Goal: Transaction & Acquisition: Purchase product/service

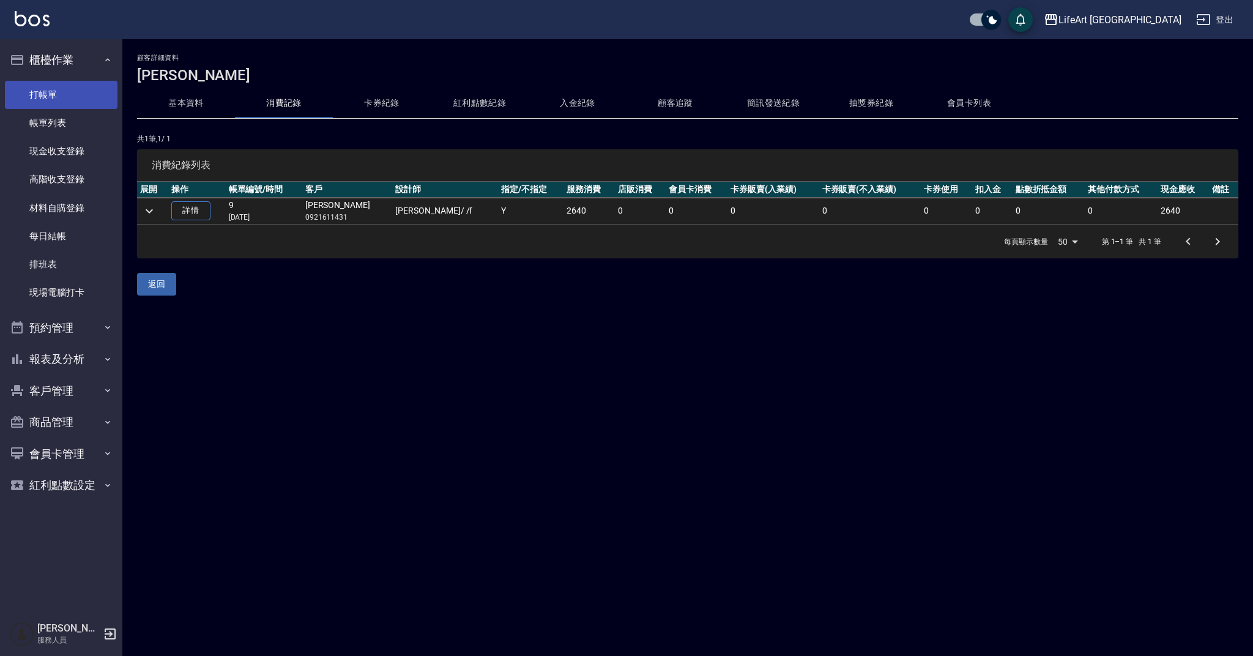
click at [70, 93] on link "打帳單" at bounding box center [61, 95] width 113 height 28
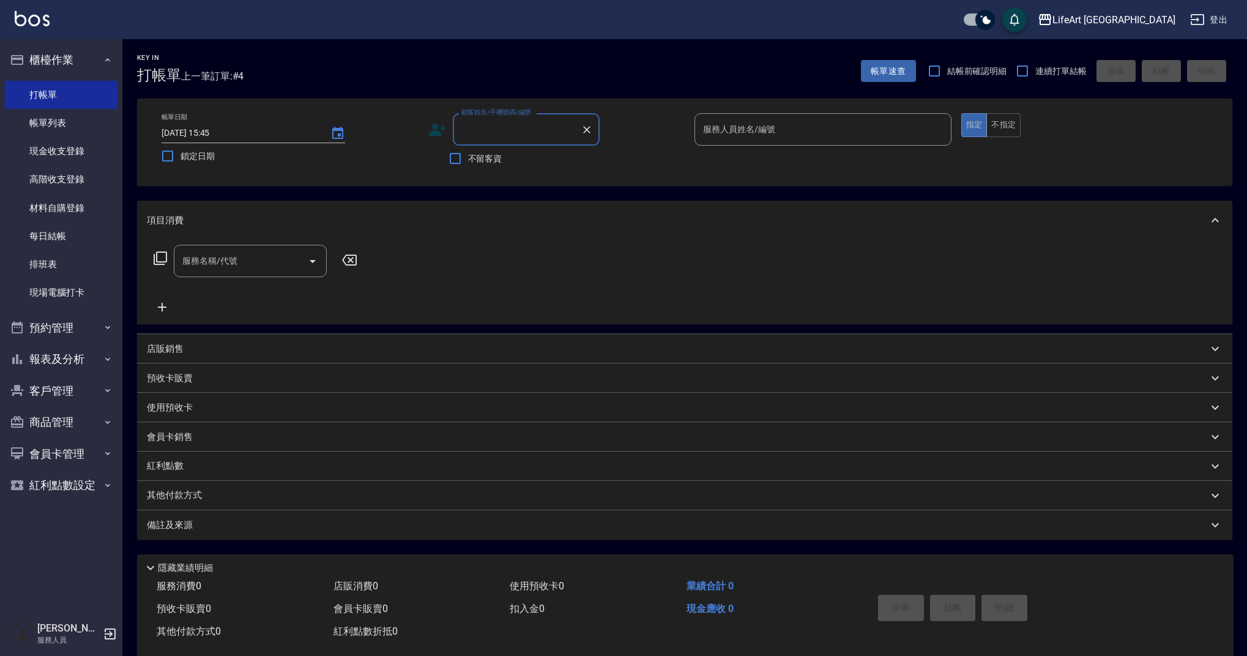
click at [502, 130] on input "顧客姓名/手機號碼/編號" at bounding box center [516, 129] width 117 height 21
type input "h"
click at [525, 160] on li "[PERSON_NAME]/0919129366/null" at bounding box center [526, 160] width 147 height 20
type input "[PERSON_NAME]/0919129366/null"
type input "Finney-f"
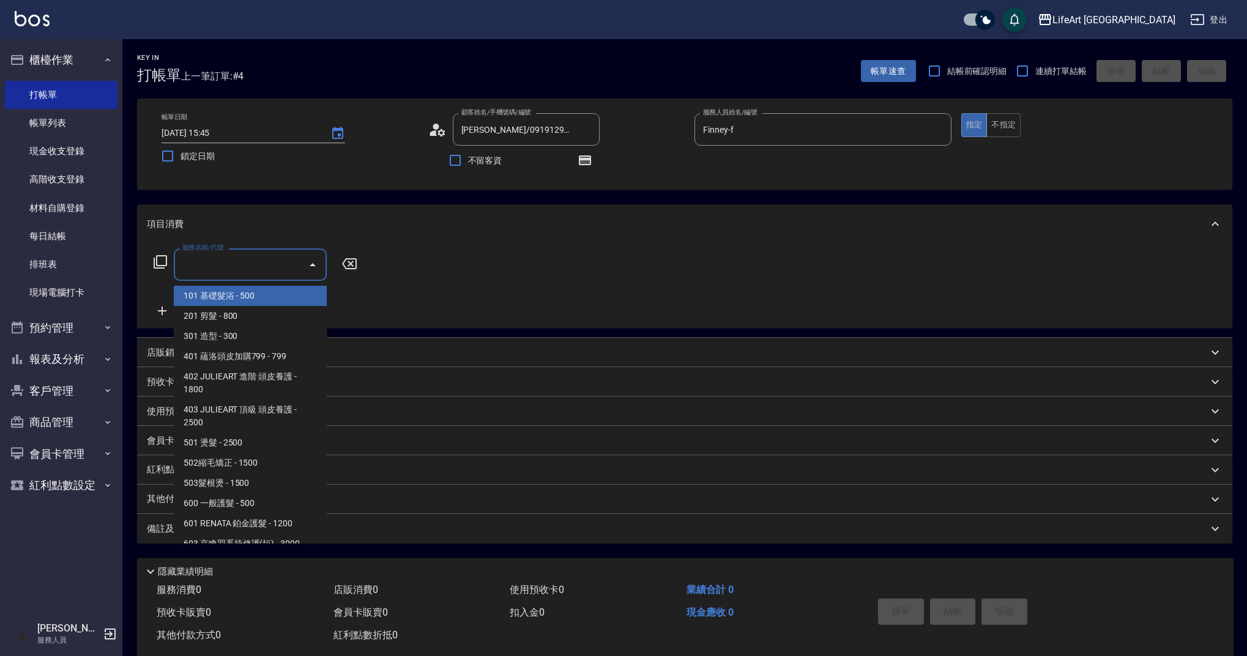
drag, startPoint x: 213, startPoint y: 267, endPoint x: 251, endPoint y: 245, distance: 44.4
click at [213, 267] on input "服務名稱/代號" at bounding box center [241, 264] width 124 height 21
click at [262, 317] on span "201 剪髮 - 800" at bounding box center [250, 316] width 153 height 20
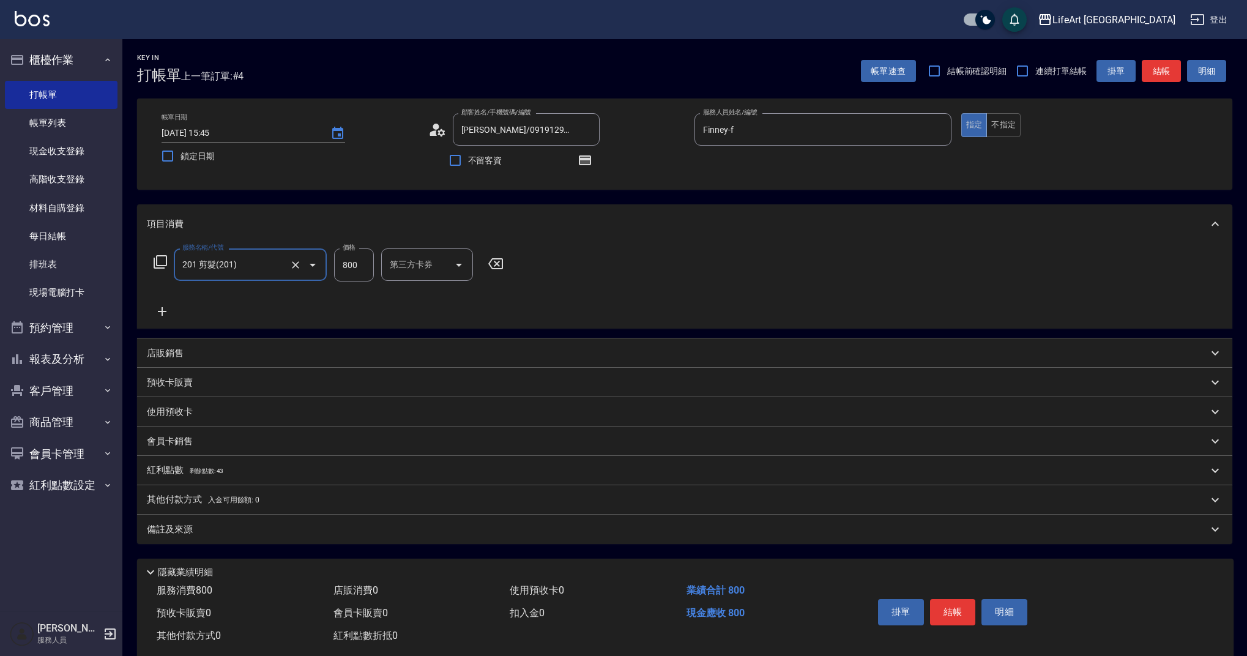
type input "201 剪髮(201)"
click at [166, 313] on icon at bounding box center [162, 311] width 31 height 15
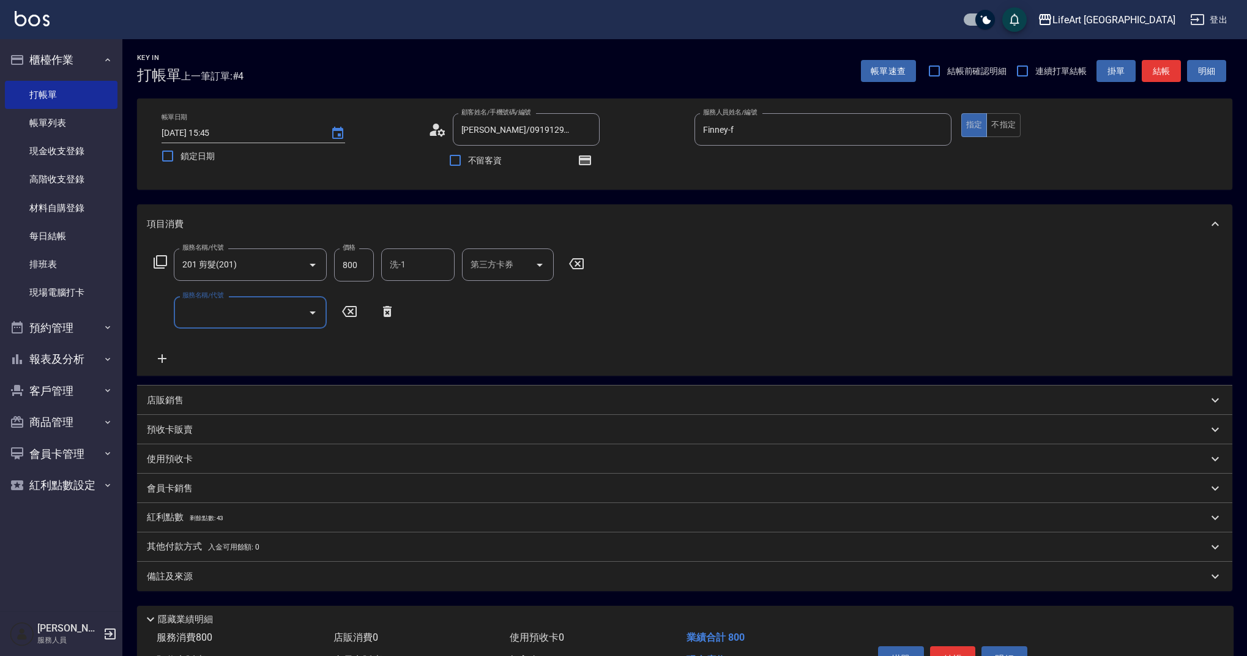
click at [213, 315] on input "服務名稱/代號" at bounding box center [241, 312] width 124 height 21
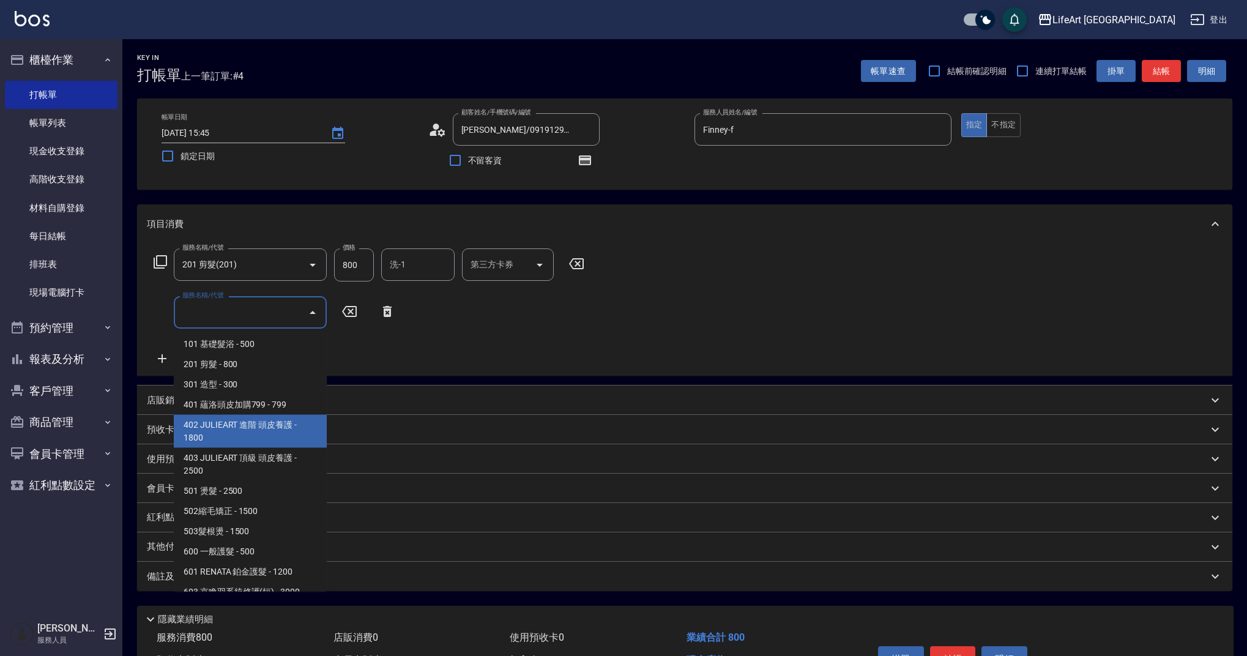
click at [275, 436] on span "402 JULIEART 進階 頭皮養護 - 1800" at bounding box center [250, 431] width 153 height 33
type input "402 JULIEART 進階 頭皮養護(402)"
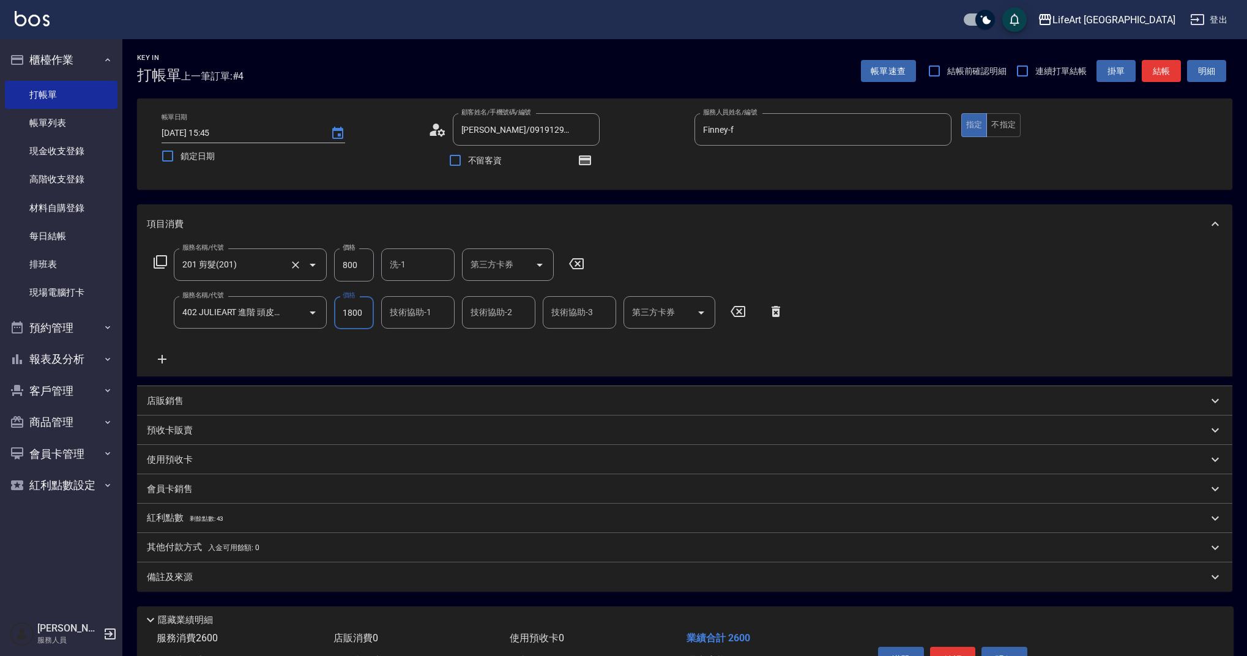
drag, startPoint x: 360, startPoint y: 266, endPoint x: 315, endPoint y: 267, distance: 45.3
click at [315, 267] on div "服務名稱/代號 201 剪髮(201) 服務名稱/代號 價格 800 價格 洗-1 洗-1 第三方卡券 第三方卡券" at bounding box center [369, 264] width 445 height 33
drag, startPoint x: 359, startPoint y: 262, endPoint x: 320, endPoint y: 264, distance: 39.2
click at [320, 264] on div "服務名稱/代號 201 剪髮(201) 服務名稱/代號 價格 800 價格 洗-1 洗-1 第三方卡券 第三方卡券" at bounding box center [369, 264] width 445 height 33
type input "1145"
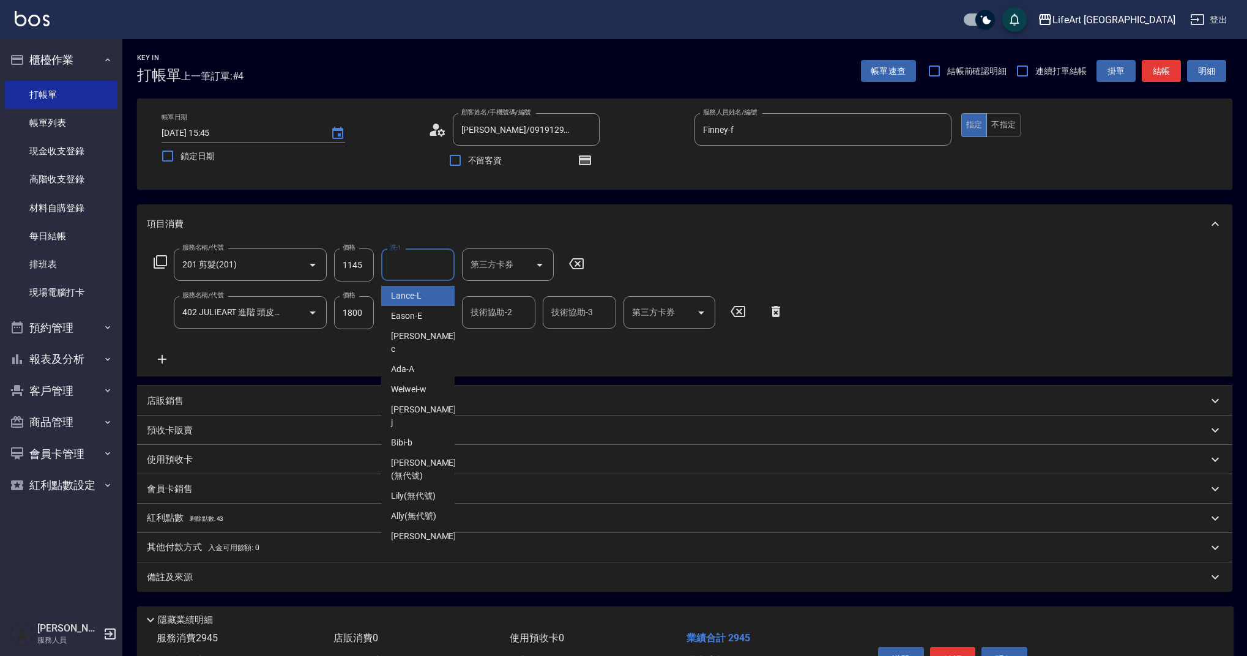
click at [402, 254] on input "洗-1" at bounding box center [418, 264] width 62 height 21
click at [430, 509] on span "Ally (無代號)" at bounding box center [413, 515] width 45 height 13
type input "Ally(無代號)"
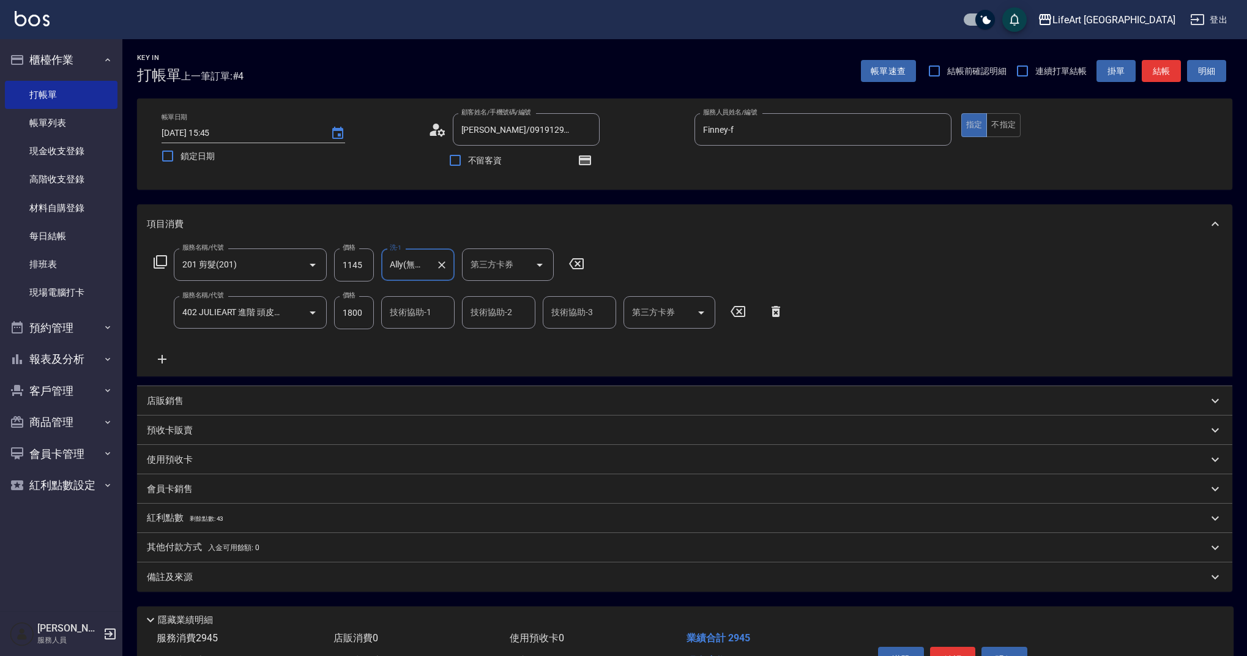
click at [268, 581] on div "備註及來源" at bounding box center [677, 577] width 1061 height 13
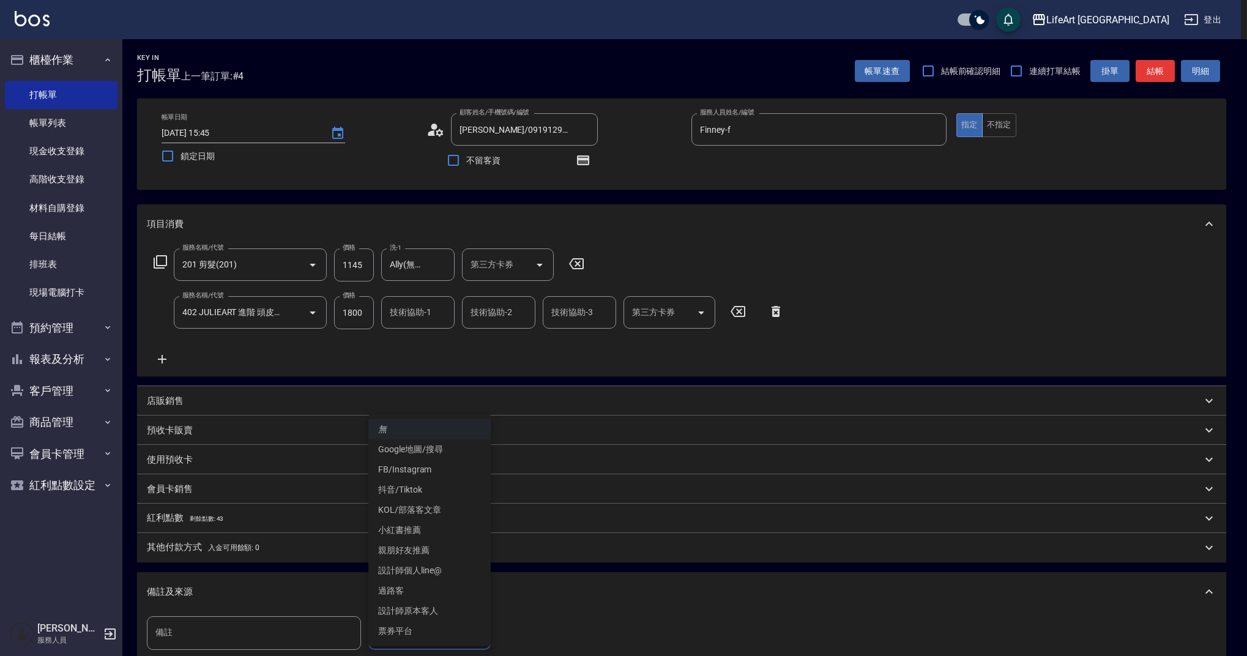
drag, startPoint x: 411, startPoint y: 624, endPoint x: 418, endPoint y: 629, distance: 8.3
click at [413, 623] on body "LifeArt 蘆洲 登出 櫃檯作業 打帳單 帳單列表 現金收支登錄 高階收支登錄 材料自購登錄 每日結帳 排班表 現場電腦打卡 預約管理 預約管理 單日預約…" at bounding box center [623, 403] width 1247 height 807
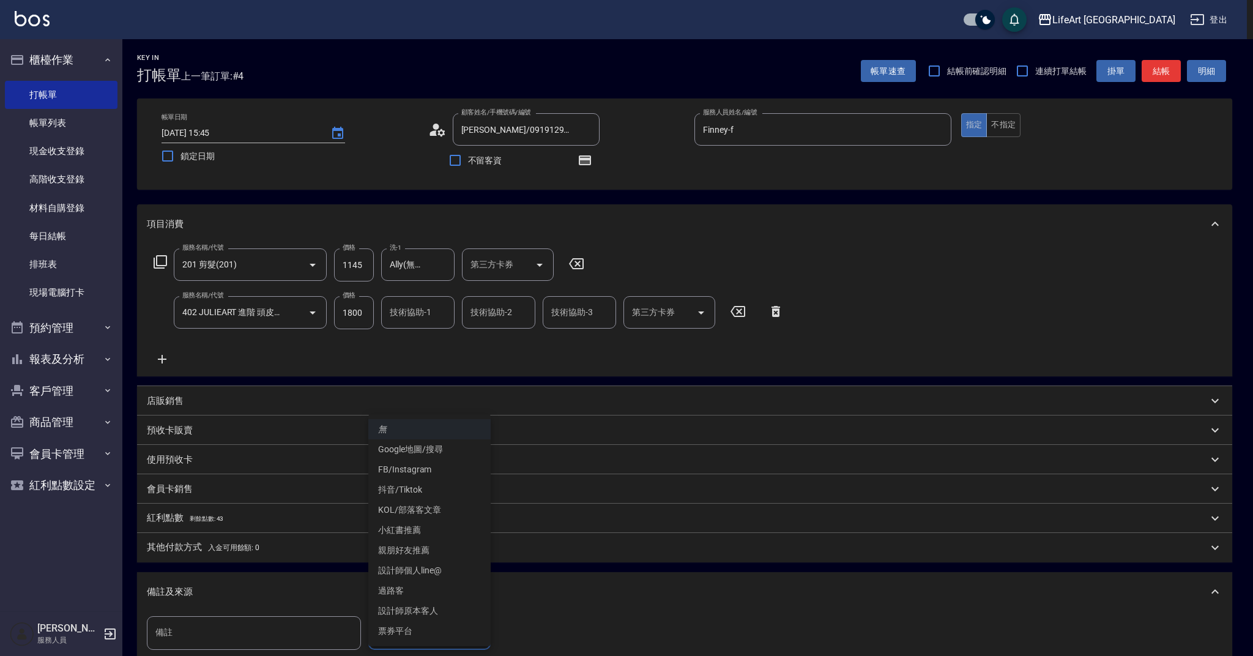
click at [406, 610] on li "設計師原本客人" at bounding box center [429, 611] width 122 height 20
type input "設計師原本客人"
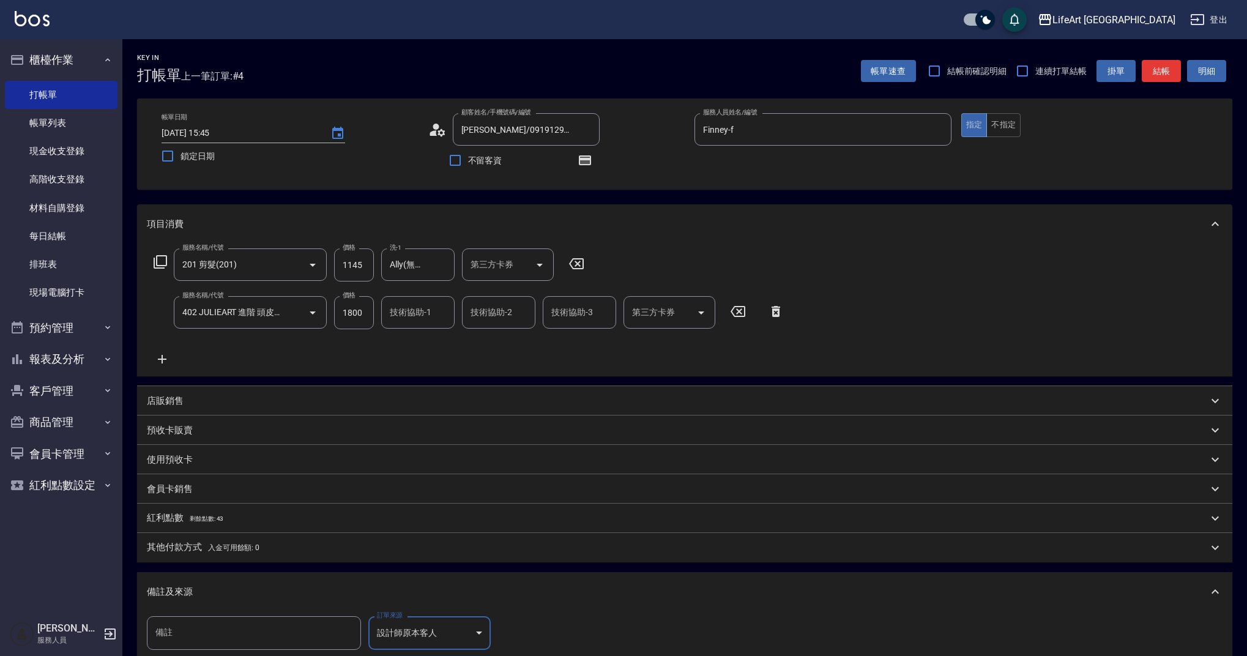
click at [473, 581] on div "備註及來源" at bounding box center [684, 591] width 1095 height 39
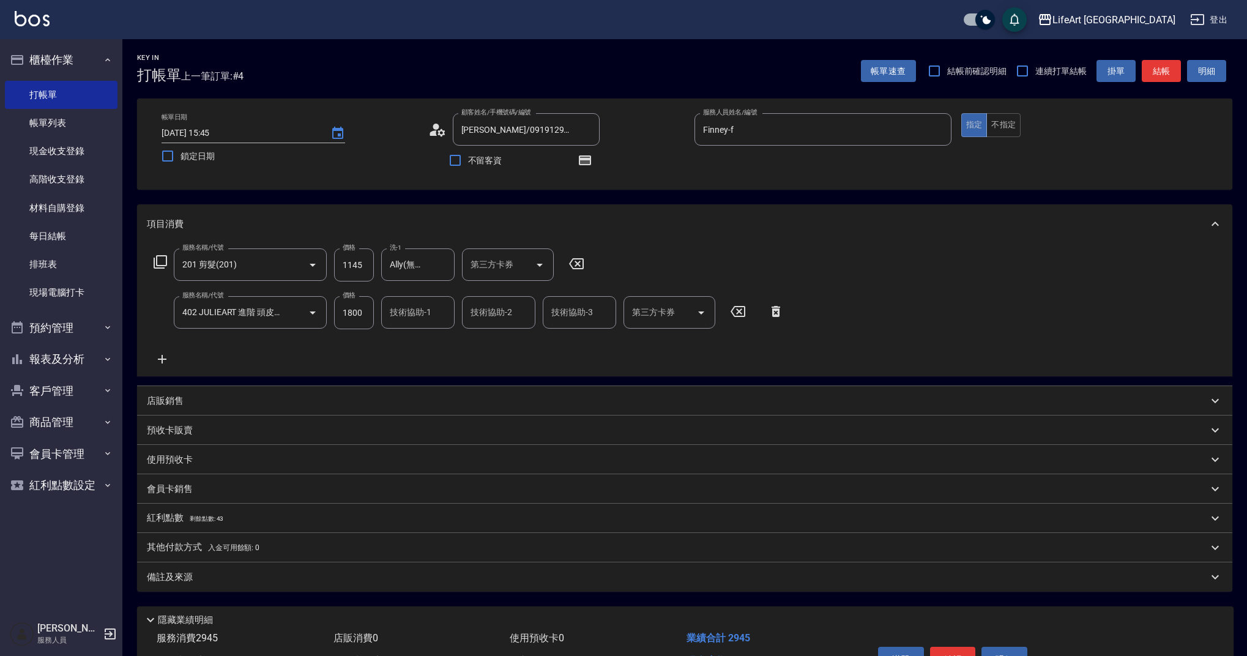
scroll to position [74, 0]
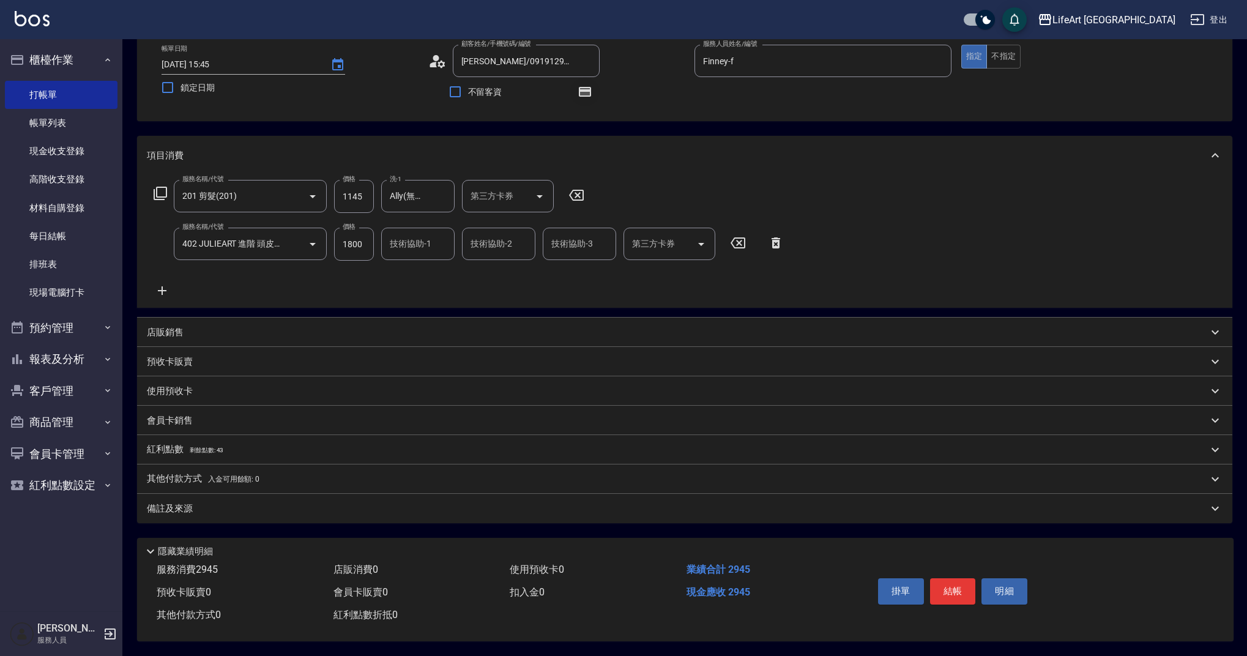
click at [584, 95] on button "button" at bounding box center [584, 91] width 29 height 29
click at [586, 93] on button "button" at bounding box center [584, 91] width 29 height 29
click at [226, 443] on div "紅利點數 剩餘點數: 43" at bounding box center [677, 449] width 1061 height 13
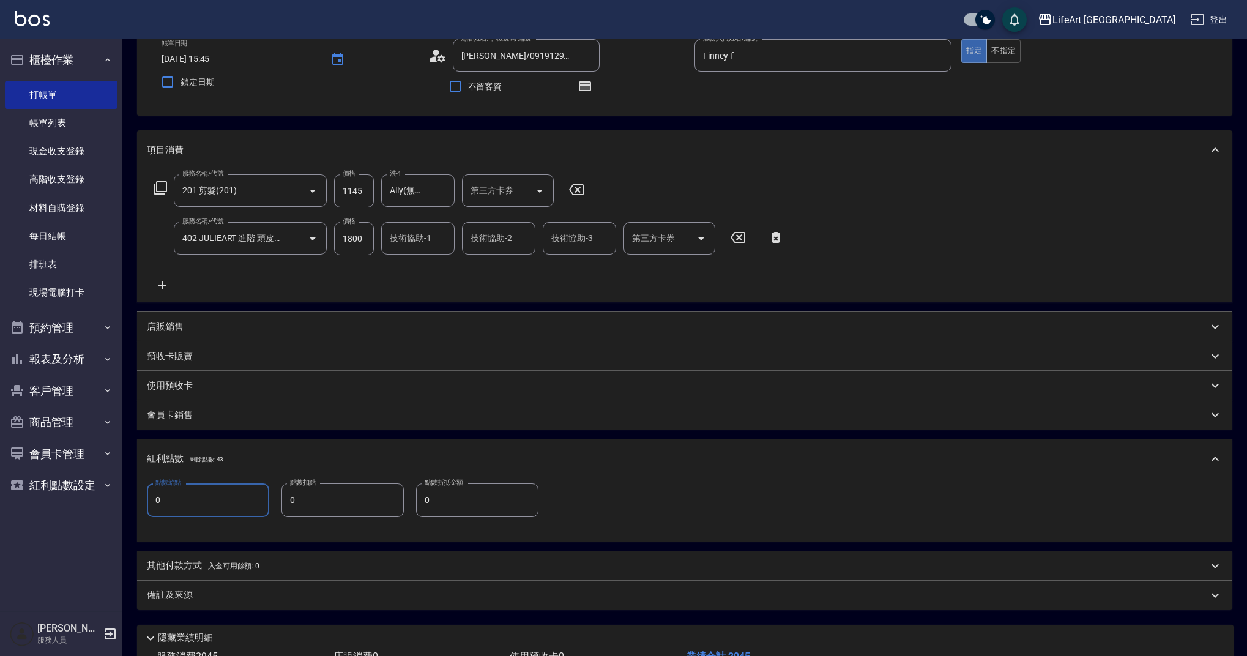
drag, startPoint x: 208, startPoint y: 497, endPoint x: 139, endPoint y: 459, distance: 78.3
click at [129, 485] on div "Key In 打帳單 上一筆訂單:#4 帳單速查 結帳前確認明細 連續打單結帳 掛單 結帳 明細 帳單日期 [DATE] 15:45 鎖定日期 顧客姓名/手機…" at bounding box center [684, 353] width 1124 height 777
type input "5"
click at [139, 459] on div "紅利點數 剩餘點數: 43" at bounding box center [684, 458] width 1095 height 39
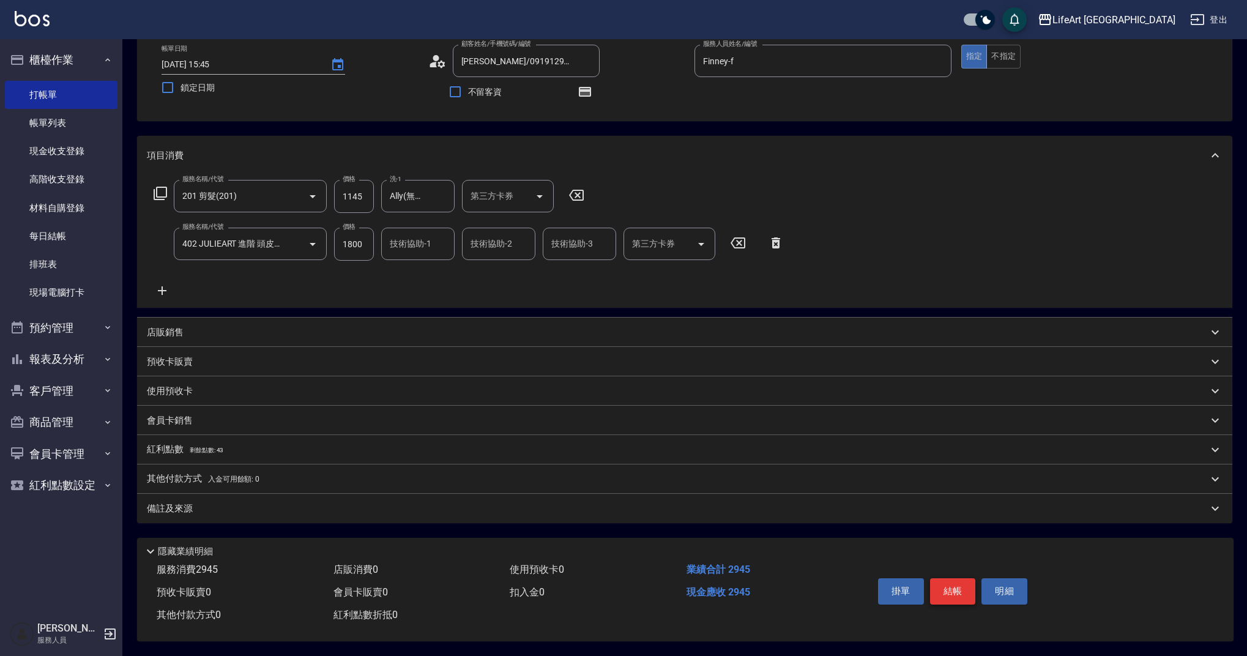
click at [951, 581] on button "結帳" at bounding box center [953, 591] width 46 height 26
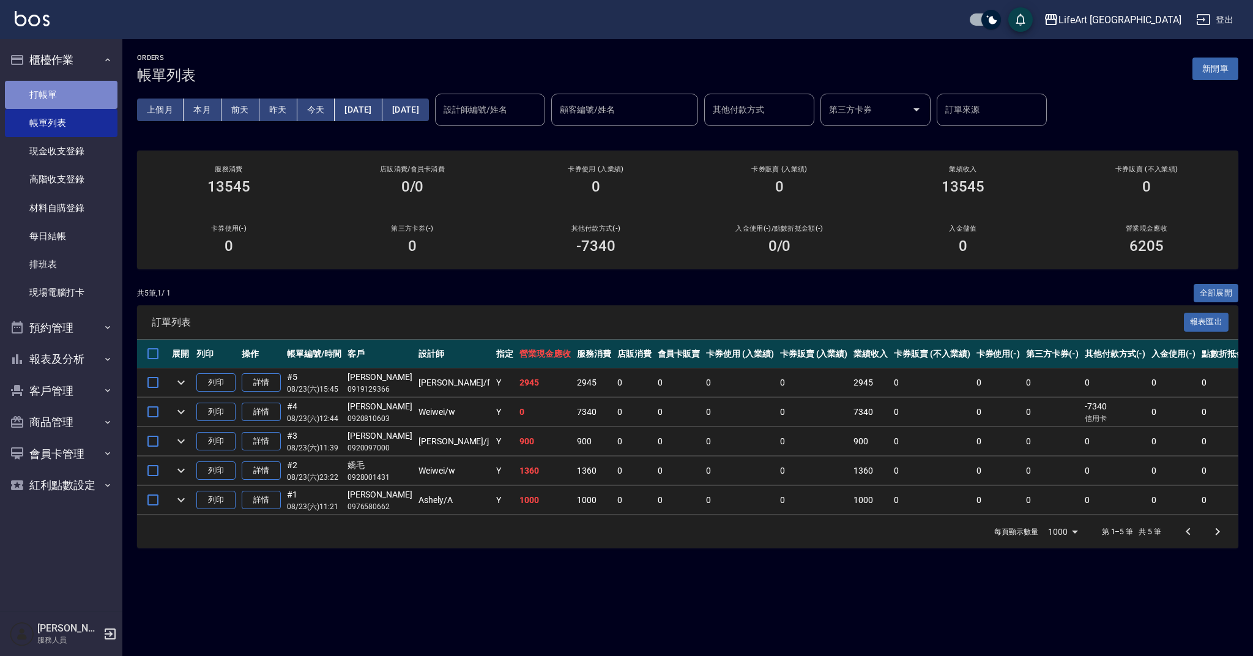
click at [102, 105] on link "打帳單" at bounding box center [61, 95] width 113 height 28
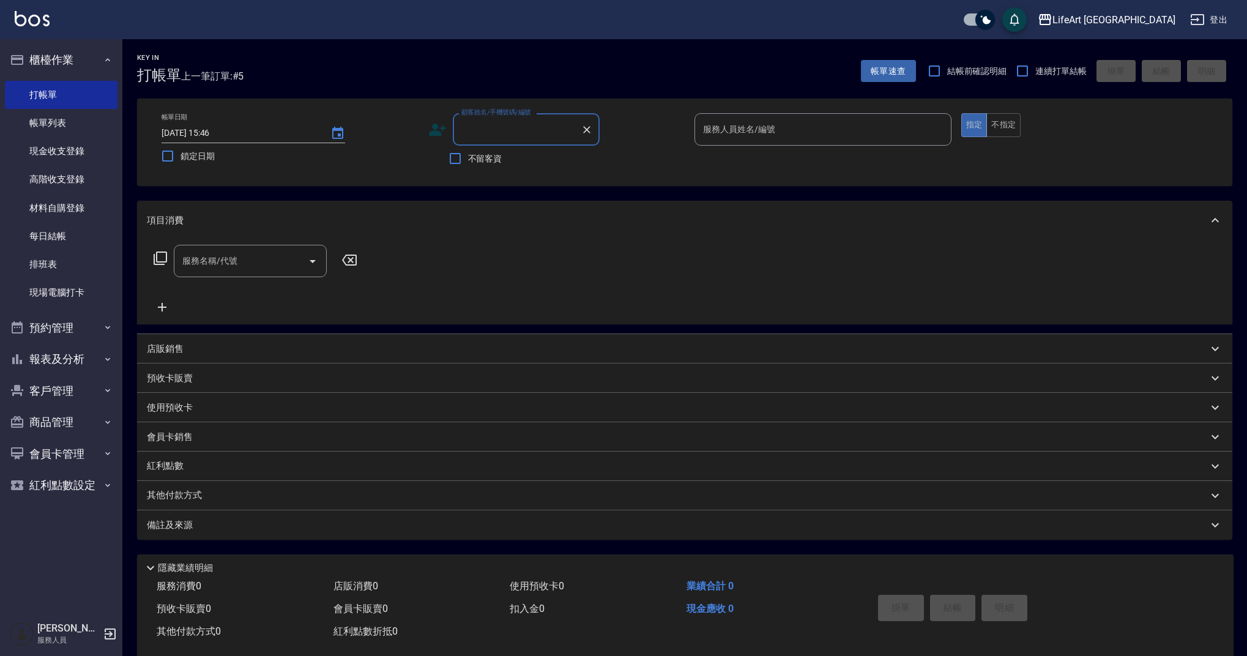
click at [465, 129] on input "顧客姓名/手機號碼/編號" at bounding box center [516, 129] width 117 height 21
drag, startPoint x: 529, startPoint y: 160, endPoint x: 763, endPoint y: 141, distance: 235.0
click at [529, 160] on li "[PERSON_NAME]/0952132881/null" at bounding box center [526, 160] width 147 height 20
type input "[PERSON_NAME]/0952132881/null"
click at [248, 260] on input "服務名稱/代號" at bounding box center [241, 260] width 124 height 21
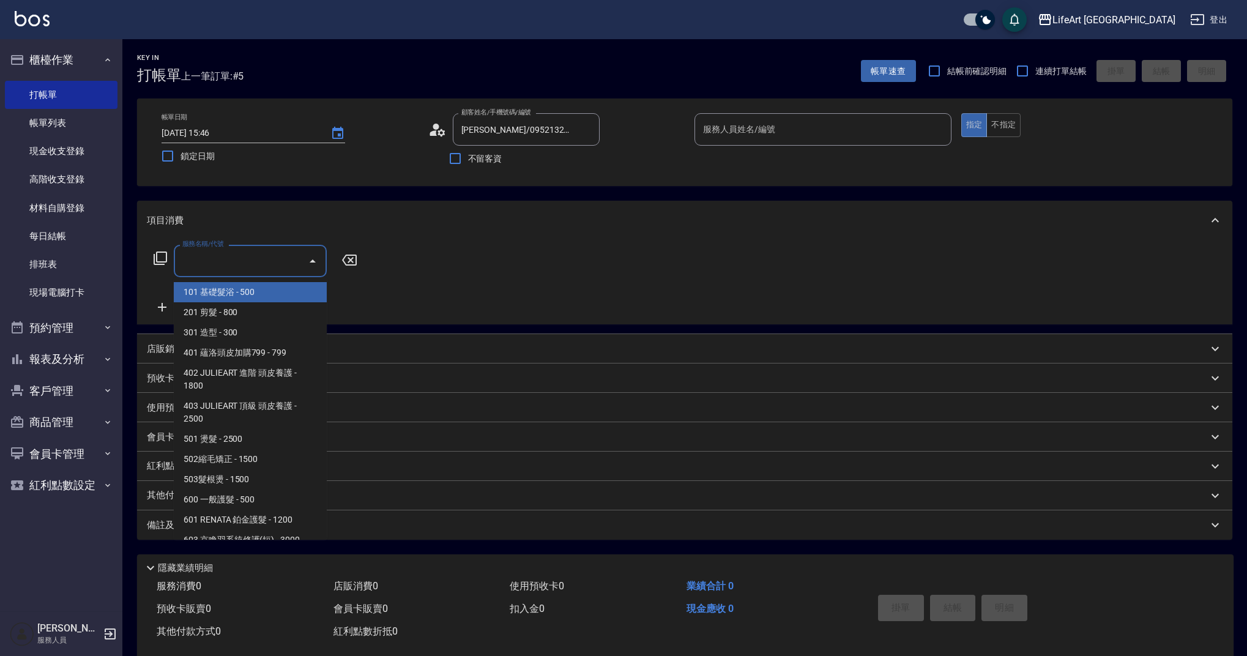
drag, startPoint x: 781, startPoint y: 120, endPoint x: 772, endPoint y: 135, distance: 17.8
click at [781, 120] on input "服務人員姓名/編號" at bounding box center [823, 129] width 246 height 21
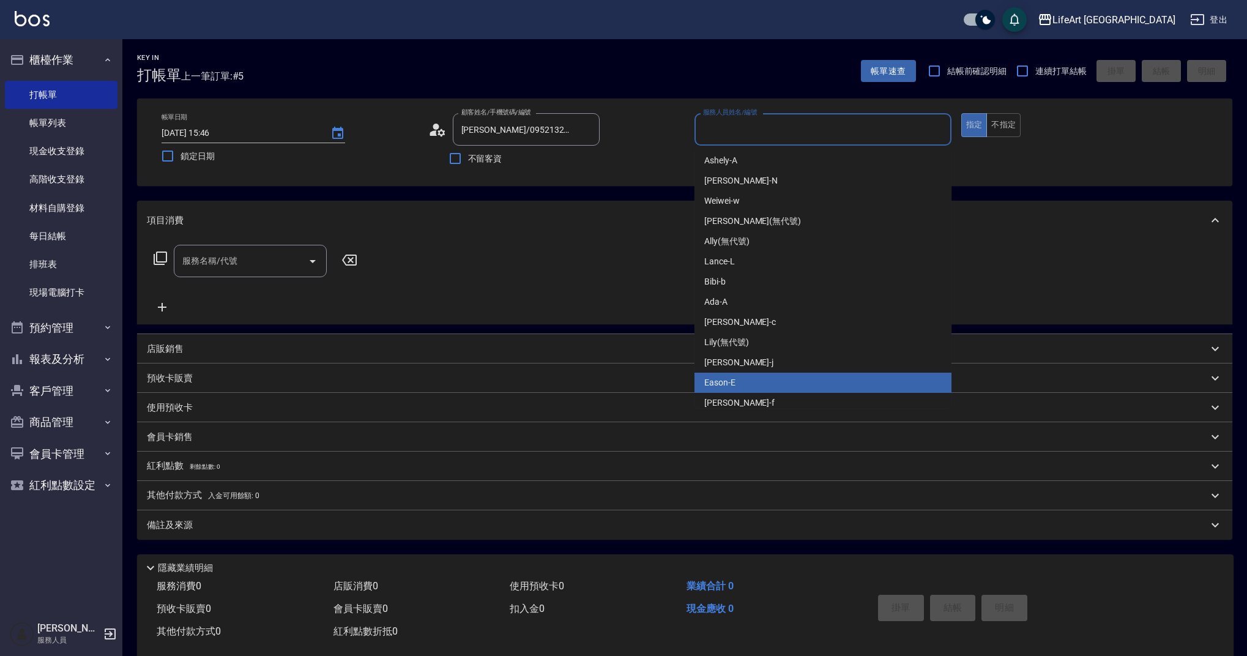
click at [747, 395] on div "Finney -f" at bounding box center [822, 403] width 257 height 20
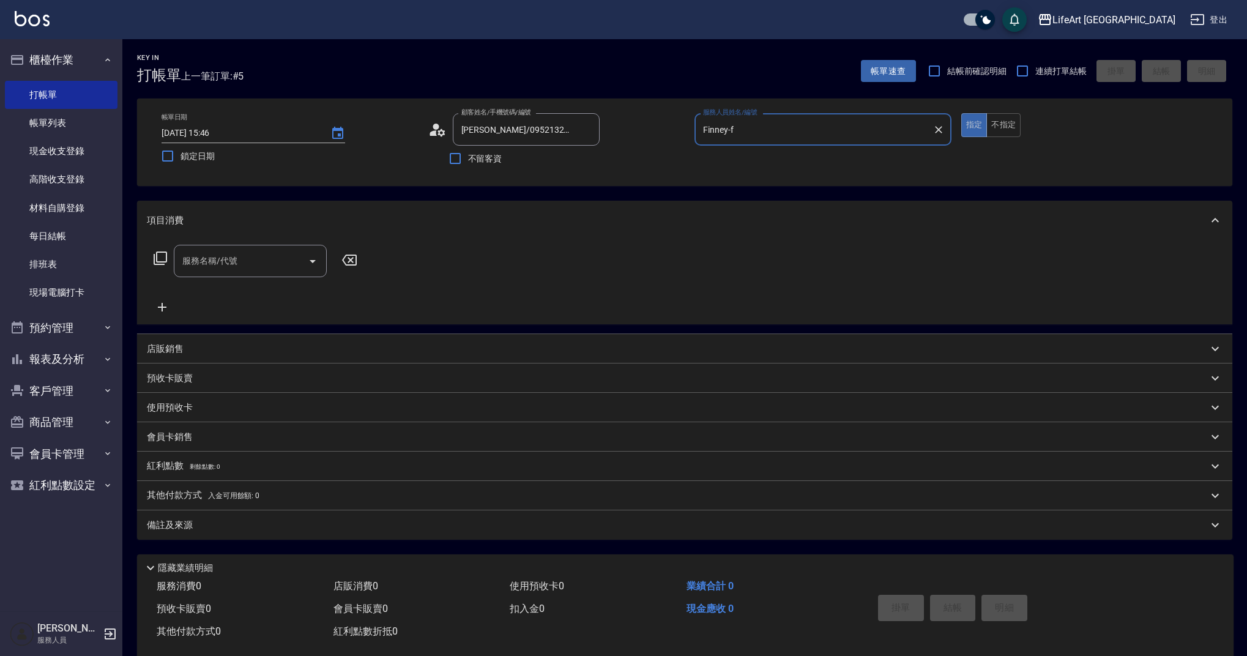
type input "Finney-f"
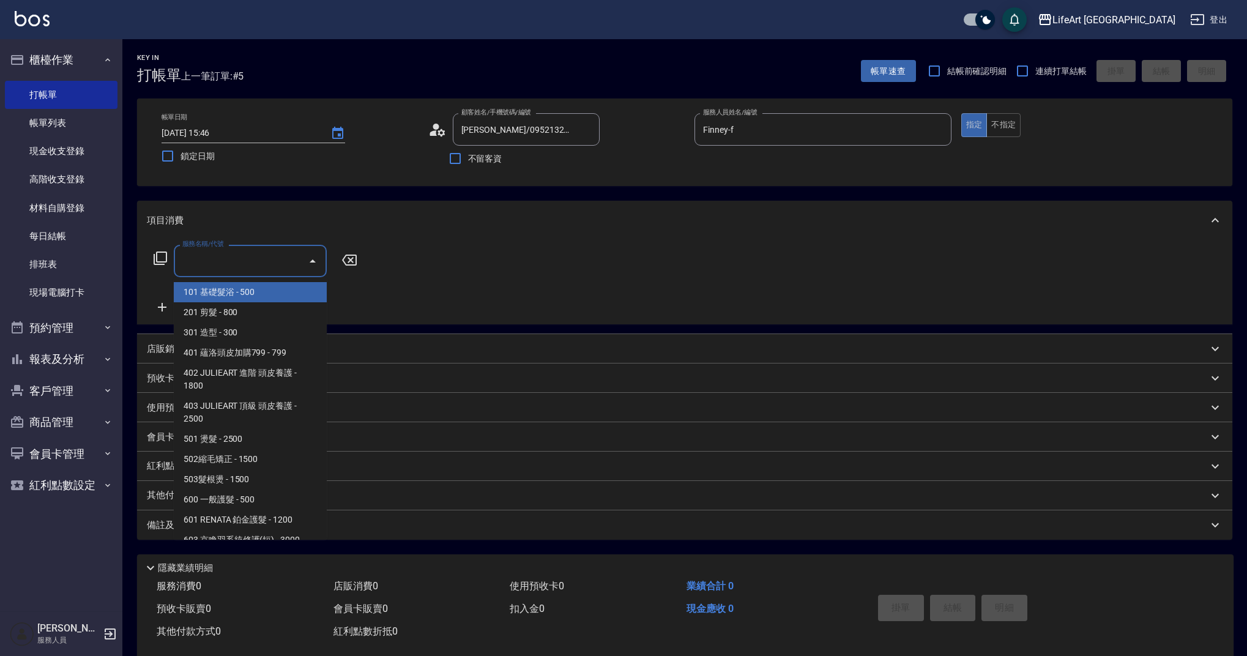
click at [258, 269] on input "服務名稱/代號" at bounding box center [241, 260] width 124 height 21
click at [255, 314] on span "201 剪髮 - 800" at bounding box center [250, 312] width 153 height 20
type input "201 剪髮(201)"
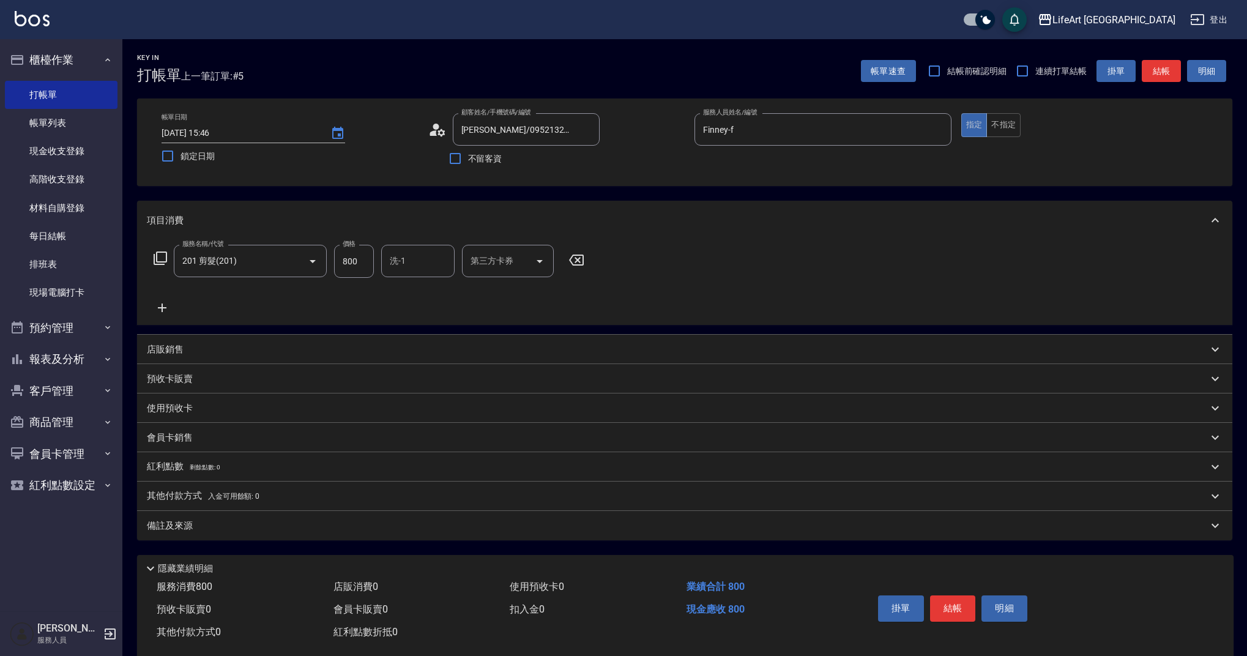
click at [164, 308] on icon at bounding box center [162, 307] width 31 height 15
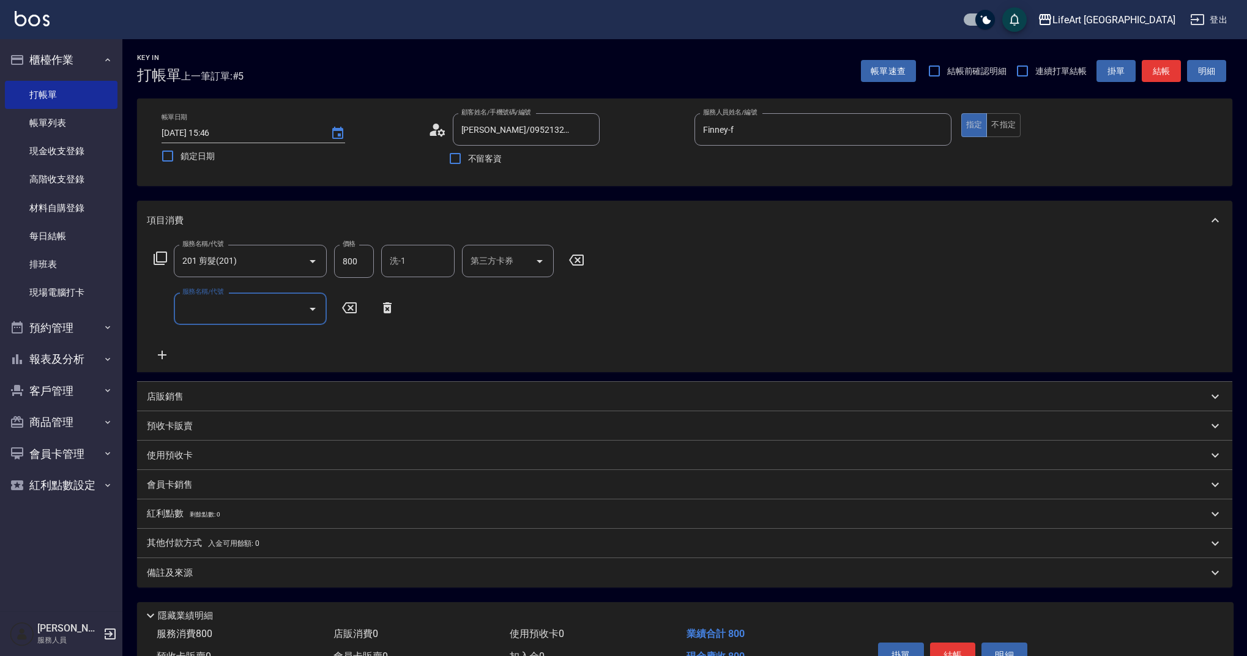
click at [221, 317] on input "服務名稱/代號" at bounding box center [241, 308] width 124 height 21
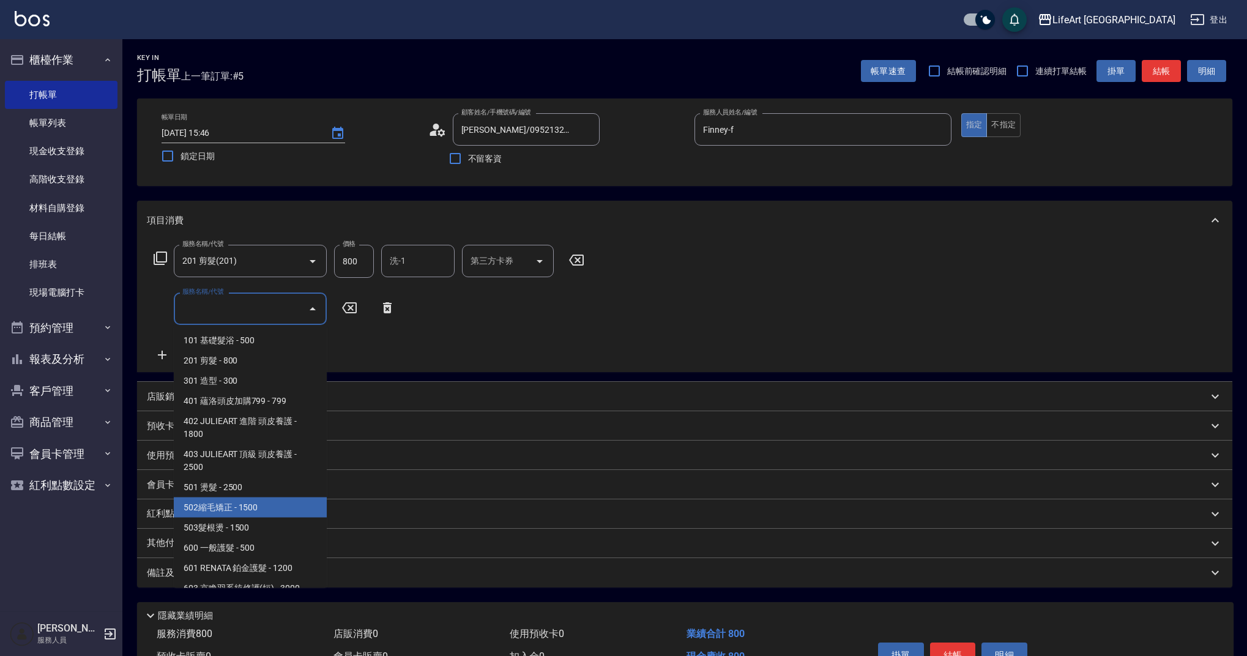
scroll to position [157, 0]
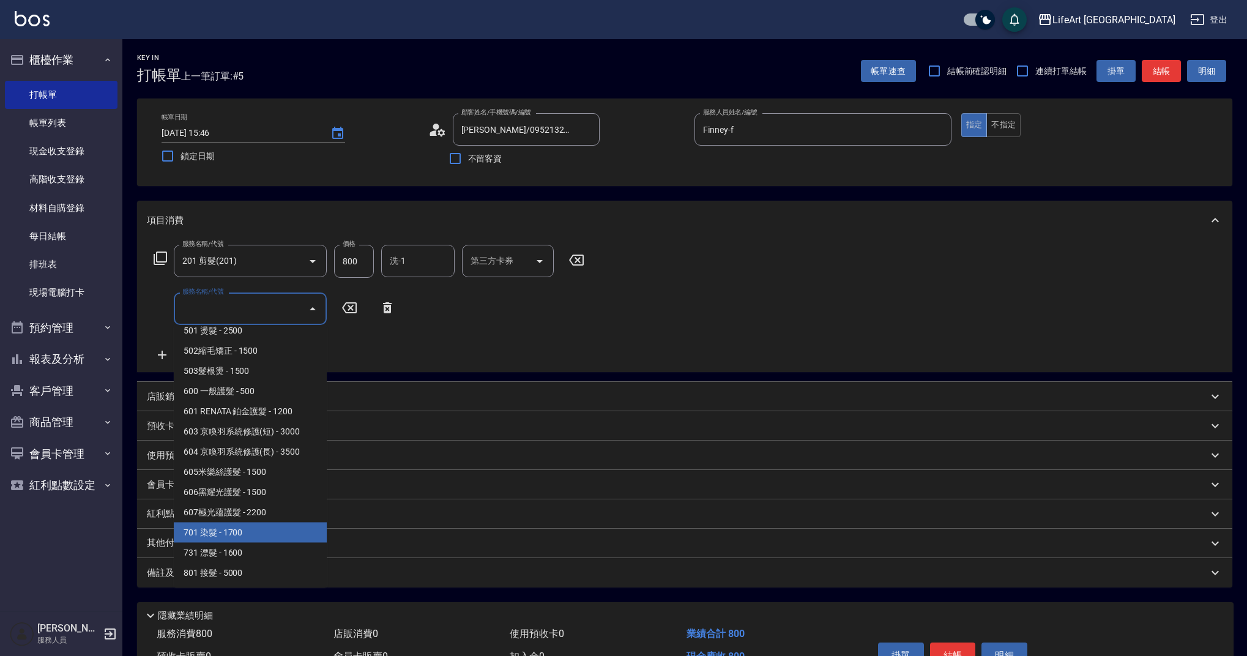
click at [262, 537] on span "701 染髮 - 1700" at bounding box center [250, 532] width 153 height 20
type input "701 染髮(701)"
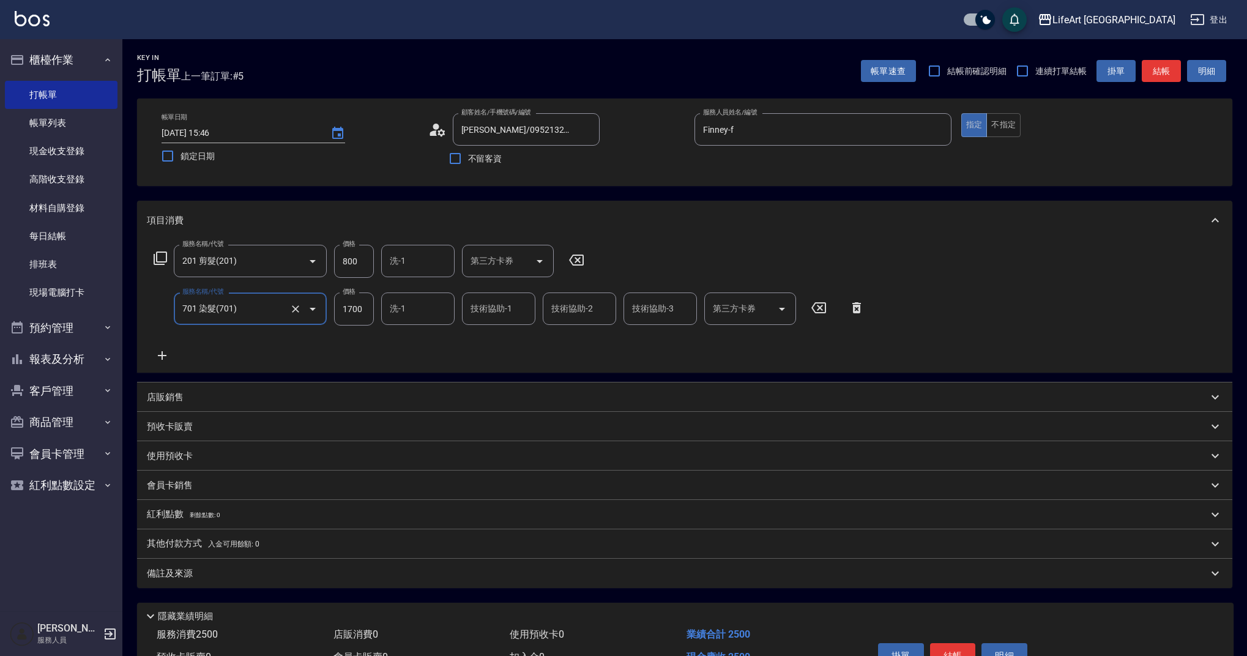
click at [162, 354] on icon at bounding box center [162, 355] width 9 height 9
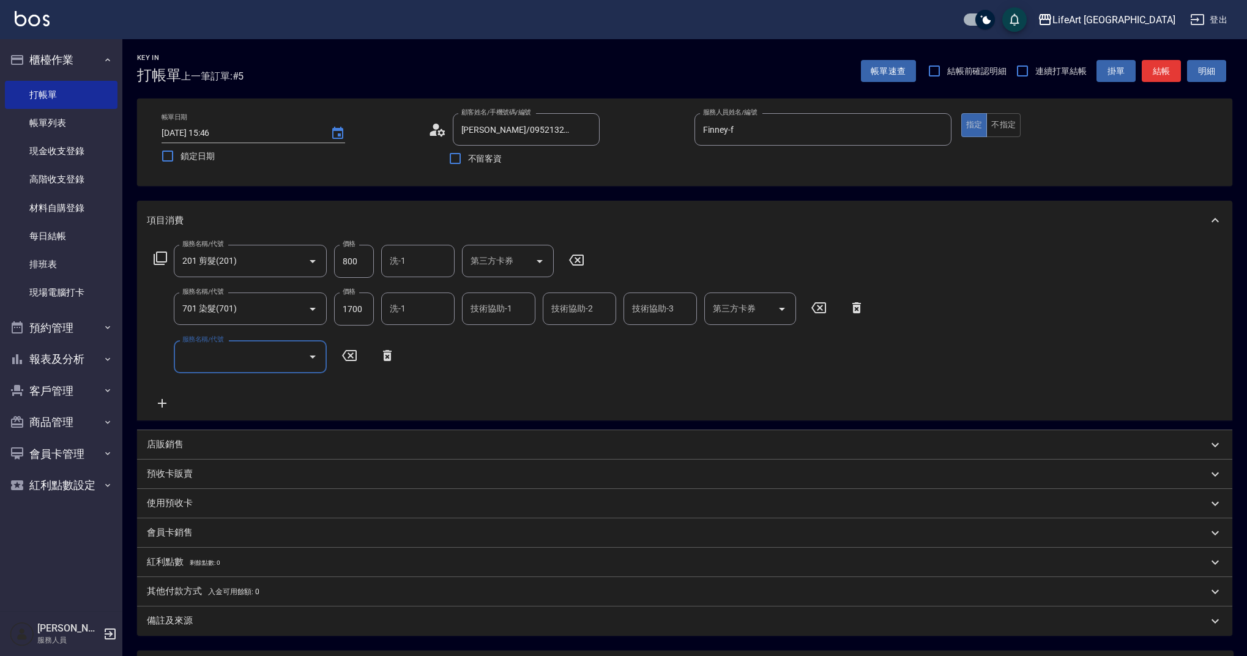
click at [272, 372] on div "服務名稱/代號" at bounding box center [250, 356] width 153 height 32
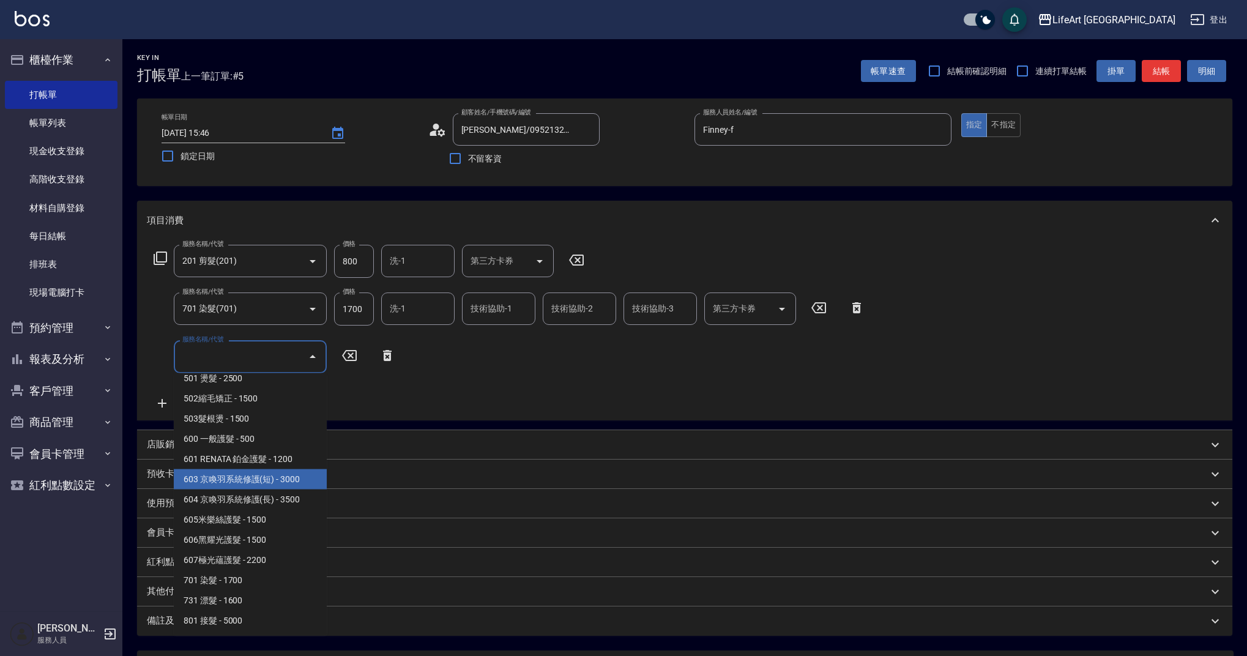
click at [246, 473] on span "603 京喚羽系統修護(短) - 3000" at bounding box center [250, 479] width 153 height 20
type input "603 京喚羽系統修護(短)(603)"
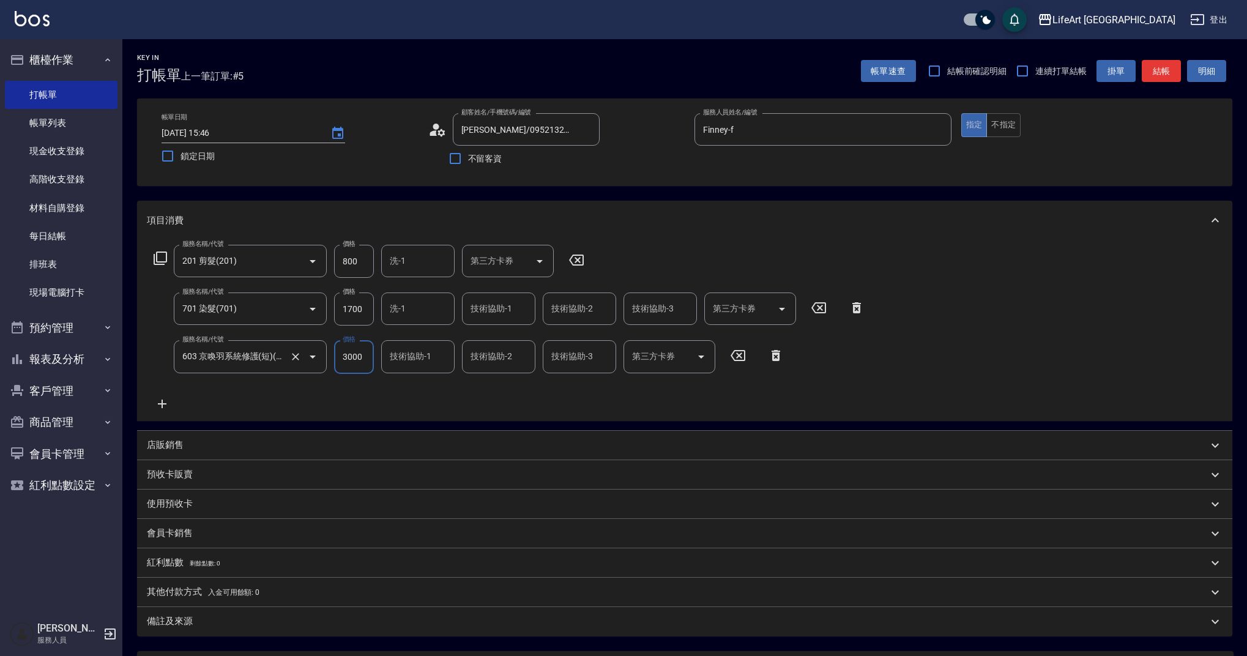
drag, startPoint x: 367, startPoint y: 361, endPoint x: 325, endPoint y: 349, distance: 43.4
click at [325, 349] on div "服務名稱/代號 603 京喚羽系統修護(短)(603) 服務名稱/代號 價格 3000 價格 技術協助-1 技術協助-1 技術協助-2 技術協助-2 技術協助…" at bounding box center [469, 356] width 644 height 33
type input "2500"
drag, startPoint x: 365, startPoint y: 311, endPoint x: 320, endPoint y: 304, distance: 45.9
click at [320, 304] on div "服務名稱/代號 701 染髮(701) 服務名稱/代號 價格 1700 價格 洗-1 洗-1 技術協助-1 技術協助-1 技術協助-2 技術協助-2 技術協助…" at bounding box center [509, 308] width 725 height 33
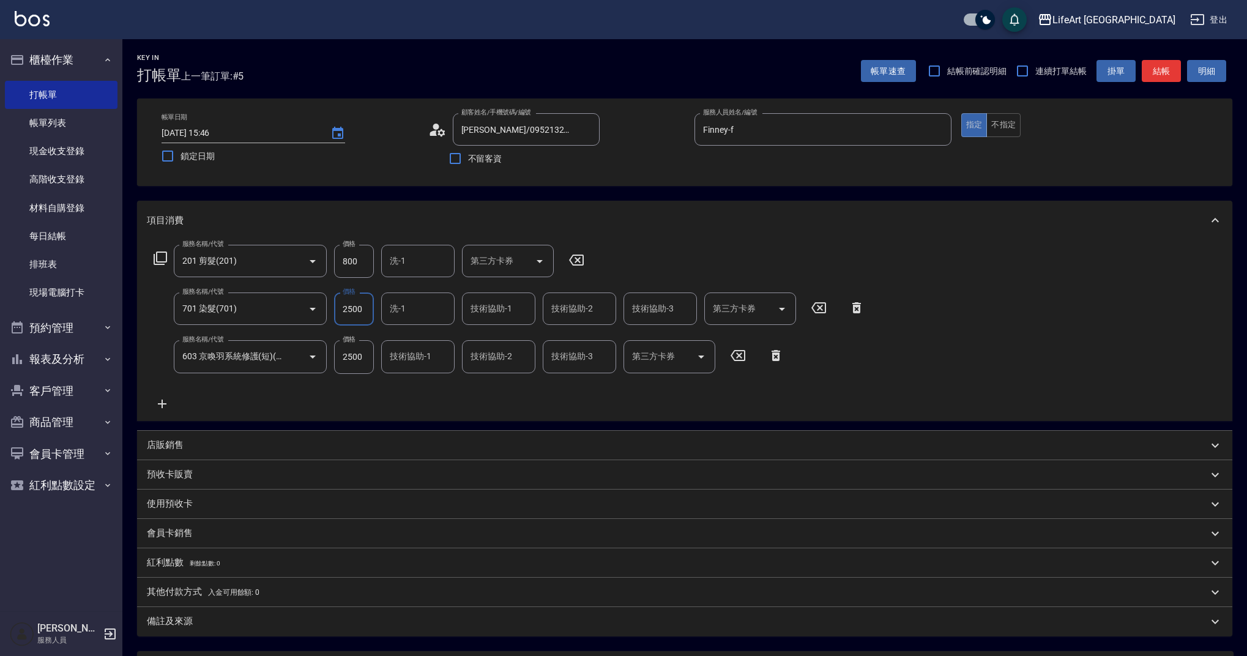
type input "2500"
click at [423, 352] on div "技術協助-1 技術協助-1" at bounding box center [417, 356] width 73 height 32
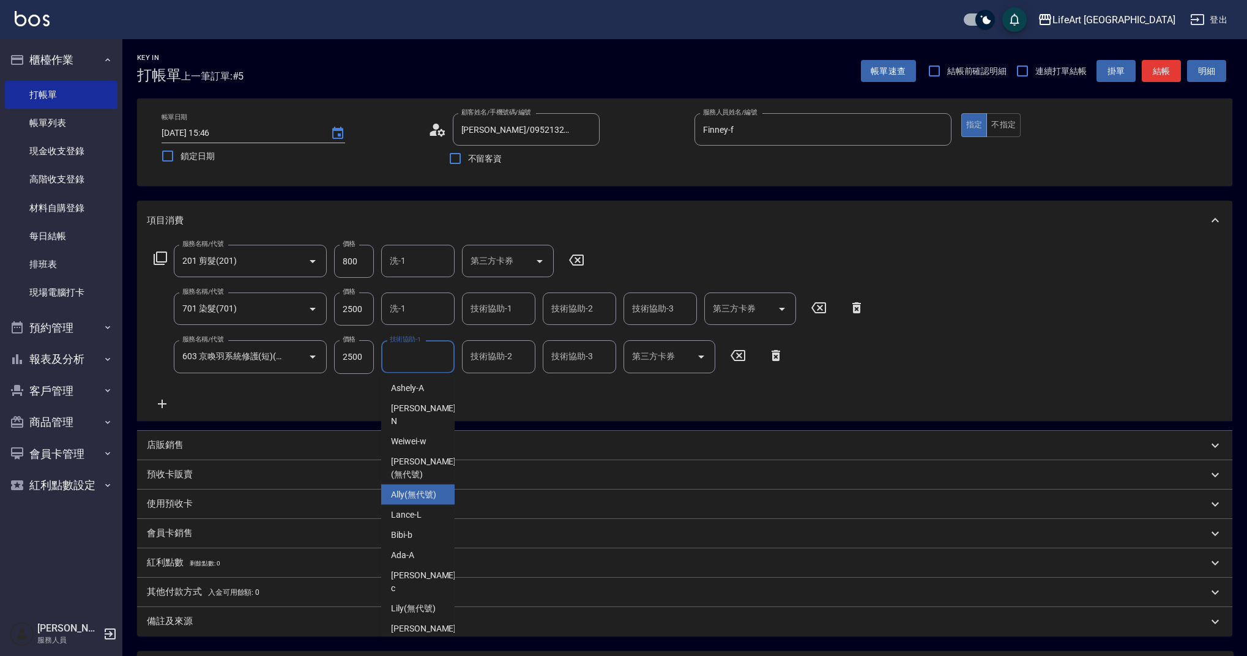
click at [418, 488] on span "Ally (無代號)" at bounding box center [413, 494] width 45 height 13
type input "Ally(無代號)"
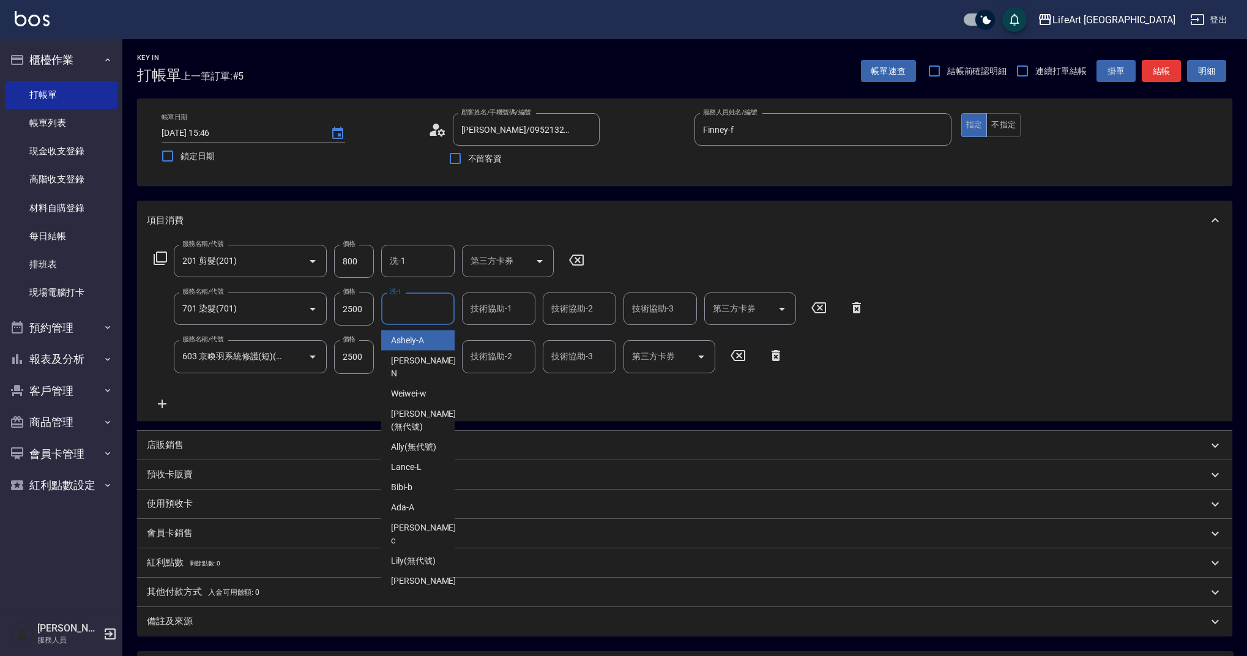
click at [435, 304] on input "洗-1" at bounding box center [418, 308] width 62 height 21
click at [419, 414] on div "Ally (無代號)" at bounding box center [417, 424] width 73 height 20
type input "Ally(無代號)"
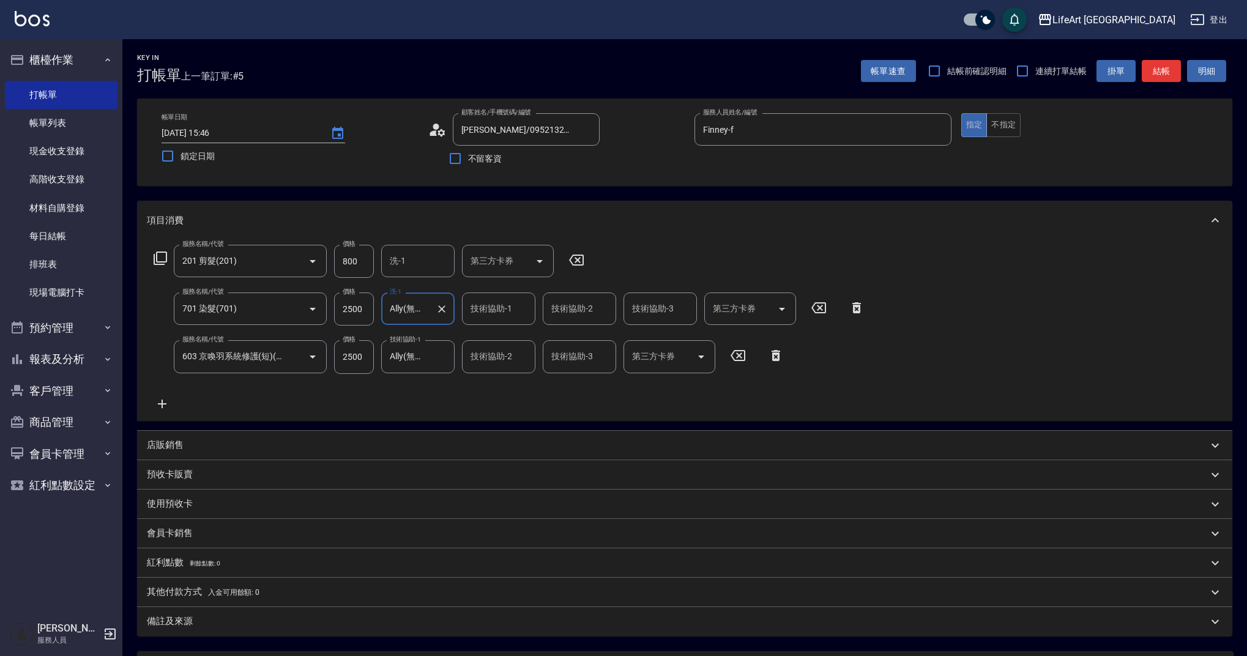
click at [299, 623] on div "備註及來源" at bounding box center [677, 621] width 1061 height 13
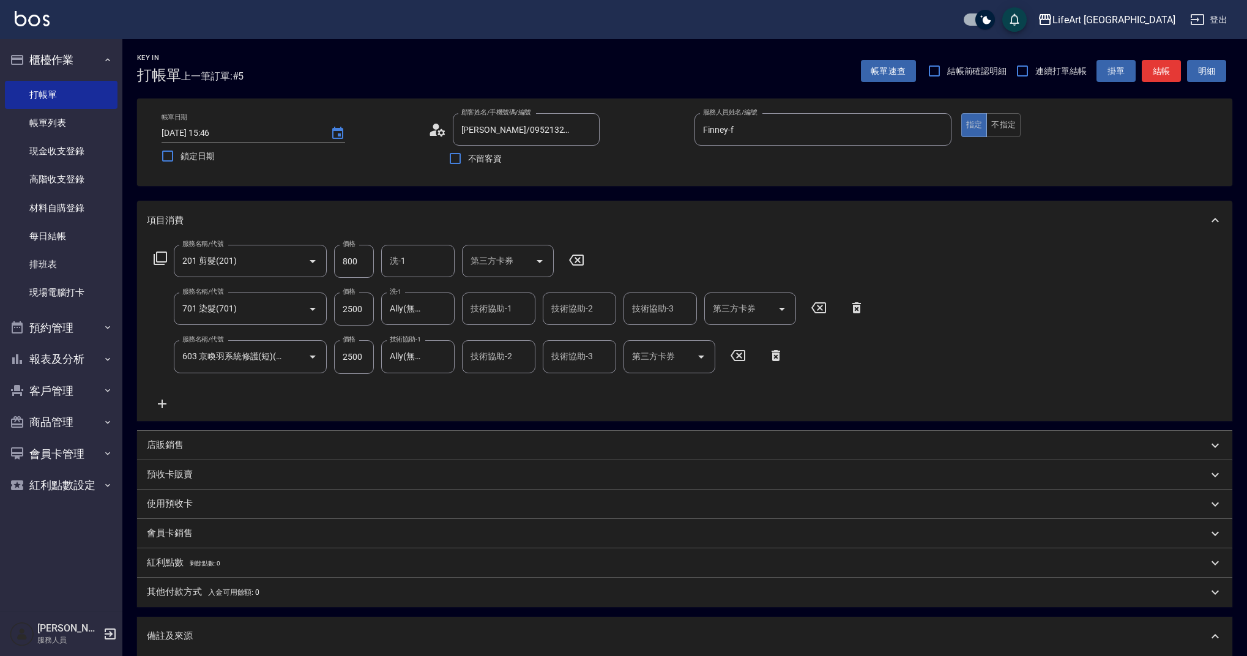
scroll to position [201, 0]
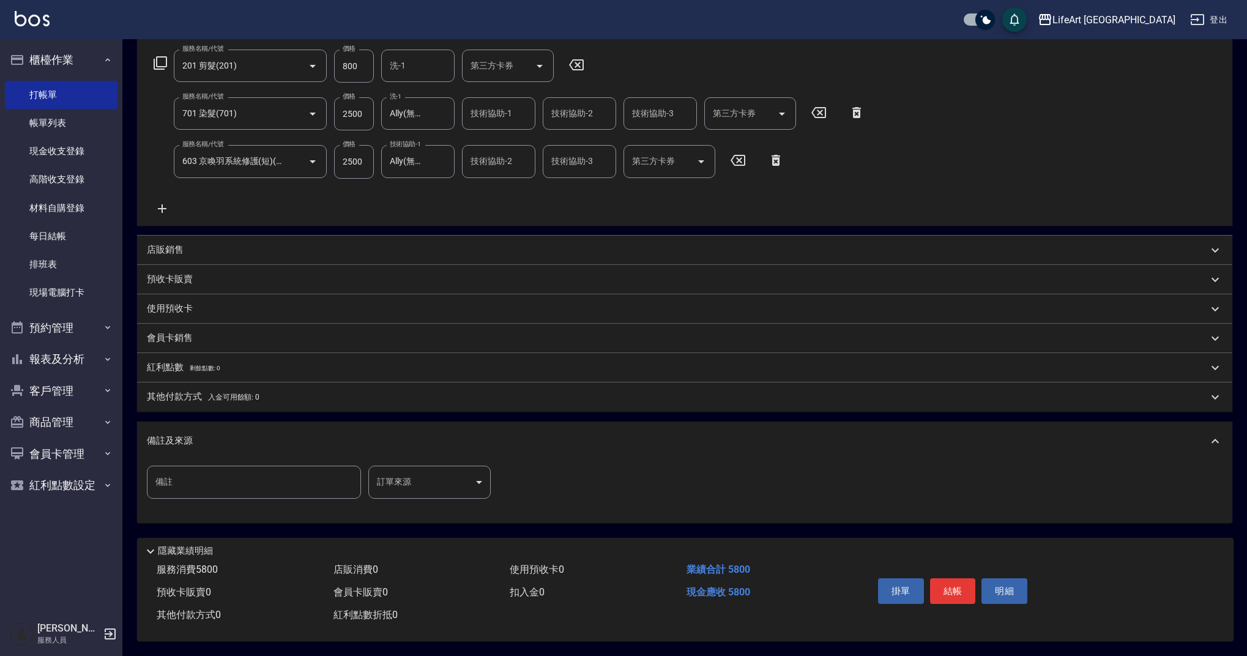
click at [443, 475] on body "LifeArt 蘆洲 登出 櫃檯作業 打帳單 帳單列表 現金收支登錄 高階收支登錄 材料自購登錄 每日結帳 排班表 現場電腦打卡 預約管理 預約管理 單日預約…" at bounding box center [623, 230] width 1247 height 851
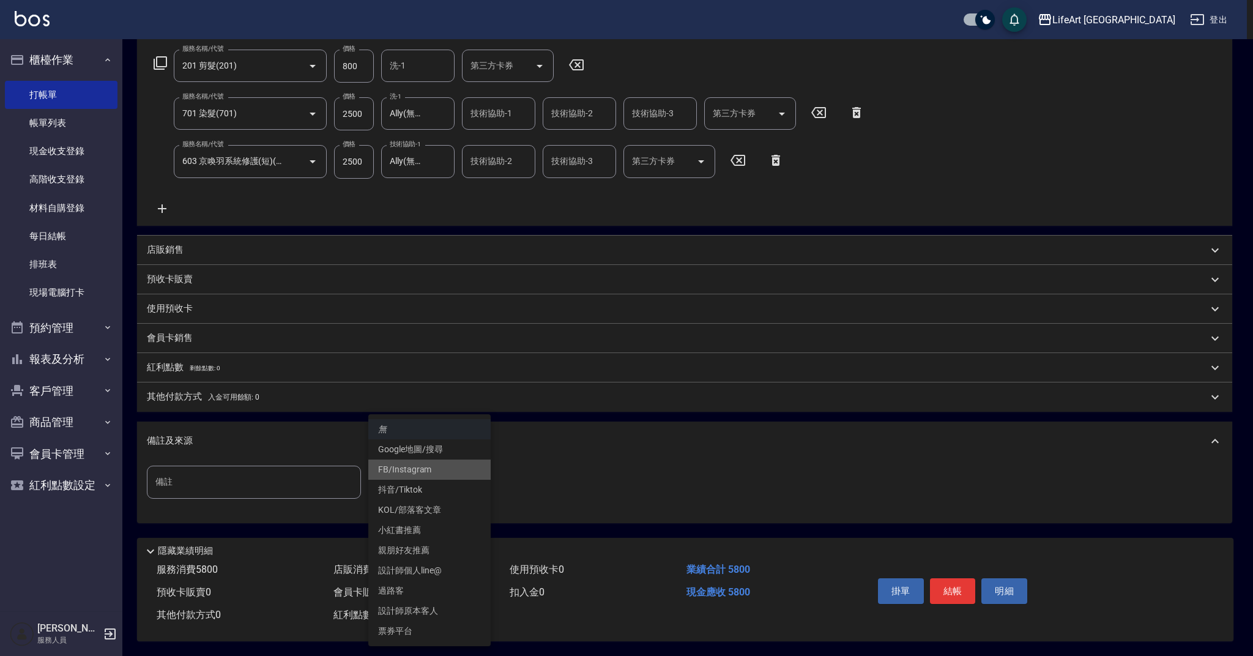
drag, startPoint x: 423, startPoint y: 475, endPoint x: 360, endPoint y: 434, distance: 75.7
click at [423, 475] on li "FB/Instagram" at bounding box center [429, 469] width 122 height 20
type input "FB/Instagram"
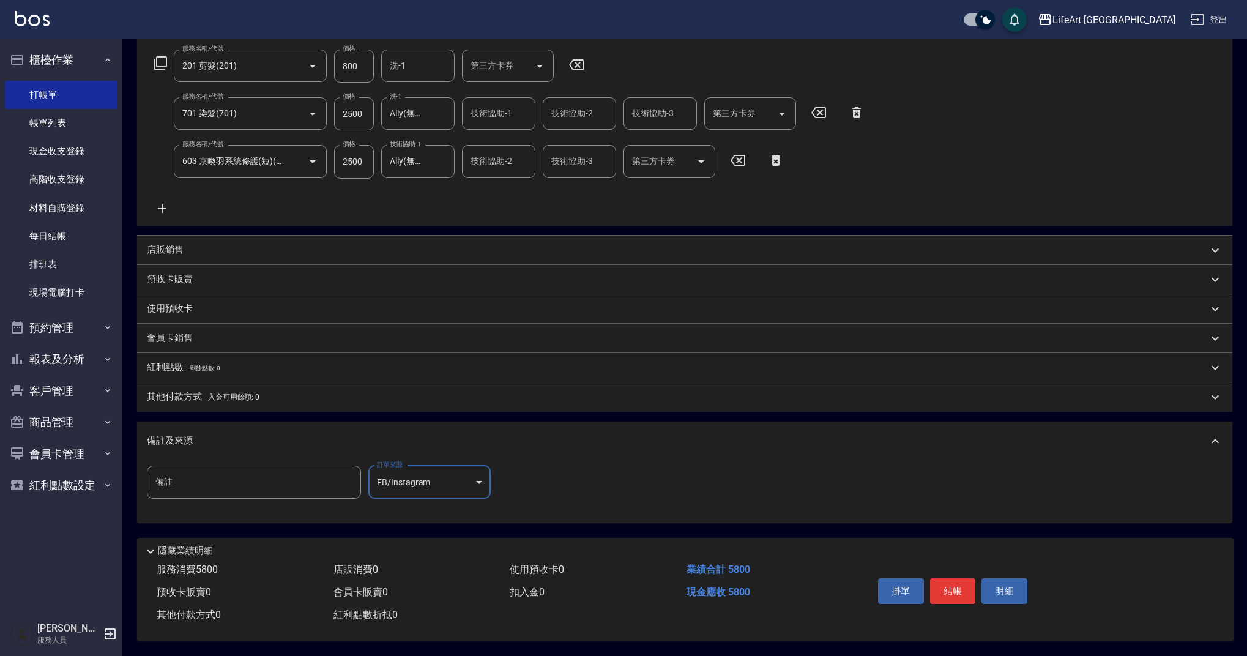
click at [184, 361] on p "紅利點數 剩餘點數: 0" at bounding box center [183, 367] width 73 height 13
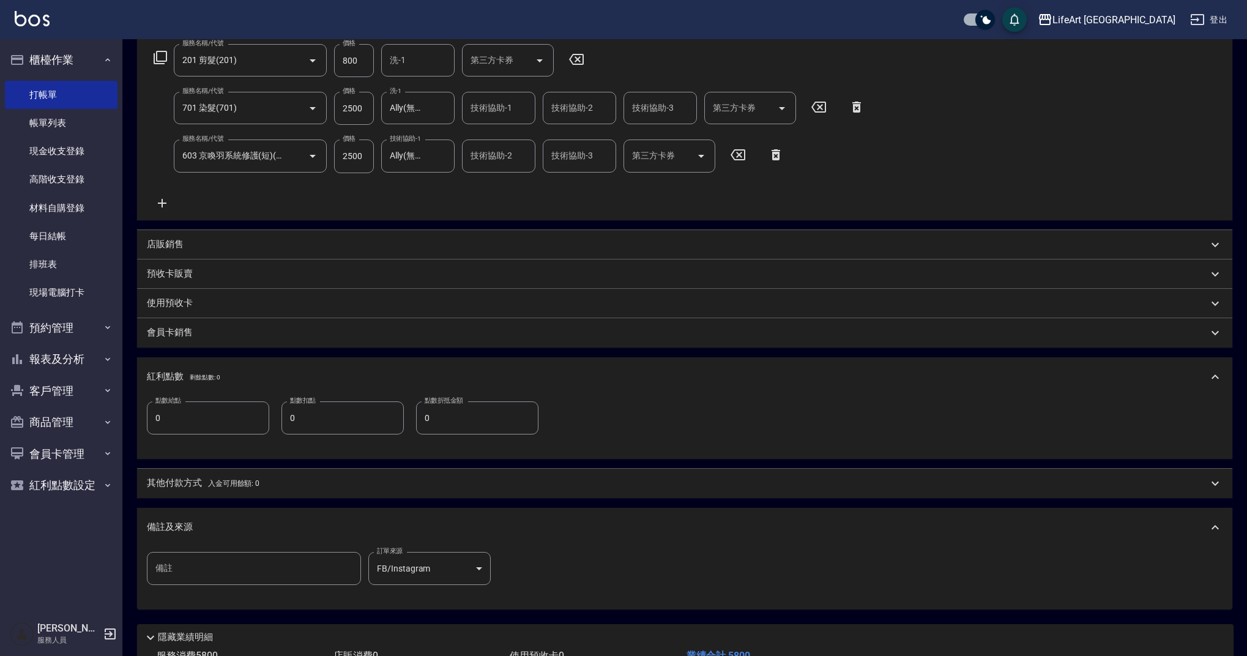
click at [194, 360] on div "紅利點數 剩餘點數: 0" at bounding box center [684, 376] width 1095 height 39
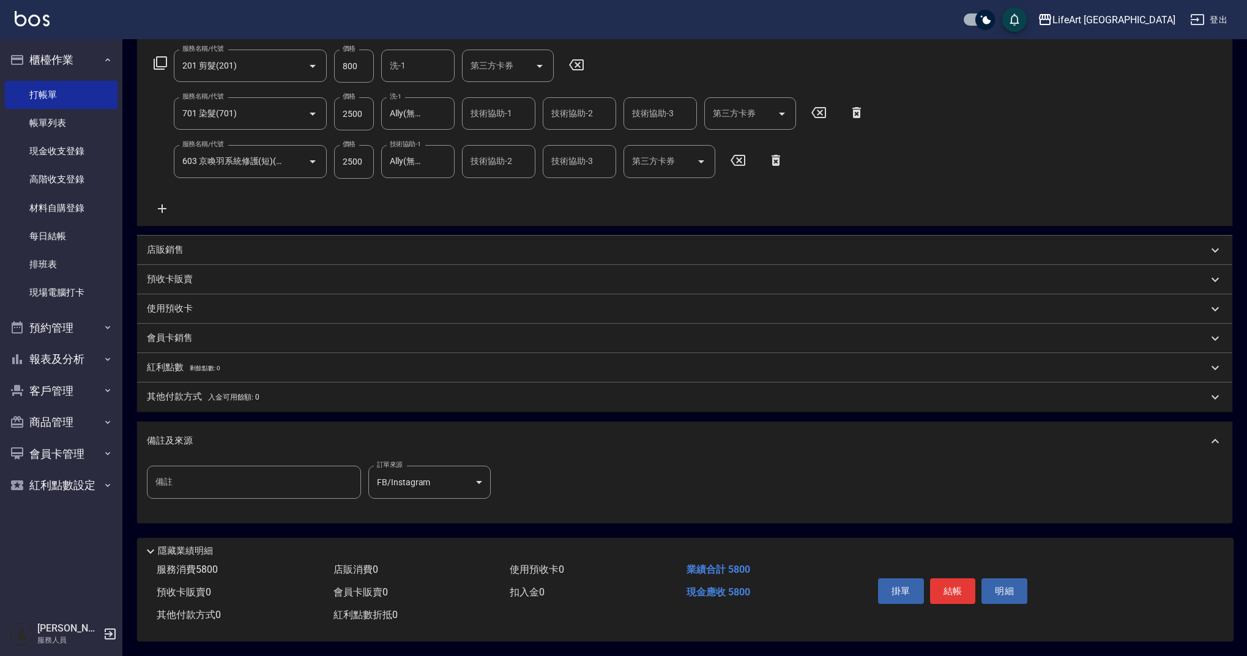
click at [186, 343] on div "會員卡銷售" at bounding box center [684, 338] width 1095 height 29
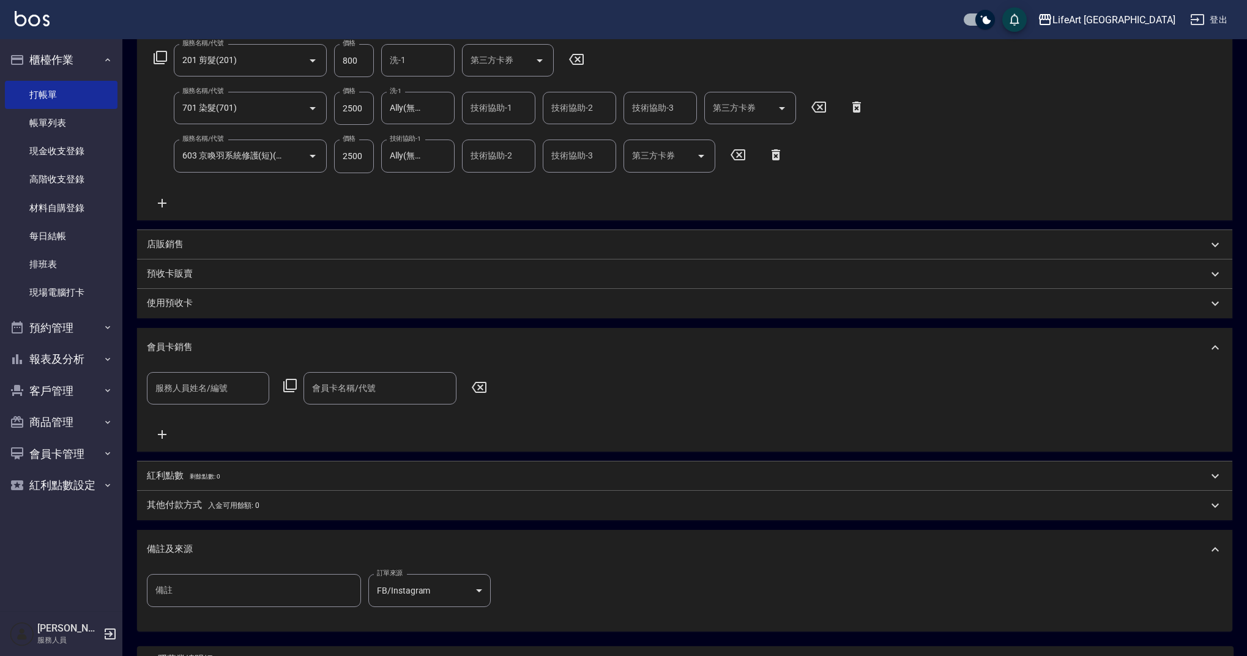
click at [185, 343] on p "會員卡銷售" at bounding box center [170, 347] width 46 height 13
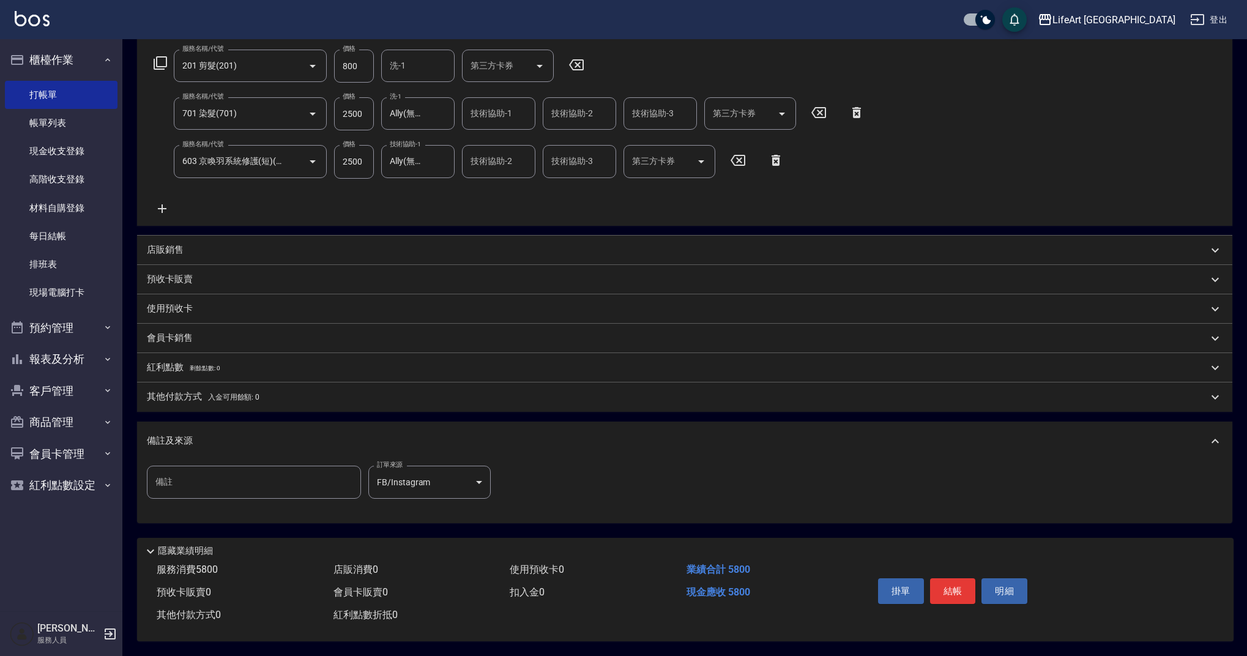
click at [204, 390] on p "其他付款方式 入金可用餘額: 0" at bounding box center [203, 396] width 113 height 13
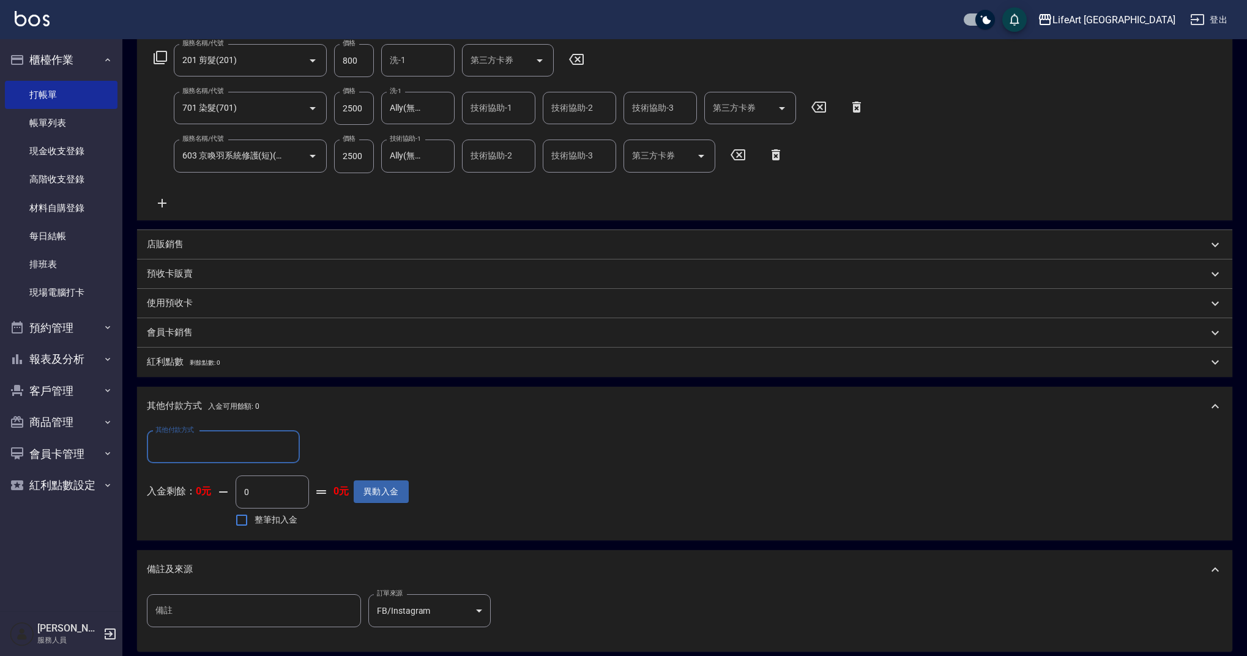
click at [221, 451] on input "其他付款方式" at bounding box center [223, 446] width 142 height 21
click at [213, 493] on span "Linepay" at bounding box center [223, 498] width 153 height 20
type input "Linepay"
drag, startPoint x: 338, startPoint y: 443, endPoint x: 277, endPoint y: 441, distance: 60.6
click at [277, 441] on div "其他付款方式 Linepay 其他付款方式 Linepay金額 0 Linepay金額" at bounding box center [278, 447] width 262 height 33
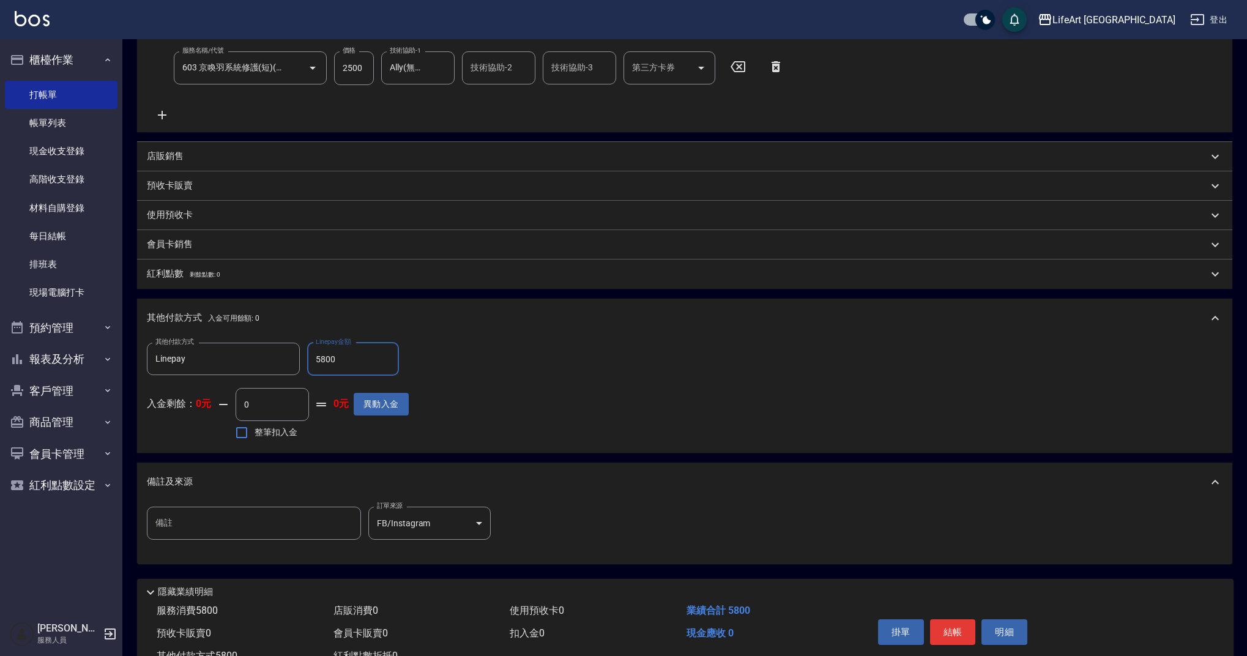
scroll to position [335, 0]
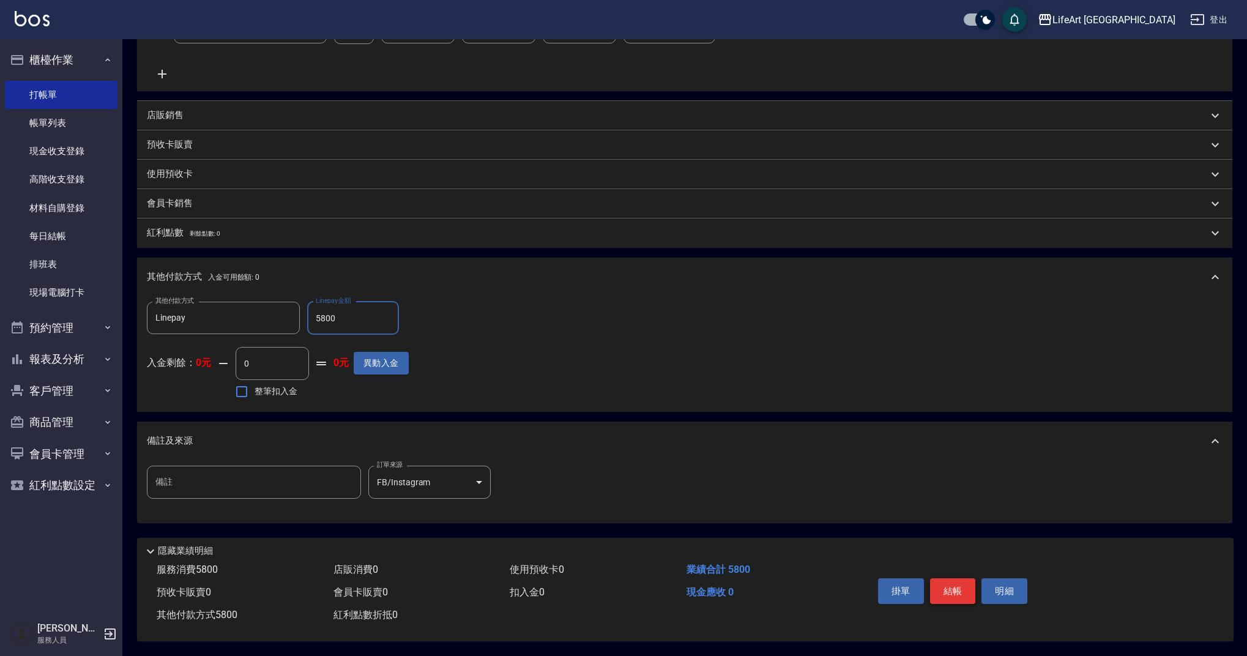
type input "5800"
click at [966, 584] on button "結帳" at bounding box center [953, 591] width 46 height 26
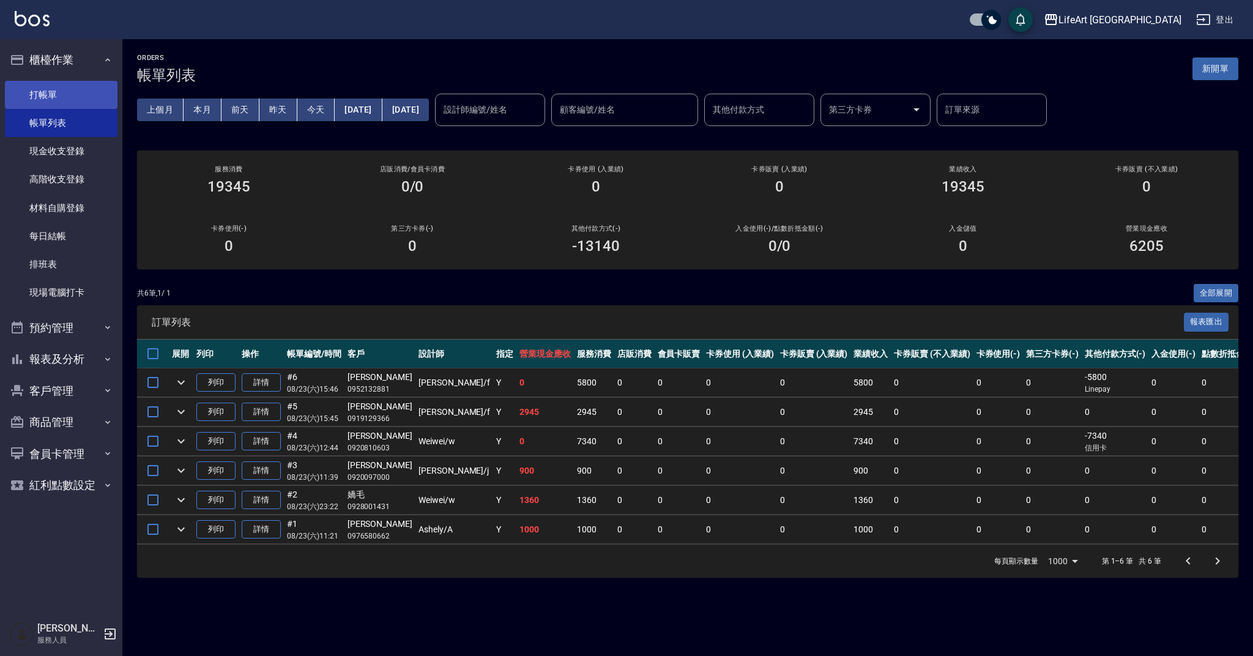
click at [75, 103] on link "打帳單" at bounding box center [61, 95] width 113 height 28
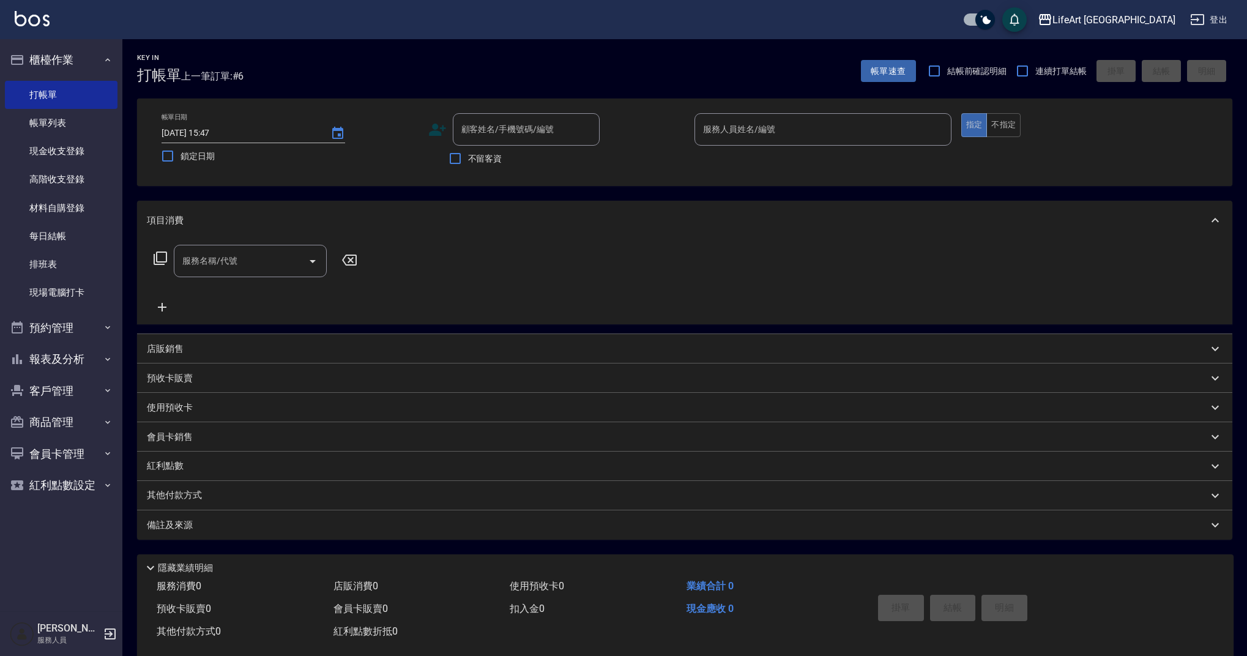
click at [527, 147] on div "不留客資" at bounding box center [513, 159] width 171 height 26
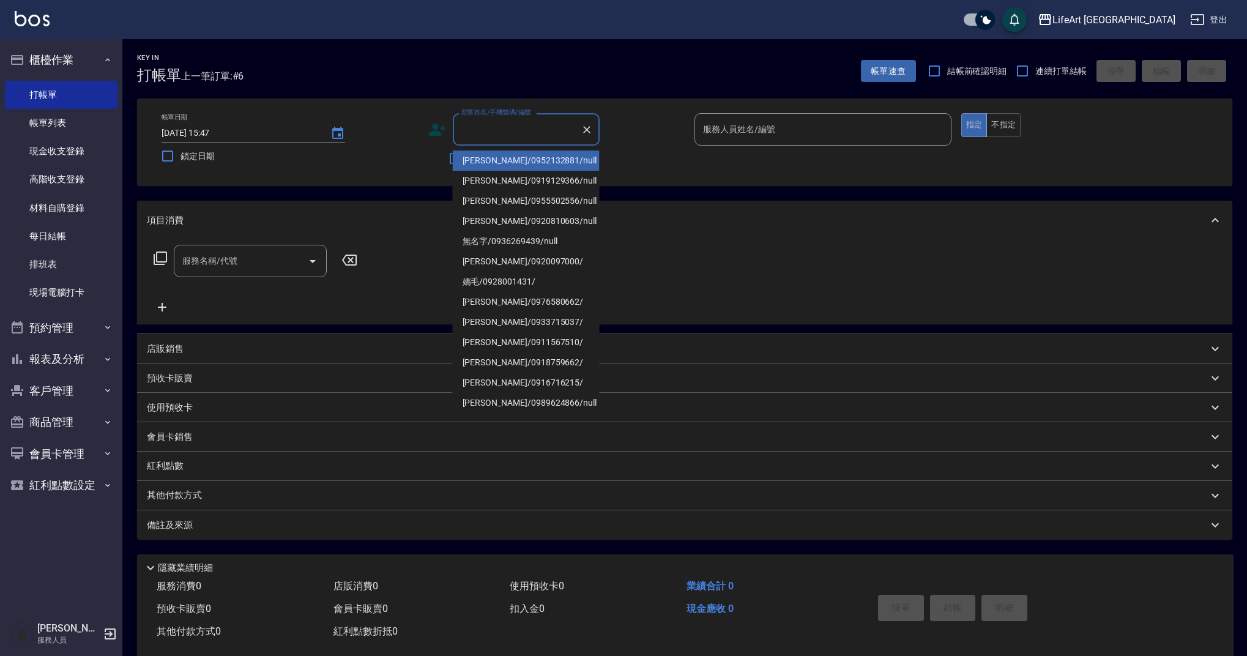
click at [519, 136] on input "顧客姓名/手機號碼/編號" at bounding box center [516, 129] width 117 height 21
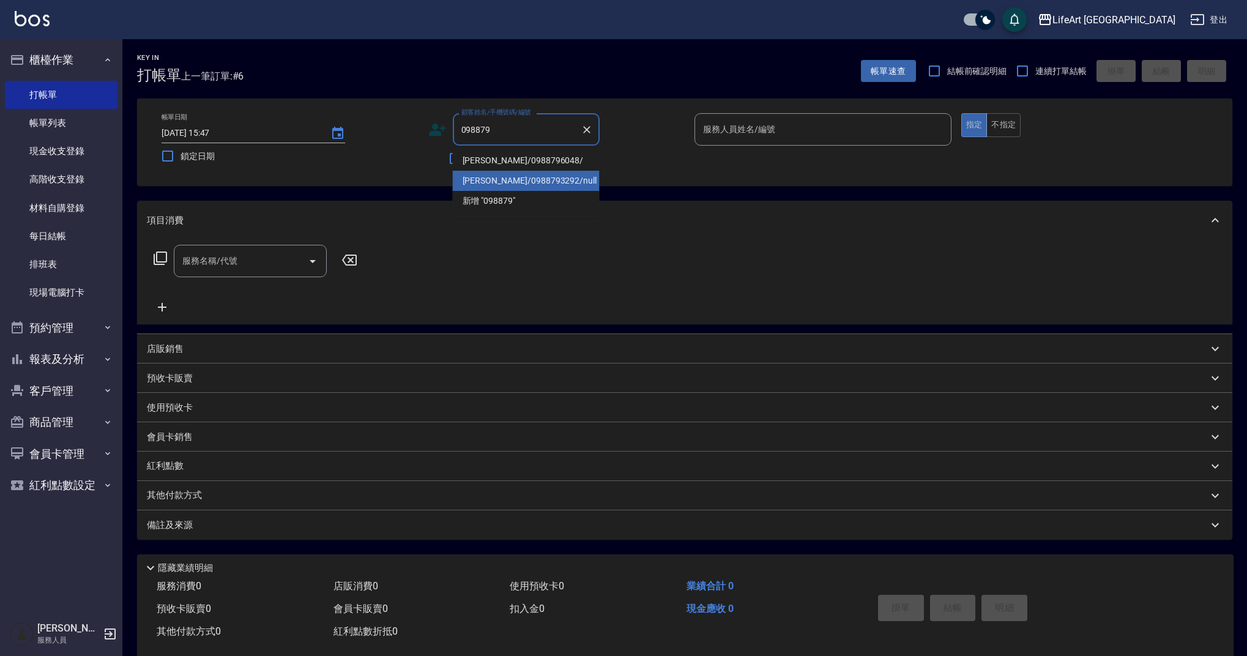
click at [513, 183] on li "[PERSON_NAME]/0988793292/null" at bounding box center [526, 181] width 147 height 20
type input "[PERSON_NAME]/0988793292/null"
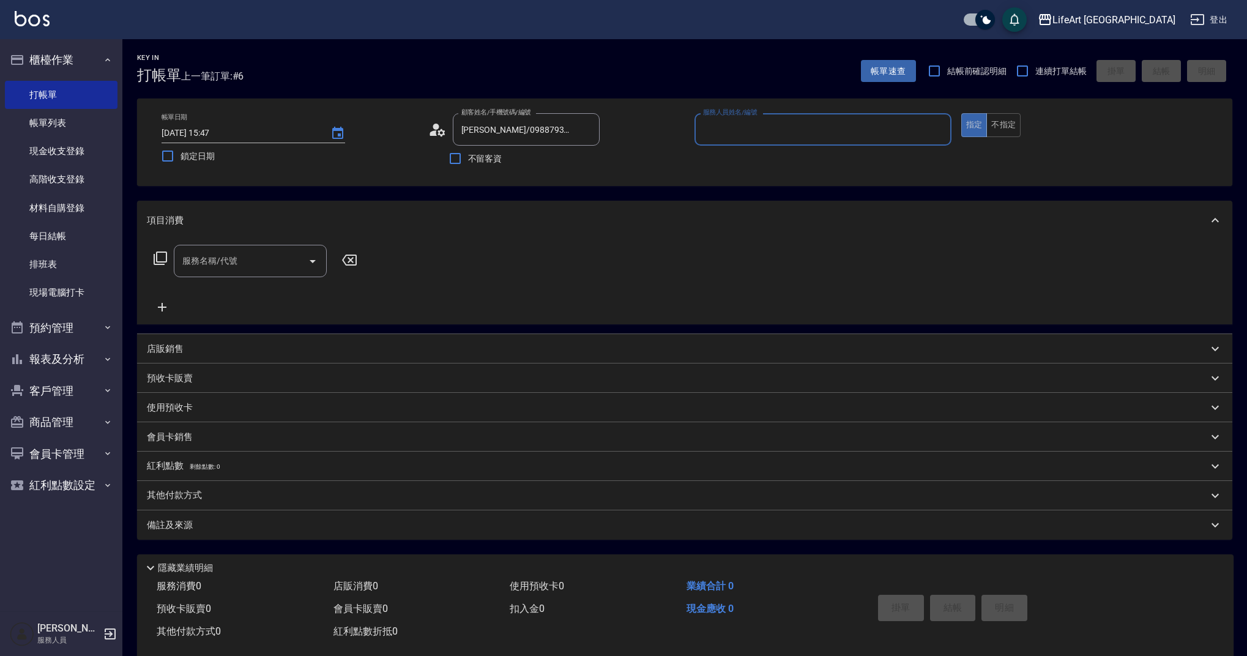
click at [760, 128] on input "服務人員姓名/編號" at bounding box center [823, 129] width 246 height 21
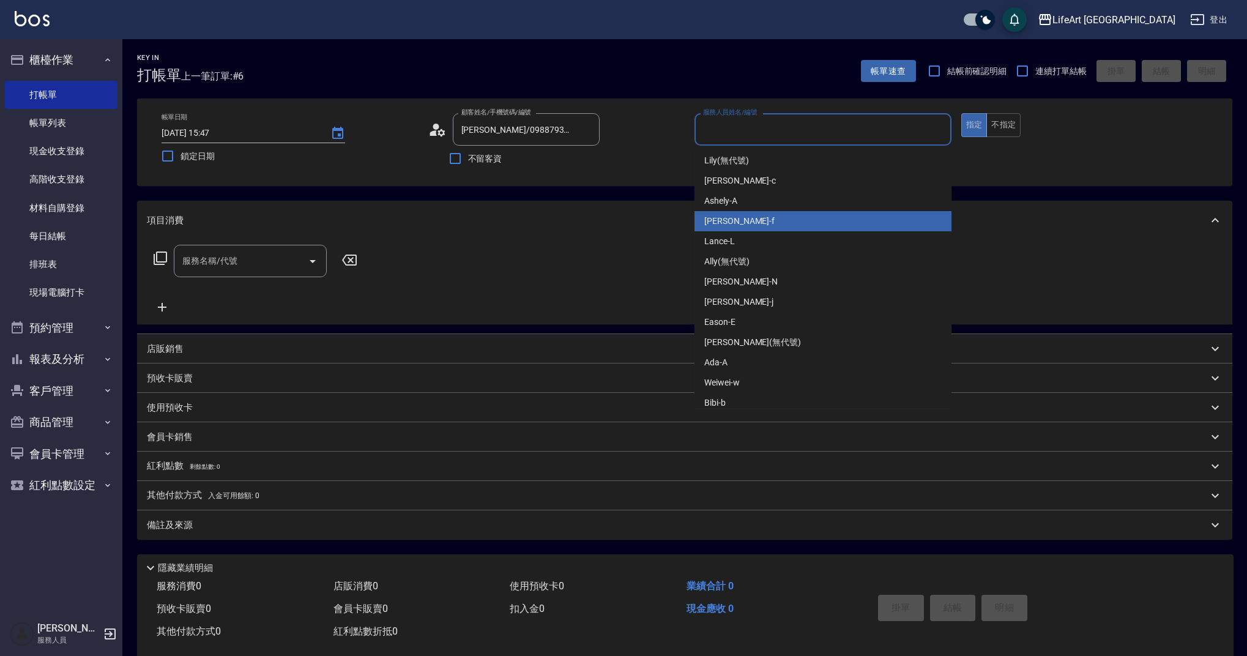
click at [736, 226] on div "Finney -f" at bounding box center [822, 221] width 257 height 20
type input "Finney-f"
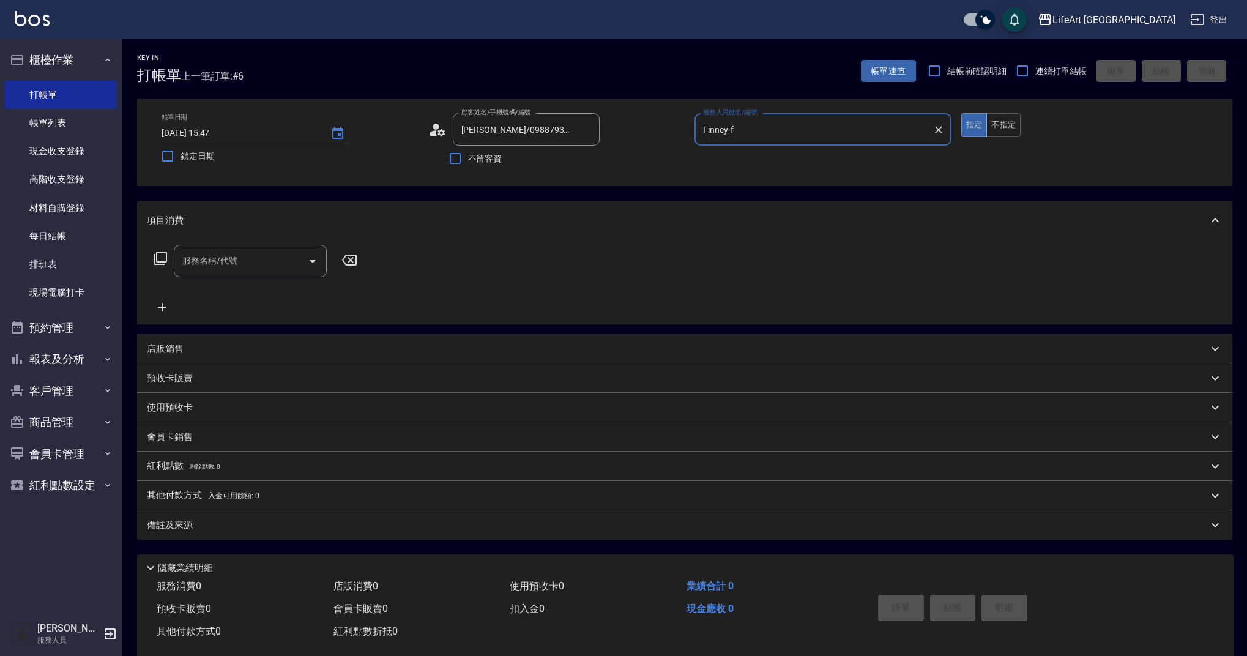
click at [215, 273] on div "服務名稱/代號" at bounding box center [250, 261] width 153 height 32
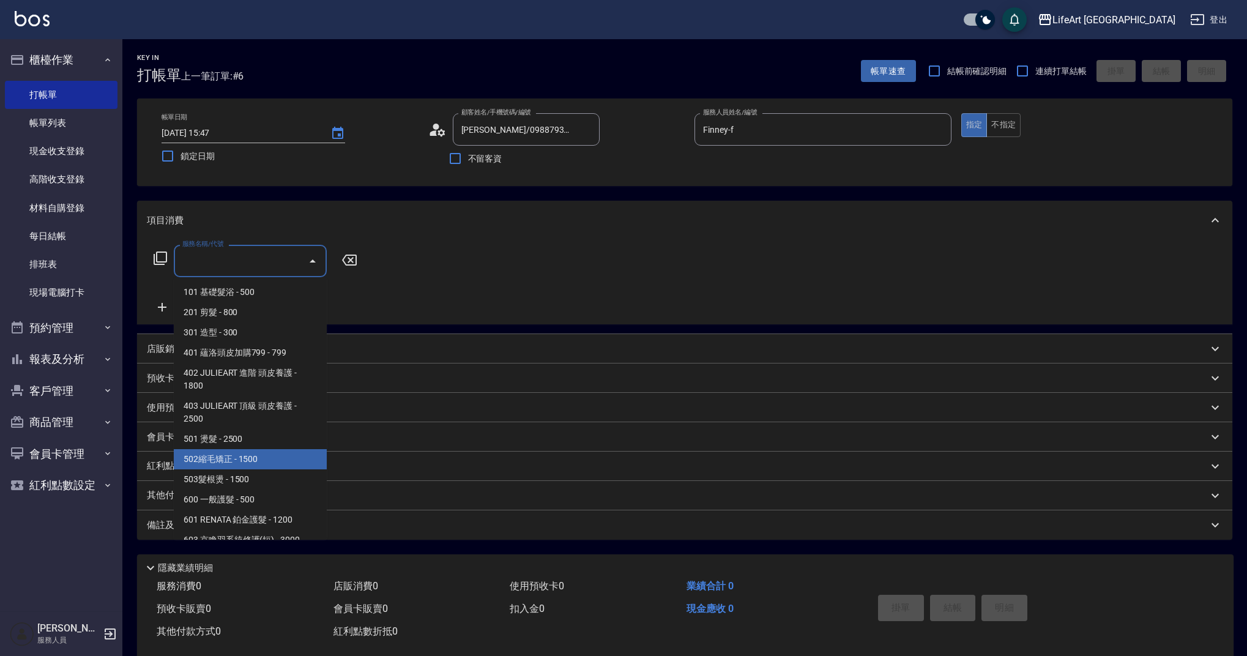
scroll to position [157, 0]
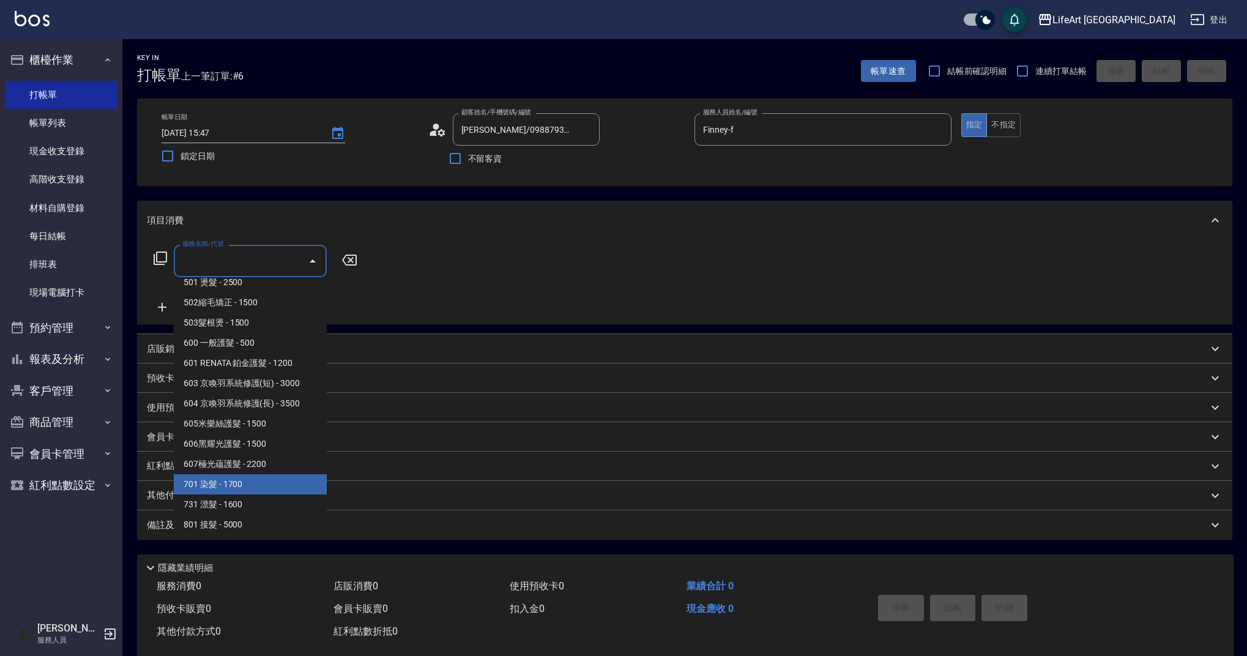
click at [254, 476] on span "701 染髮 - 1700" at bounding box center [250, 484] width 153 height 20
type input "701 染髮(701)"
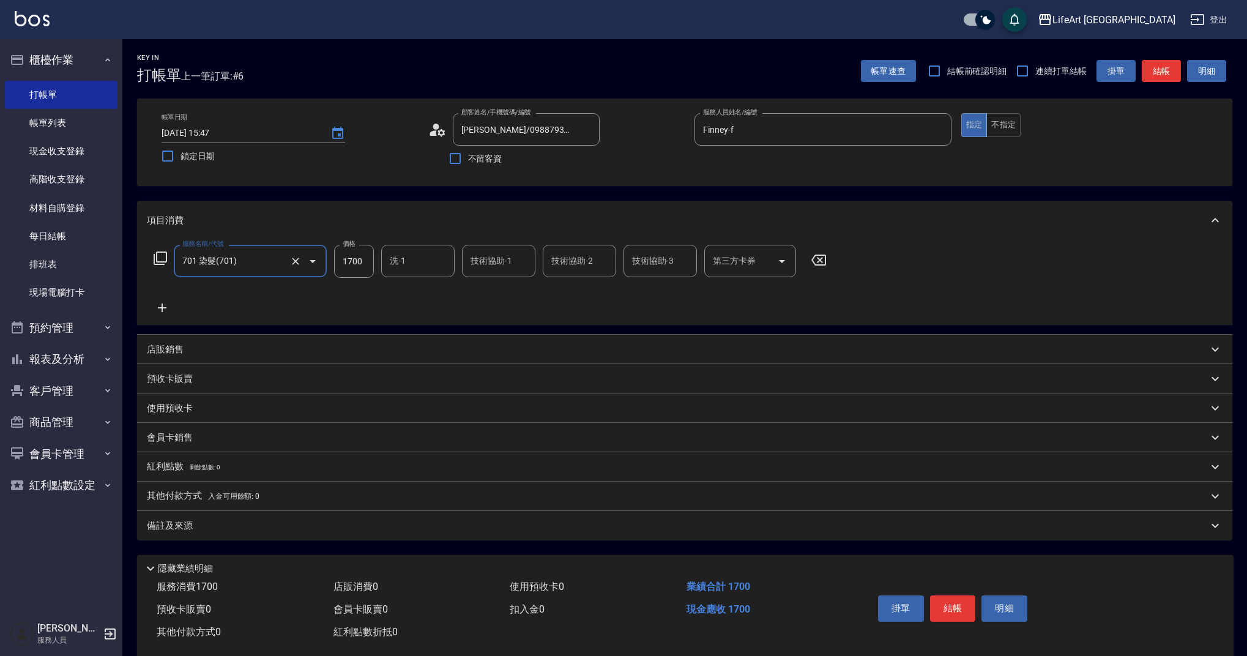
click at [166, 310] on icon at bounding box center [162, 307] width 31 height 15
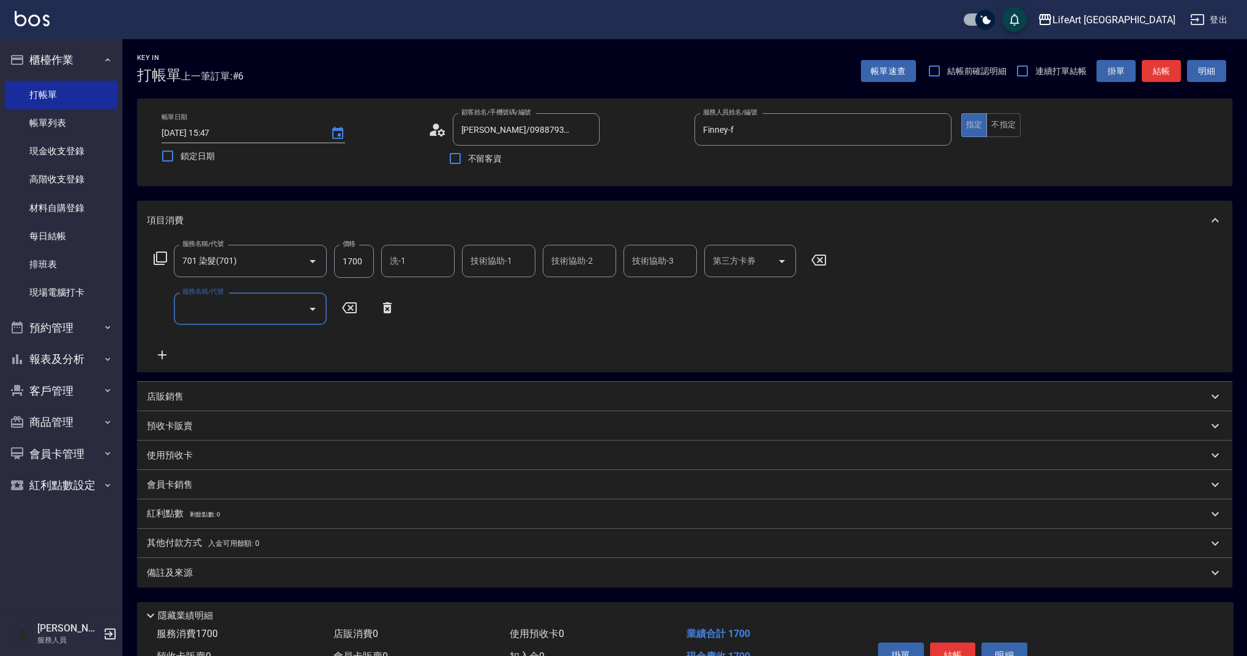
click at [220, 302] on input "服務名稱/代號" at bounding box center [241, 308] width 124 height 21
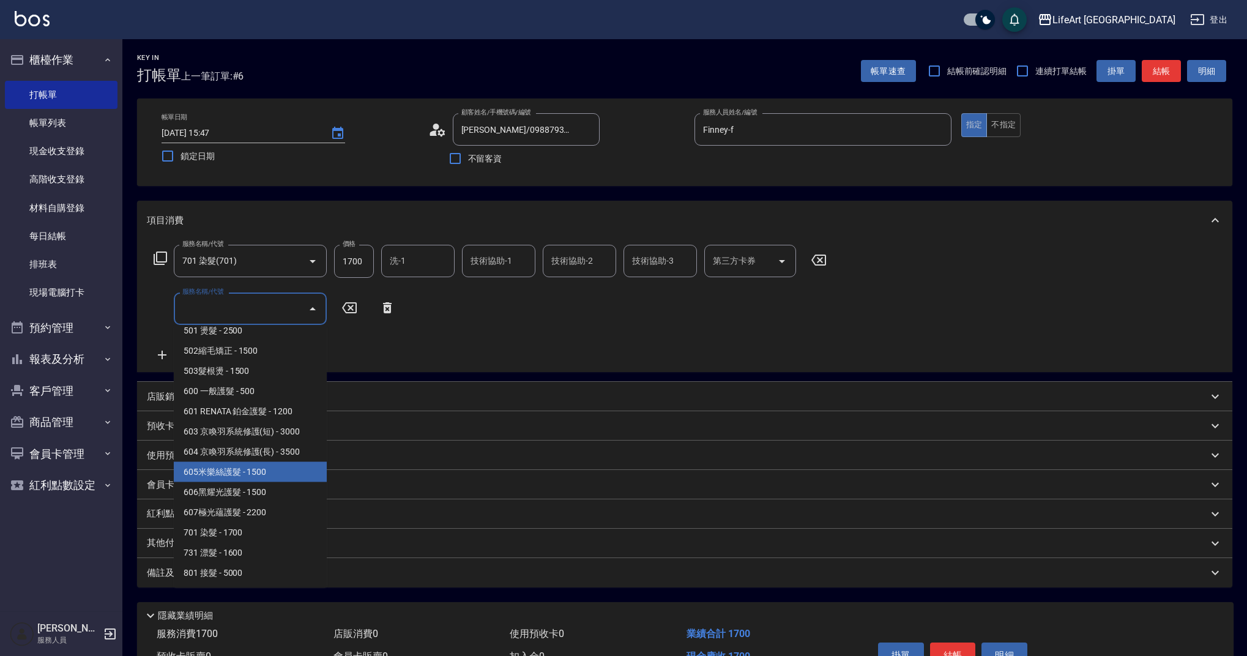
click at [242, 477] on span "605米樂絲護髮 - 1500" at bounding box center [250, 472] width 153 height 20
type input "605米樂絲護髮(605)"
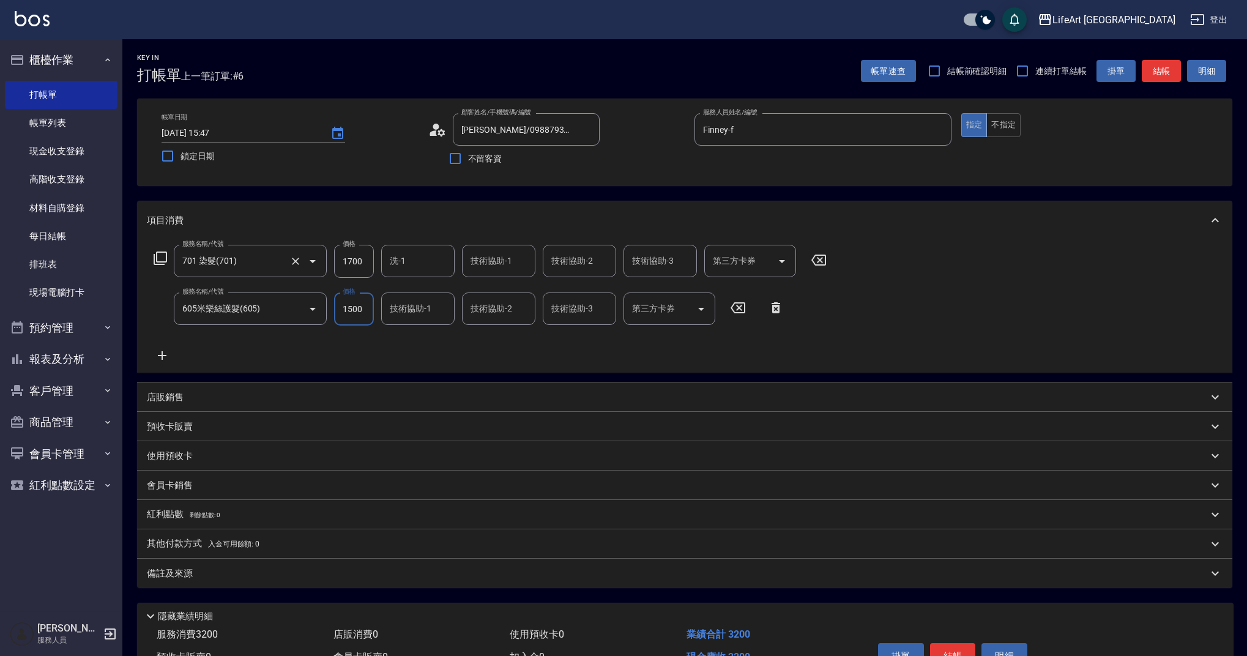
drag, startPoint x: 368, startPoint y: 262, endPoint x: 317, endPoint y: 260, distance: 50.8
click at [317, 260] on div "服務名稱/代號 701 染髮(701) 服務名稱/代號 價格 1700 價格 洗-1 洗-1 技術協助-1 技術協助-1 技術協助-2 技術協助-2 技術協助…" at bounding box center [490, 261] width 687 height 33
type input "1500"
drag, startPoint x: 364, startPoint y: 259, endPoint x: 320, endPoint y: 259, distance: 44.0
click at [320, 259] on div "服務名稱/代號 701 染髮(701) 服務名稱/代號 價格 1700 價格 洗-1 洗-1 技術協助-1 技術協助-1 技術協助-2 技術協助-2 技術協助…" at bounding box center [490, 261] width 687 height 33
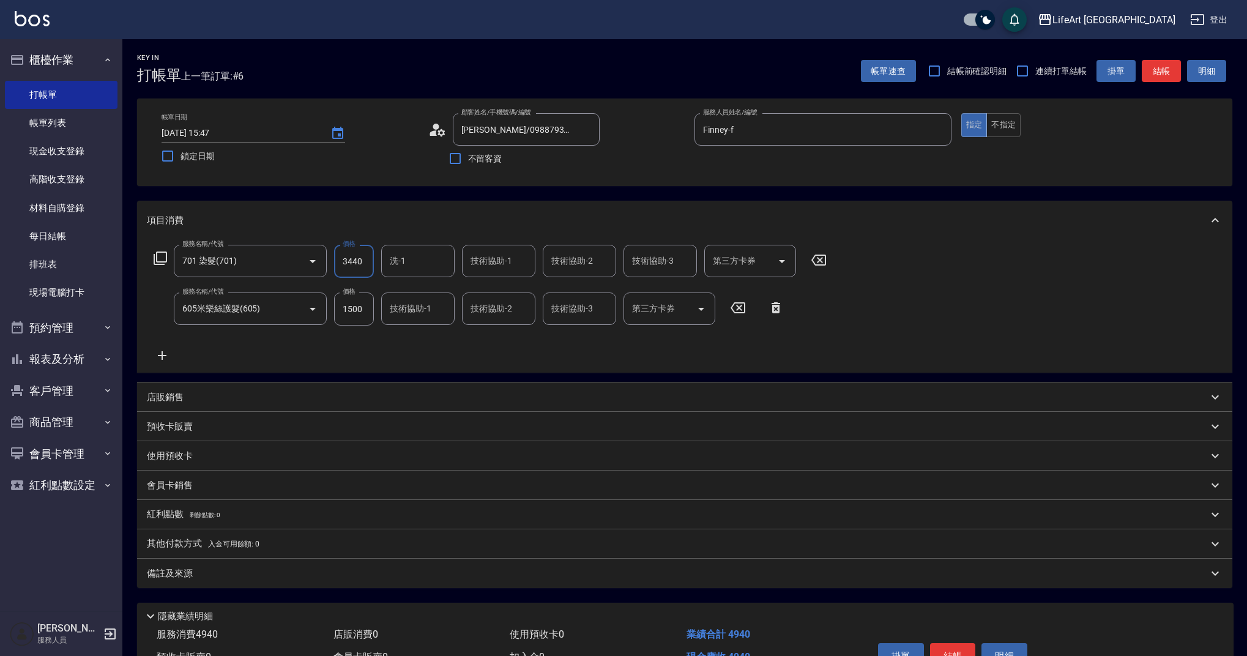
type input "3440"
click at [397, 262] on input "洗-1" at bounding box center [418, 260] width 62 height 21
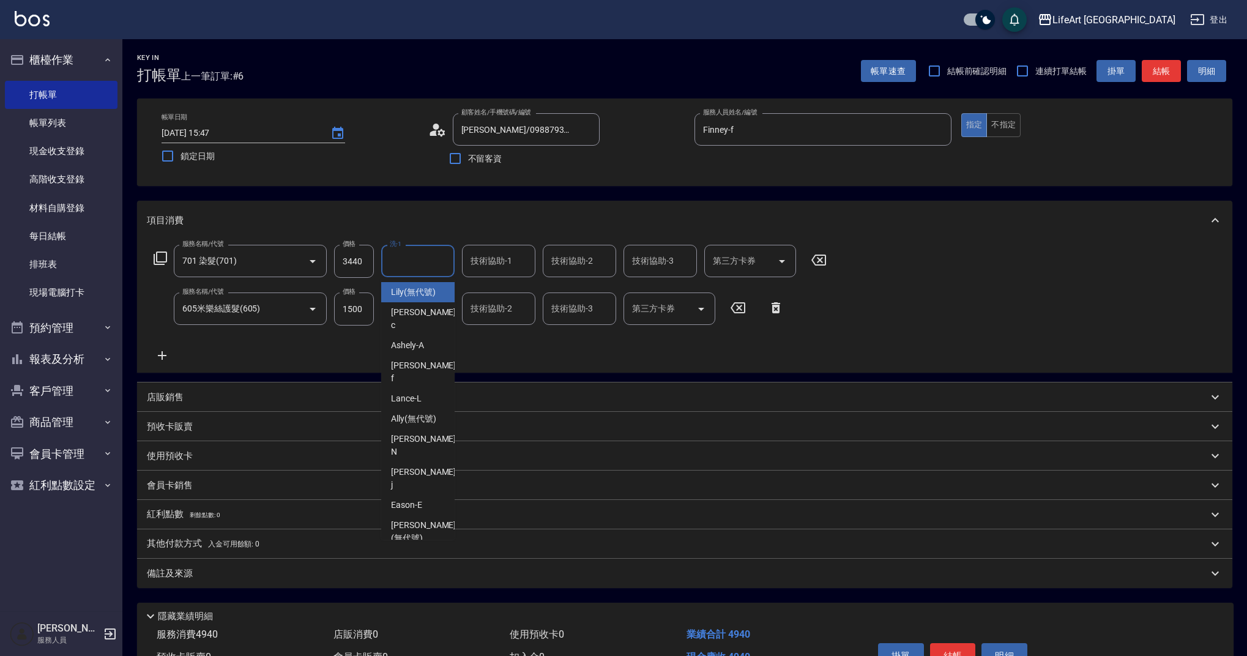
click at [500, 362] on div "服務名稱/代號 701 染髮(701) 服務名稱/代號 價格 3440 價格 洗-1 洗-1 技術協助-1 技術協助-1 技術協助-2 技術協助-2 技術協助…" at bounding box center [490, 304] width 687 height 118
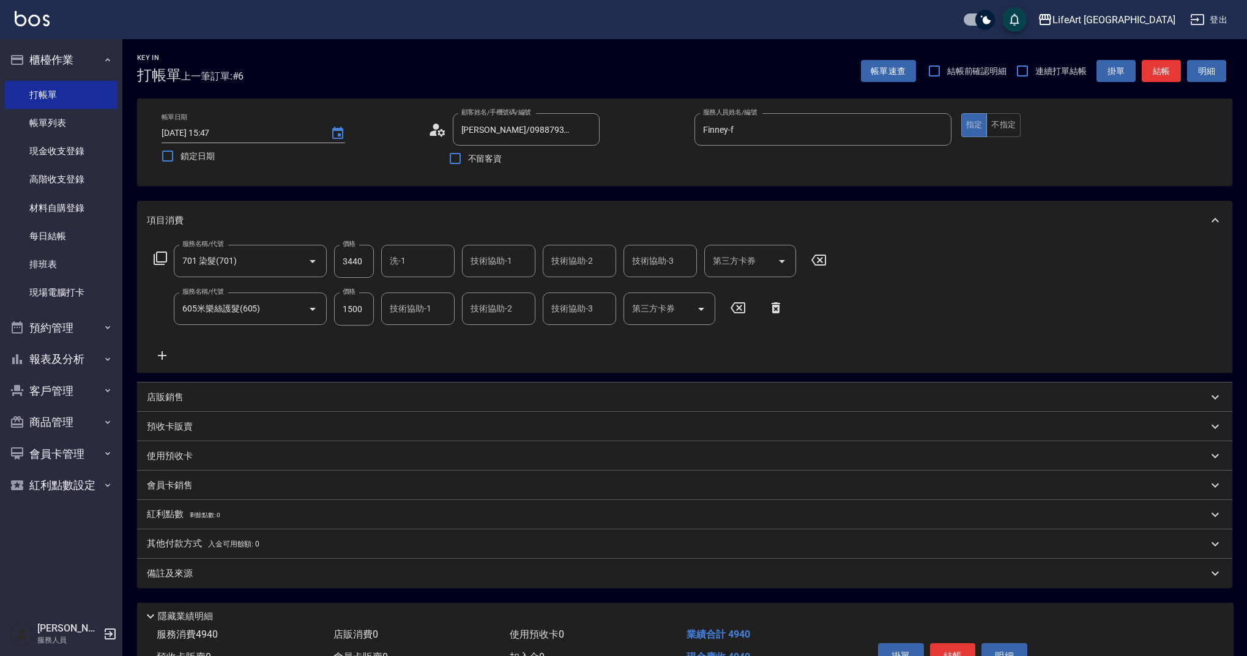
click at [398, 312] on div "技術協助-1 技術協助-1" at bounding box center [417, 308] width 73 height 32
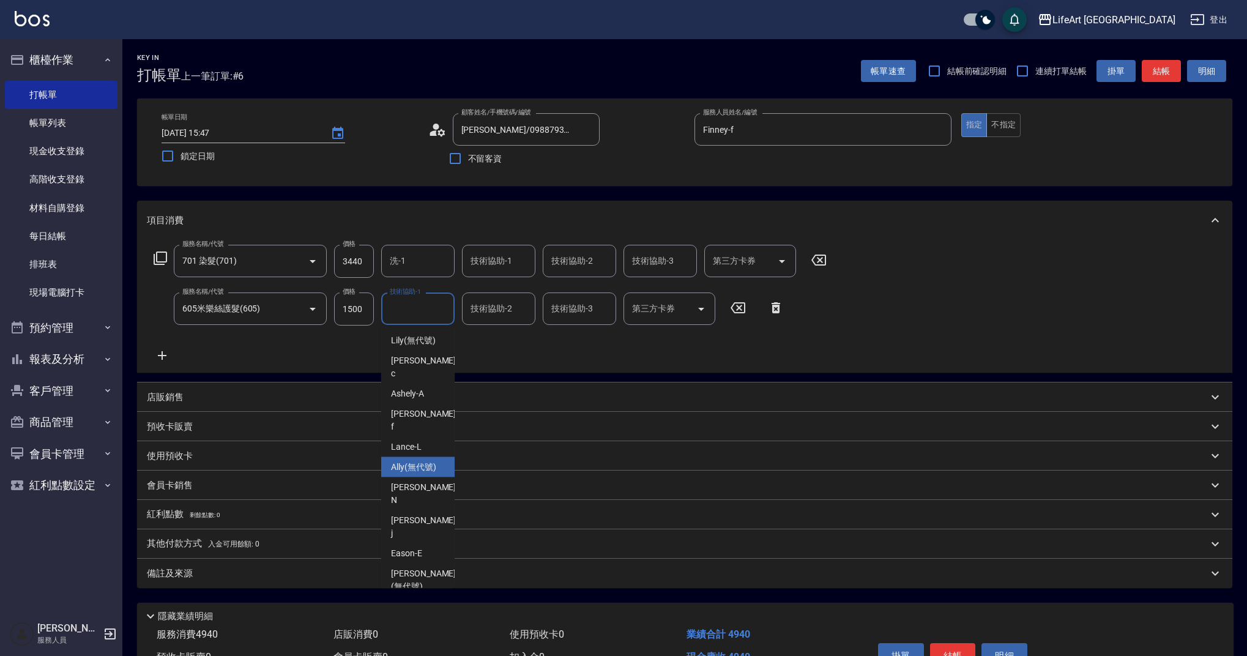
click at [410, 461] on span "Ally (無代號)" at bounding box center [413, 467] width 45 height 13
type input "Ally(無代號)"
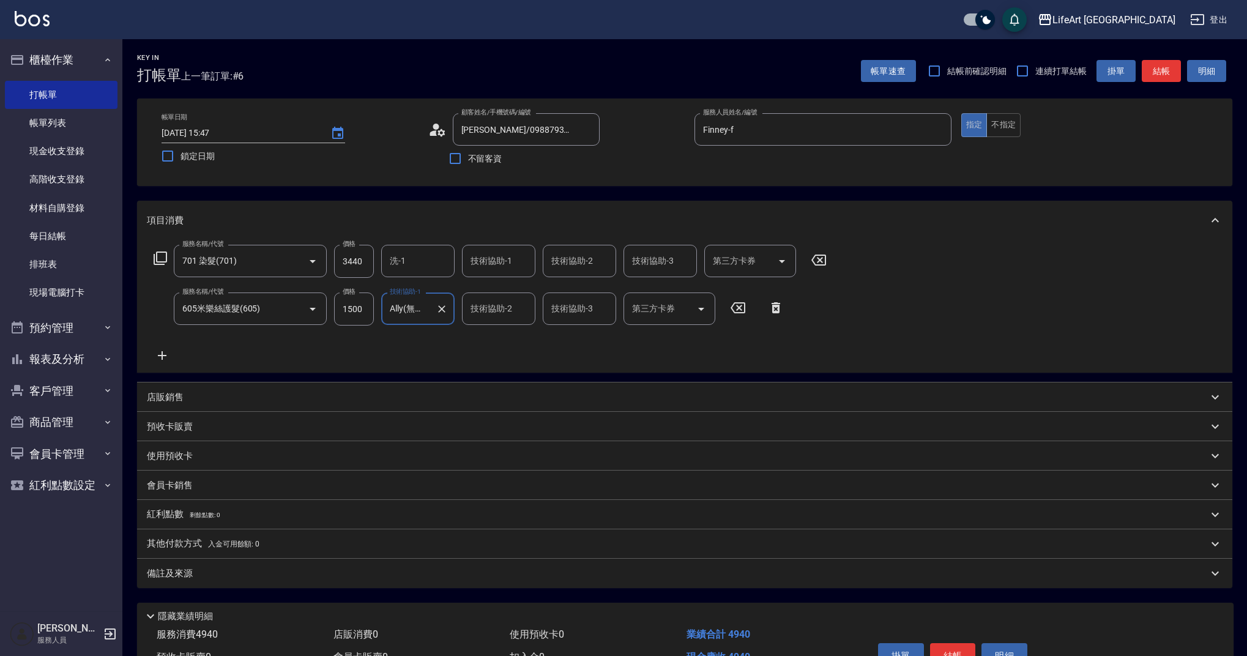
click at [274, 574] on div "備註及來源" at bounding box center [677, 573] width 1061 height 13
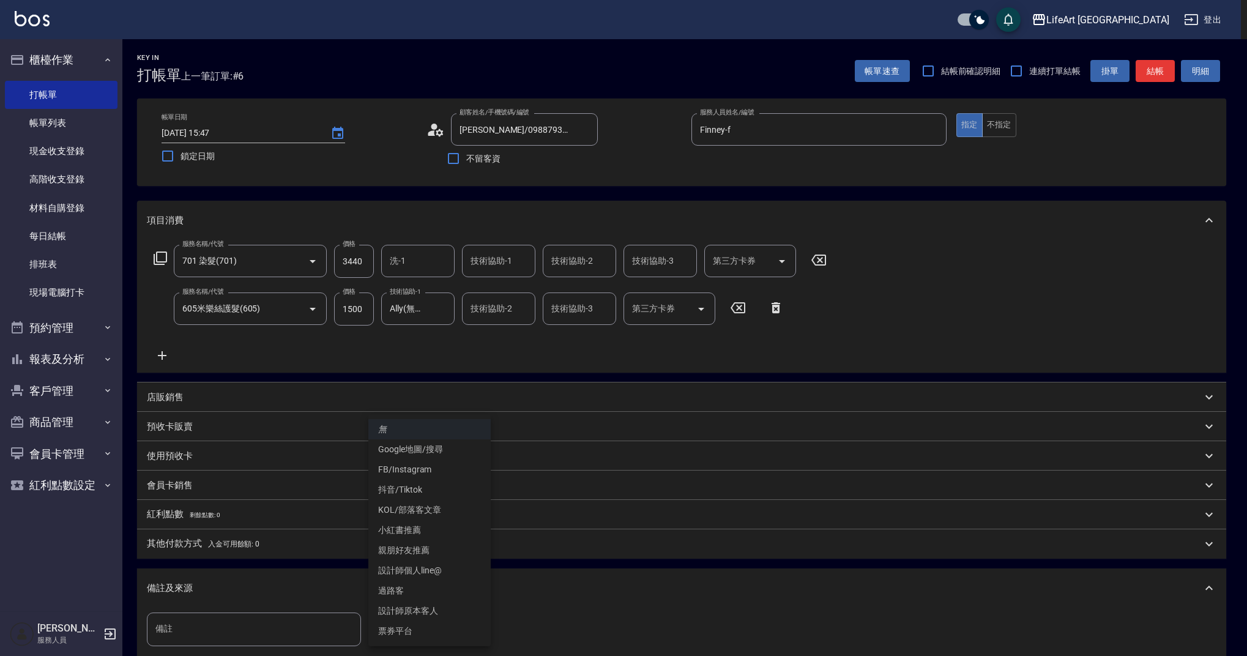
click at [445, 630] on body "LifeArt 蘆洲 登出 櫃檯作業 打帳單 帳單列表 現金收支登錄 高階收支登錄 材料自購登錄 每日結帳 排班表 現場電腦打卡 預約管理 預約管理 單日預約…" at bounding box center [623, 401] width 1247 height 803
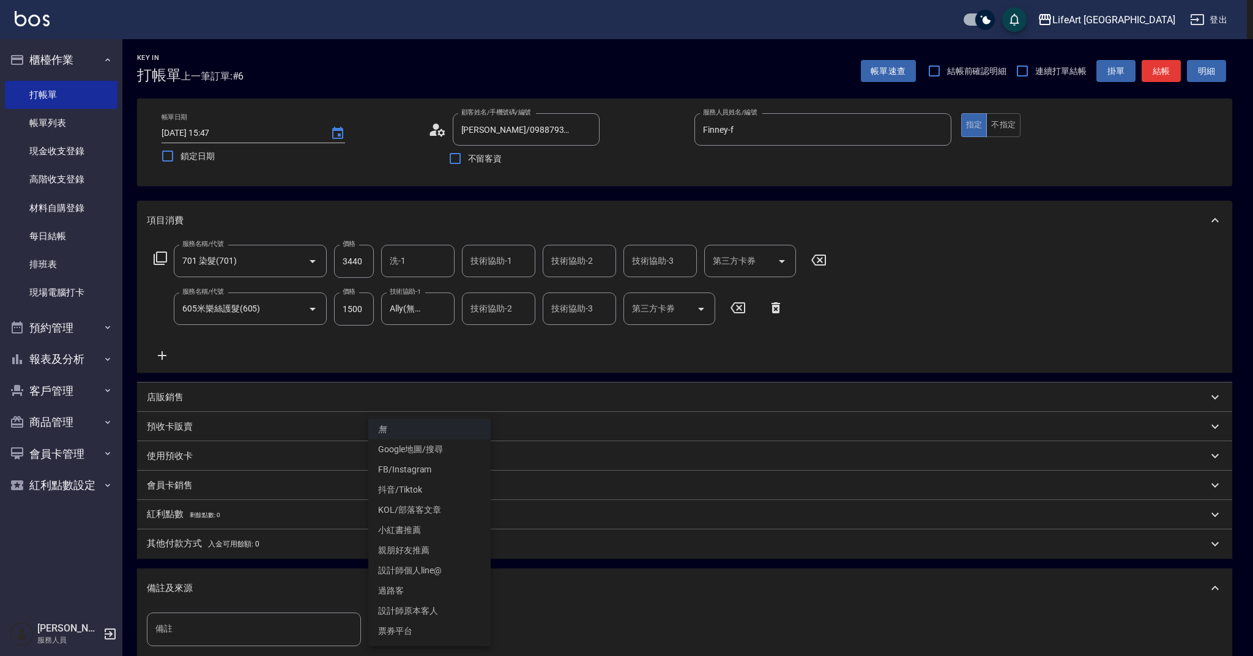
click at [405, 610] on li "設計師原本客人" at bounding box center [429, 611] width 122 height 20
type input "設計師原本客人"
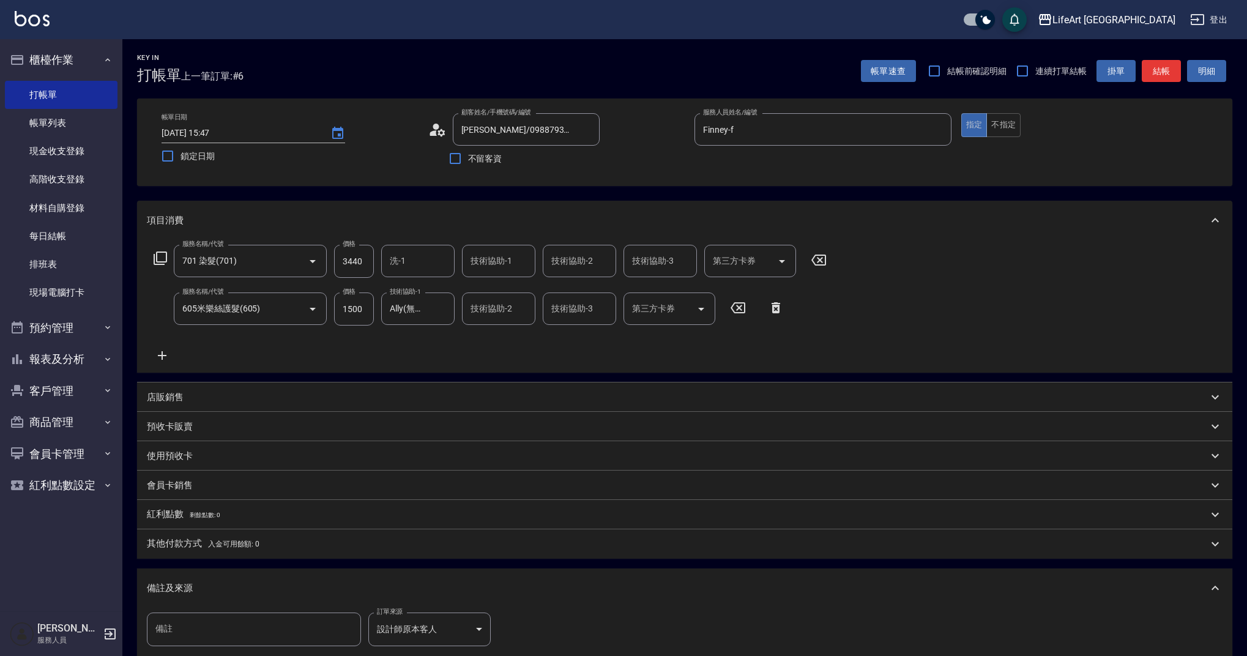
click at [313, 584] on div "備註及來源" at bounding box center [677, 588] width 1061 height 13
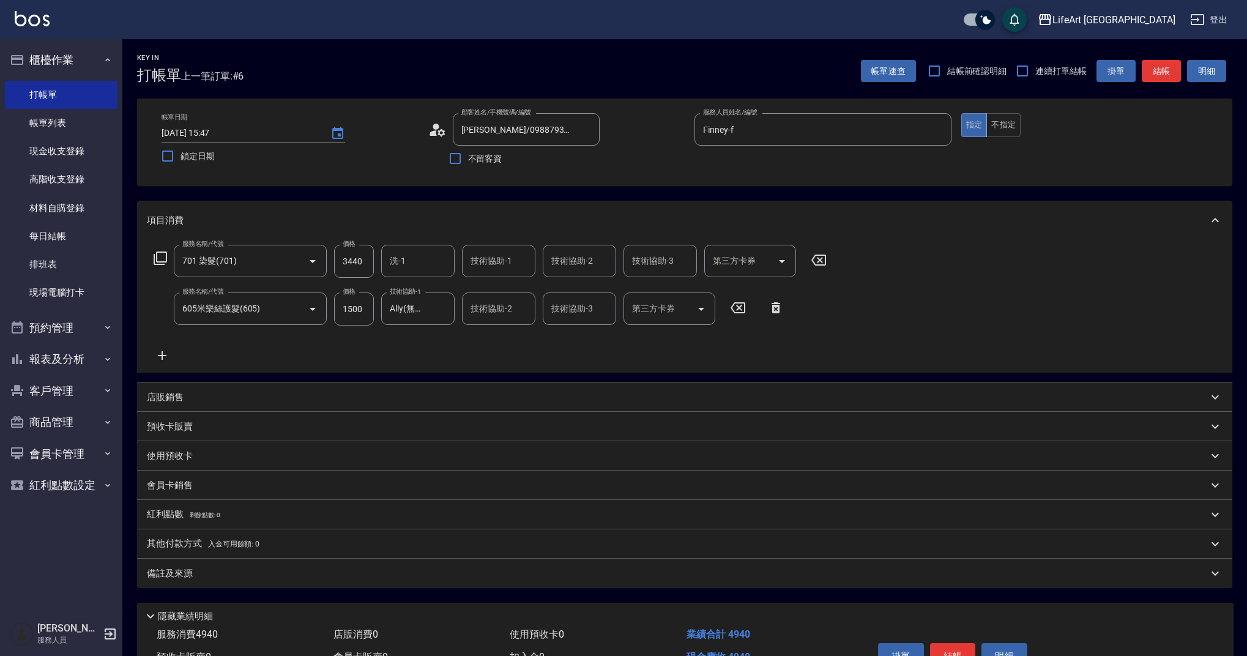
scroll to position [70, 0]
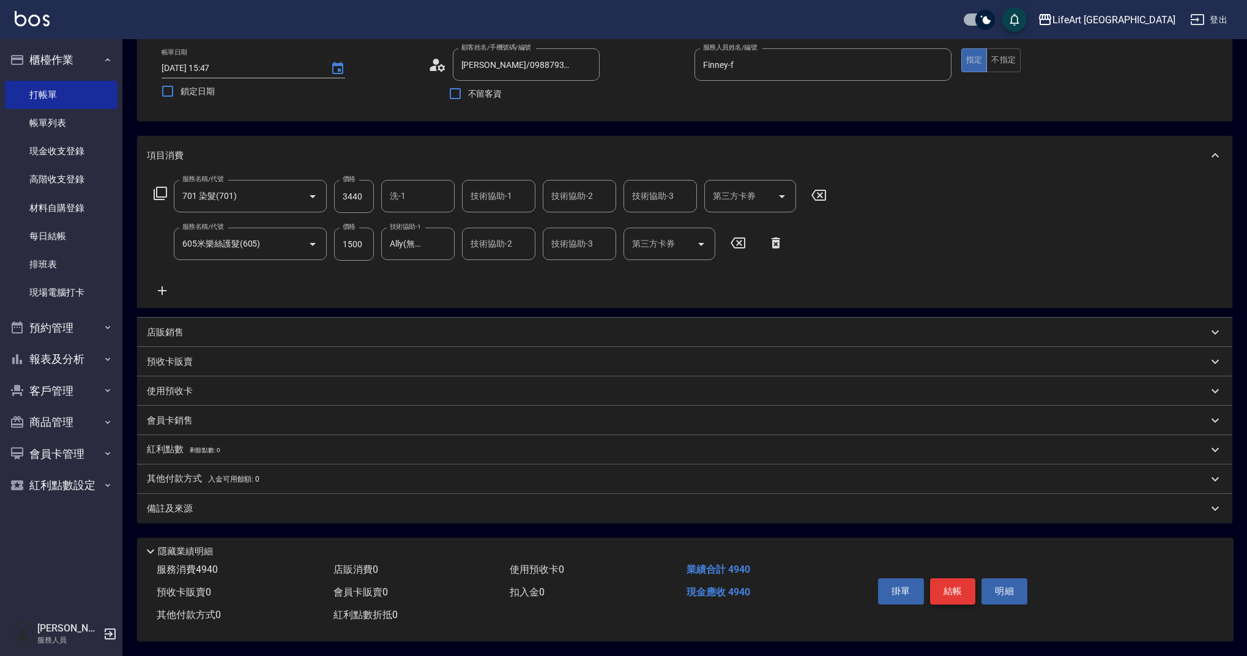
click at [950, 581] on button "結帳" at bounding box center [953, 591] width 46 height 26
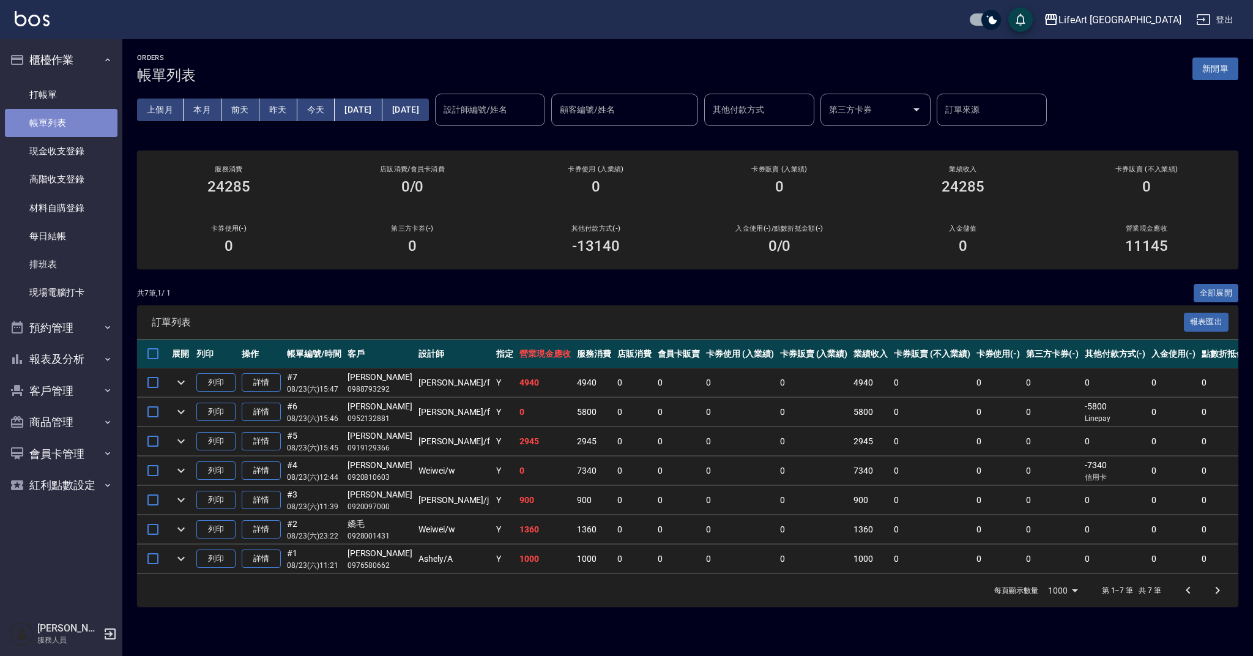
click at [51, 109] on link "帳單列表" at bounding box center [61, 123] width 113 height 28
click at [51, 100] on link "打帳單" at bounding box center [61, 95] width 113 height 28
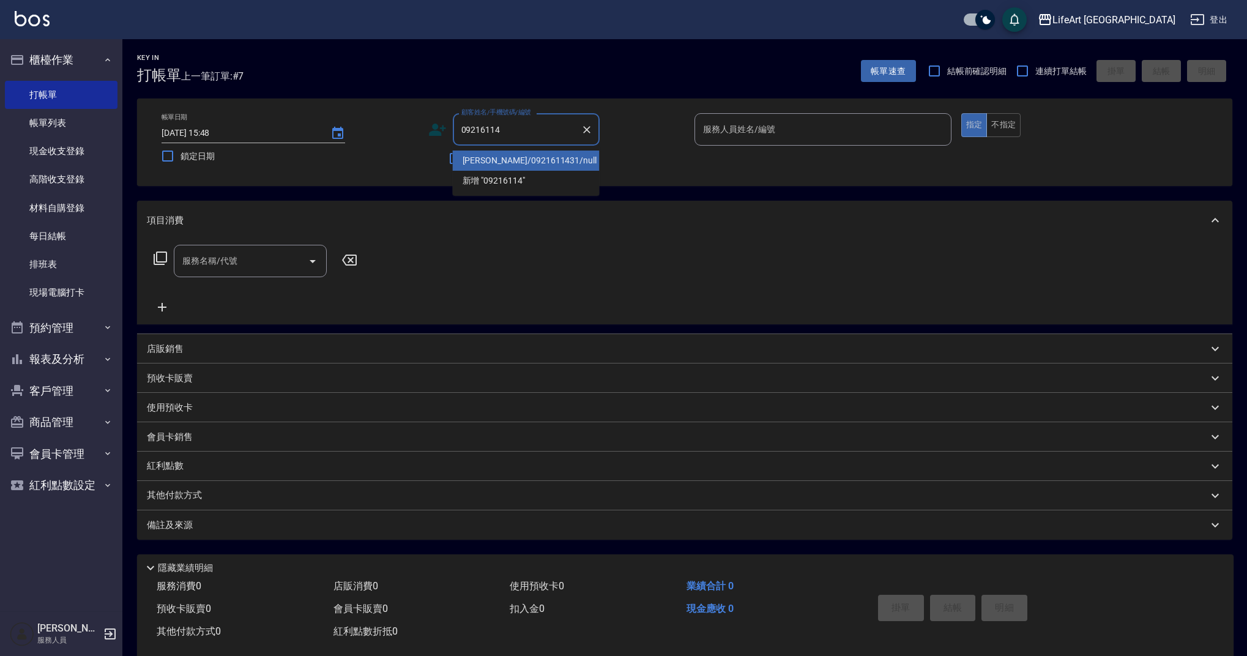
click at [563, 161] on li "[PERSON_NAME]/0921611431/null" at bounding box center [526, 160] width 147 height 20
type input "[PERSON_NAME]/0921611431/null"
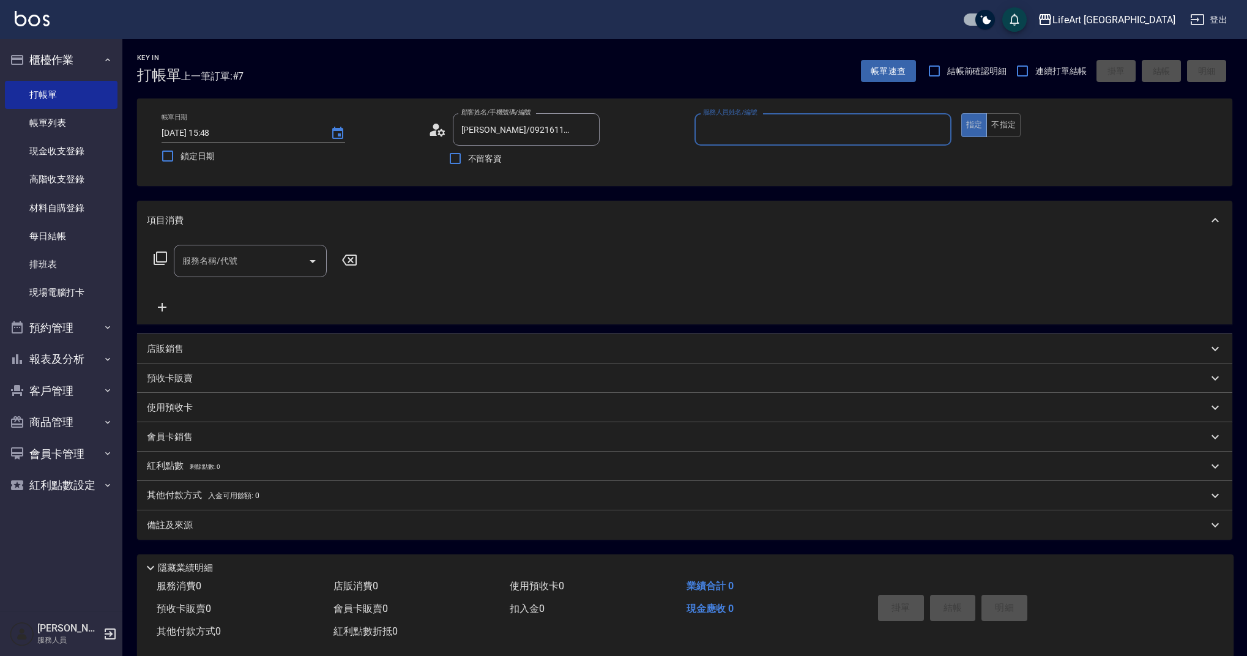
click at [733, 138] on input "服務人員姓名/編號" at bounding box center [823, 129] width 246 height 21
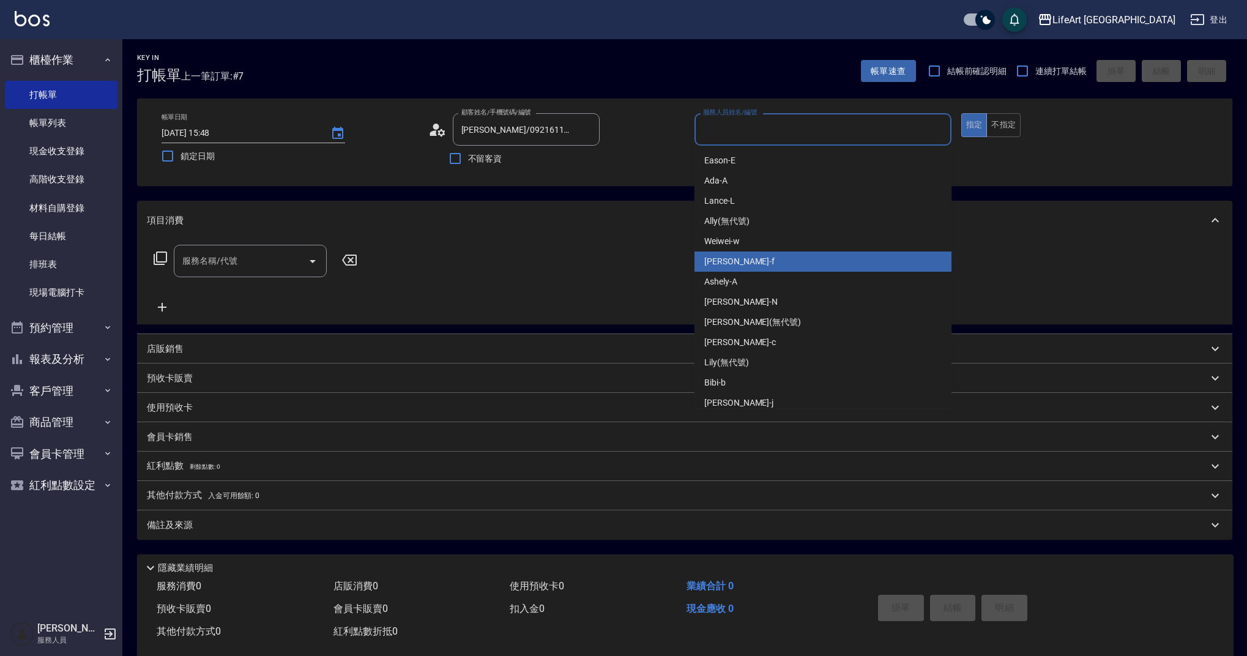
drag, startPoint x: 748, startPoint y: 253, endPoint x: 724, endPoint y: 258, distance: 24.5
click at [748, 253] on div "Finney -f" at bounding box center [822, 261] width 257 height 20
type input "Finney-f"
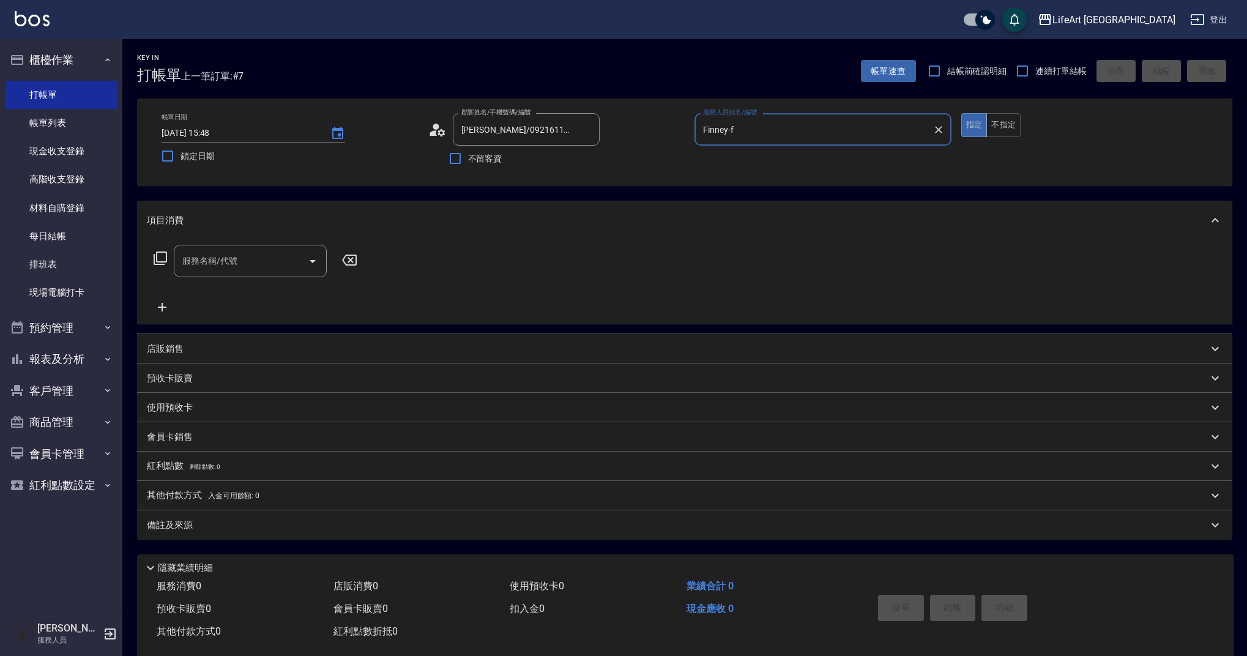
click at [233, 284] on div "服務名稱/代號 服務名稱/代號" at bounding box center [256, 280] width 218 height 70
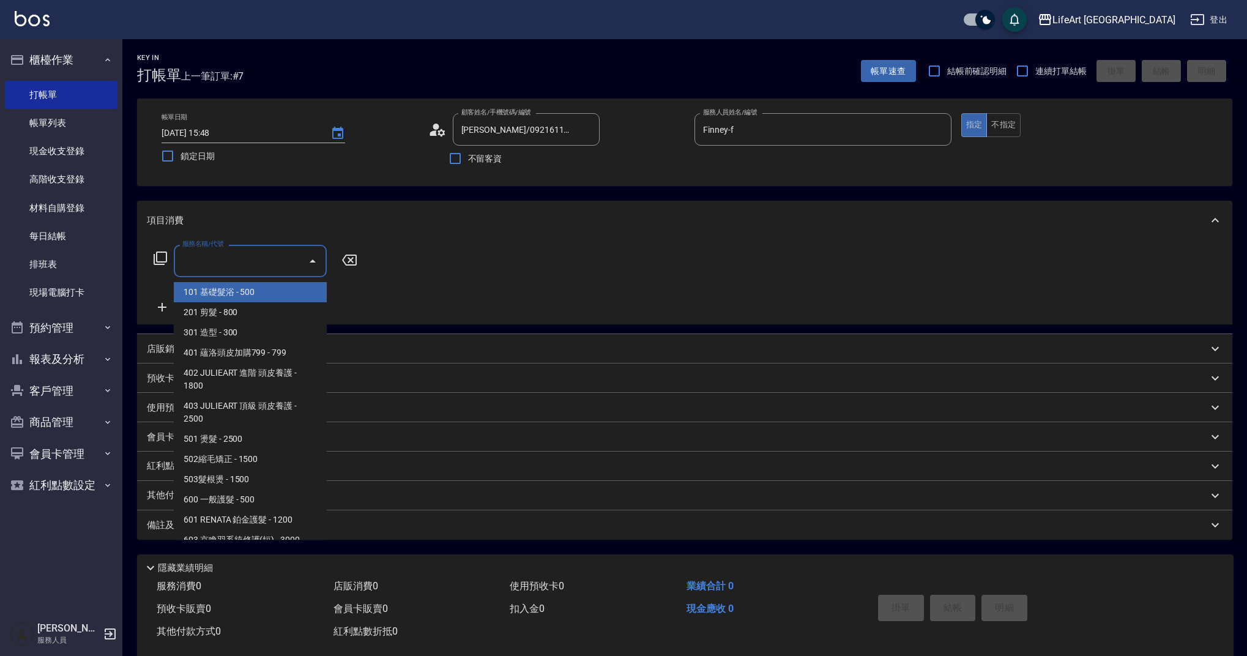
click at [237, 269] on input "服務名稱/代號" at bounding box center [241, 260] width 124 height 21
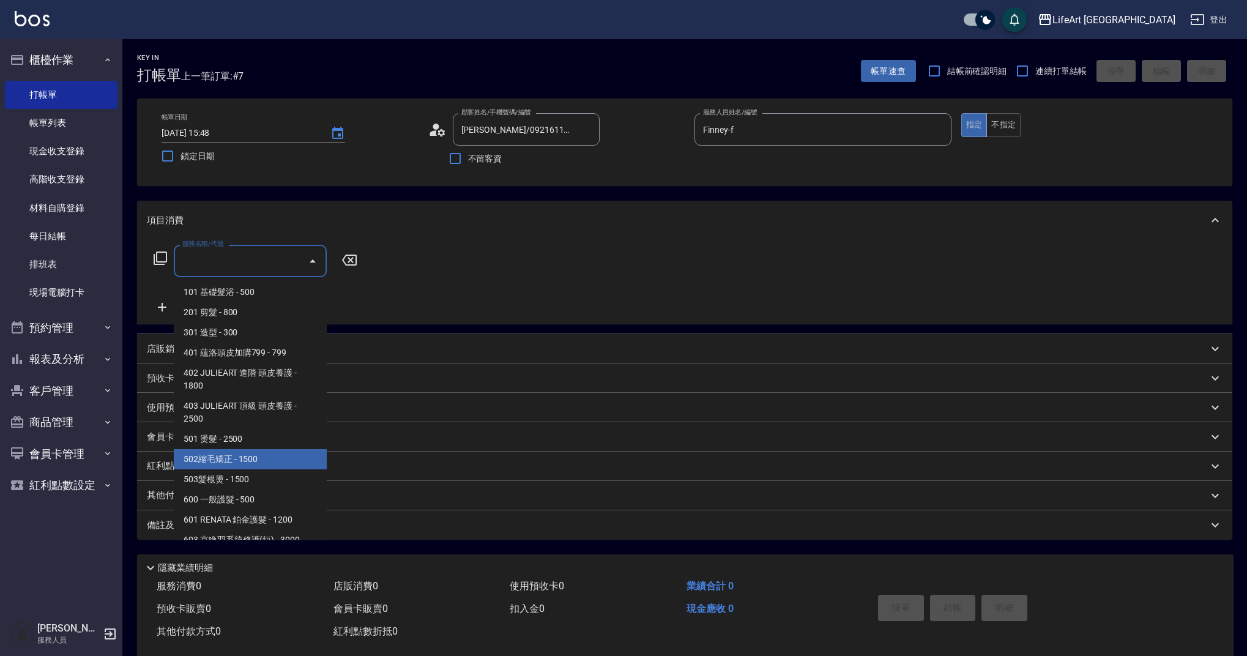
scroll to position [157, 0]
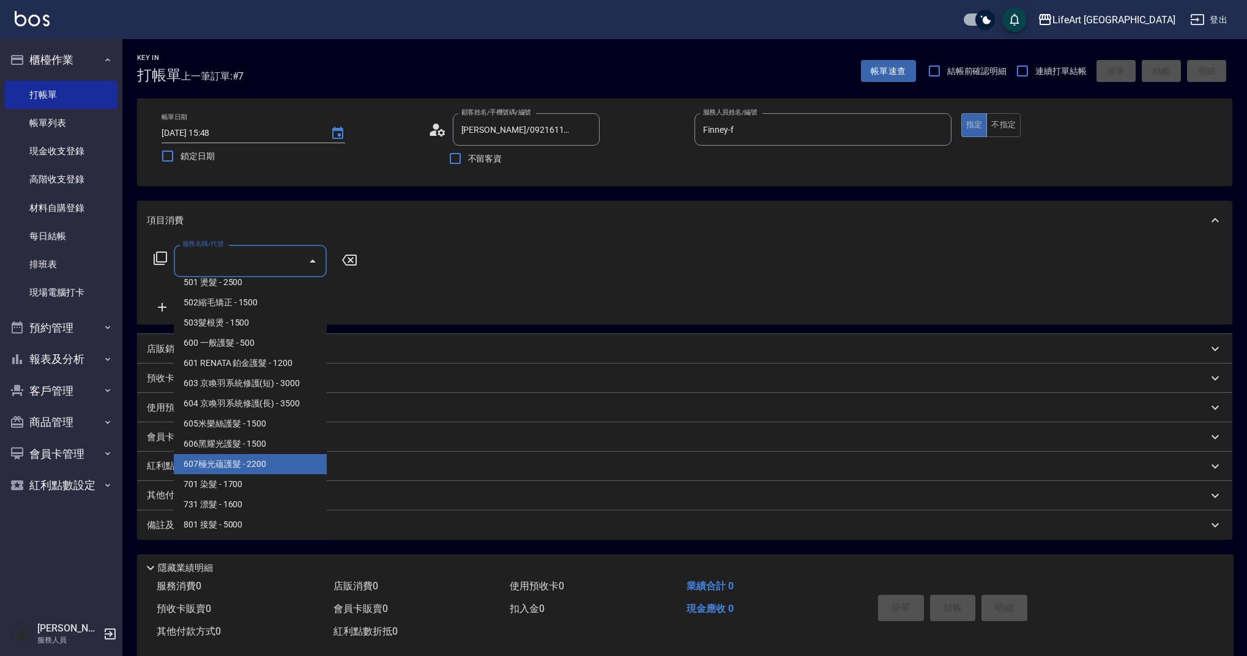
click at [274, 487] on span "701 染髮 - 1700" at bounding box center [250, 484] width 153 height 20
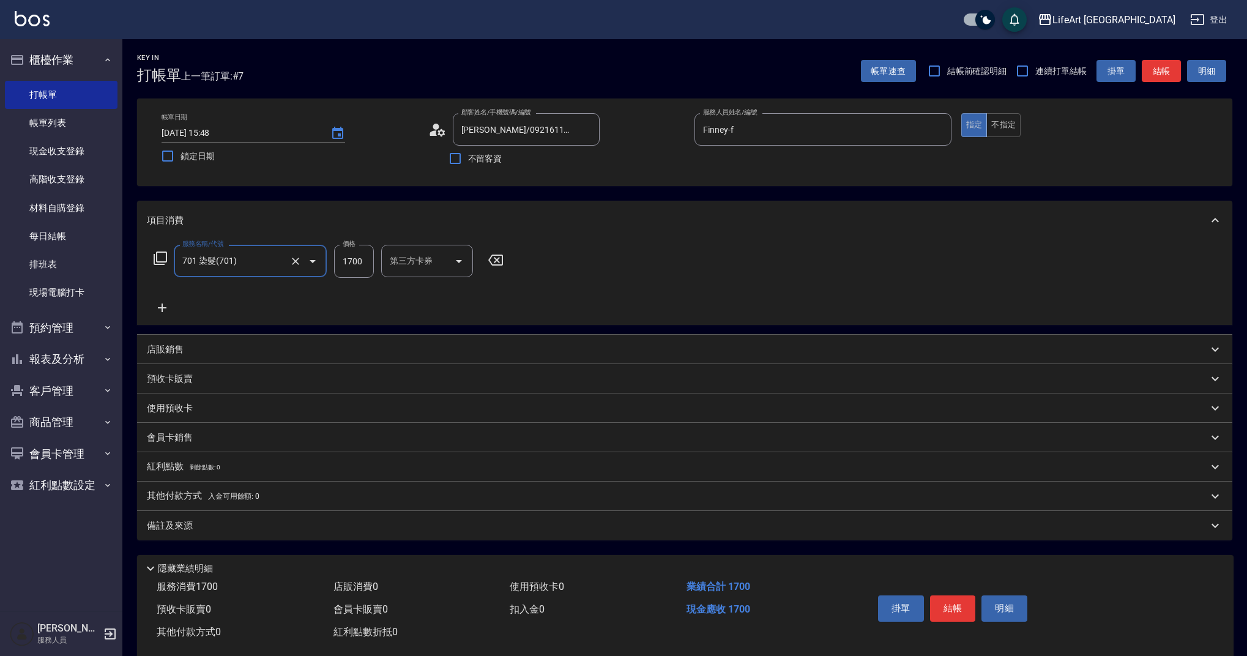
type input "701 染髮(701)"
drag, startPoint x: 366, startPoint y: 263, endPoint x: 299, endPoint y: 261, distance: 67.3
click at [299, 261] on div "服務名稱/代號 701 染髮(701) 服務名稱/代號 價格 1700 價格 洗-1 洗-1 技術協助-1 技術協助-1 技術協助-2 技術協助-2 技術協助…" at bounding box center [490, 261] width 687 height 33
type input "2000"
click at [282, 519] on div "備註及來源" at bounding box center [677, 525] width 1061 height 13
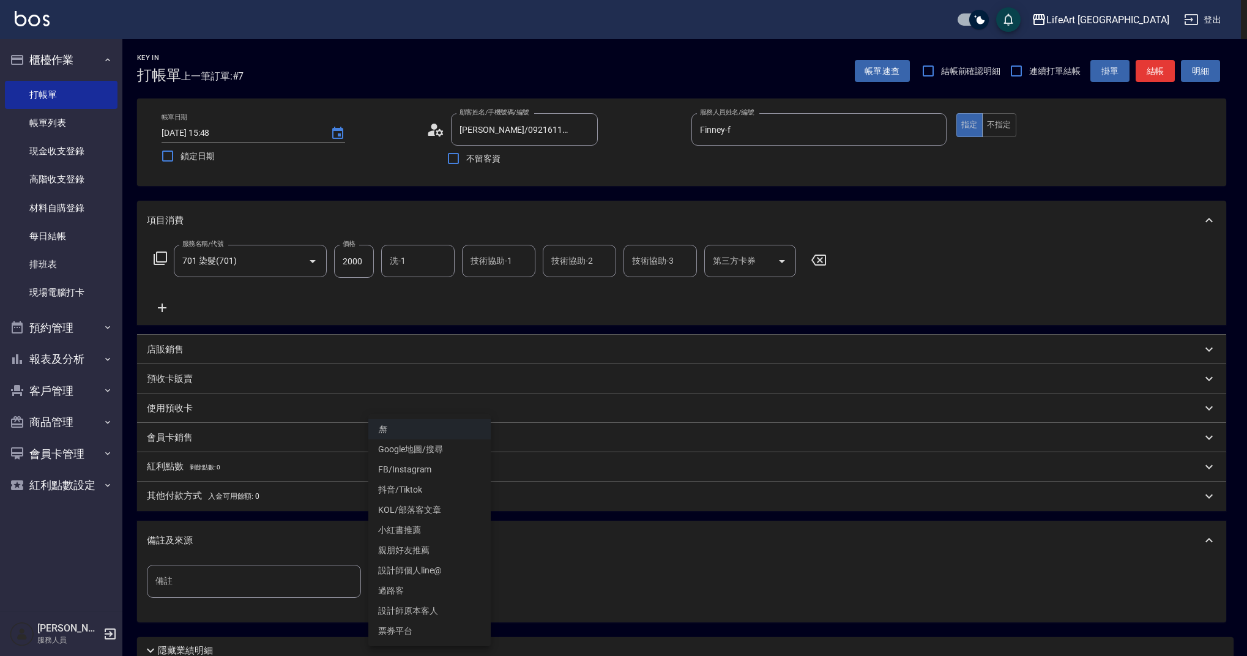
click at [457, 569] on body "LifeArt 蘆洲 登出 櫃檯作業 打帳單 帳單列表 現金收支登錄 高階收支登錄 材料自購登錄 每日結帳 排班表 現場電腦打卡 預約管理 預約管理 單日預約…" at bounding box center [623, 377] width 1247 height 755
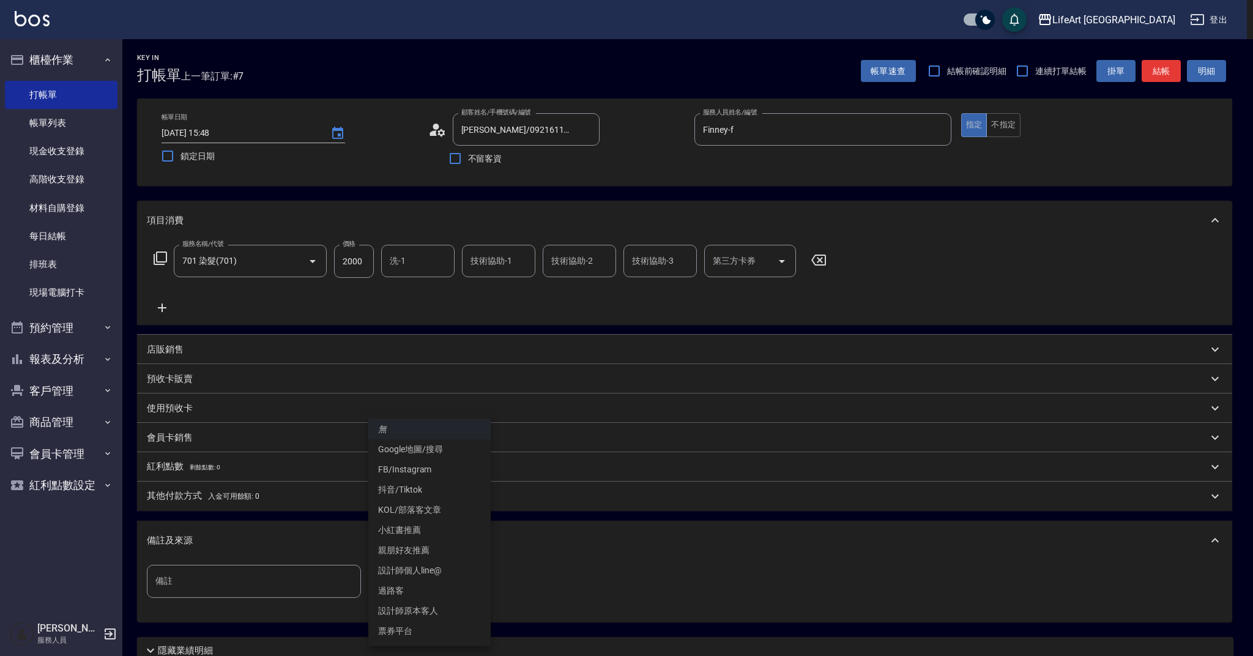
click at [432, 601] on li "設計師原本客人" at bounding box center [429, 611] width 122 height 20
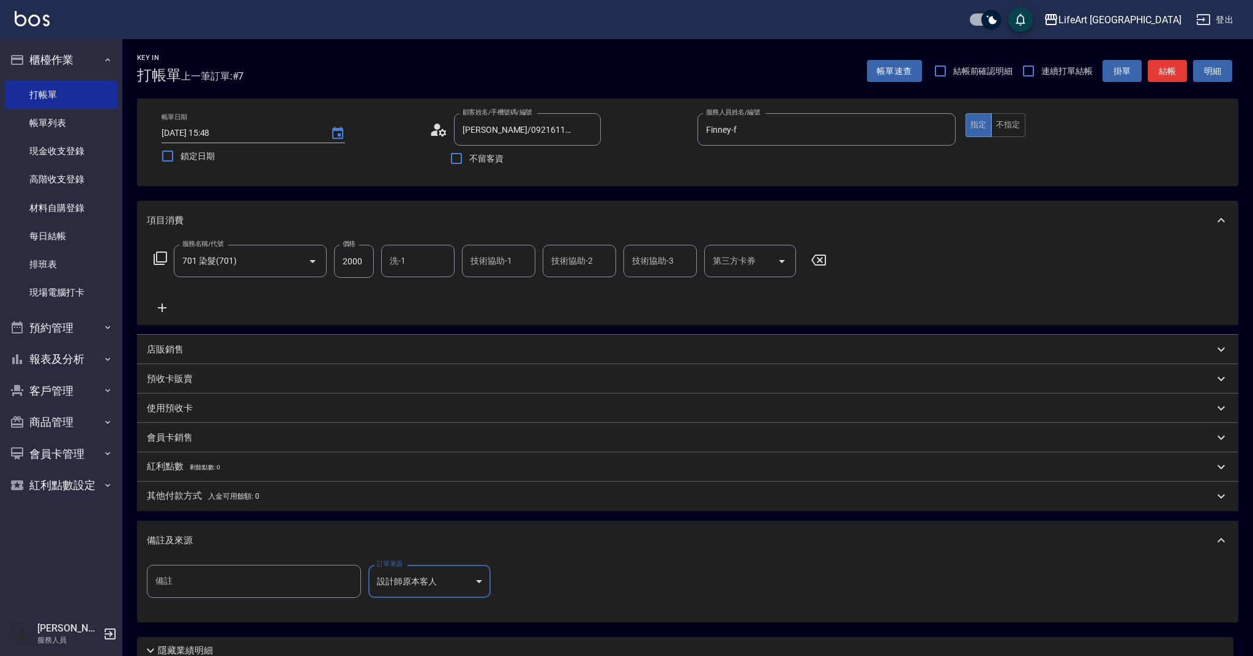
type input "設計師原本客人"
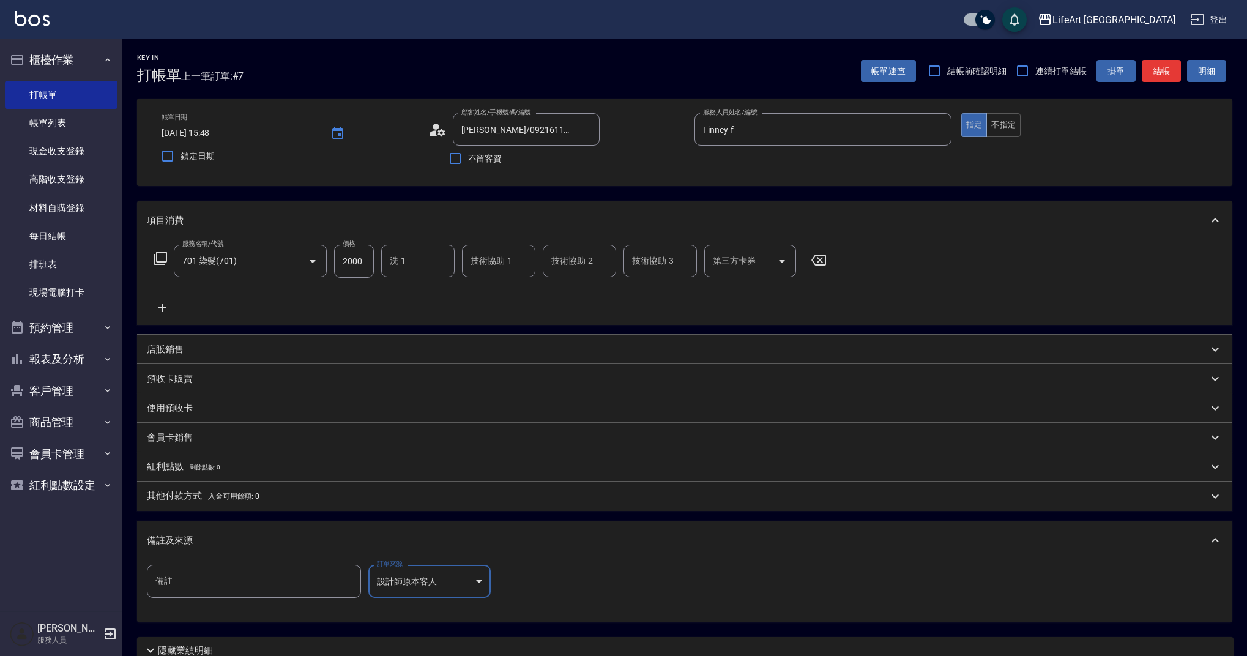
click at [468, 524] on div "備註及來源" at bounding box center [684, 539] width 1095 height 39
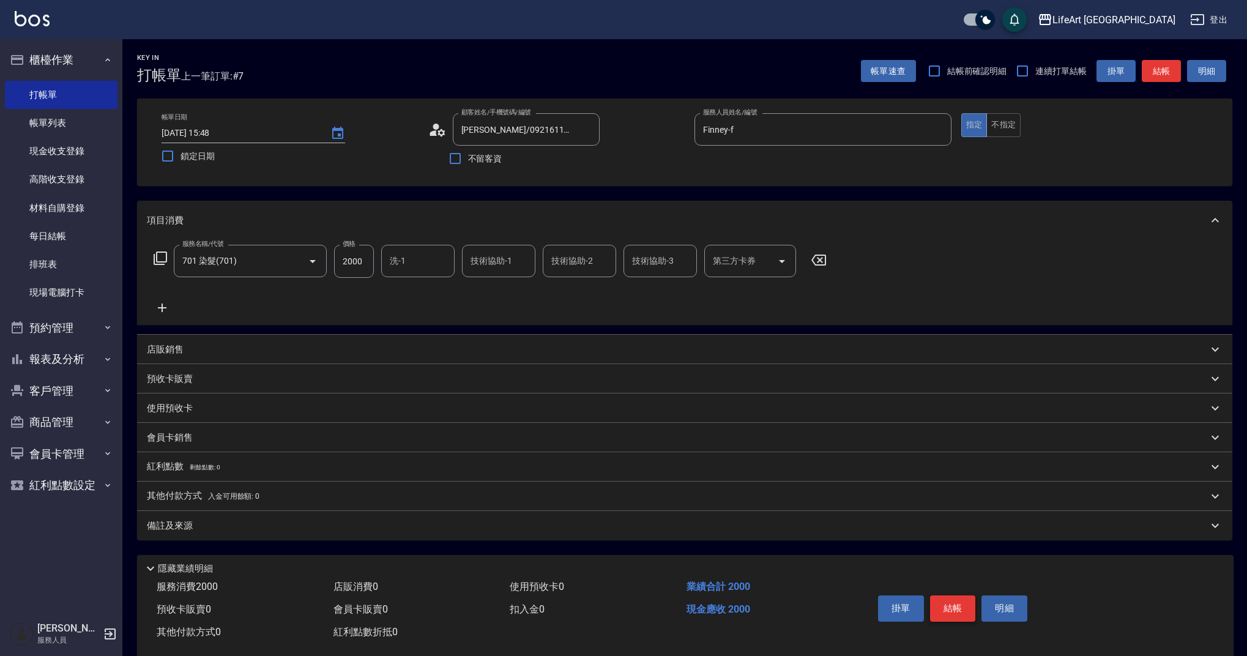
click at [945, 609] on button "結帳" at bounding box center [953, 608] width 46 height 26
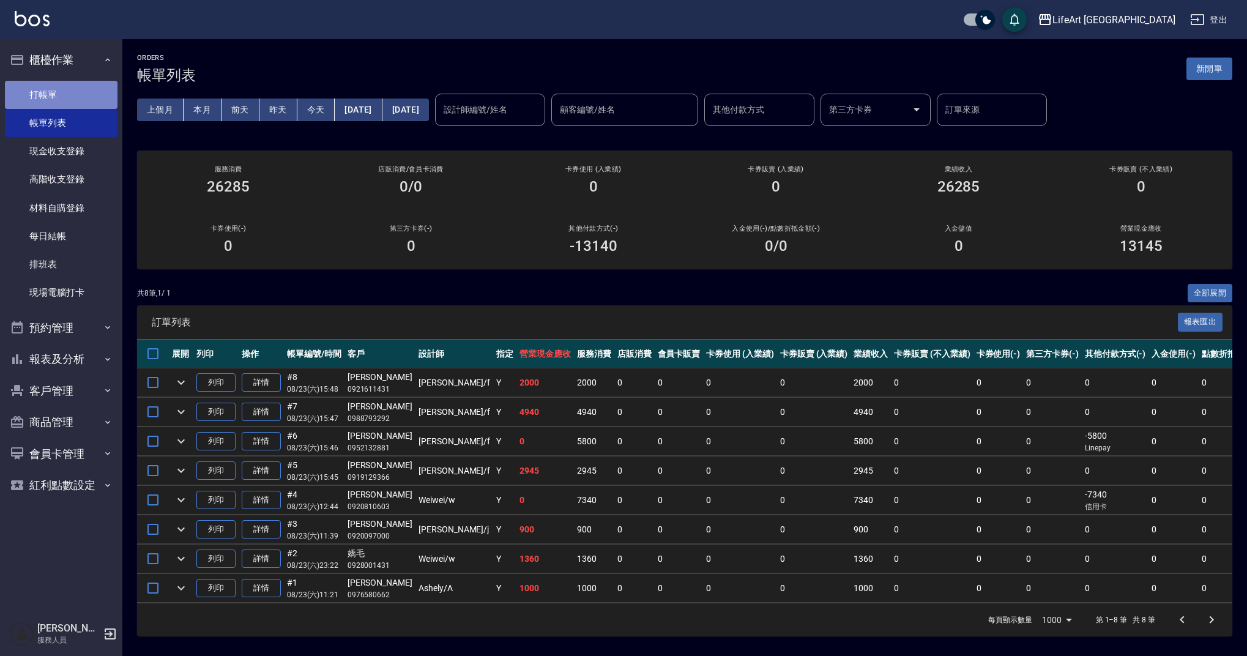
click at [63, 95] on link "打帳單" at bounding box center [61, 95] width 113 height 28
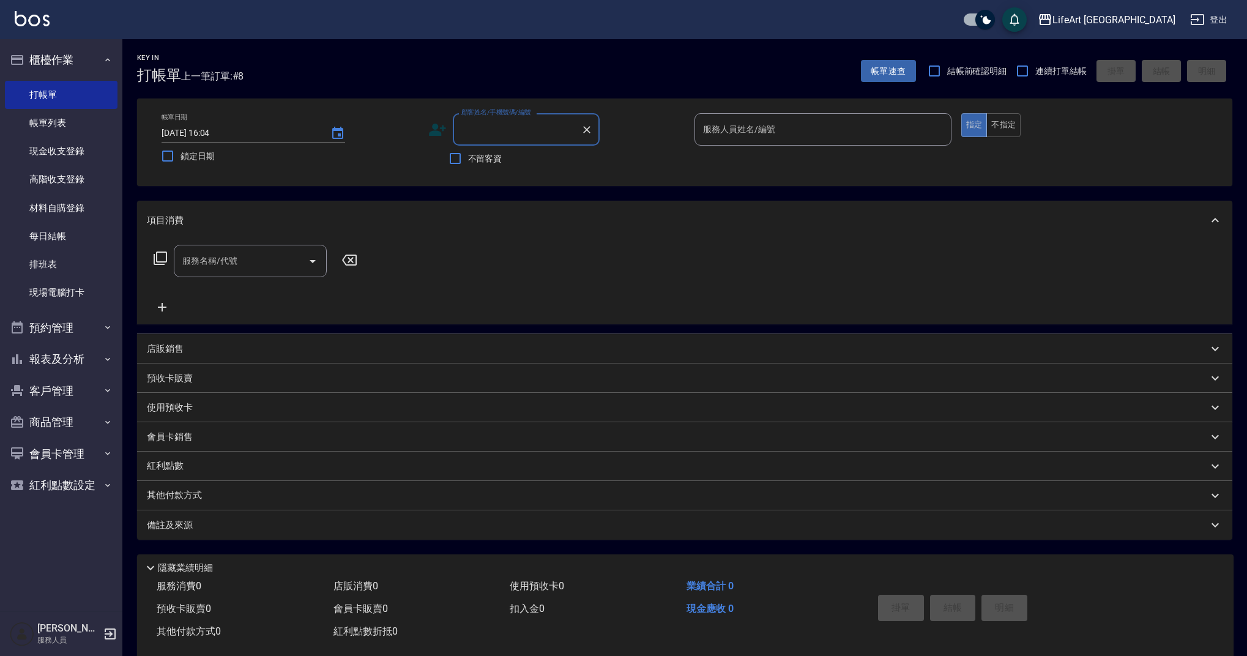
click at [493, 135] on input "顧客姓名/手機號碼/編號" at bounding box center [516, 129] width 117 height 21
click at [546, 157] on li "[PERSON_NAME]/0925066853/null" at bounding box center [526, 160] width 147 height 20
type input "[PERSON_NAME]/0925066853/null"
click at [442, 130] on icon at bounding box center [440, 131] width 7 height 7
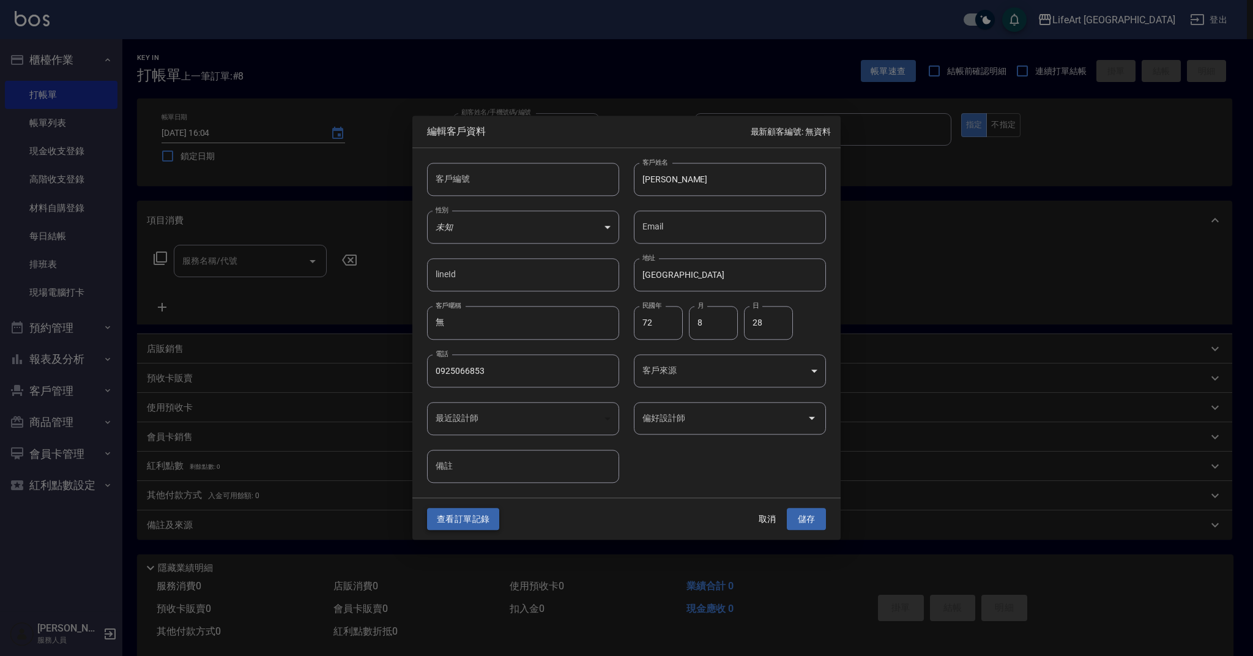
click at [461, 520] on button "查看訂單記錄" at bounding box center [463, 519] width 72 height 23
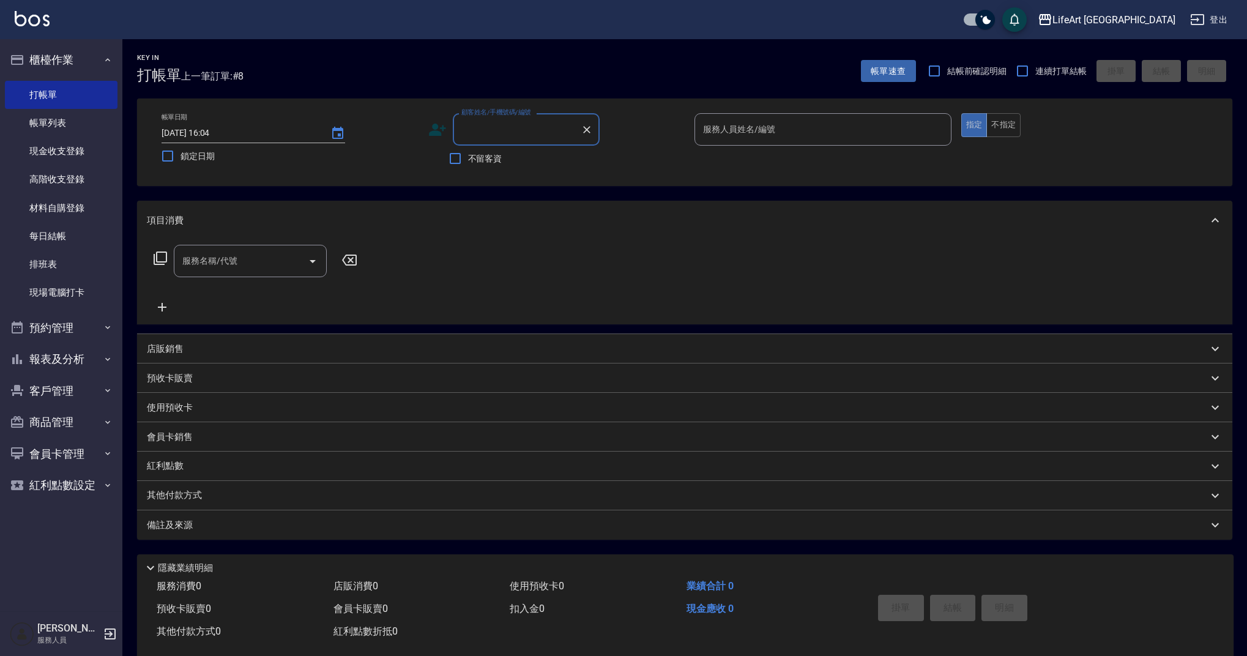
click at [503, 136] on input "顧客姓名/手機號碼/編號" at bounding box center [516, 129] width 117 height 21
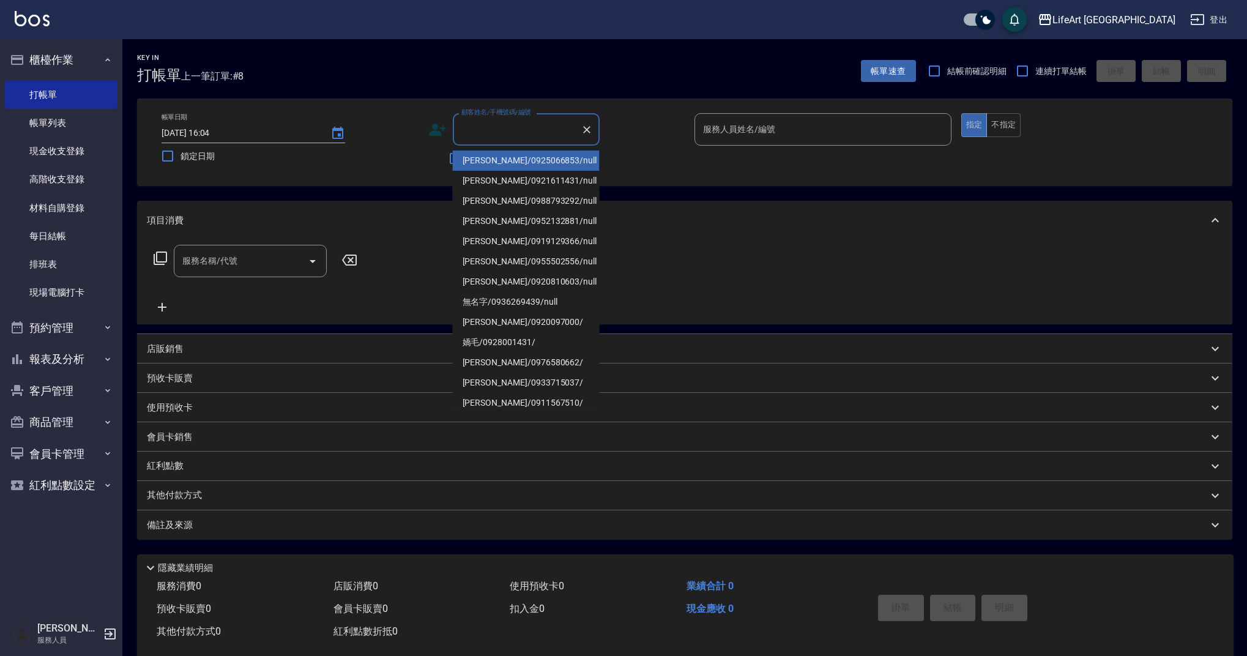
click at [500, 158] on li "[PERSON_NAME]/0925066853/null" at bounding box center [526, 160] width 147 height 20
type input "[PERSON_NAME]/0925066853/null"
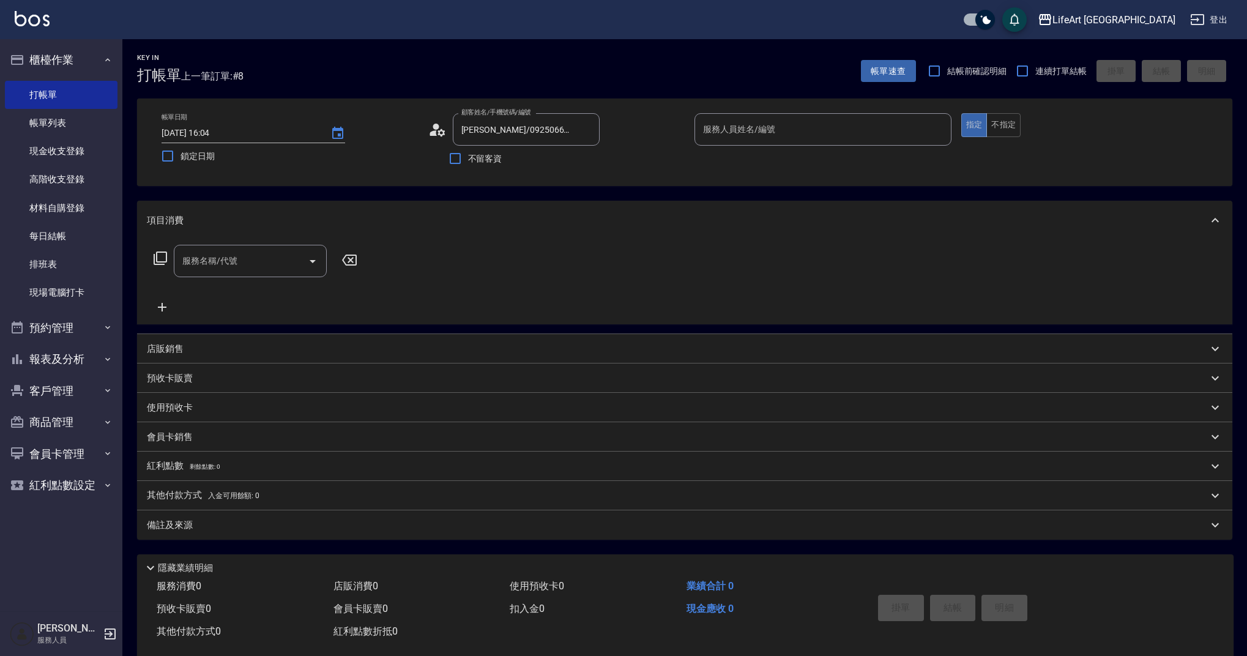
click at [432, 128] on icon at bounding box center [437, 129] width 18 height 18
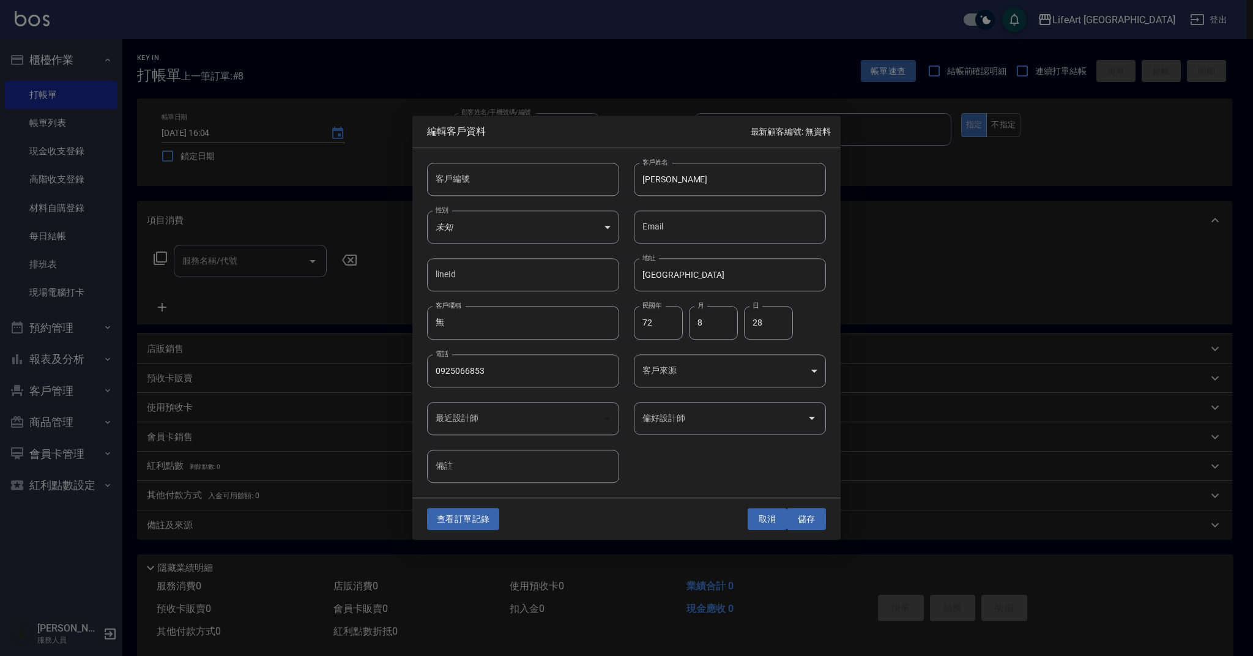
click at [766, 519] on button "取消" at bounding box center [766, 519] width 39 height 23
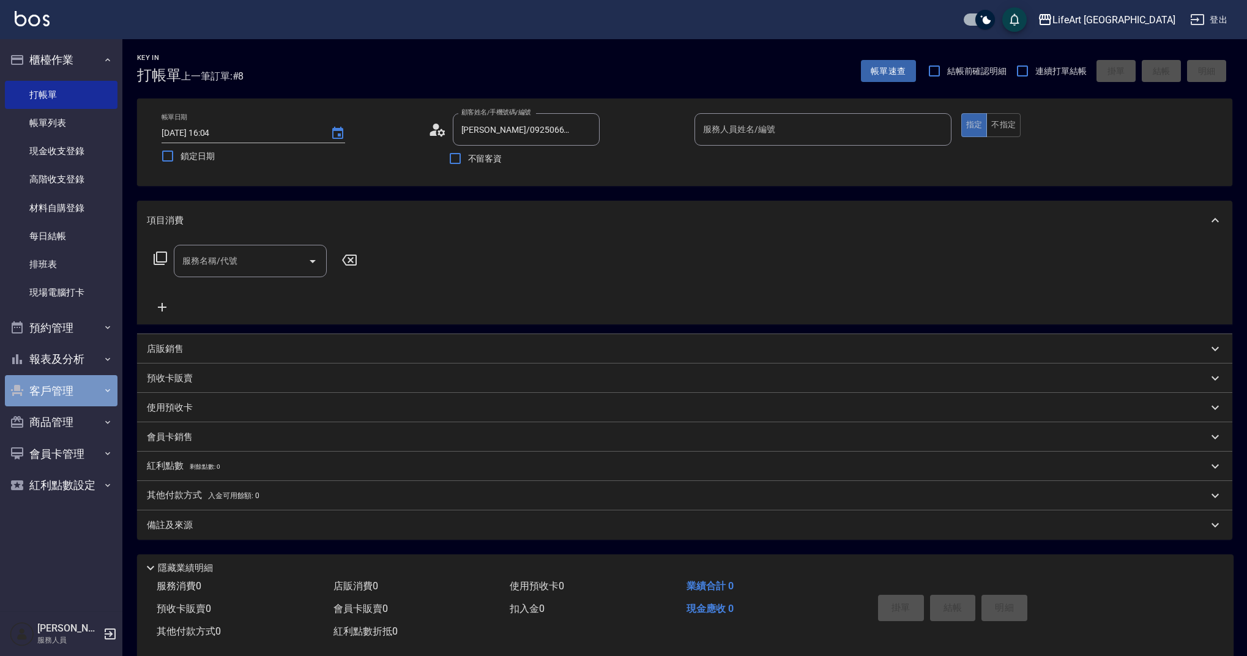
click at [78, 390] on button "客戶管理" at bounding box center [61, 391] width 113 height 32
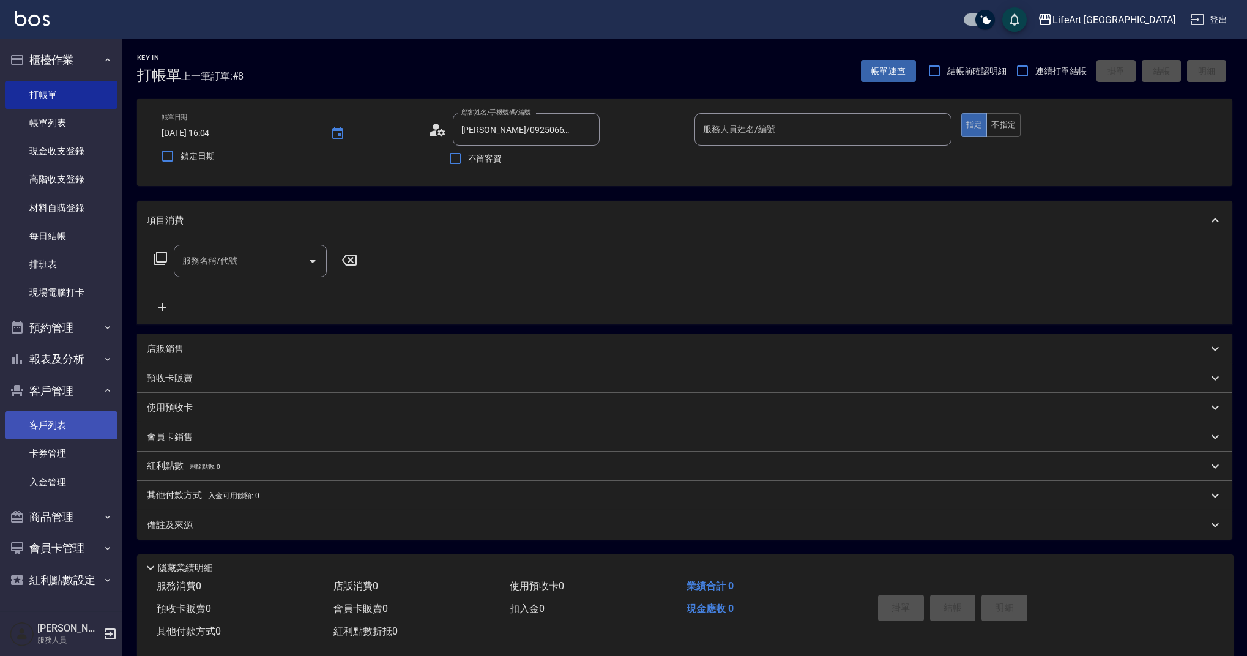
click at [35, 427] on link "客戶列表" at bounding box center [61, 425] width 113 height 28
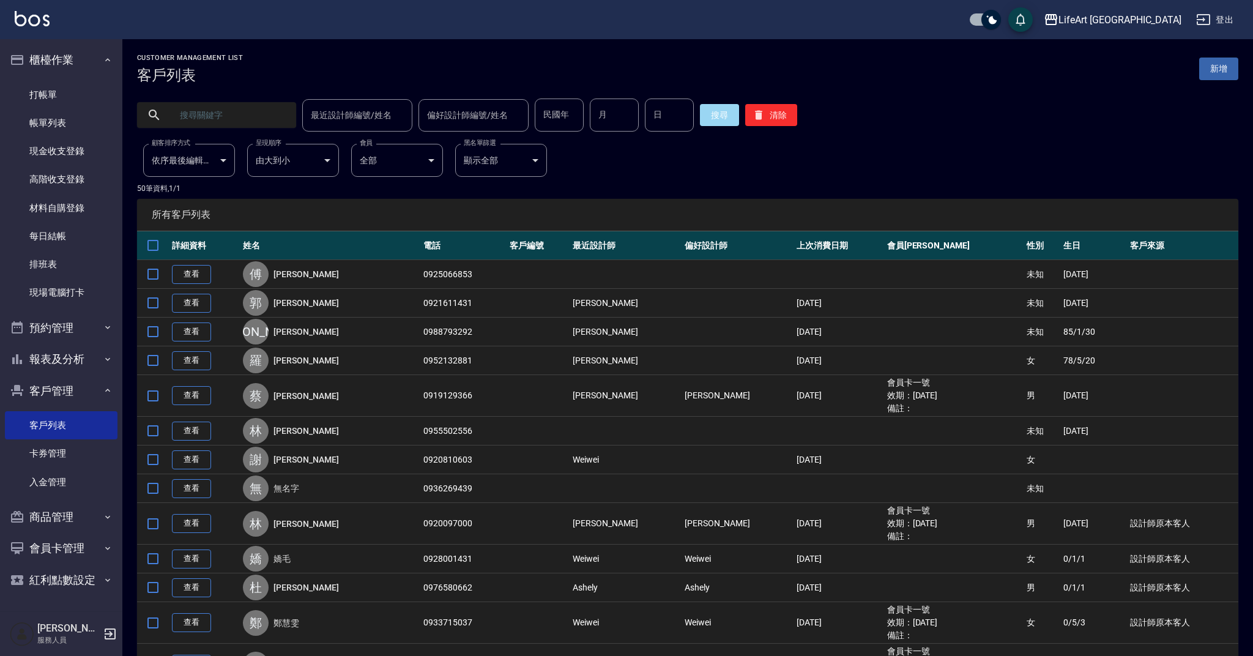
click at [254, 122] on input "text" at bounding box center [228, 114] width 115 height 33
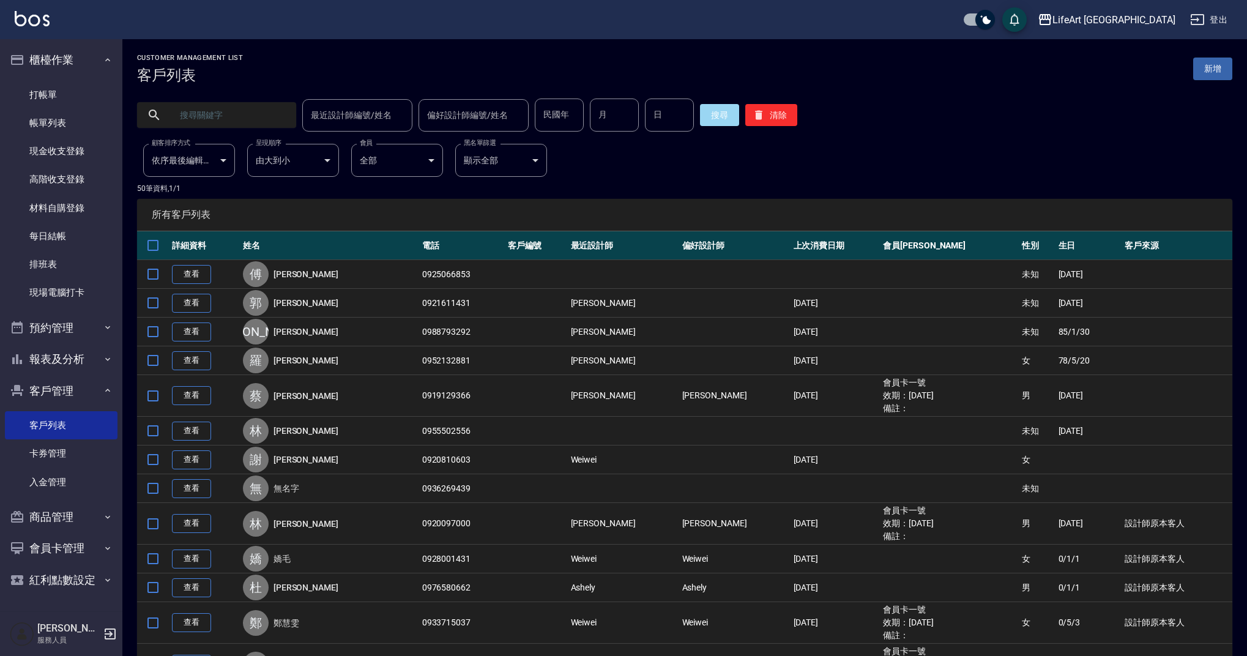
click at [250, 119] on input "text" at bounding box center [228, 114] width 115 height 33
type input "x"
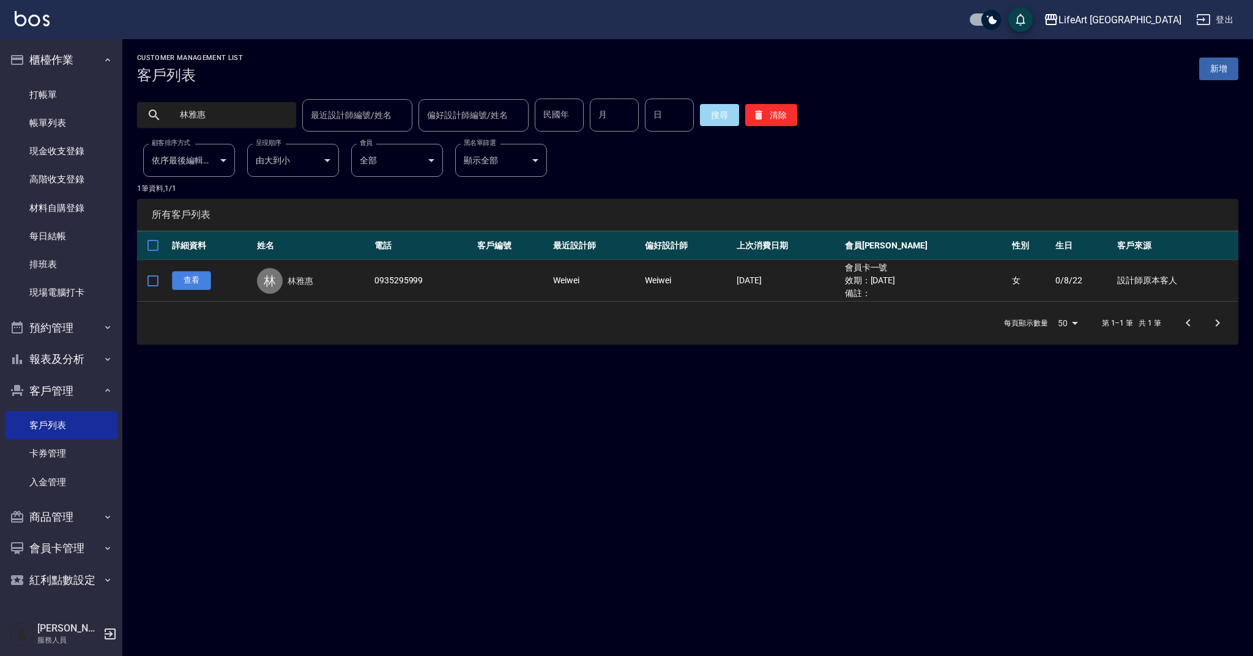
type input "林雅惠"
click at [194, 283] on link "查看" at bounding box center [191, 280] width 39 height 19
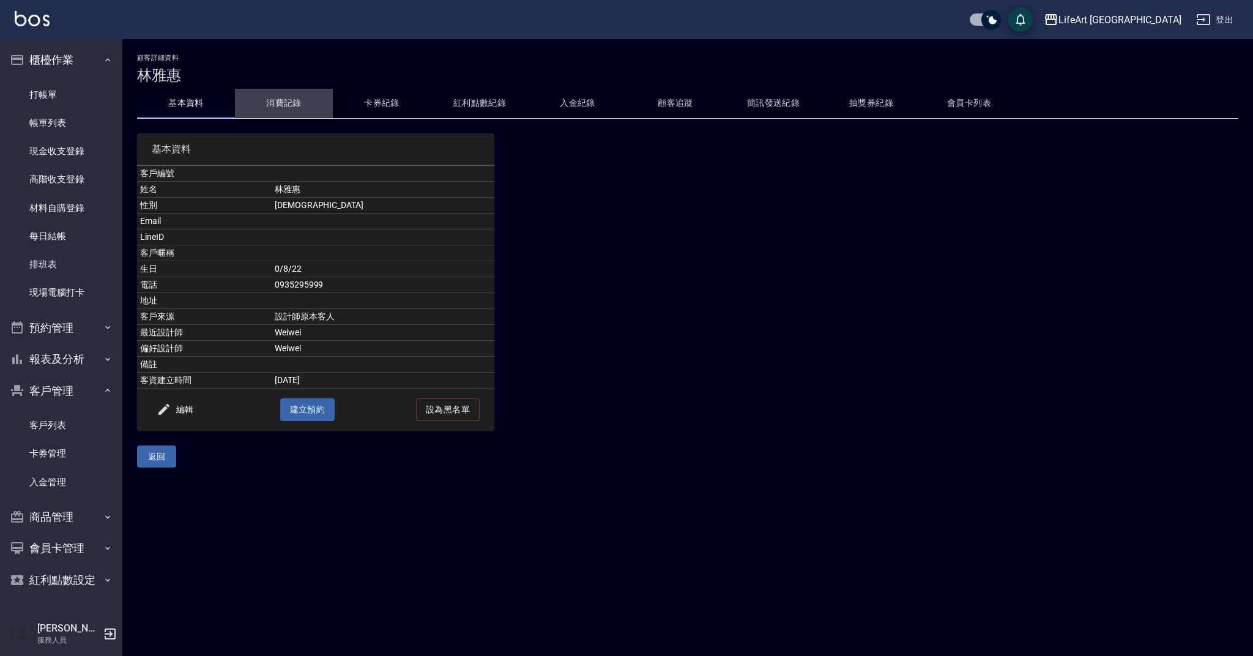
click at [275, 106] on button "消費記錄" at bounding box center [284, 103] width 98 height 29
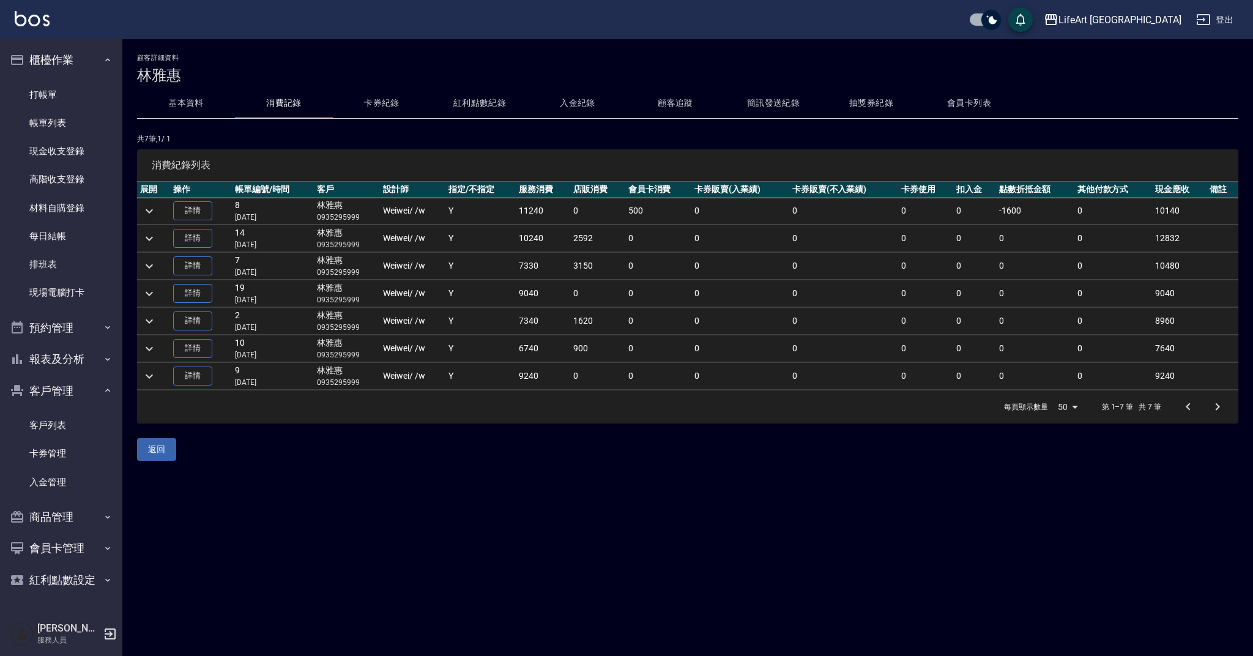
click at [153, 210] on icon "expand row" at bounding box center [149, 211] width 15 height 15
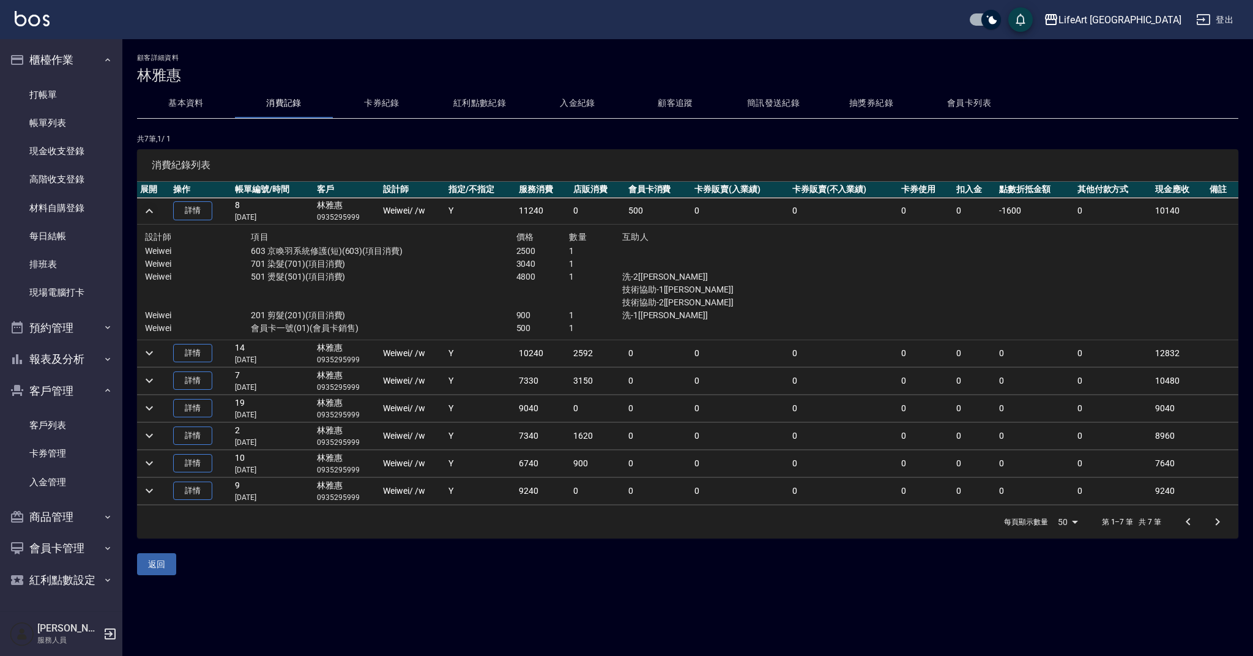
click at [191, 102] on button "基本資料" at bounding box center [186, 103] width 98 height 29
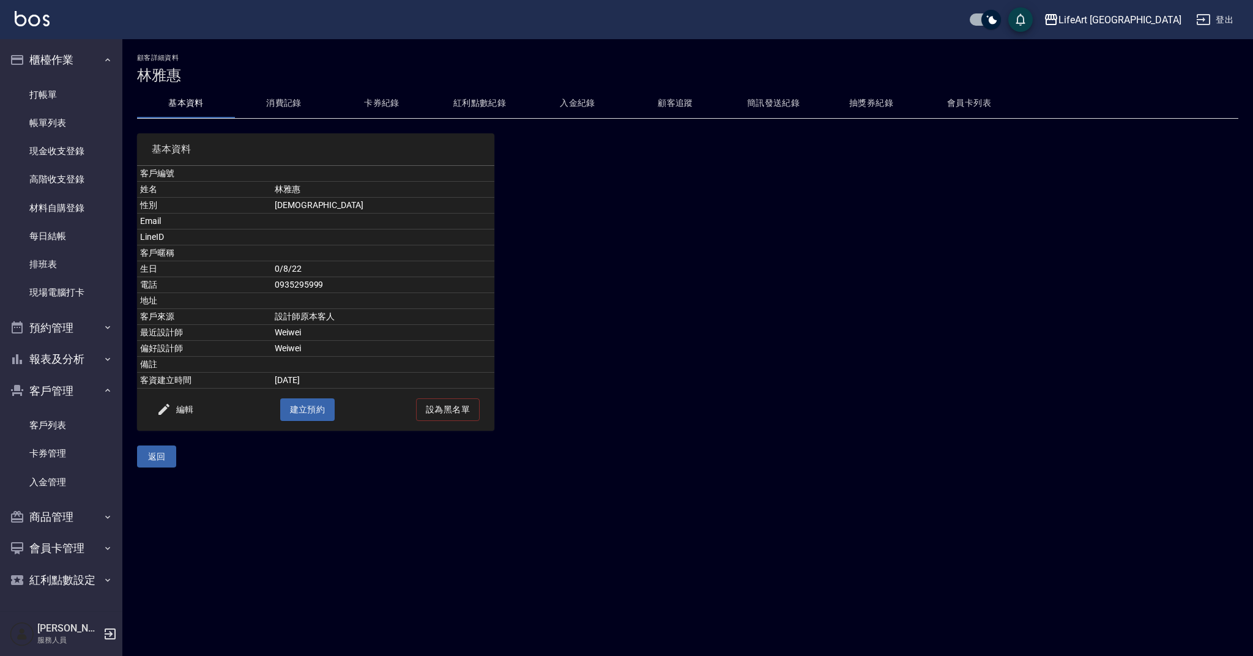
click at [268, 109] on button "消費記錄" at bounding box center [284, 103] width 98 height 29
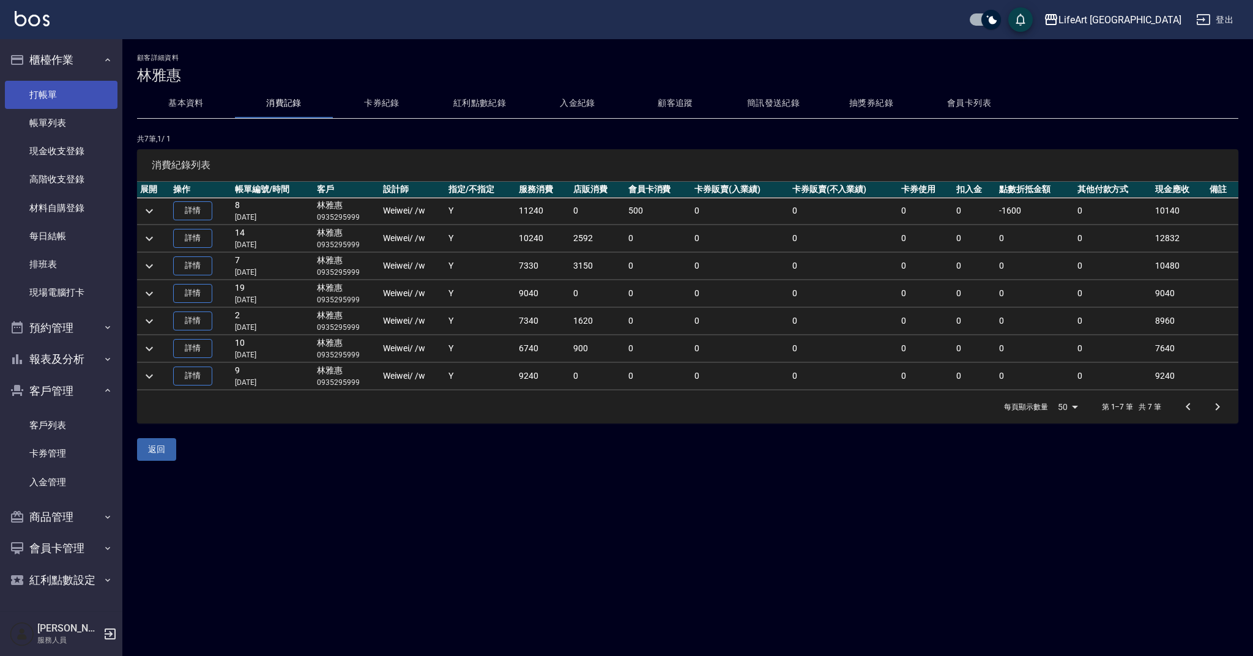
click at [97, 95] on link "打帳單" at bounding box center [61, 95] width 113 height 28
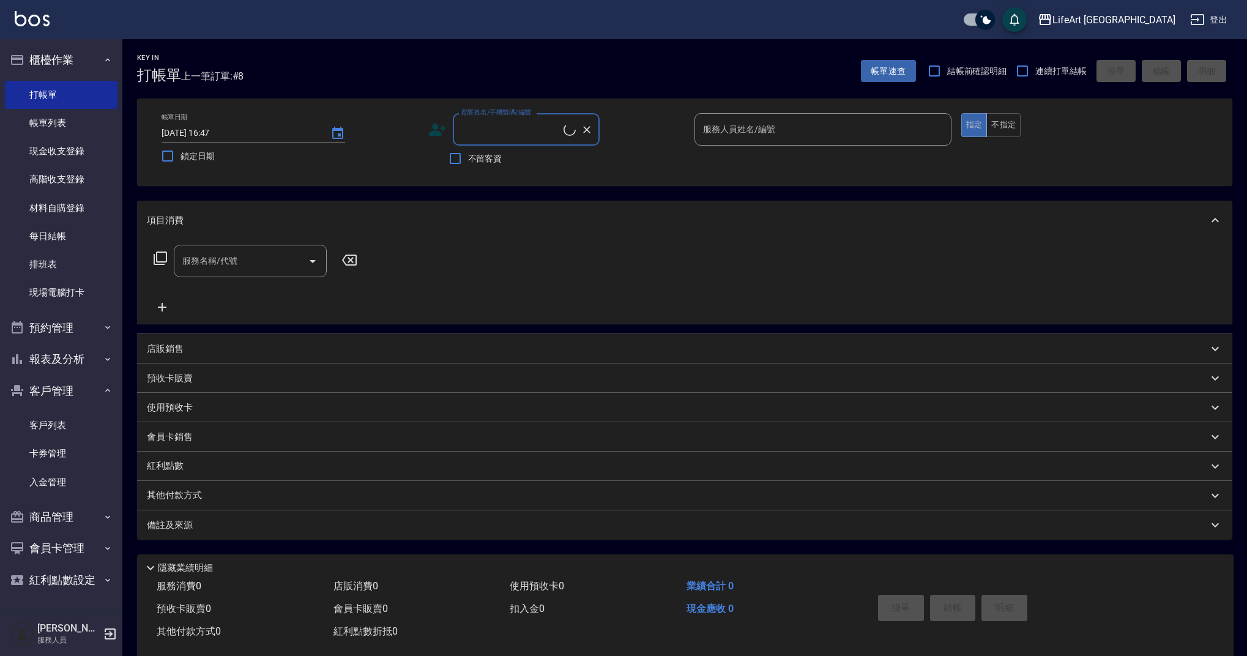
click at [508, 123] on input "顧客姓名/手機號碼/編號" at bounding box center [510, 129] width 105 height 21
type input "x"
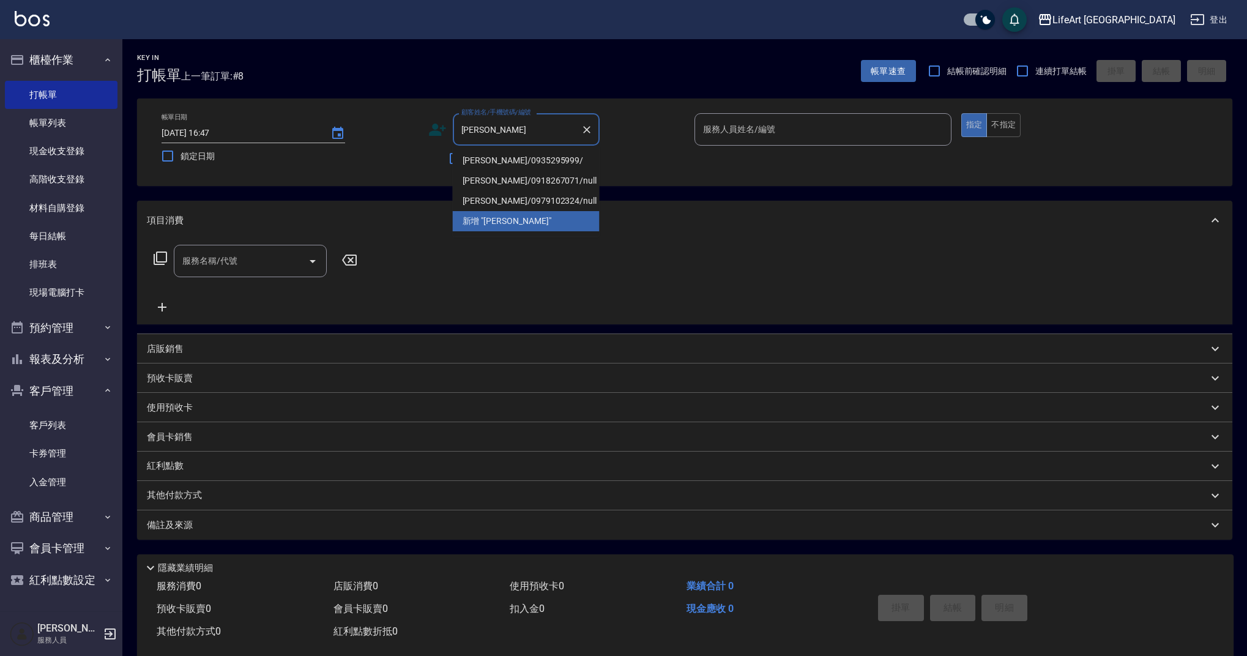
click at [538, 163] on li "[PERSON_NAME]/0935295999/" at bounding box center [526, 160] width 147 height 20
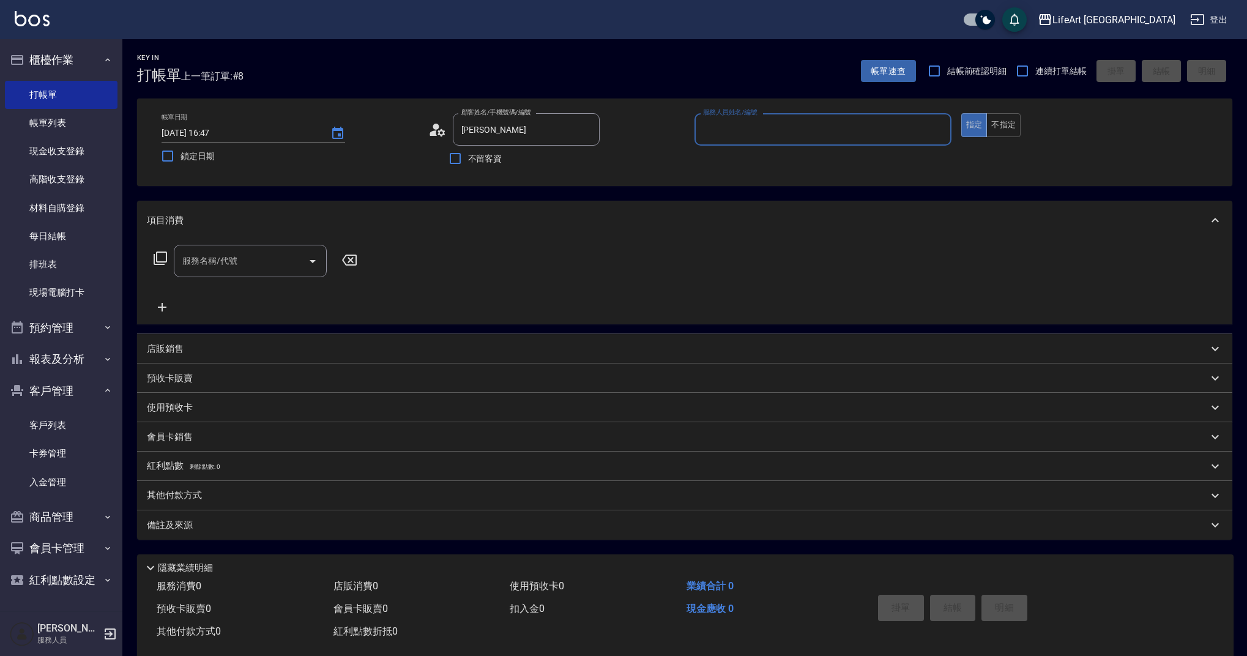
type input "[PERSON_NAME]/0935295999/"
type input "Weiwei-w"
click at [206, 266] on input "服務名稱/代號" at bounding box center [241, 264] width 124 height 21
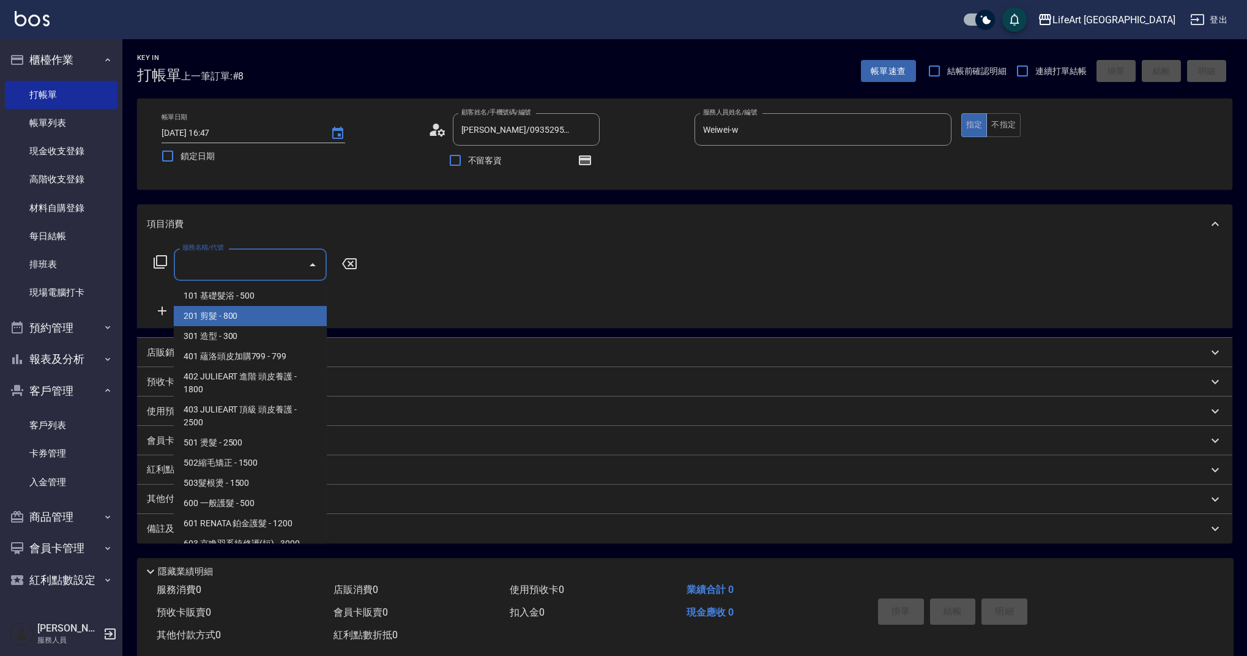
click at [226, 313] on span "201 剪髮 - 800" at bounding box center [250, 316] width 153 height 20
type input "201 剪髮(201)"
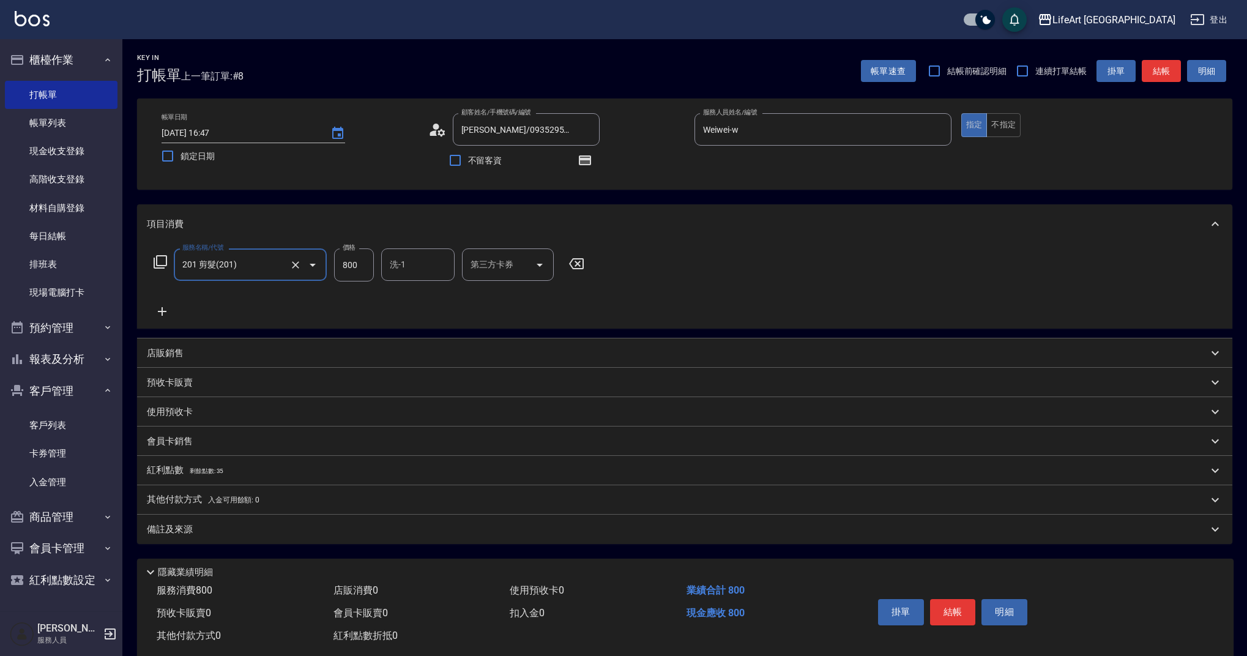
click at [167, 313] on icon at bounding box center [162, 311] width 31 height 15
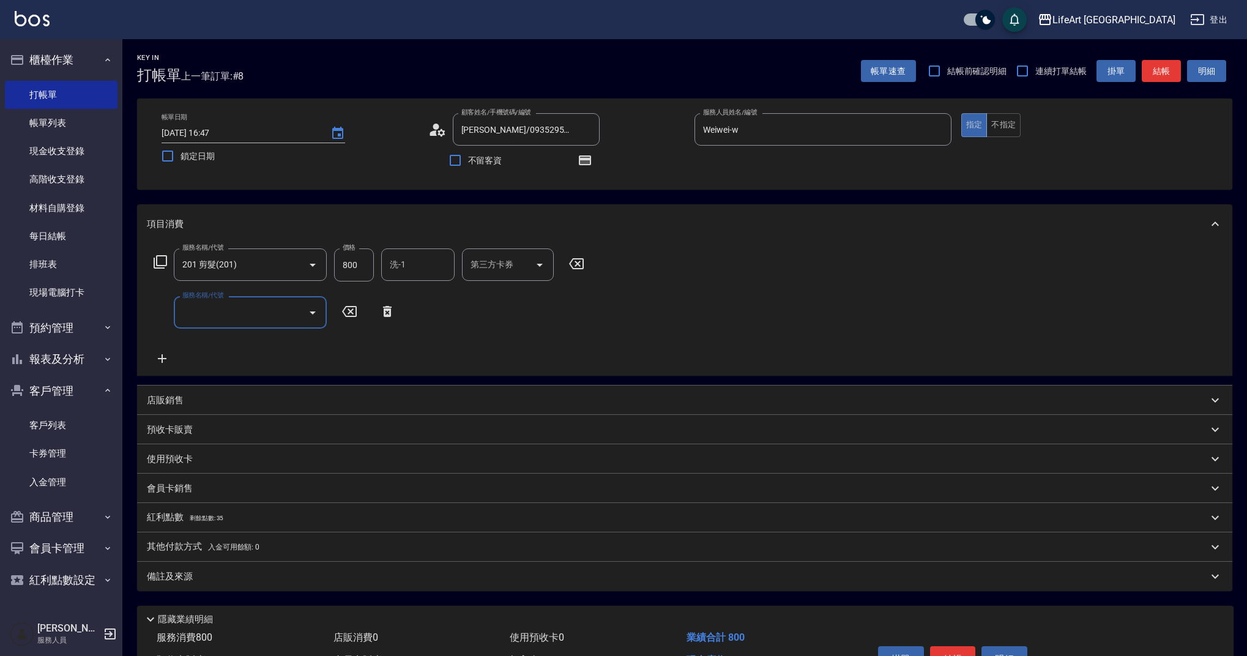
click at [197, 313] on input "服務名稱/代號" at bounding box center [241, 312] width 124 height 21
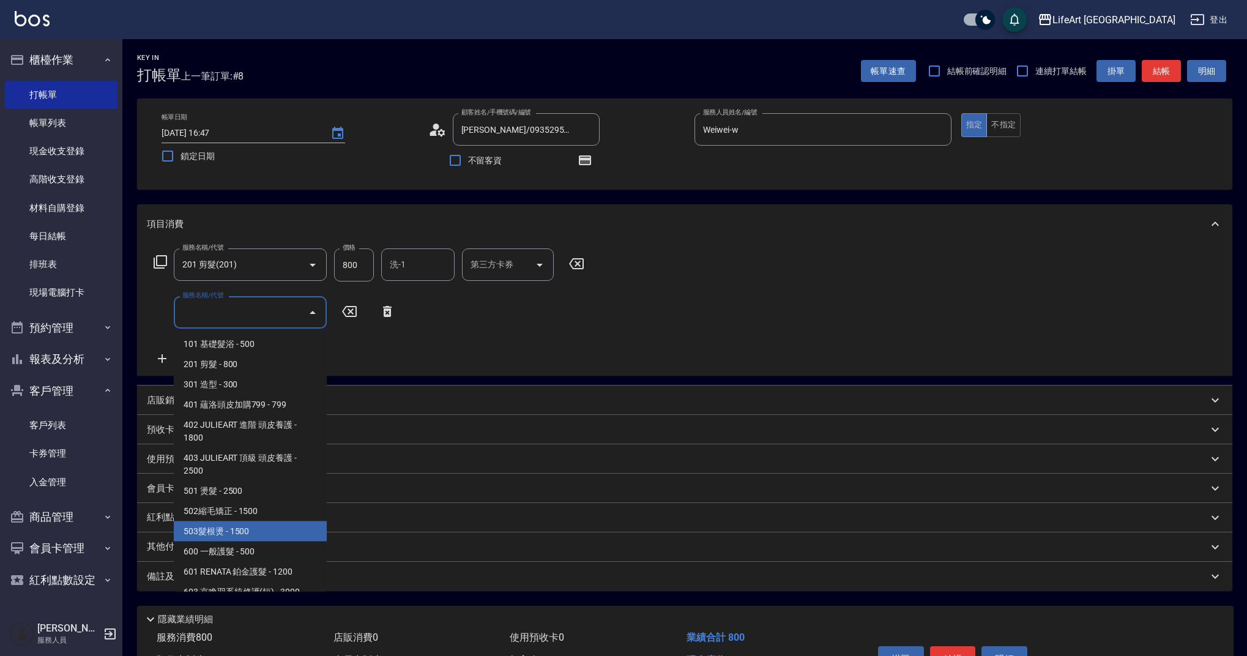
click at [223, 535] on span "503髮根燙 - 1500" at bounding box center [250, 531] width 153 height 20
type input "503髮根燙(503)"
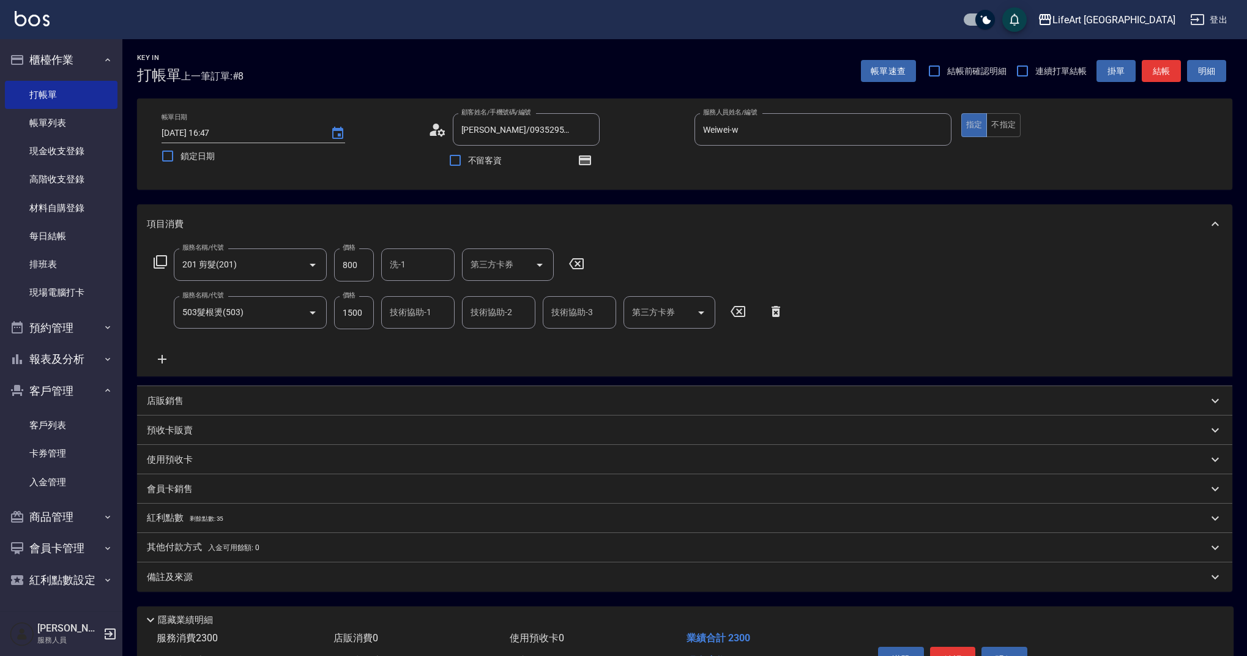
click at [163, 359] on icon at bounding box center [162, 359] width 9 height 9
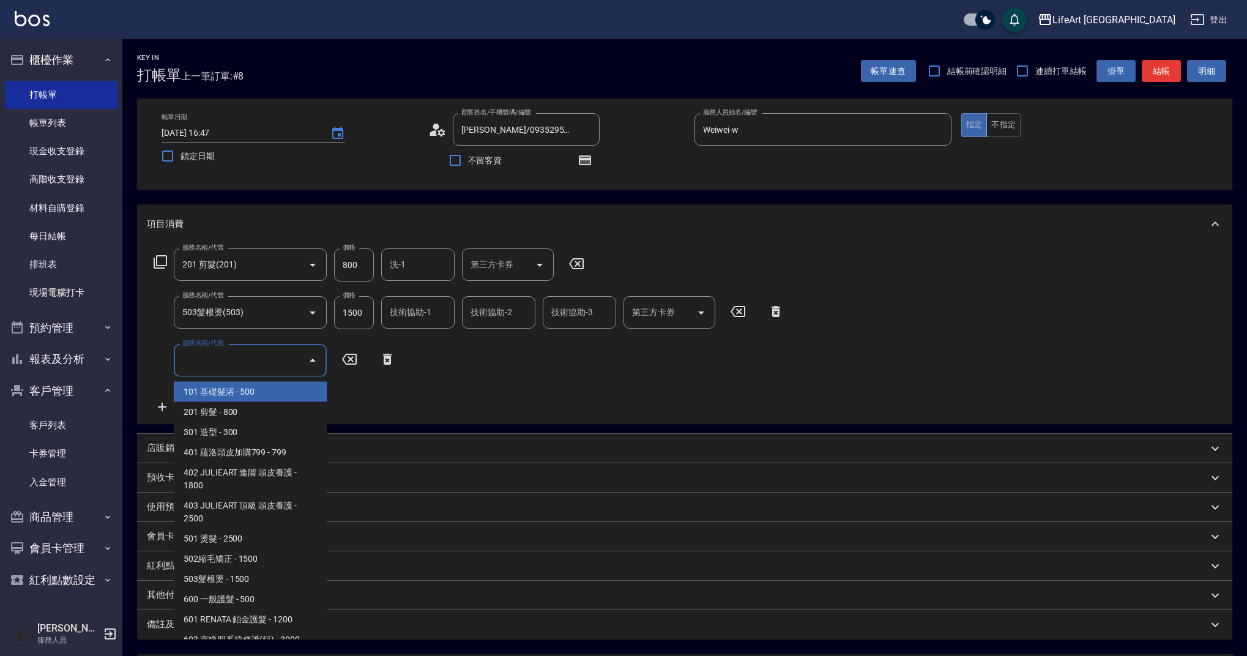
click at [224, 360] on input "服務名稱/代號" at bounding box center [241, 359] width 124 height 21
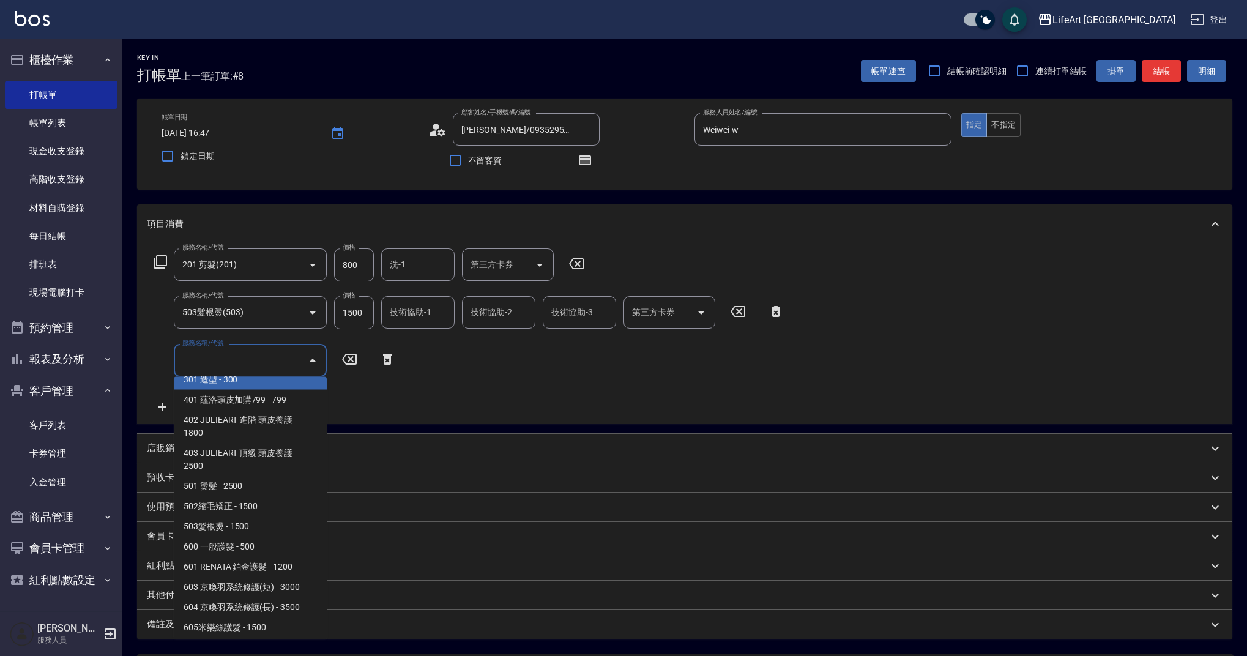
scroll to position [79, 0]
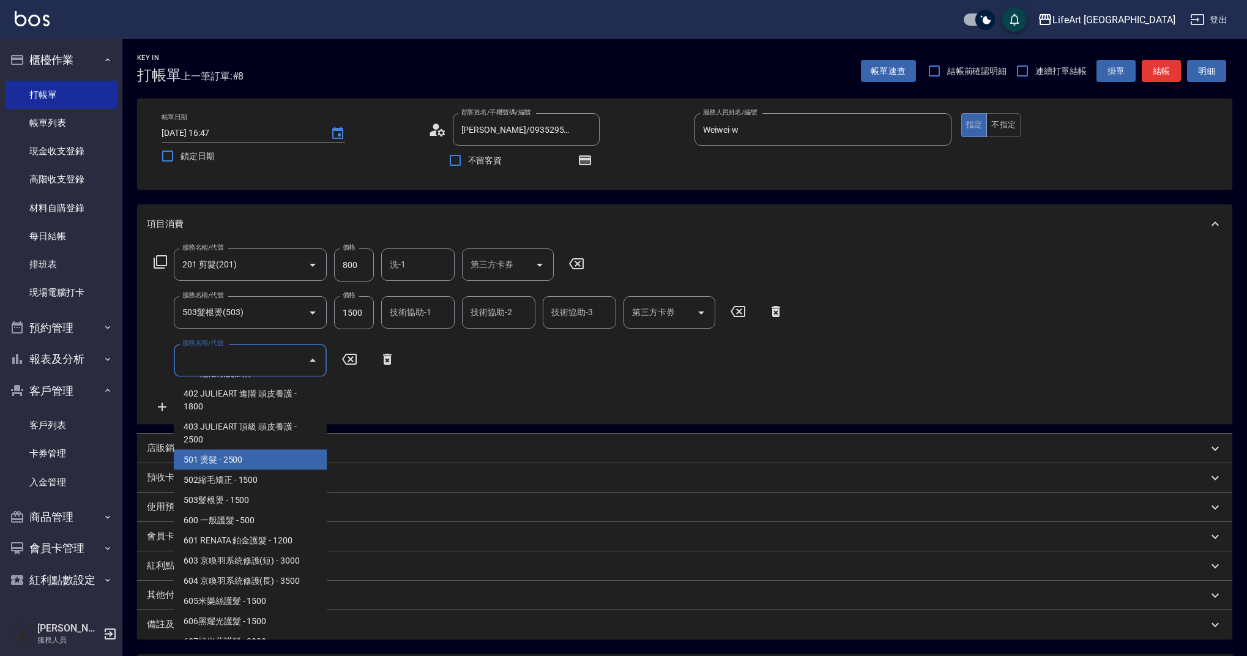
click at [234, 464] on span "501 燙髮 - 2500" at bounding box center [250, 460] width 153 height 20
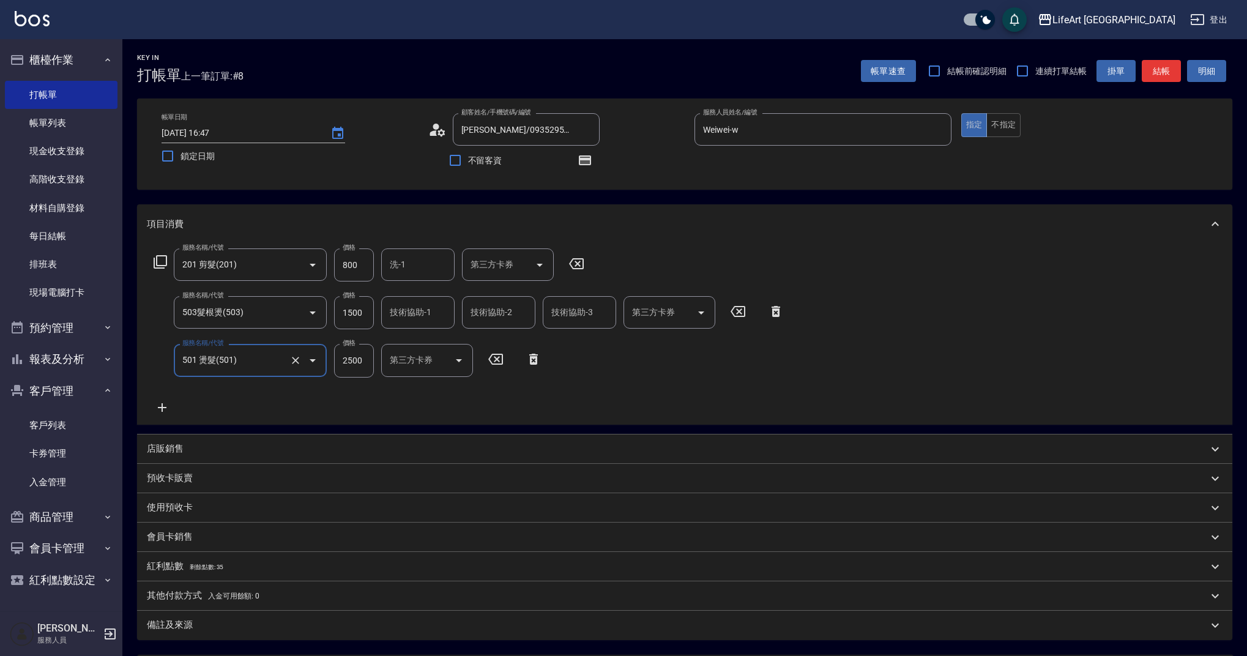
type input "501 燙髮(501)"
click at [157, 407] on icon at bounding box center [162, 407] width 31 height 15
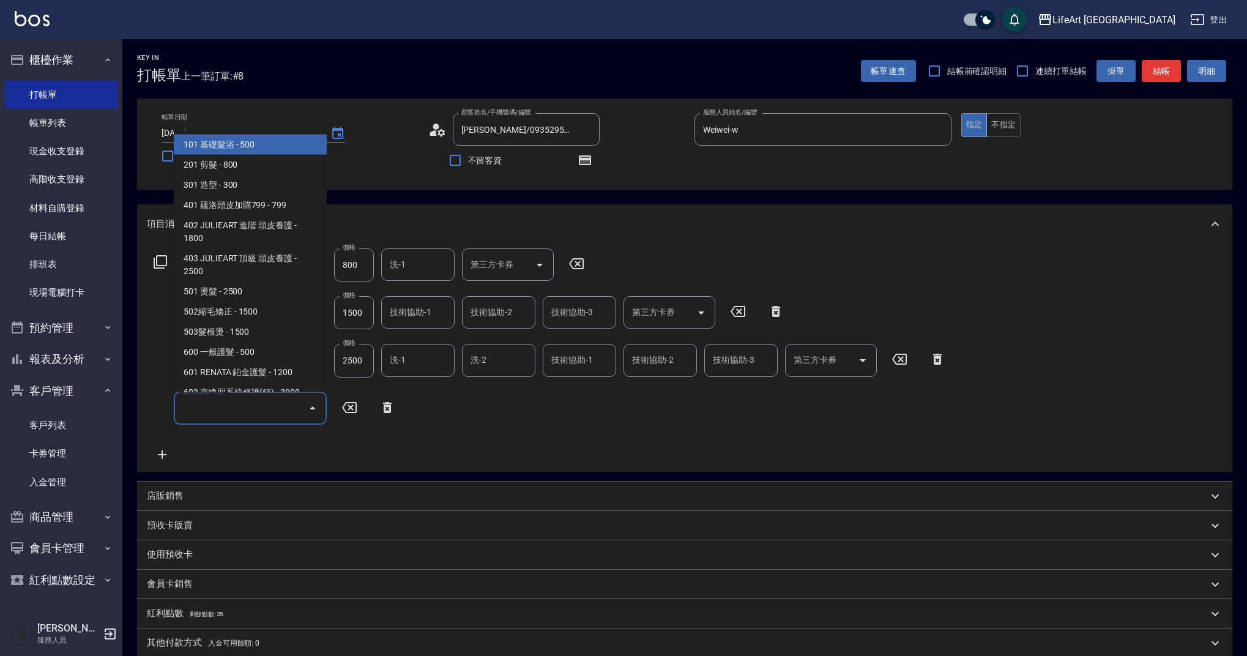
click at [223, 413] on input "服務名稱/代號" at bounding box center [241, 408] width 124 height 21
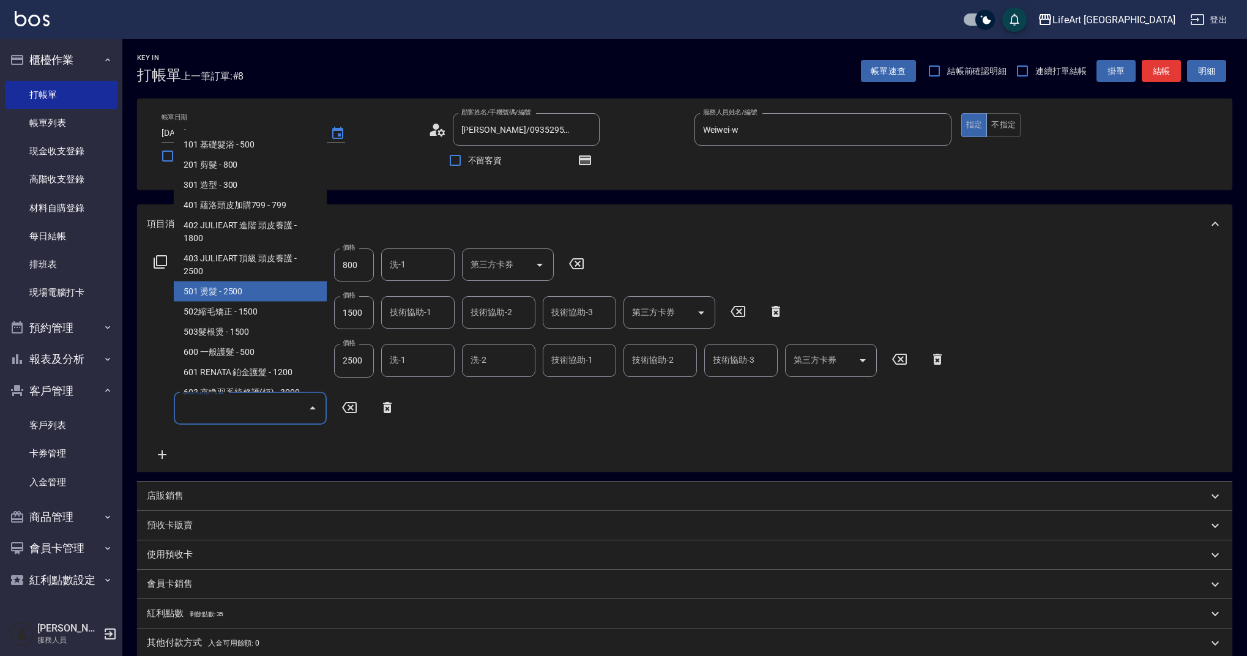
click at [231, 297] on span "501 燙髮 - 2500" at bounding box center [250, 291] width 153 height 20
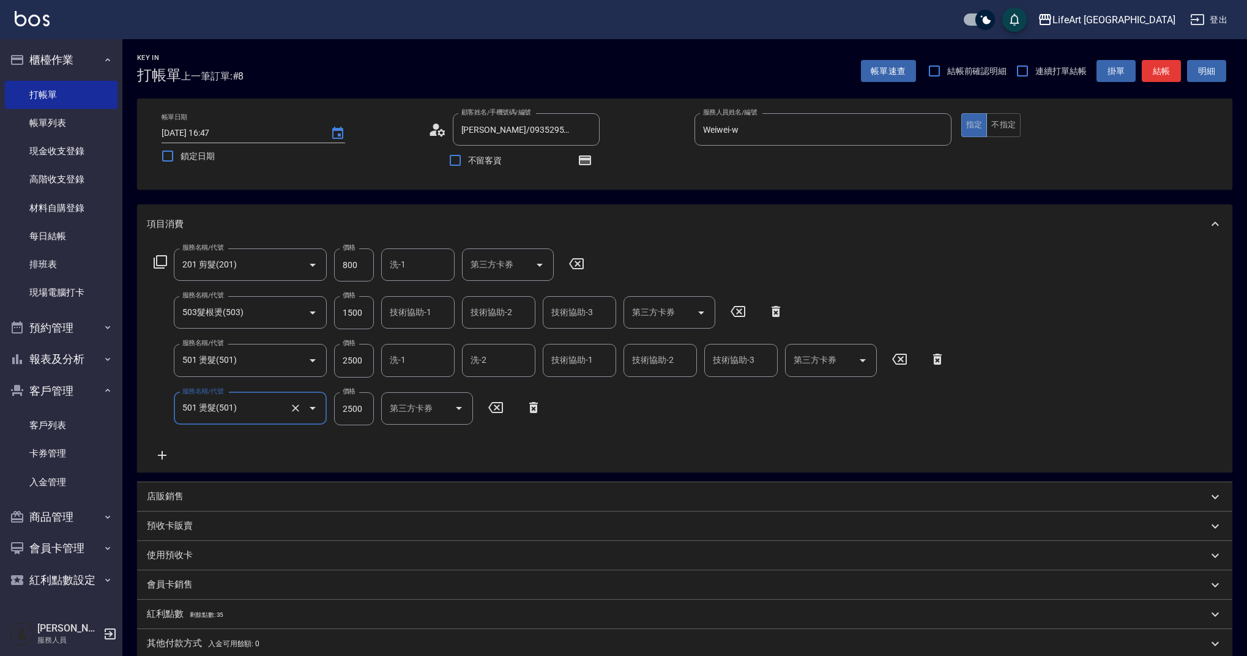
type input "501 燙髮(501)"
click at [164, 451] on icon at bounding box center [162, 455] width 31 height 15
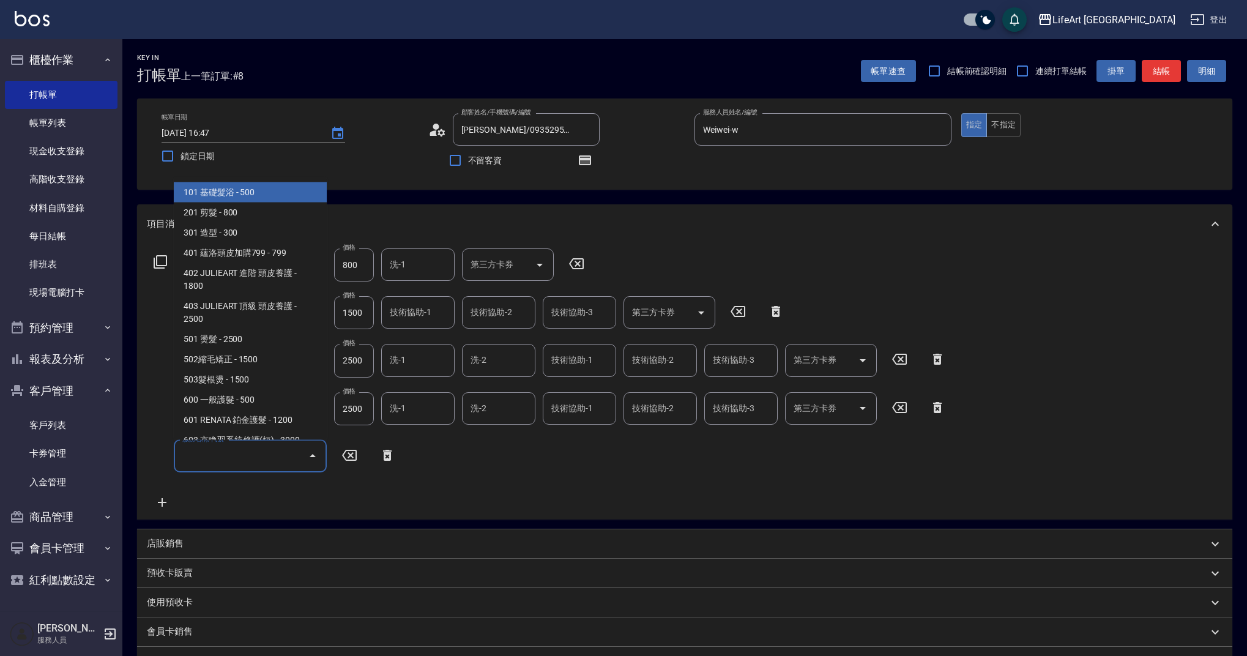
click at [211, 459] on input "服務名稱/代號" at bounding box center [241, 455] width 124 height 21
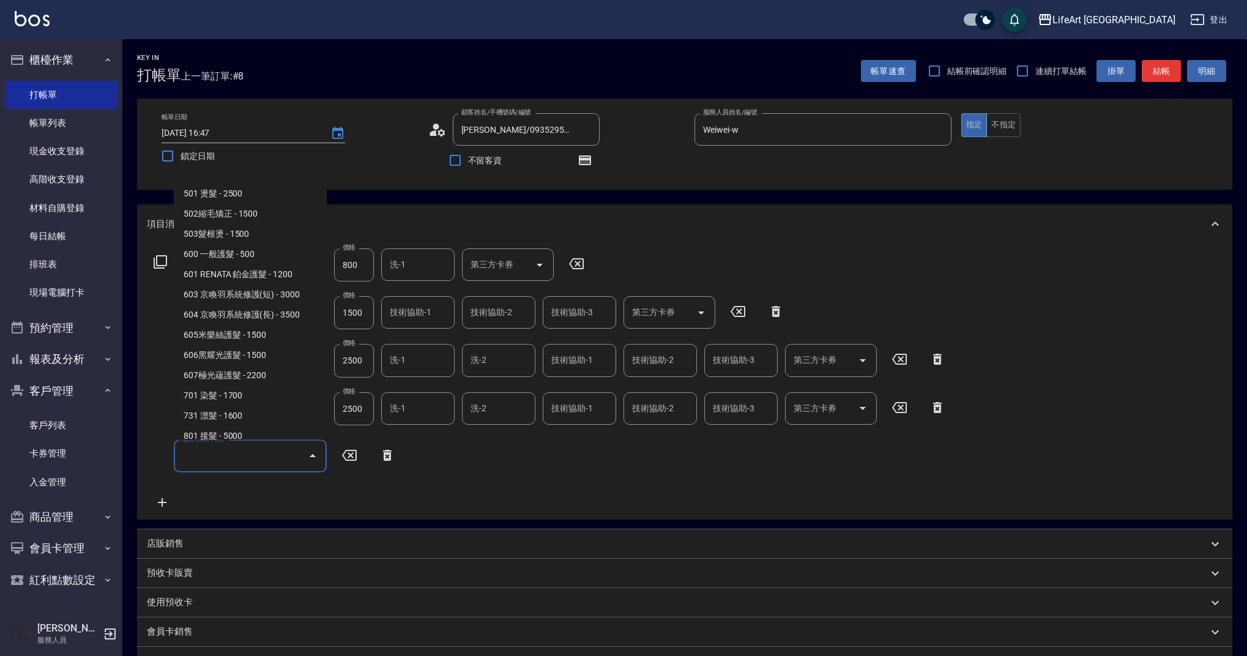
scroll to position [149, 0]
click at [223, 391] on span "701 染髮 - 1700" at bounding box center [250, 392] width 153 height 20
type input "701 染髮(701)"
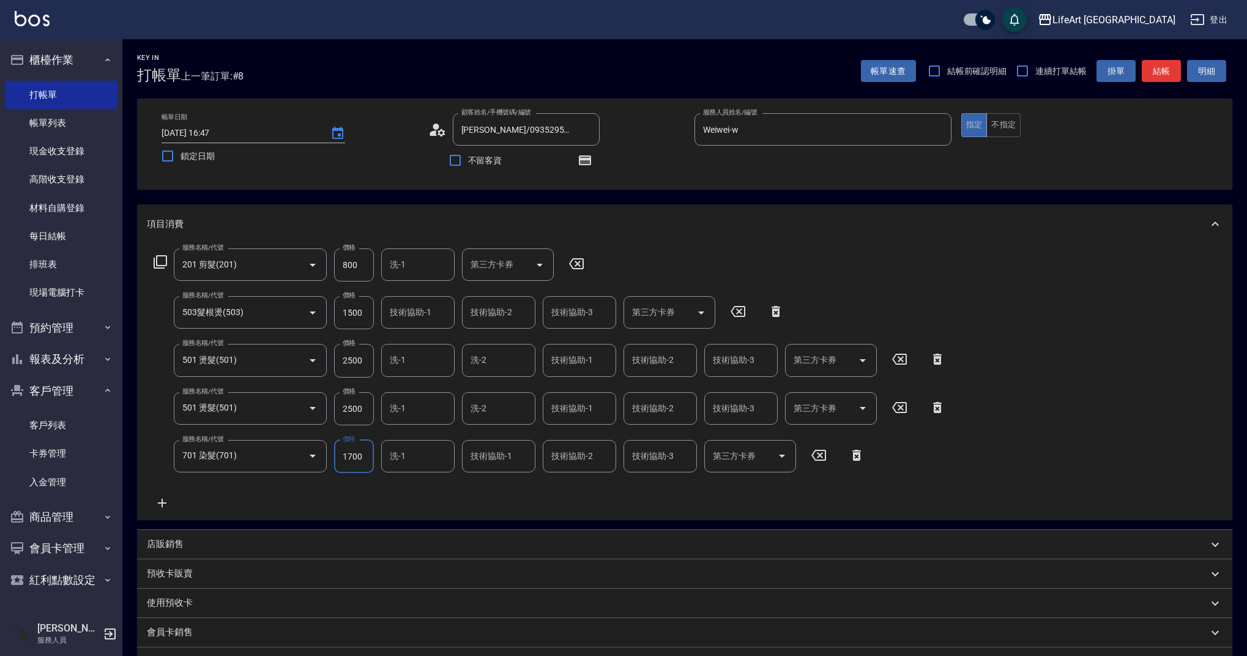
drag, startPoint x: 368, startPoint y: 455, endPoint x: 336, endPoint y: 452, distance: 32.6
click at [336, 452] on input "1700" at bounding box center [354, 456] width 40 height 33
type input "3240"
drag, startPoint x: 364, startPoint y: 409, endPoint x: 332, endPoint y: 409, distance: 32.4
click at [332, 409] on div "服務名稱/代號 501 燙髮(501) 服務名稱/代號 價格 2500 價格 洗-1 洗-1 洗-2 洗-2 技術協助-1 技術協助-1 技術協助-2 技術協…" at bounding box center [550, 408] width 806 height 33
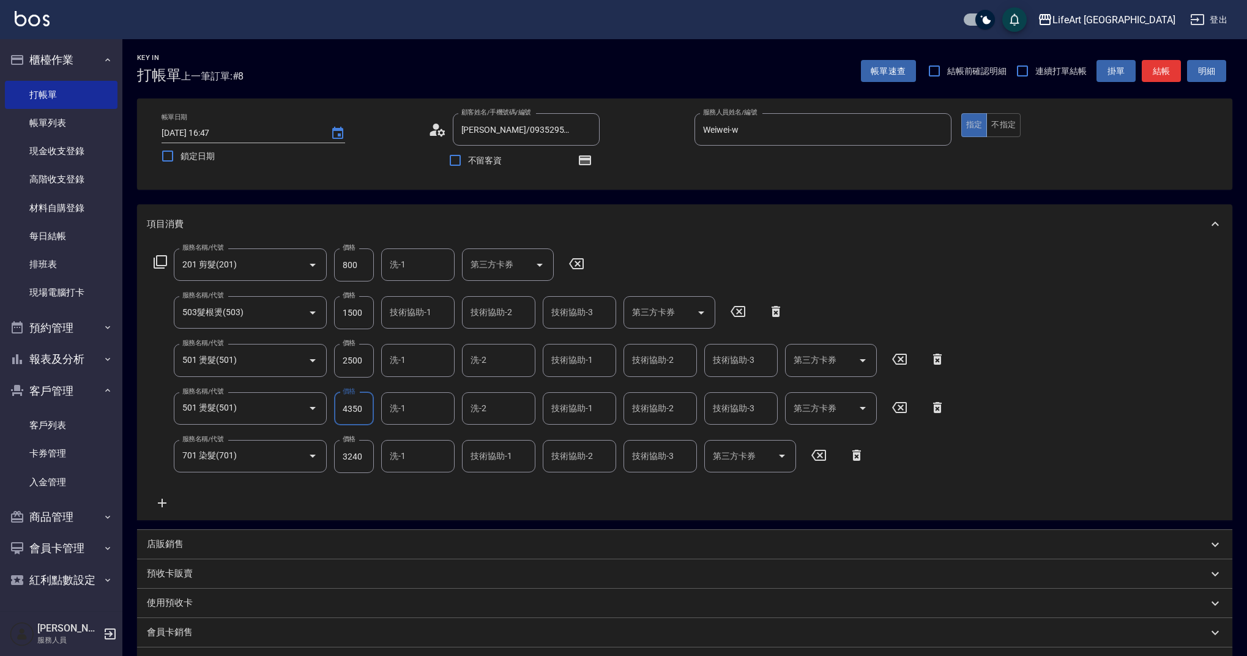
type input "4350"
drag, startPoint x: 365, startPoint y: 363, endPoint x: 318, endPoint y: 363, distance: 47.1
click at [318, 363] on div "服務名稱/代號 501 燙髮(501) 服務名稱/代號 價格 2500 價格 洗-1 洗-1 洗-2 洗-2 技術協助-1 技術協助-1 技術協助-2 技術協…" at bounding box center [550, 360] width 806 height 33
type input "4350"
click at [163, 505] on icon at bounding box center [162, 502] width 31 height 15
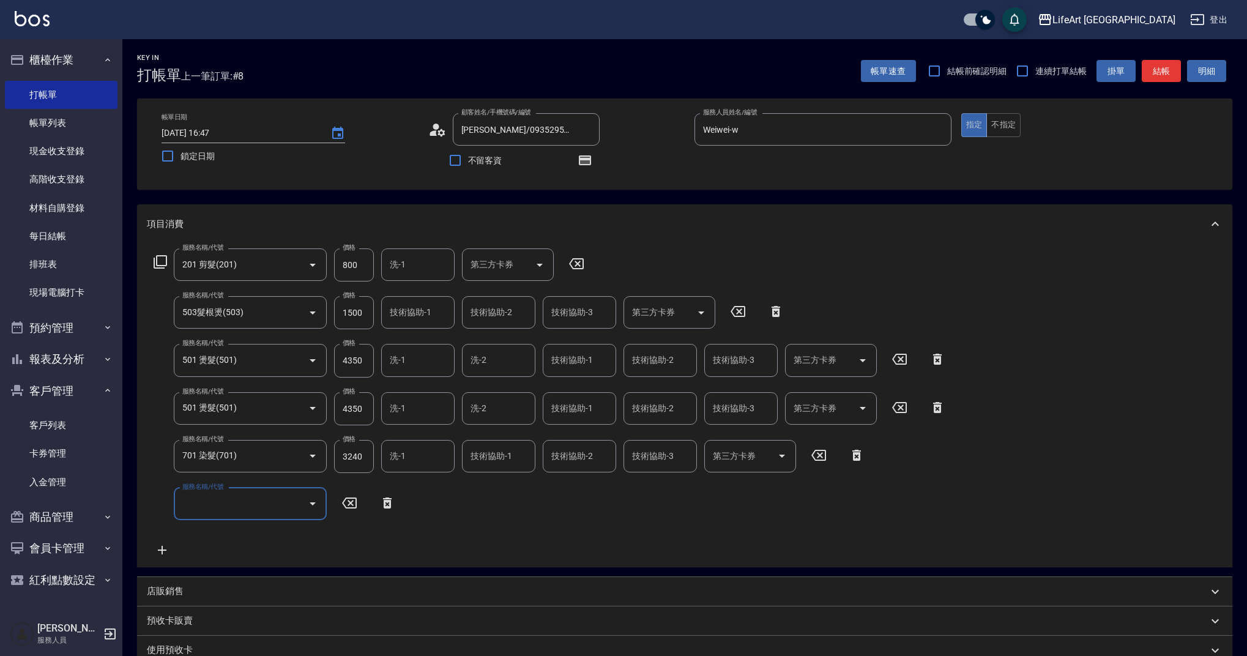
click at [185, 507] on input "服務名稱/代號" at bounding box center [241, 503] width 124 height 21
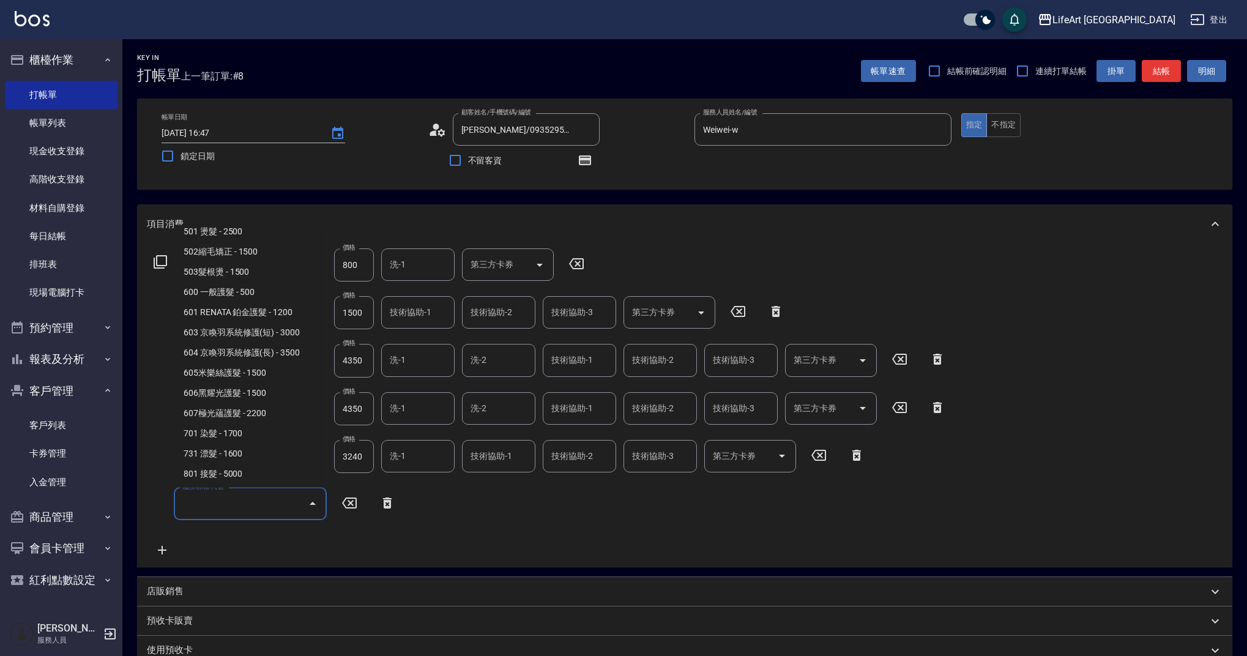
scroll to position [157, 0]
click at [221, 313] on span "601 RENATA 鉑金護髮 - 1200" at bounding box center [250, 311] width 153 height 20
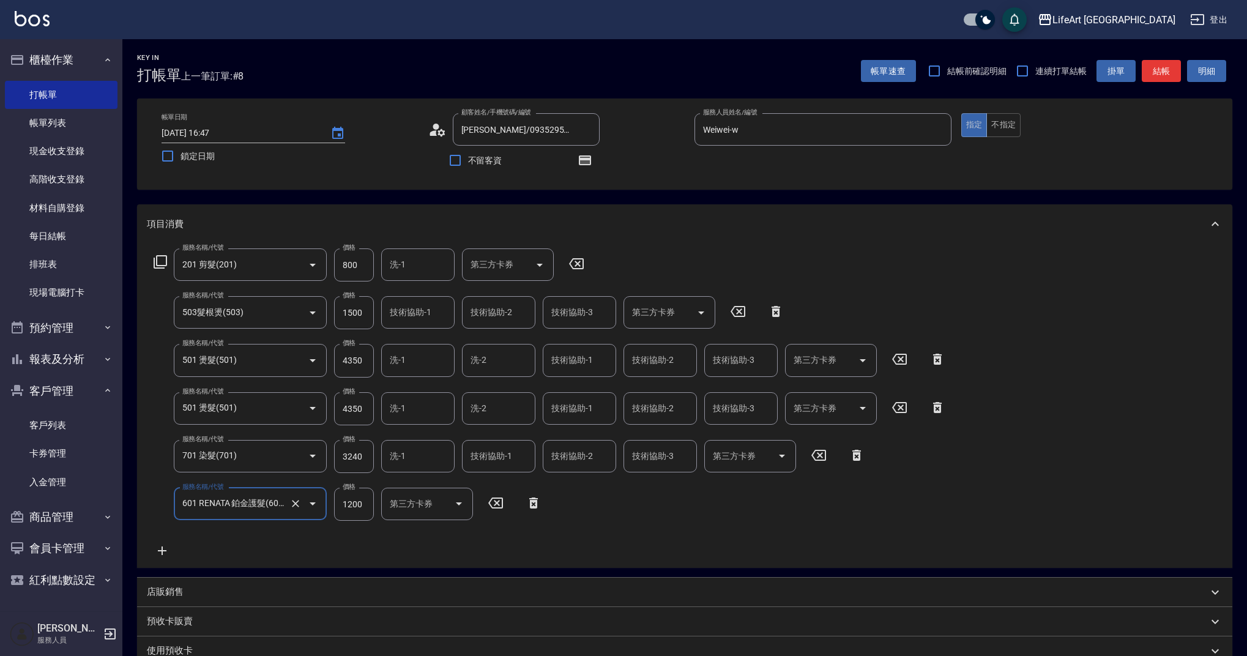
type input "601 RENATA 鉑金護髮(601)"
click at [163, 552] on icon at bounding box center [162, 550] width 9 height 9
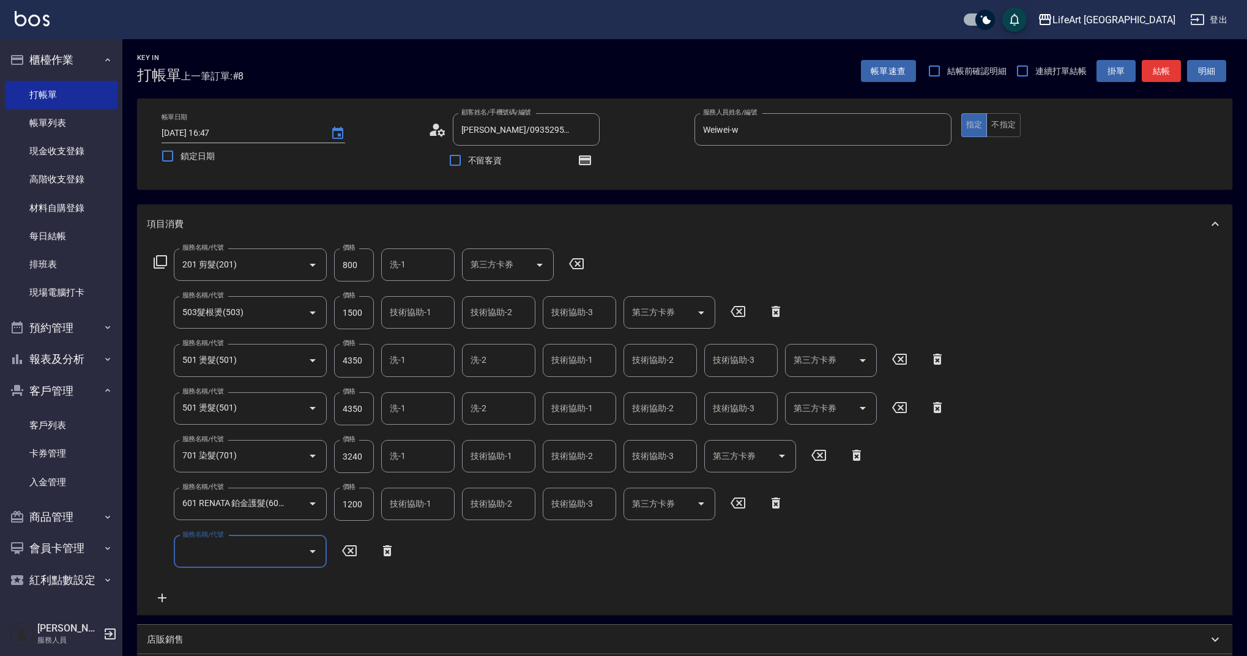
click at [210, 554] on input "服務名稱/代號" at bounding box center [241, 551] width 124 height 21
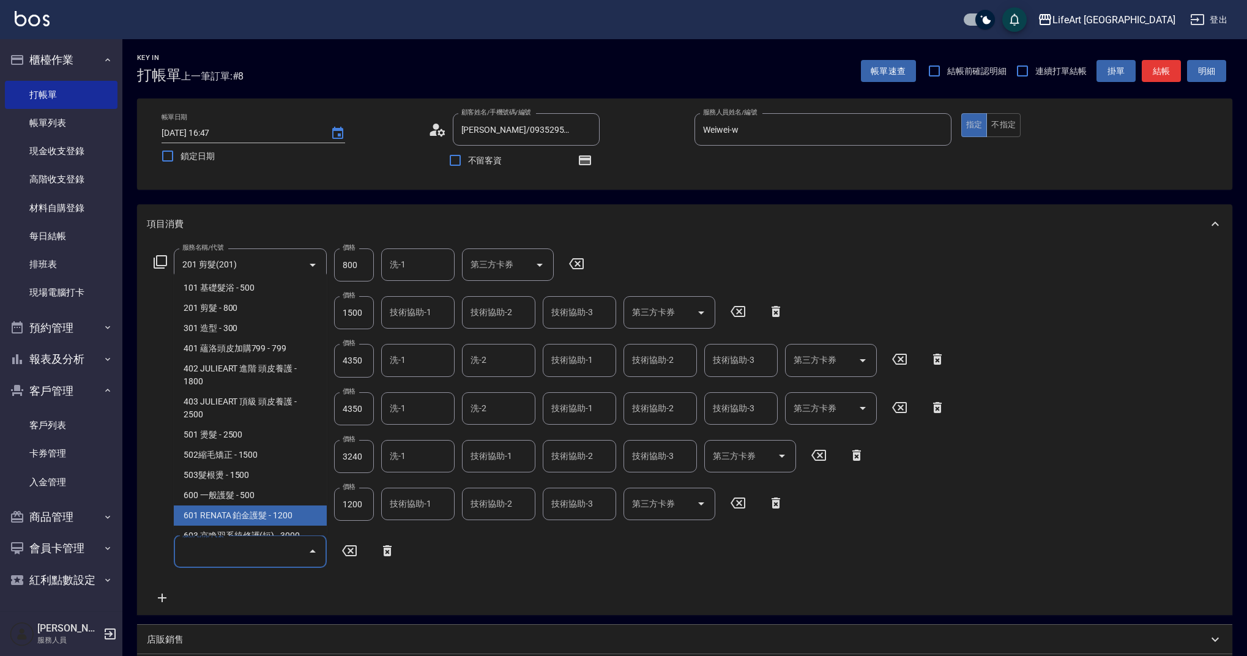
click at [259, 516] on span "601 RENATA 鉑金護髮 - 1200" at bounding box center [250, 515] width 153 height 20
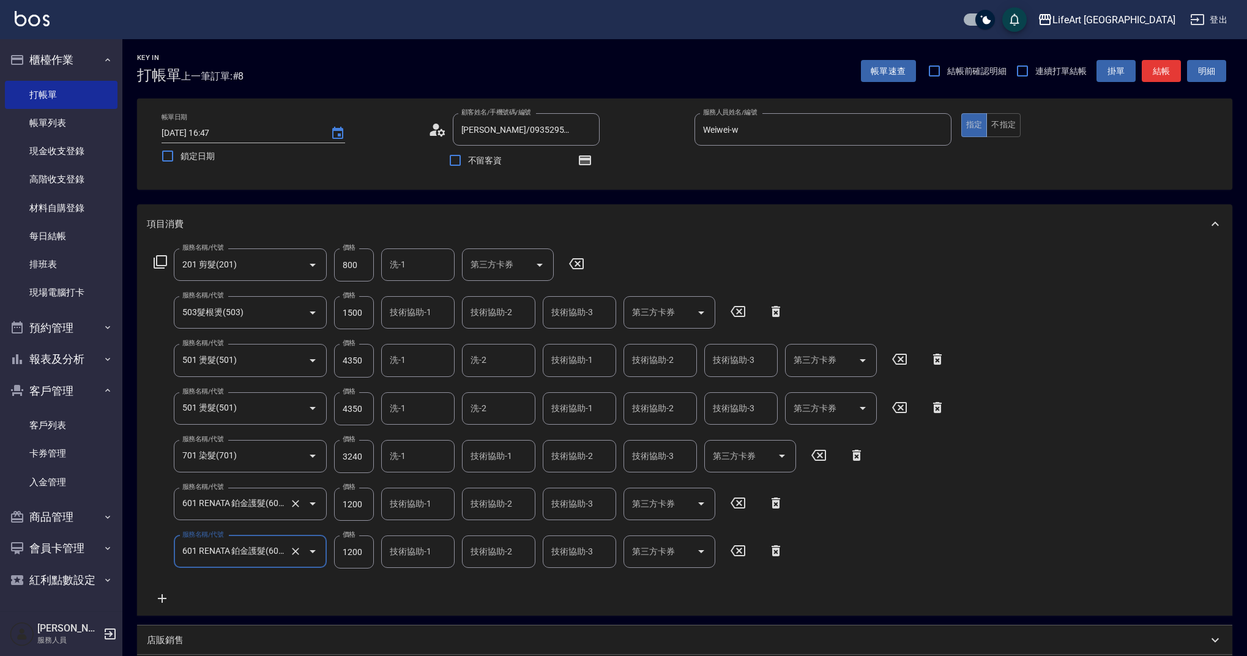
type input "601 RENATA 鉑金護髮(601)"
click at [168, 601] on icon at bounding box center [162, 598] width 31 height 15
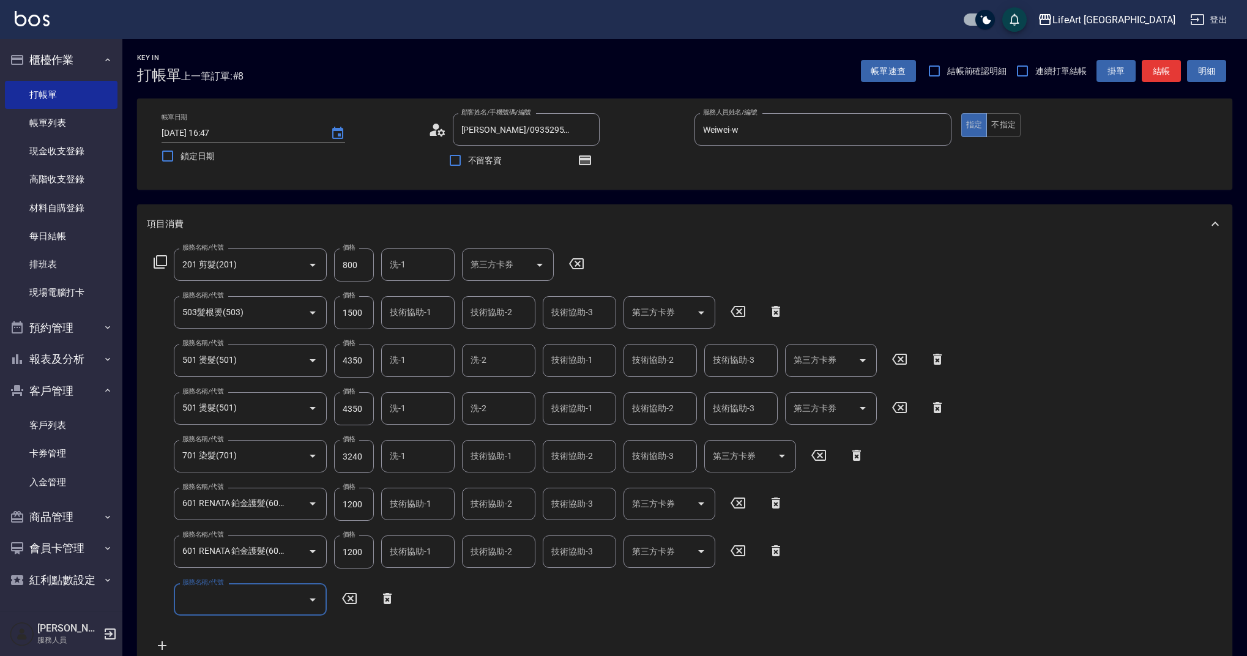
drag, startPoint x: 201, startPoint y: 587, endPoint x: 207, endPoint y: 588, distance: 6.8
click at [201, 587] on div "服務名稱/代號" at bounding box center [250, 599] width 153 height 32
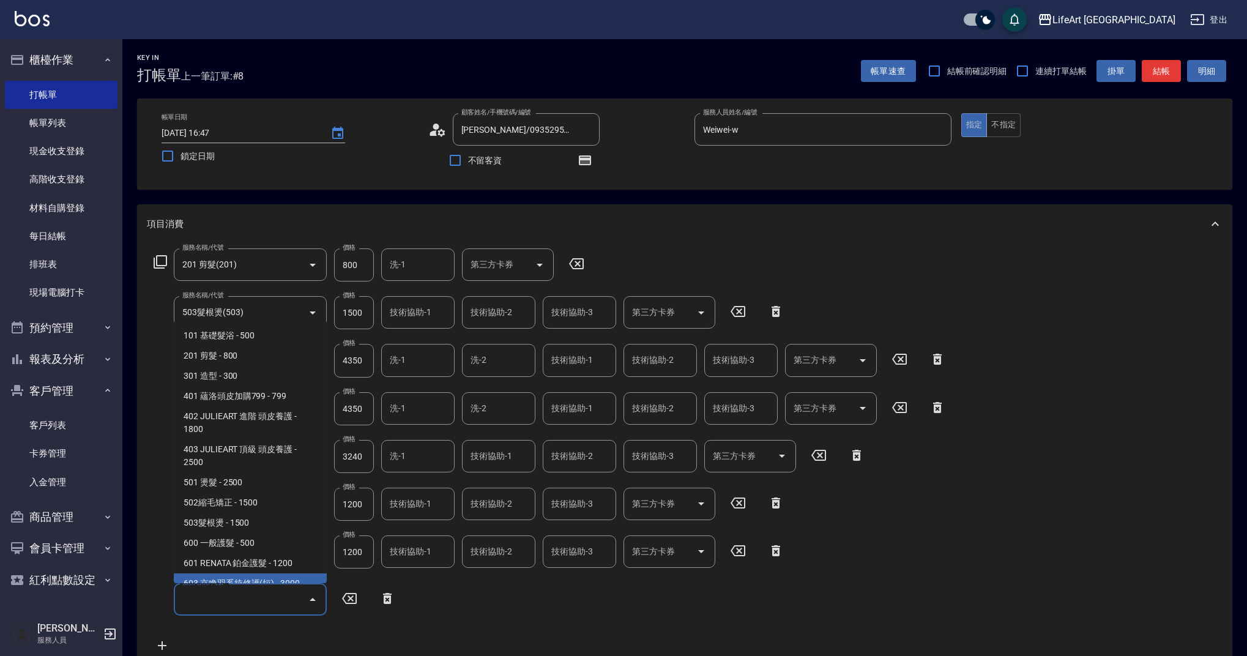
click at [234, 582] on span "603 京喚羽系統修護(短) - 3000" at bounding box center [250, 583] width 153 height 20
type input "603 京喚羽系統修護(短)(603)"
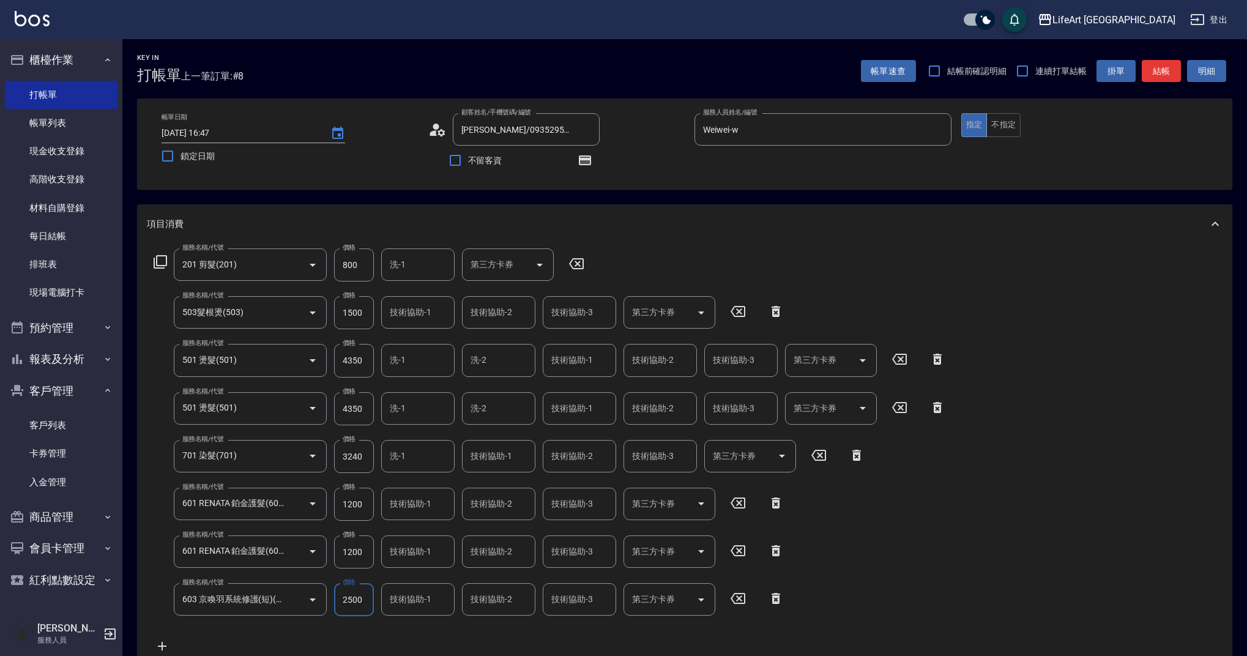
type input "2500"
click at [429, 601] on input "技術協助-1" at bounding box center [418, 598] width 62 height 21
click at [429, 355] on span "Lily (無代號)" at bounding box center [413, 355] width 45 height 13
type input "Lily(無代號)"
click at [404, 556] on input "技術協助-1" at bounding box center [418, 551] width 62 height 21
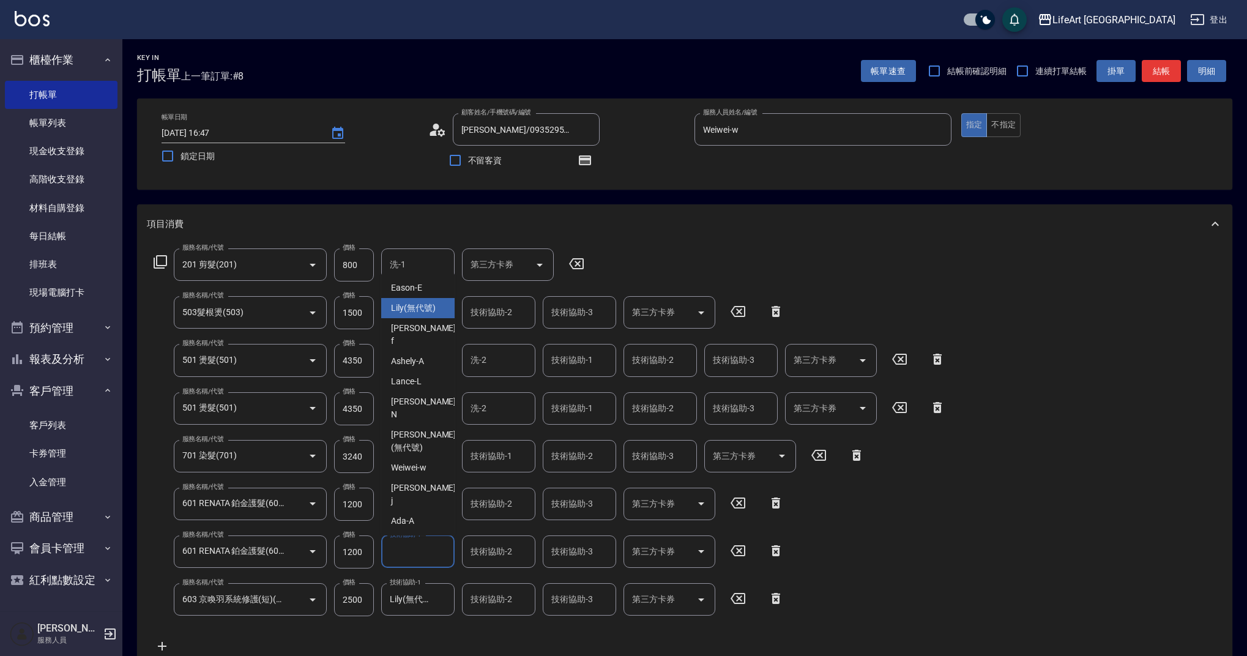
click at [405, 310] on span "Lily (無代號)" at bounding box center [413, 308] width 45 height 13
type input "Lily(無代號)"
click at [403, 509] on input "技術協助-1" at bounding box center [418, 503] width 62 height 21
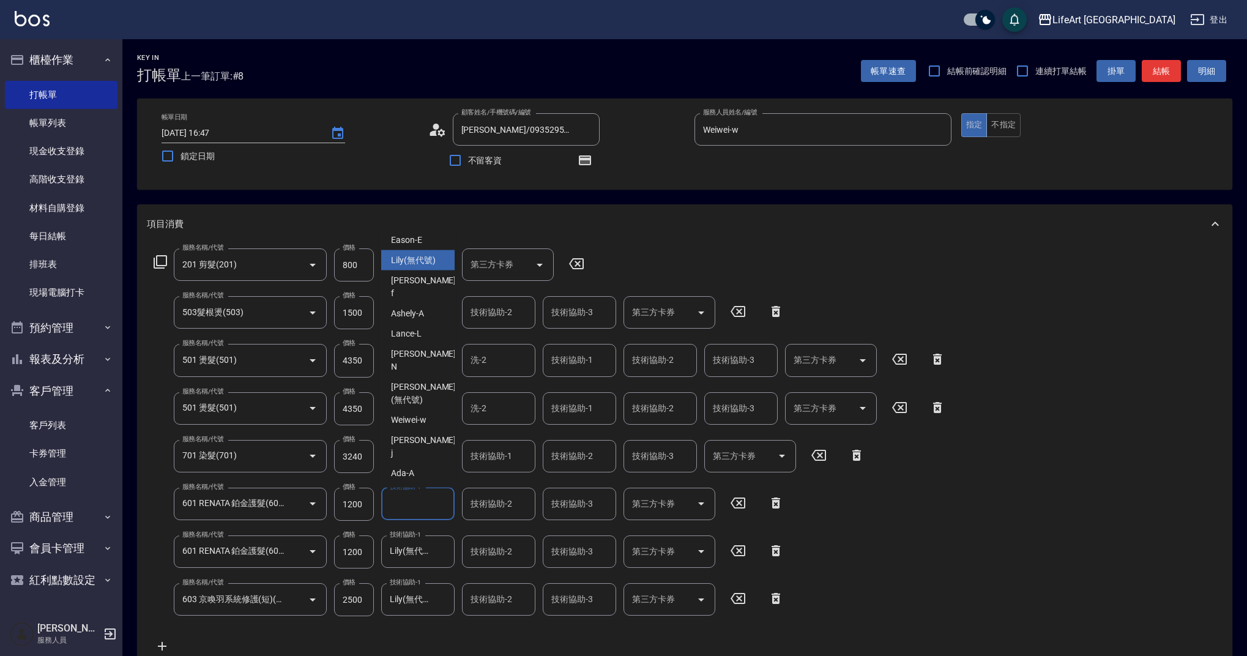
click at [411, 262] on span "Lily (無代號)" at bounding box center [413, 260] width 45 height 13
type input "Lily(無代號)"
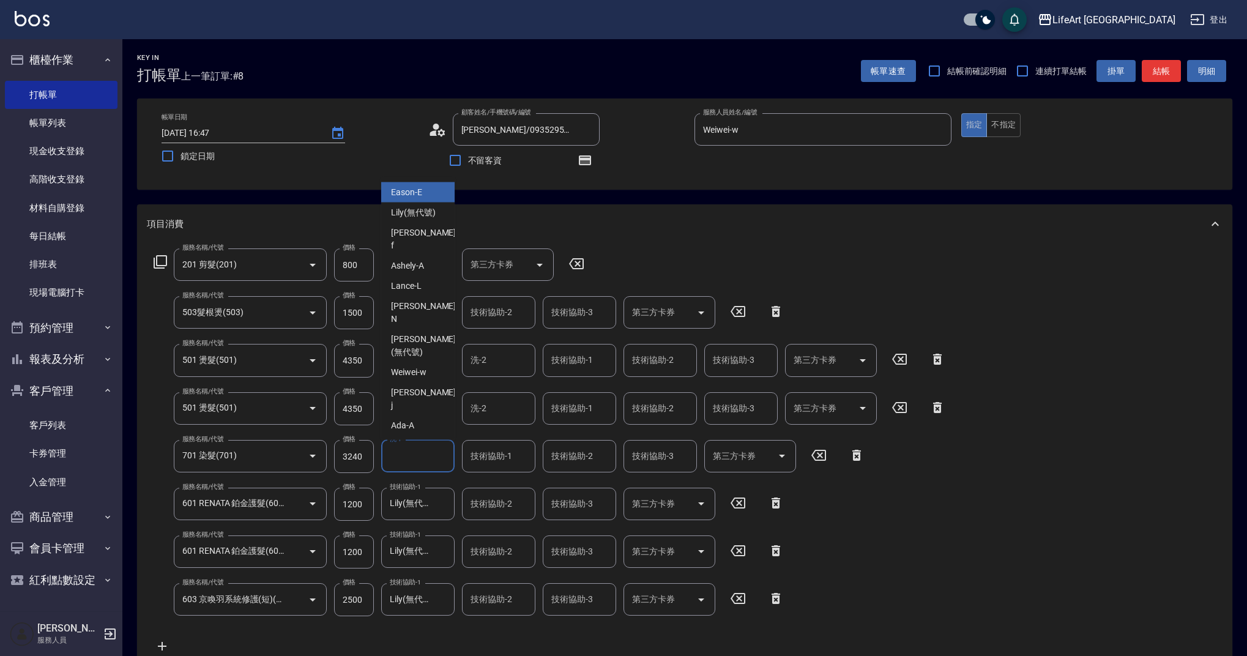
click at [406, 460] on input "洗-1" at bounding box center [418, 455] width 62 height 21
click at [656, 234] on div "項目消費" at bounding box center [684, 223] width 1095 height 39
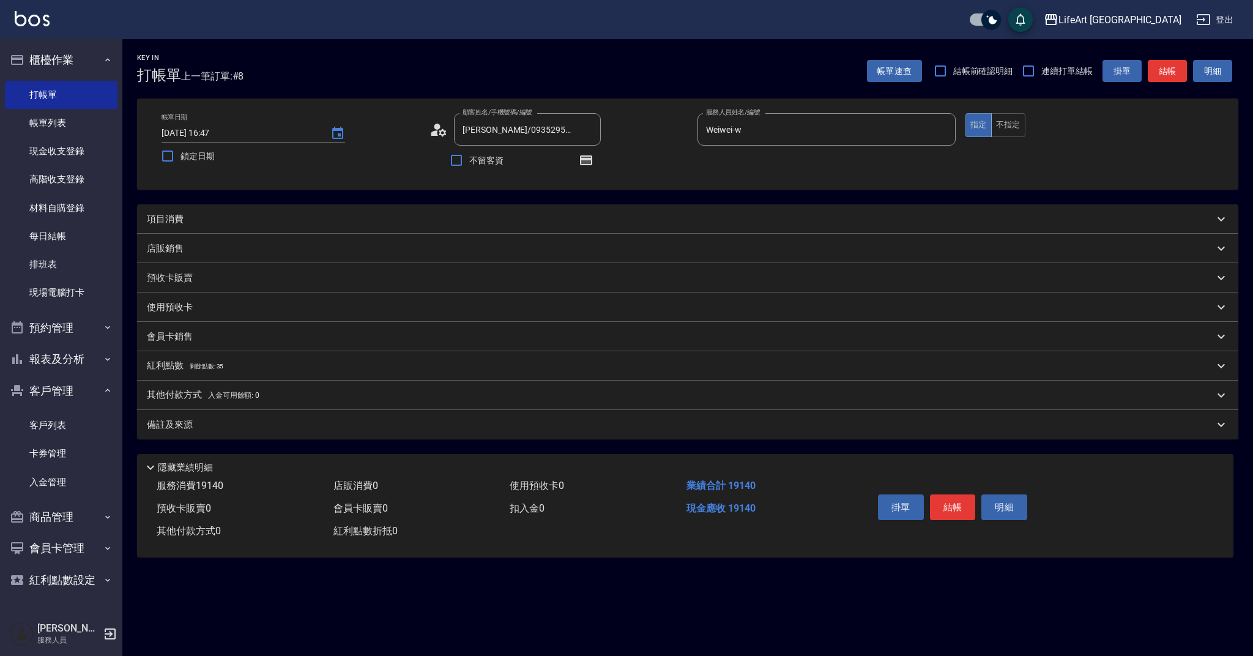
click at [404, 217] on div "項目消費" at bounding box center [680, 219] width 1067 height 13
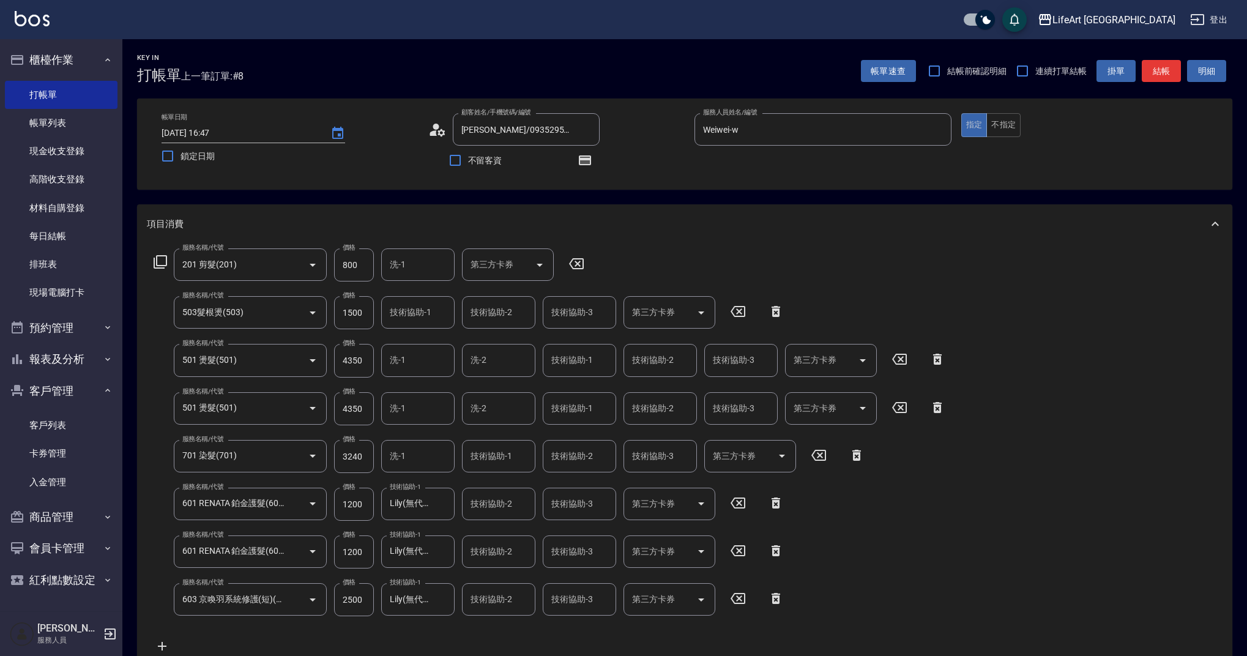
click at [420, 361] on input "洗-1" at bounding box center [418, 359] width 62 height 21
click at [403, 409] on span "Lily (無代號)" at bounding box center [413, 412] width 45 height 13
type input "Lily(無代號)"
click at [403, 409] on input "洗-1" at bounding box center [418, 408] width 62 height 21
click at [409, 169] on span "Lily (無代號)" at bounding box center [413, 164] width 45 height 13
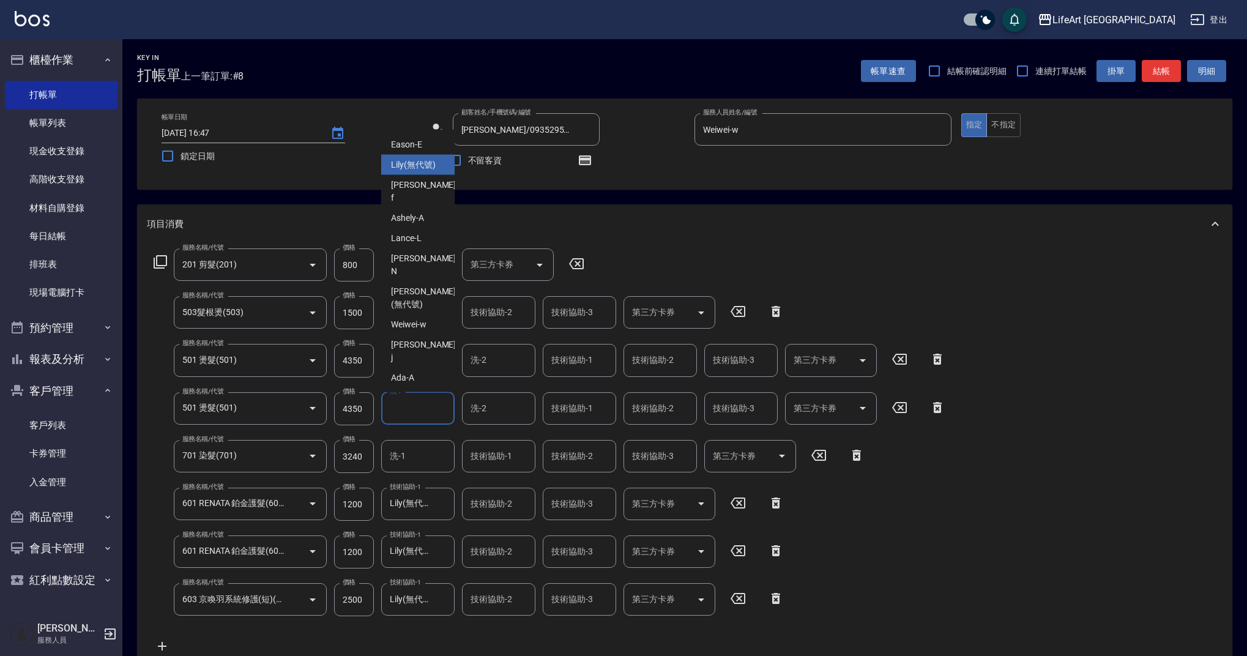
type input "Lily(無代號)"
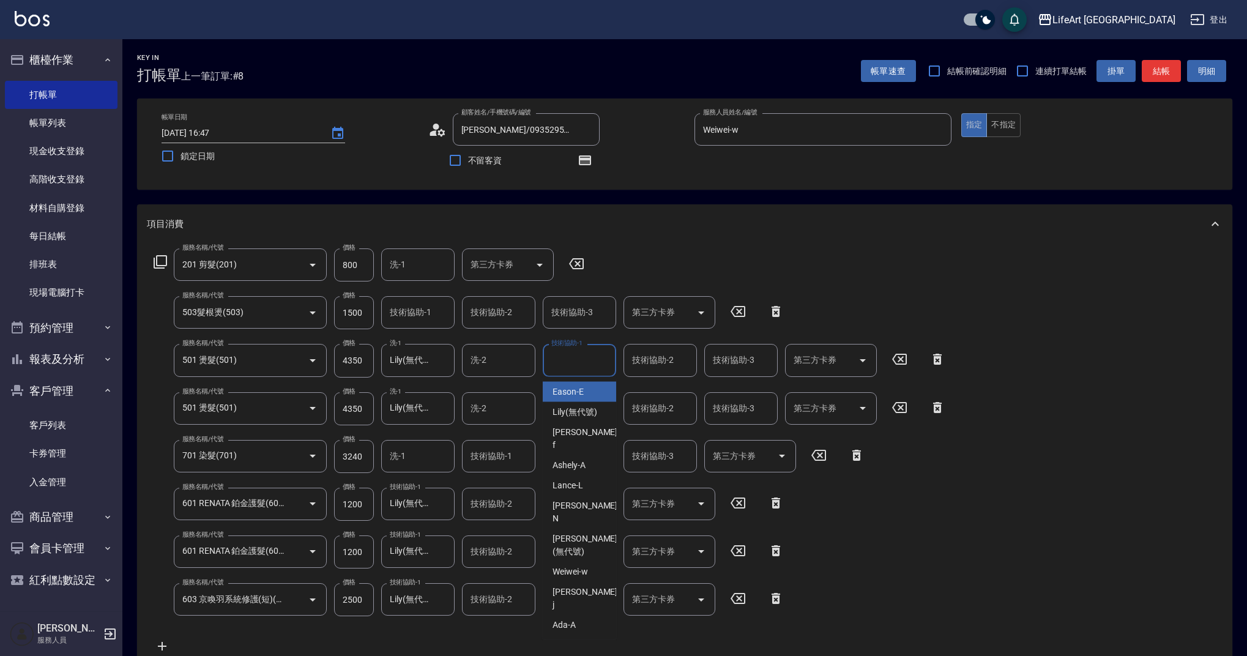
click at [579, 364] on input "技術協助-1" at bounding box center [579, 359] width 62 height 21
click at [577, 411] on span "Lily (無代號)" at bounding box center [574, 412] width 45 height 13
type input "Lily(無代號)"
click at [577, 412] on input "技術協助-1" at bounding box center [579, 408] width 62 height 21
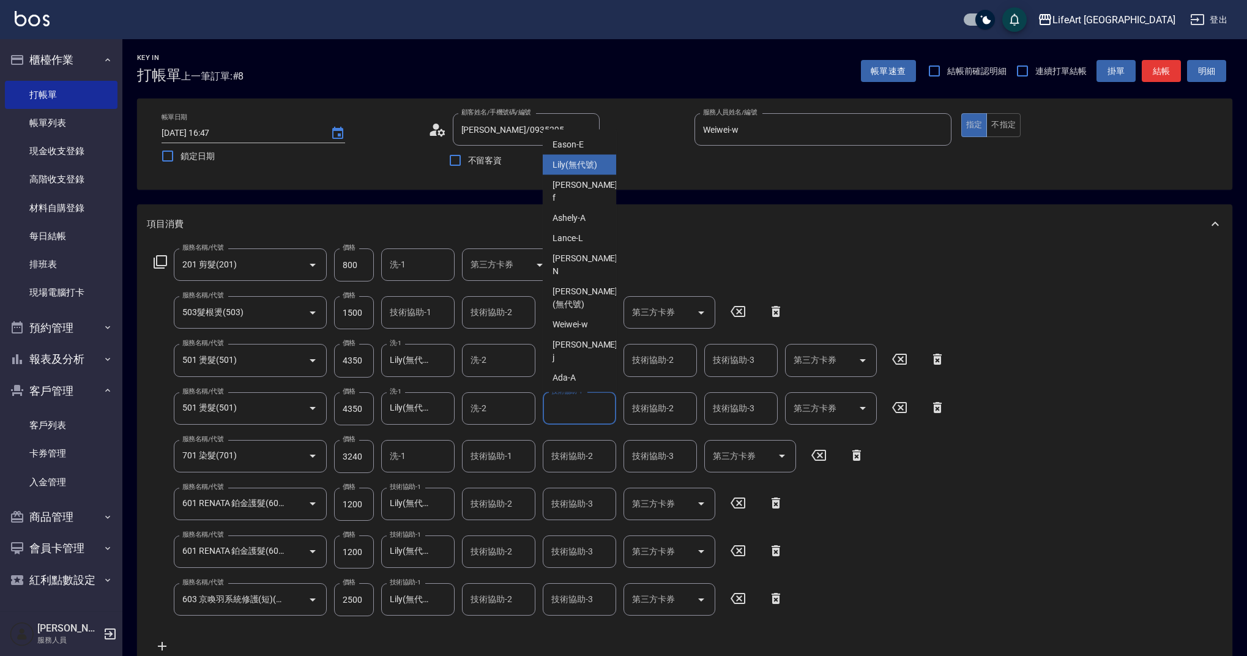
click at [560, 167] on span "Lily (無代號)" at bounding box center [574, 164] width 45 height 13
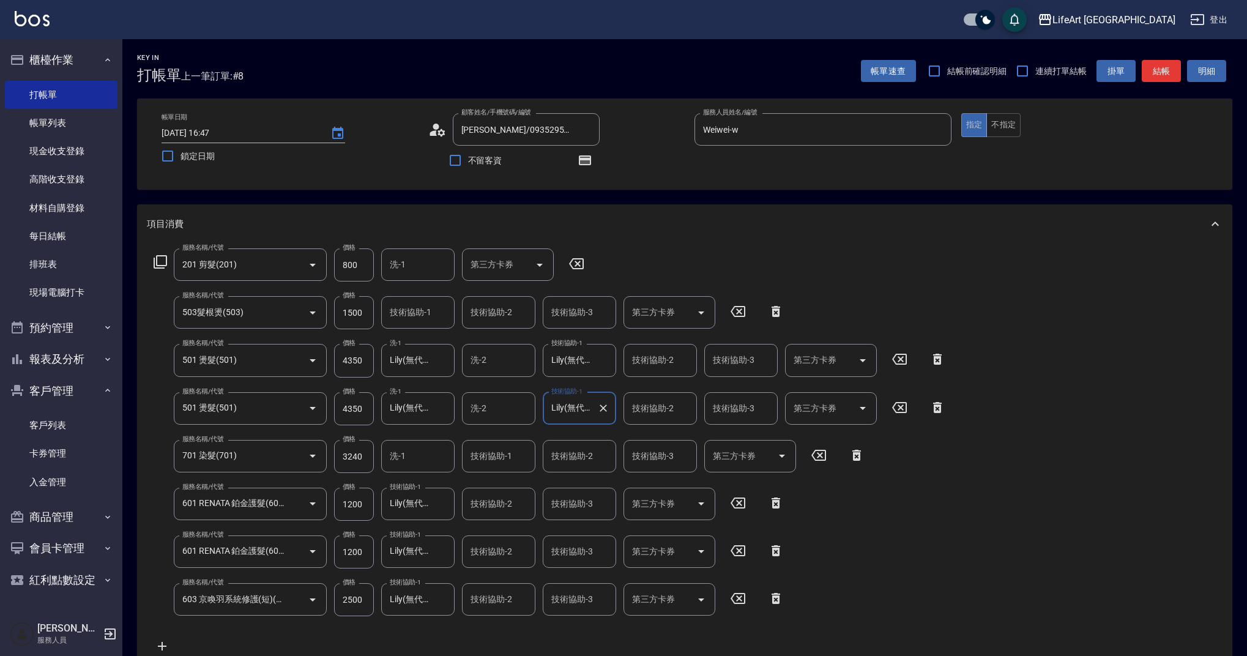
type input "Lily(無代號)"
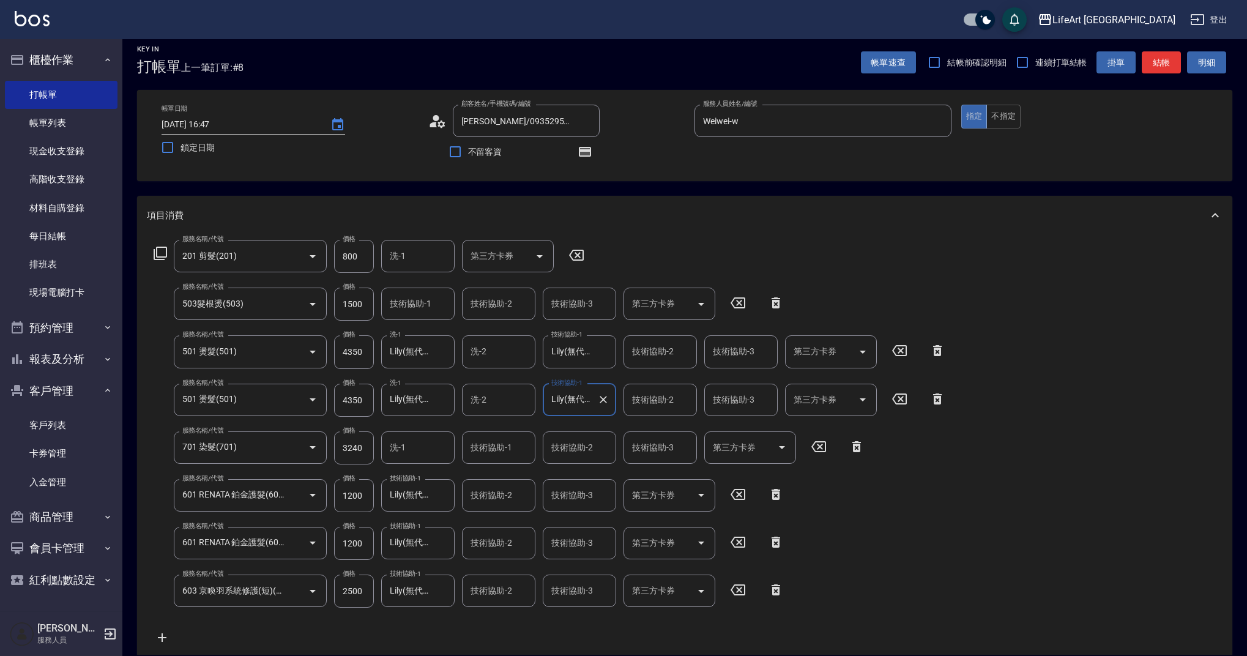
scroll to position [0, 0]
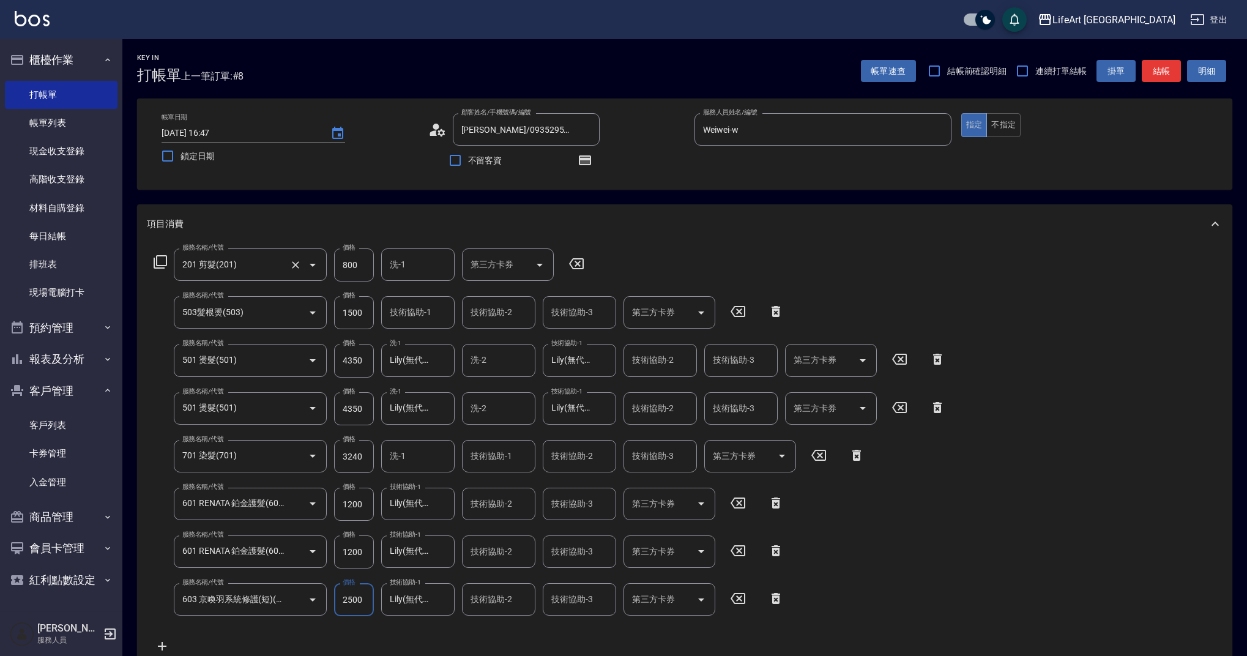
drag, startPoint x: 362, startPoint y: 264, endPoint x: 305, endPoint y: 258, distance: 57.8
click at [305, 258] on div "服務名稱/代號 201 剪髮(201) 服務名稱/代號 價格 800 價格 洗-1 洗-1 第三方卡券 第三方卡券" at bounding box center [369, 264] width 445 height 33
drag, startPoint x: 358, startPoint y: 267, endPoint x: 313, endPoint y: 265, distance: 45.3
click at [313, 265] on div "服務名稱/代號 201 剪髮(201) 服務名稱/代號 價格 800 價格 洗-1 洗-1 第三方卡券 第三方卡券" at bounding box center [369, 264] width 445 height 33
type input "900"
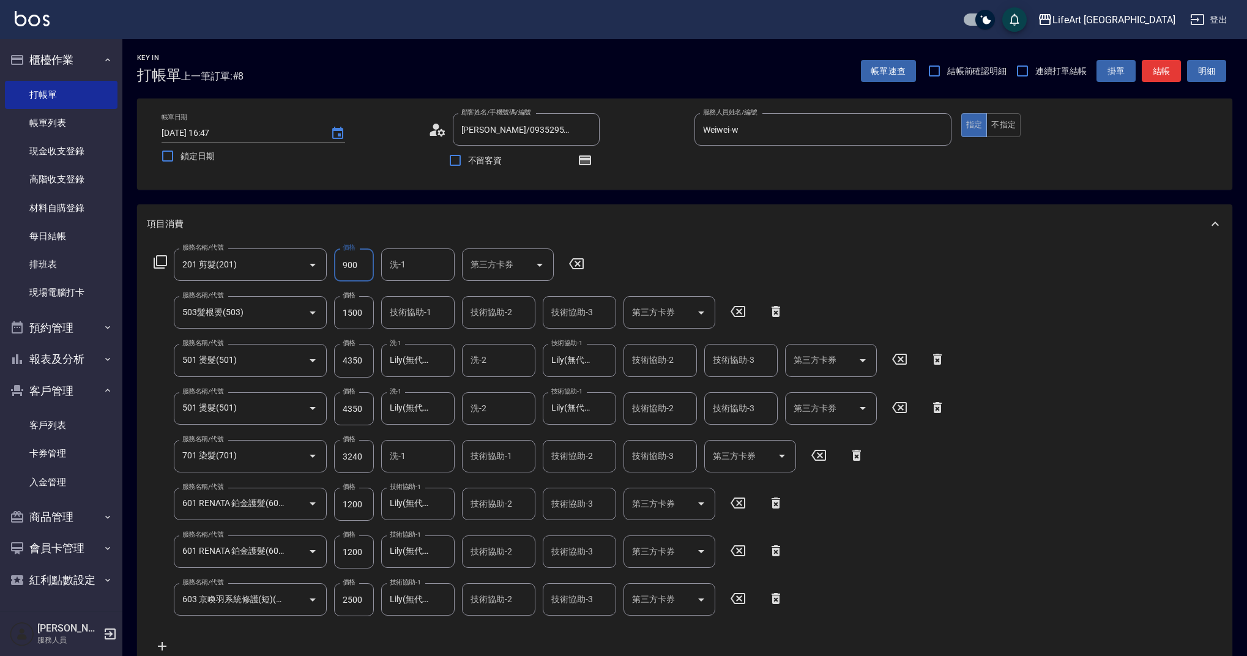
click at [430, 269] on input "洗-1" at bounding box center [418, 264] width 62 height 21
click at [418, 317] on span "Lily (無代號)" at bounding box center [413, 315] width 45 height 13
type input "Lily(無代號)"
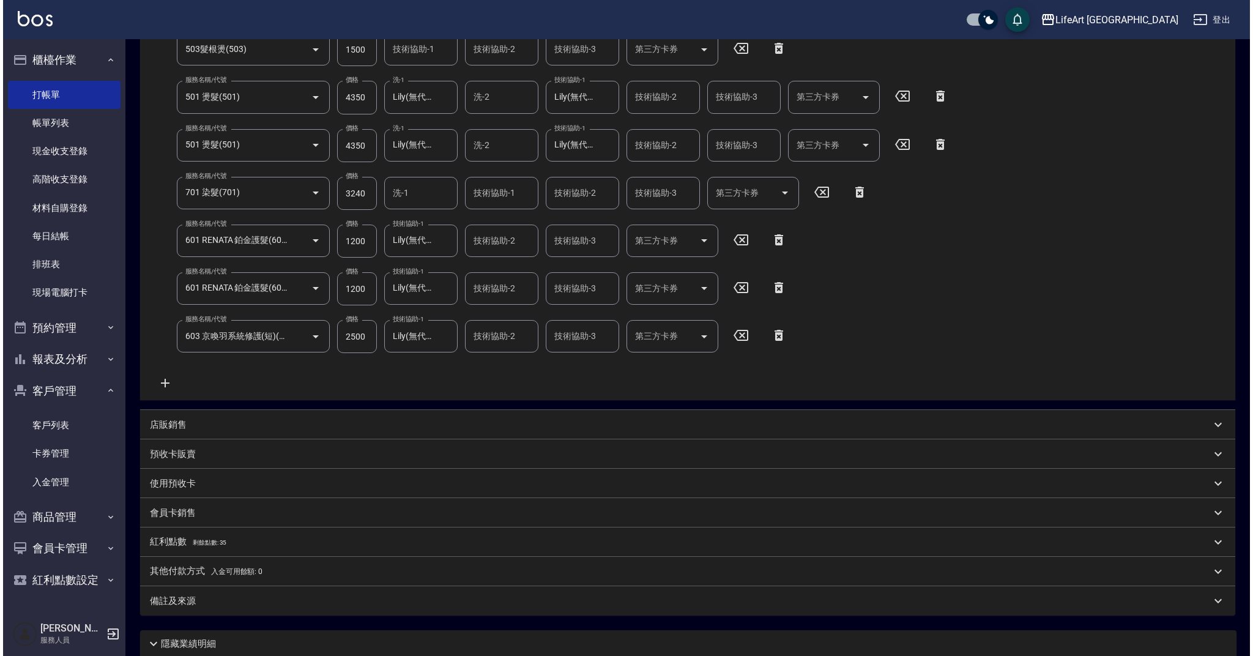
scroll to position [361, 0]
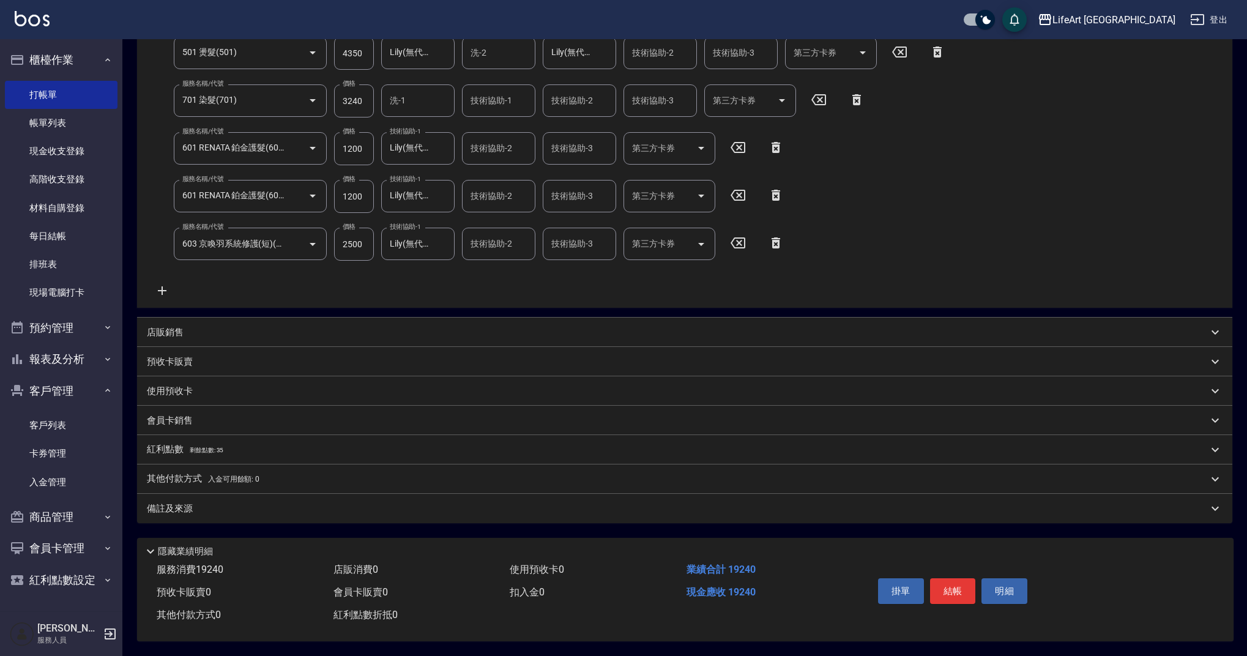
click at [172, 444] on p "紅利點數 剩餘點數: 35" at bounding box center [185, 449] width 76 height 13
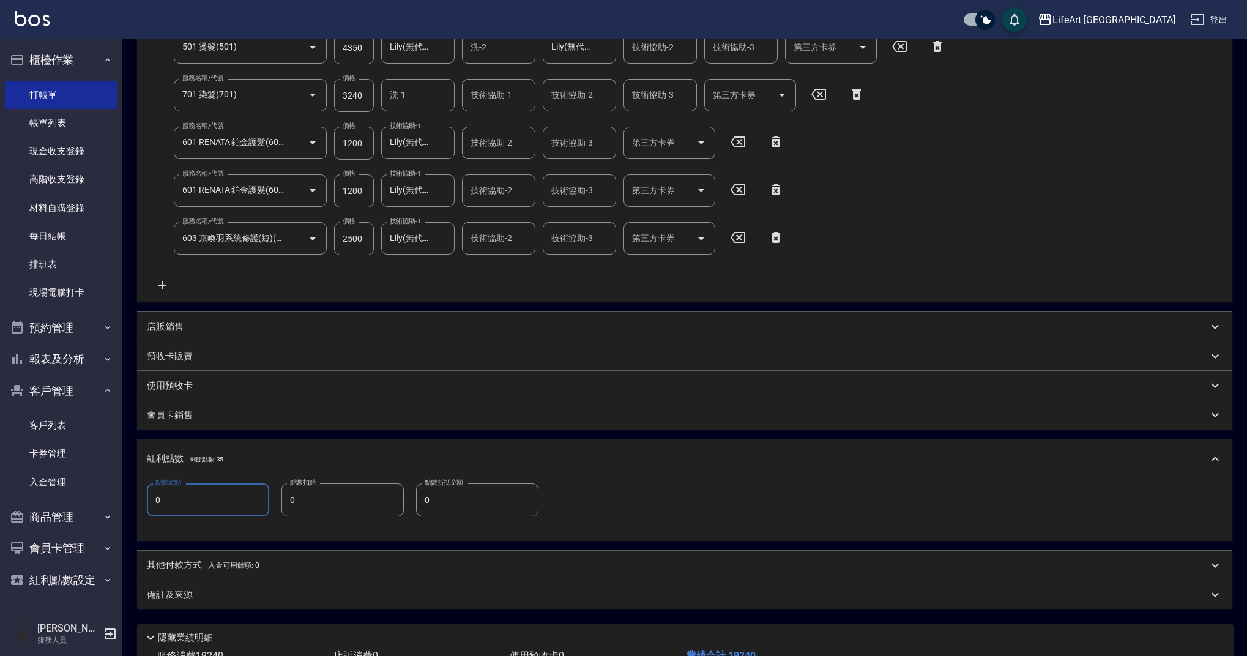
drag, startPoint x: 190, startPoint y: 498, endPoint x: 130, endPoint y: 498, distance: 59.9
click at [130, 498] on div "Key In 打帳單 上一筆訂單:#8 帳單速查 結帳前確認明細 連續打單結帳 掛單 結帳 明細 帳單日期 [DATE] 16:47 鎖定日期 顧客姓名/手機…" at bounding box center [684, 210] width 1124 height 1064
type input "38"
click at [201, 603] on div "備註及來源" at bounding box center [684, 594] width 1095 height 29
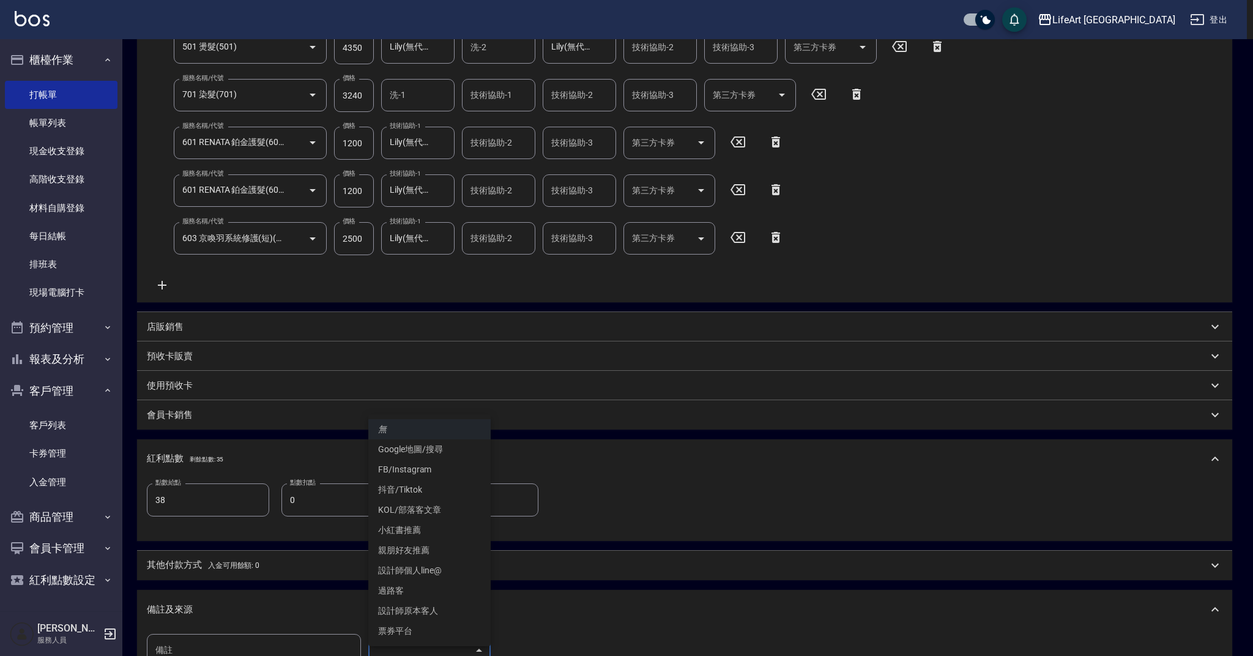
drag, startPoint x: 417, startPoint y: 654, endPoint x: 434, endPoint y: 651, distance: 17.3
click at [417, 654] on body "LifeArt 蘆洲 登出 櫃檯作業 打帳單 帳單列表 現金收支登錄 高階收支登錄 材料自購登錄 每日結帳 排班表 現場電腦打卡 預約管理 預約管理 單日預約…" at bounding box center [626, 231] width 1253 height 1185
click at [468, 613] on li "設計師原本客人" at bounding box center [429, 611] width 122 height 20
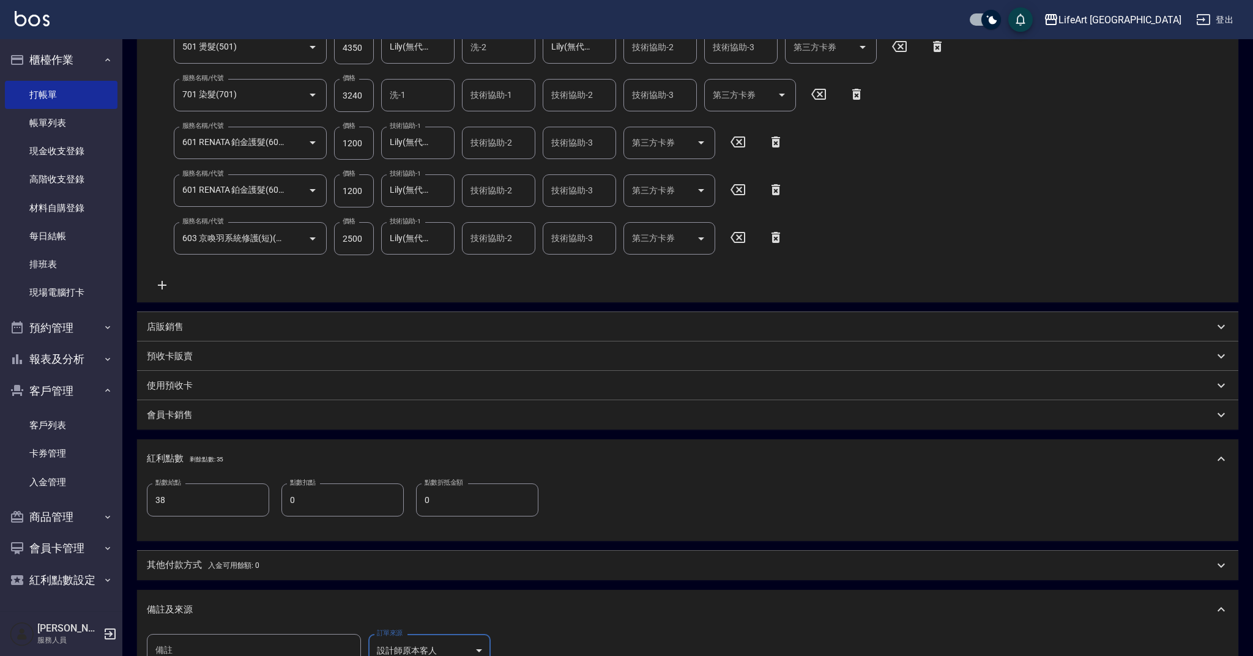
type input "設計師原本客人"
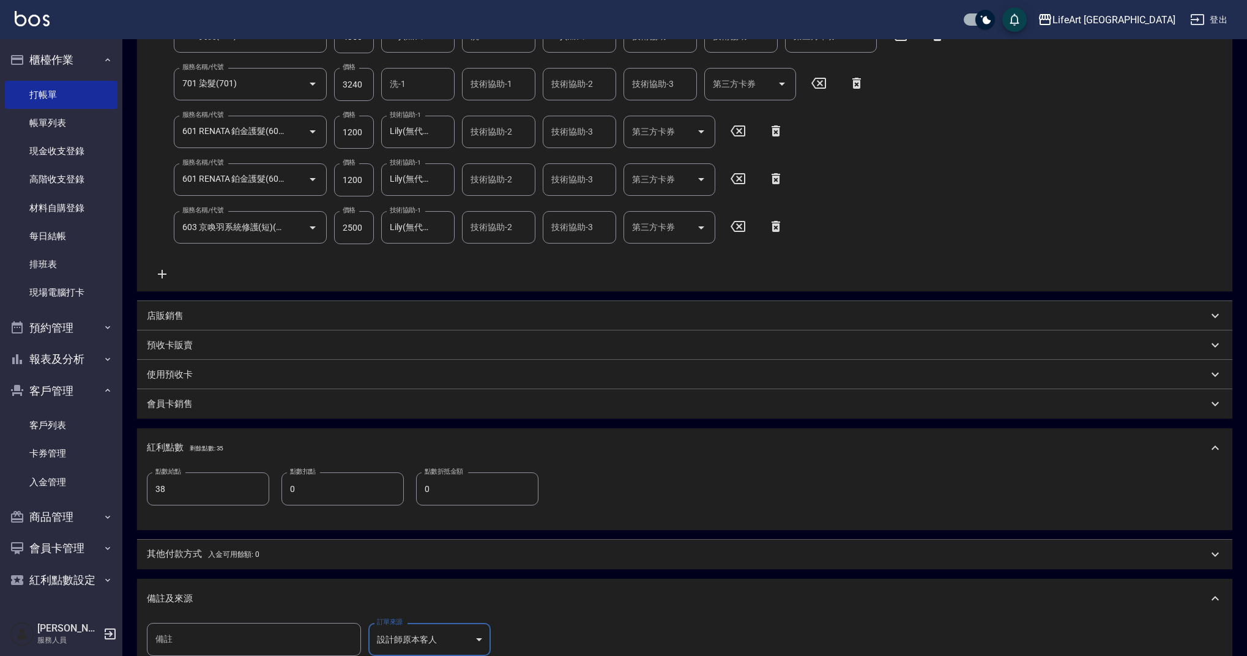
scroll to position [535, 0]
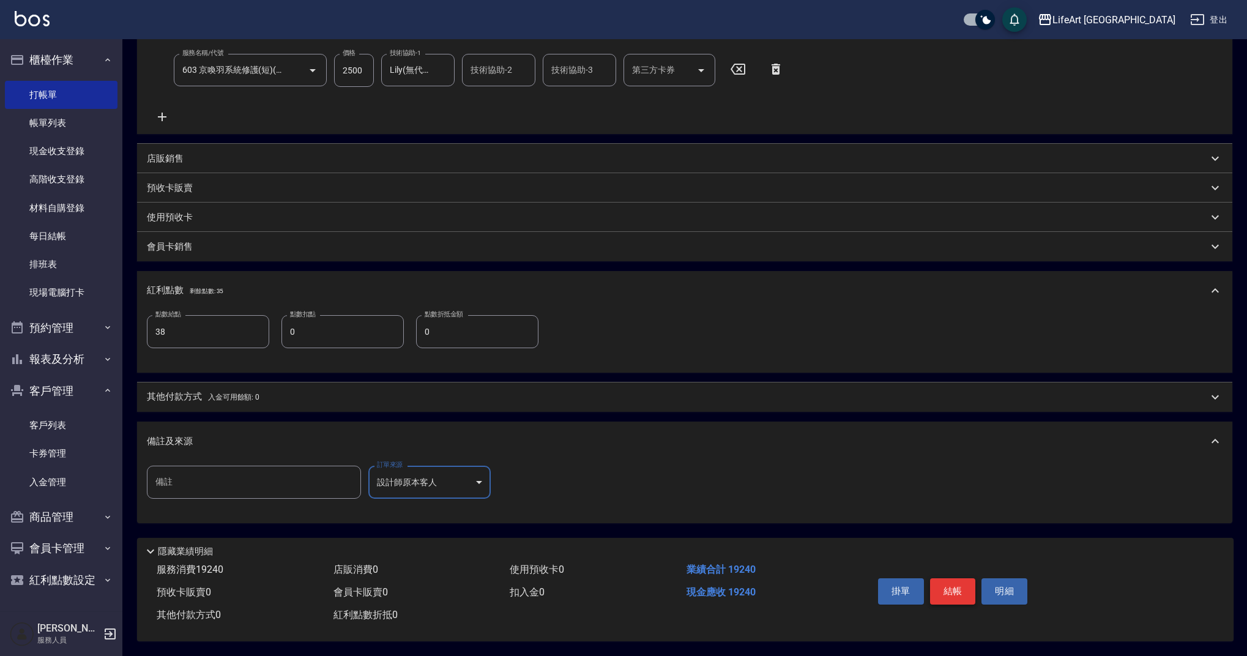
click at [961, 583] on button "結帳" at bounding box center [953, 591] width 46 height 26
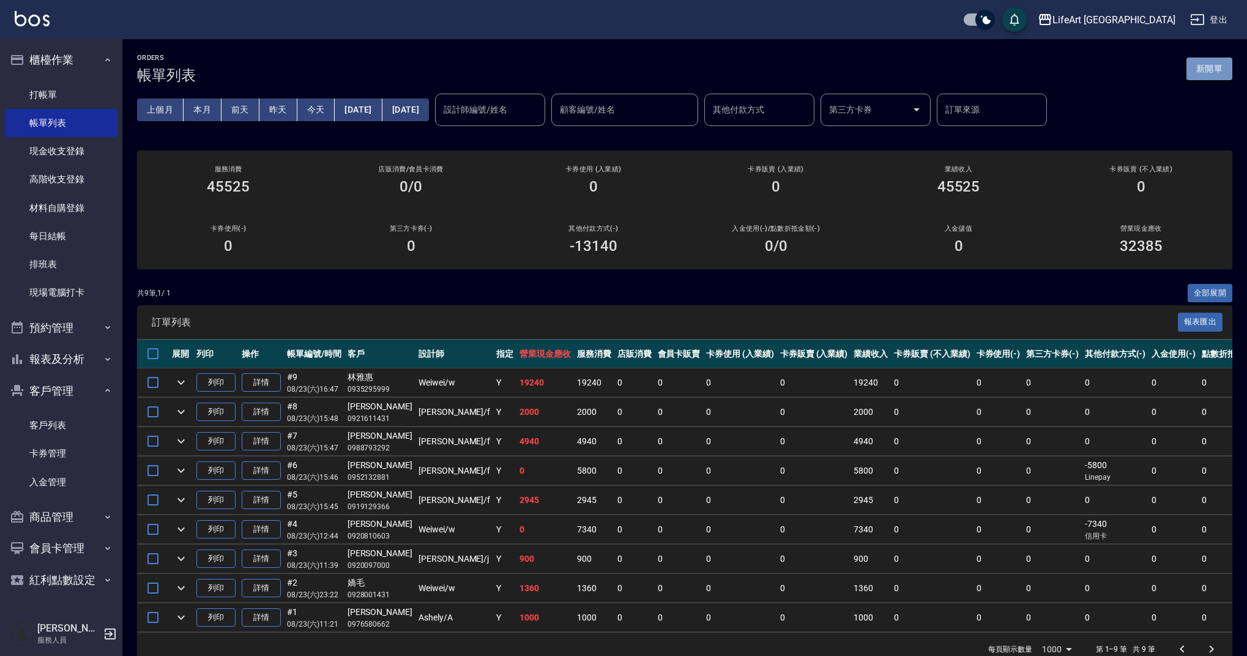
click at [1215, 68] on button "新開單" at bounding box center [1209, 68] width 46 height 23
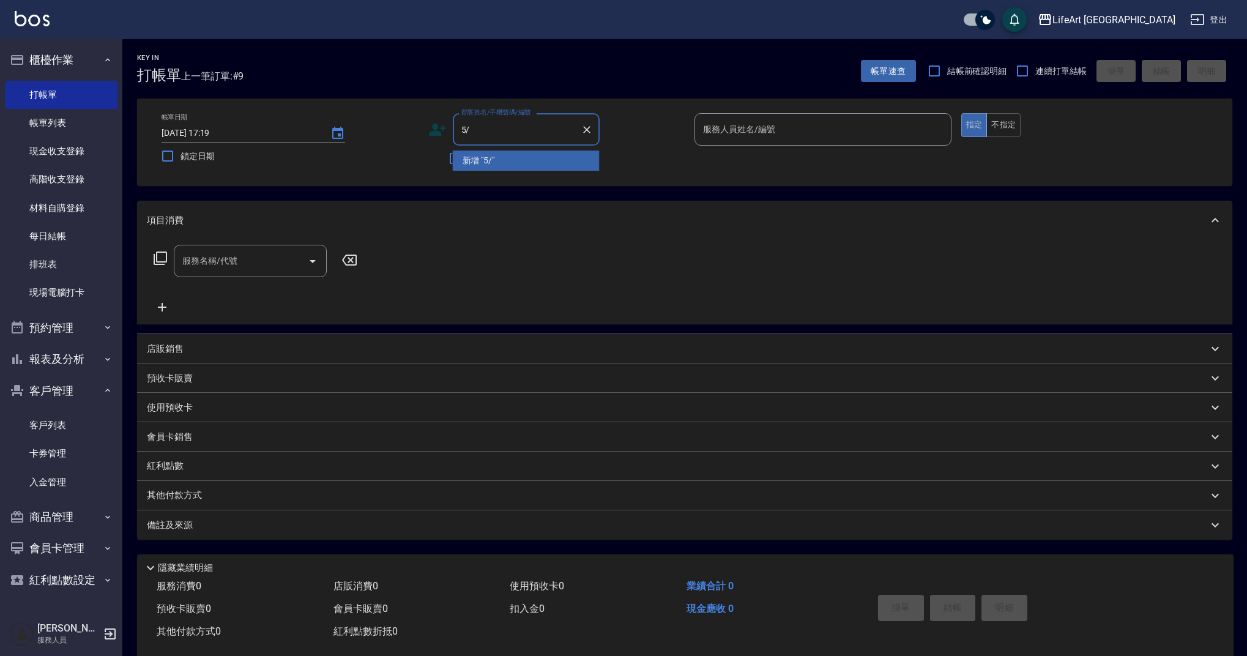
type input "5"
click at [500, 158] on li "[PERSON_NAME]/0933715037/" at bounding box center [526, 160] width 147 height 20
type input "[PERSON_NAME]/0933715037/"
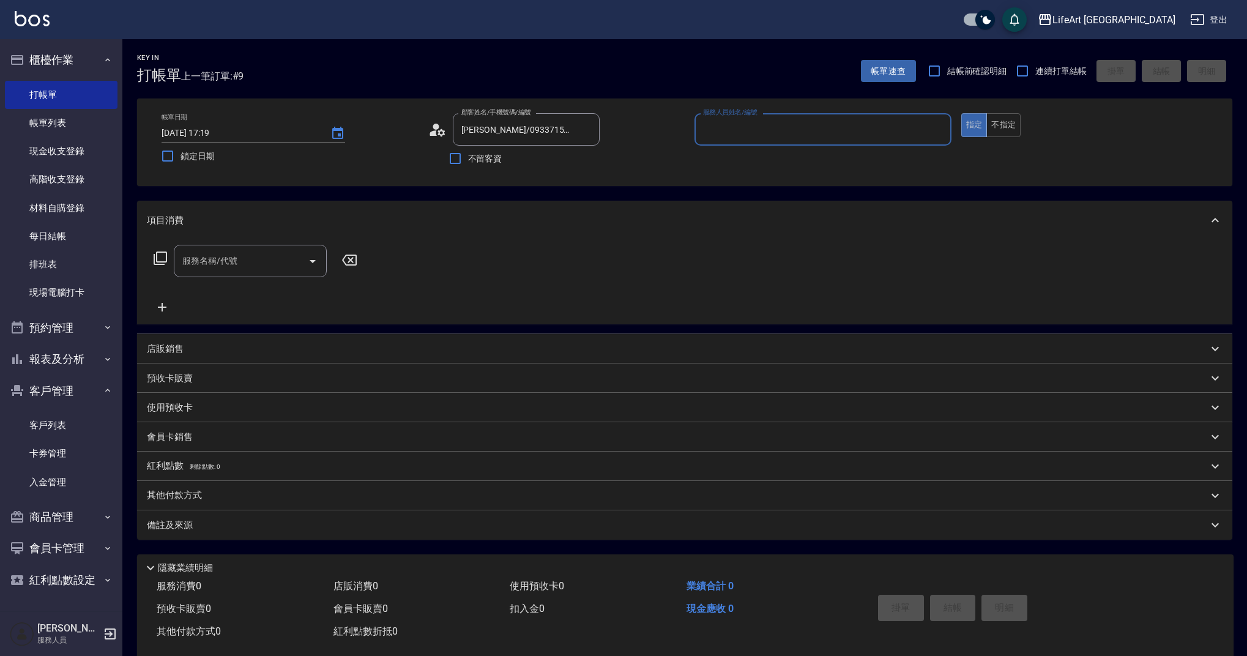
type input "Weiwei-w"
click at [206, 267] on input "服務名稱/代號" at bounding box center [241, 264] width 124 height 21
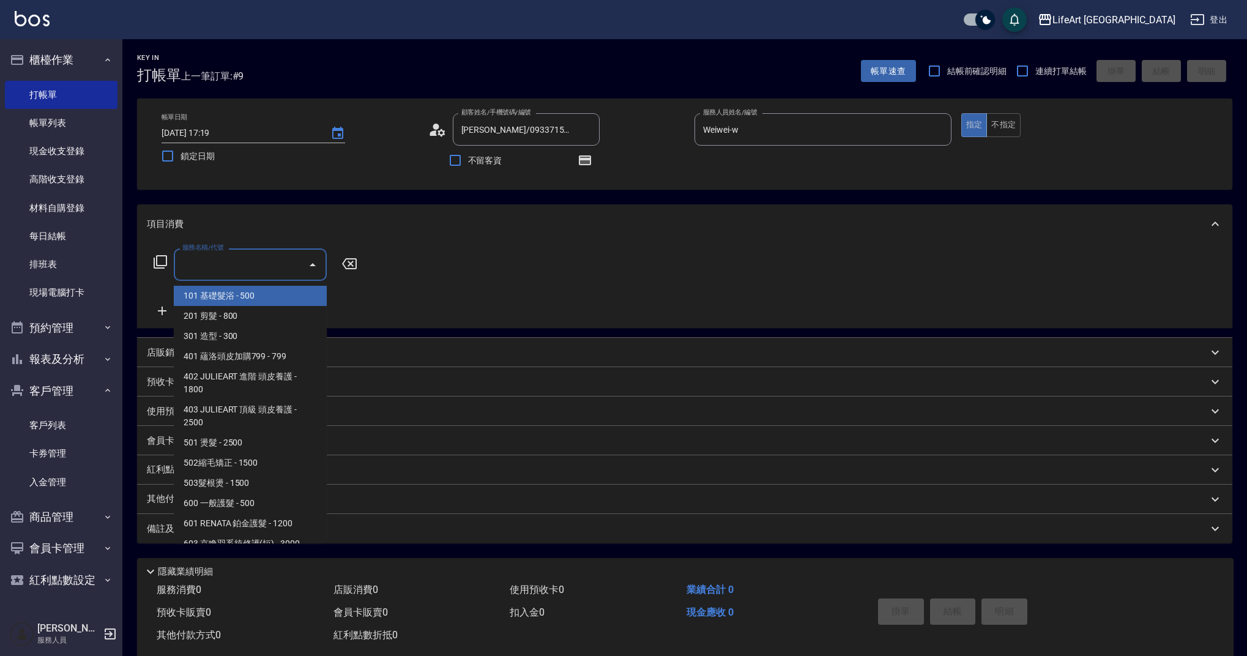
click at [229, 295] on span "101 基礎髮浴 - 500" at bounding box center [250, 296] width 153 height 20
type input "101 基礎髮浴 (101)"
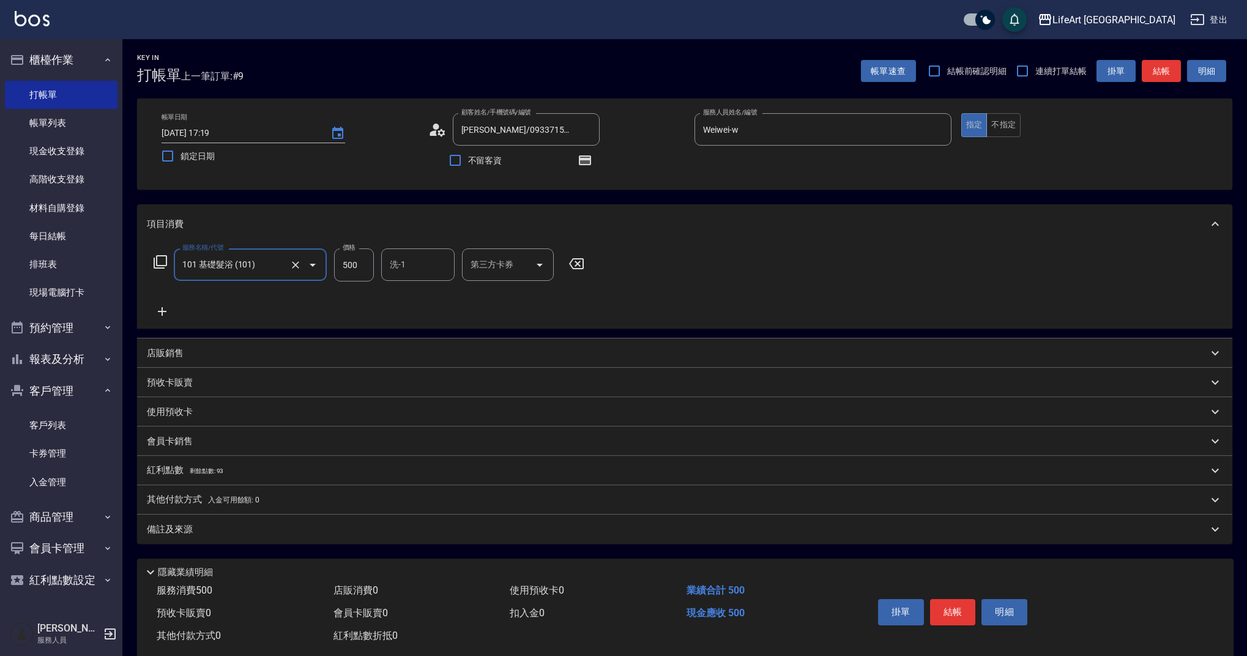
click at [162, 308] on icon at bounding box center [162, 311] width 9 height 9
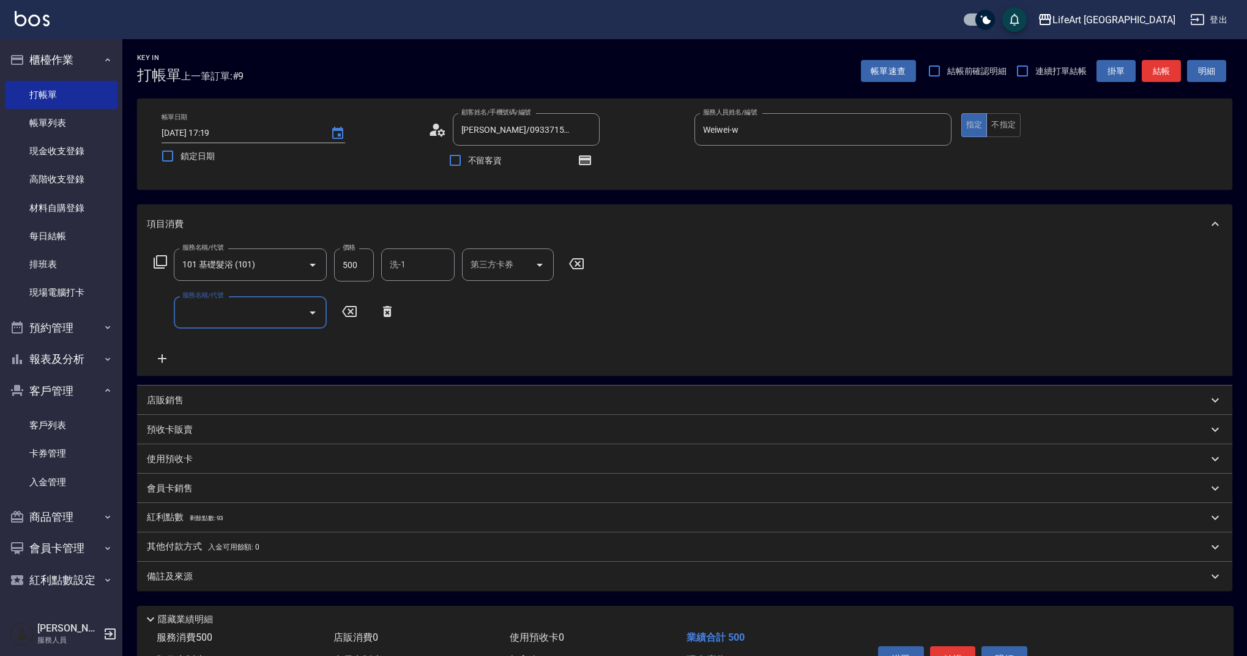
click at [223, 311] on input "服務名稱/代號" at bounding box center [241, 312] width 124 height 21
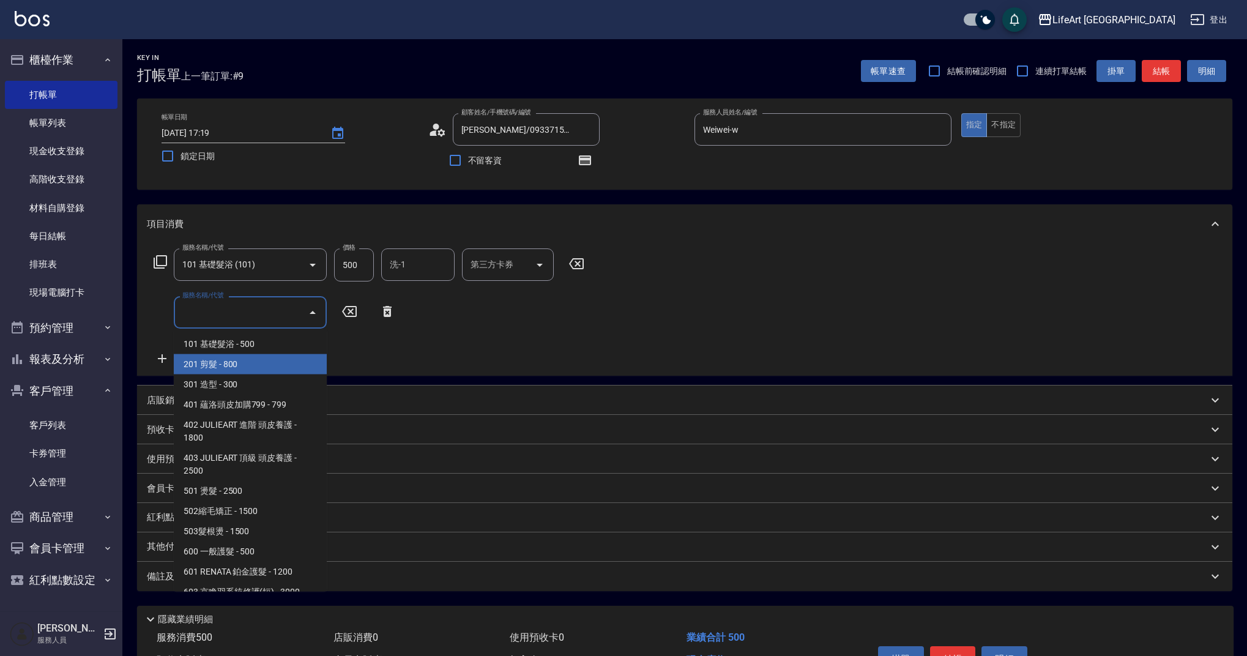
click at [218, 362] on span "201 剪髮 - 800" at bounding box center [250, 364] width 153 height 20
type input "201 剪髮(201)"
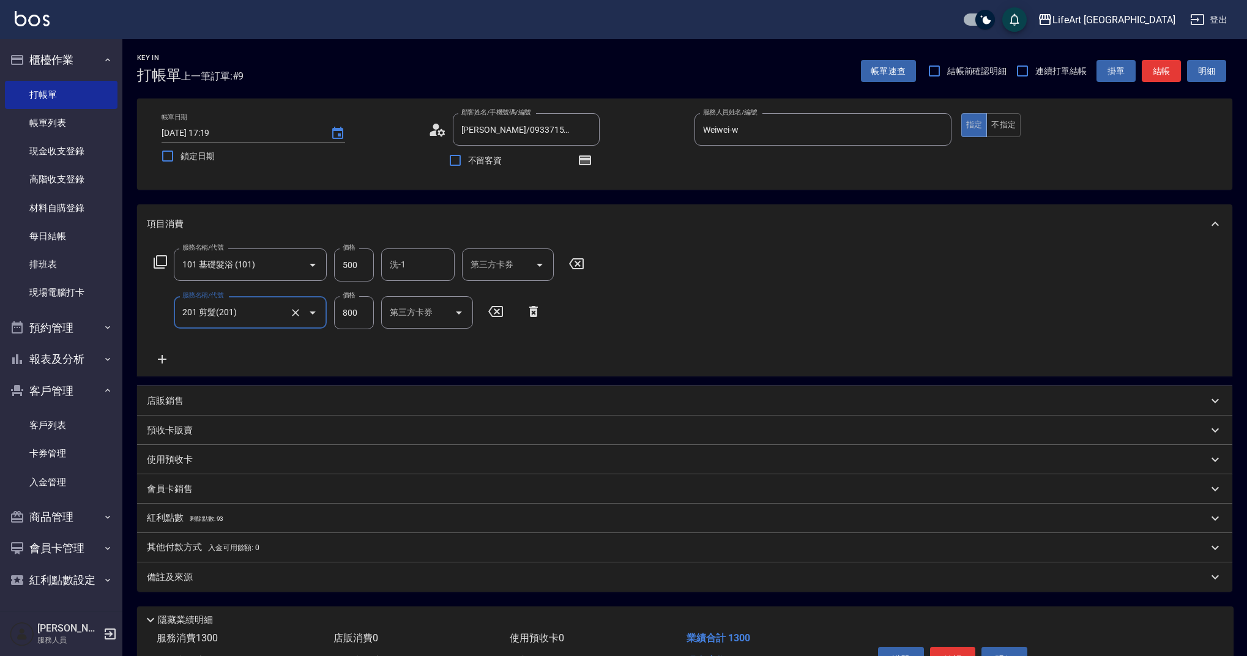
click at [161, 356] on icon at bounding box center [162, 359] width 31 height 15
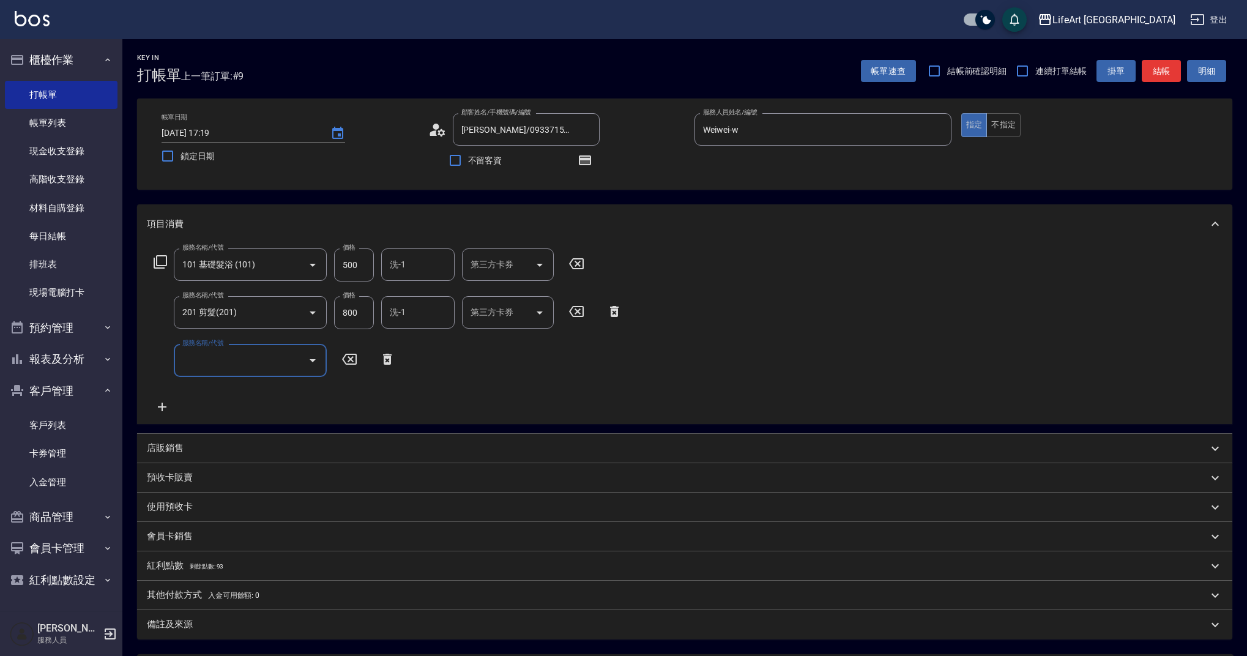
click at [212, 351] on input "服務名稱/代號" at bounding box center [241, 359] width 124 height 21
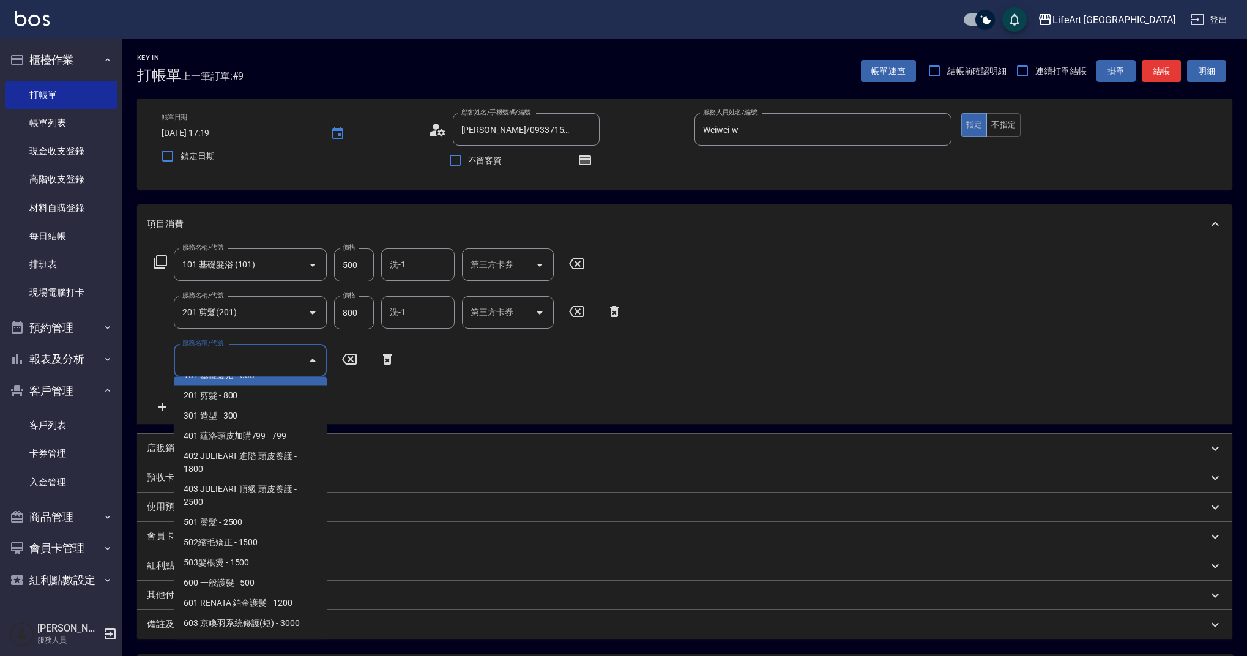
scroll to position [61, 0]
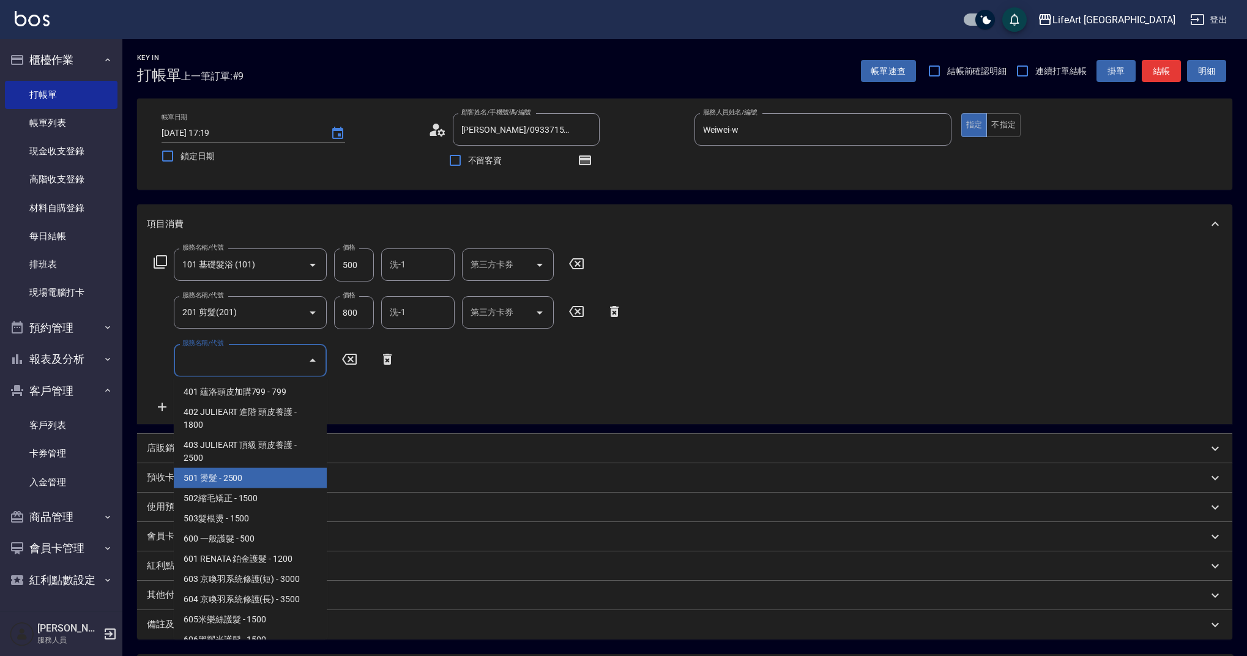
click at [254, 471] on span "501 燙髮 - 2500" at bounding box center [250, 478] width 153 height 20
type input "501 燙髮(501)"
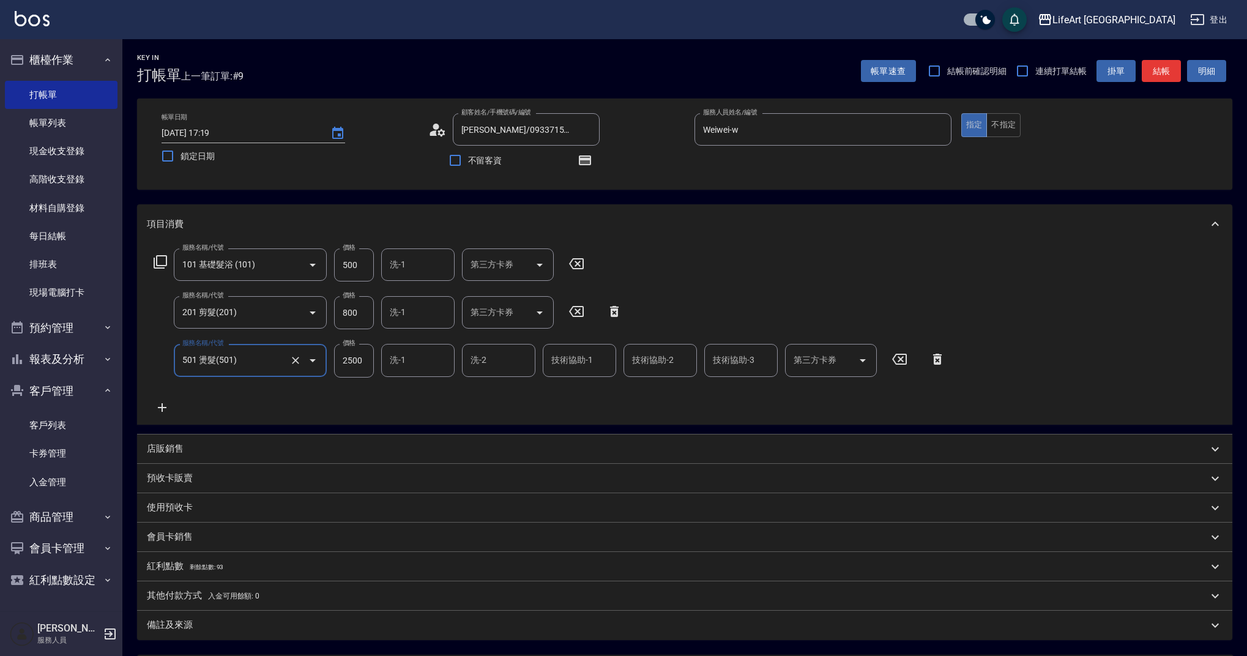
click at [163, 405] on icon at bounding box center [162, 407] width 9 height 9
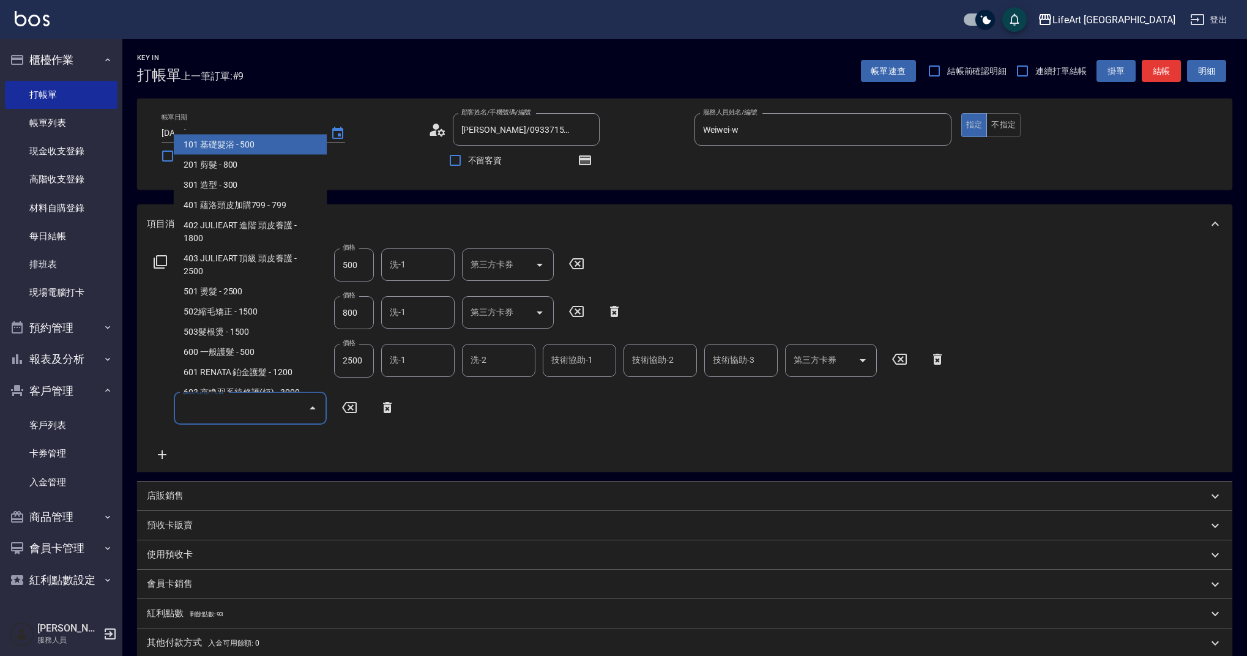
click at [224, 415] on input "服務名稱/代號" at bounding box center [241, 408] width 124 height 21
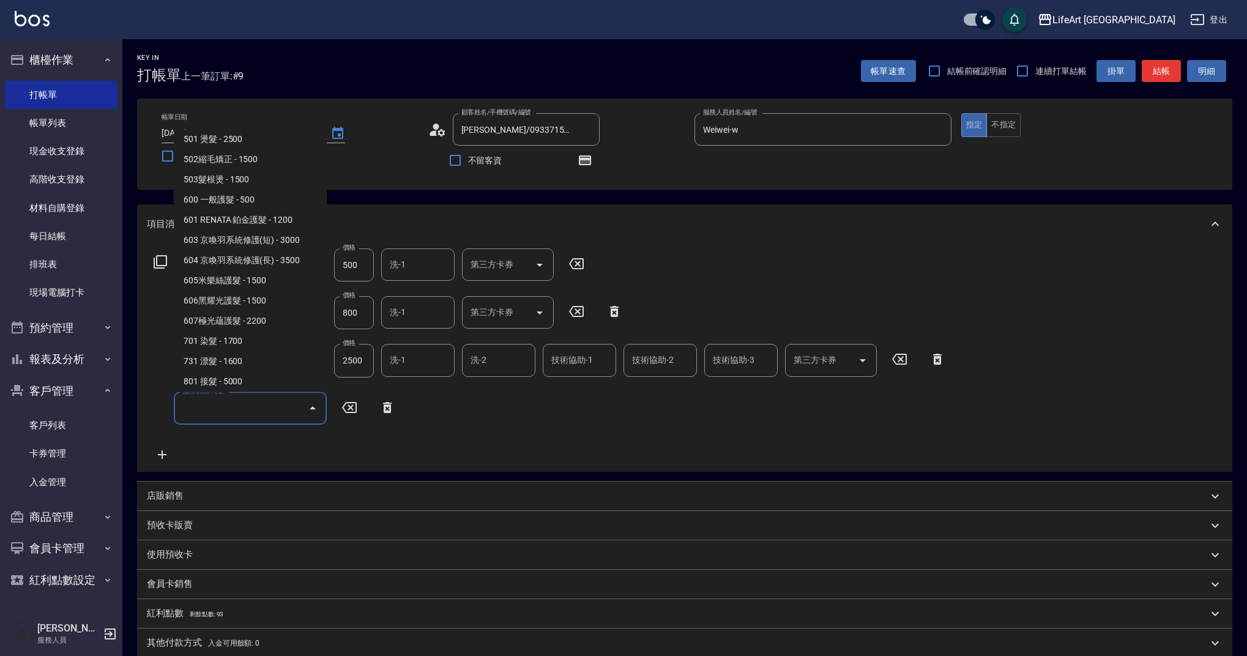
scroll to position [157, 0]
click at [258, 333] on span "701 染髮 - 1700" at bounding box center [250, 337] width 153 height 20
type input "701 染髮(701)"
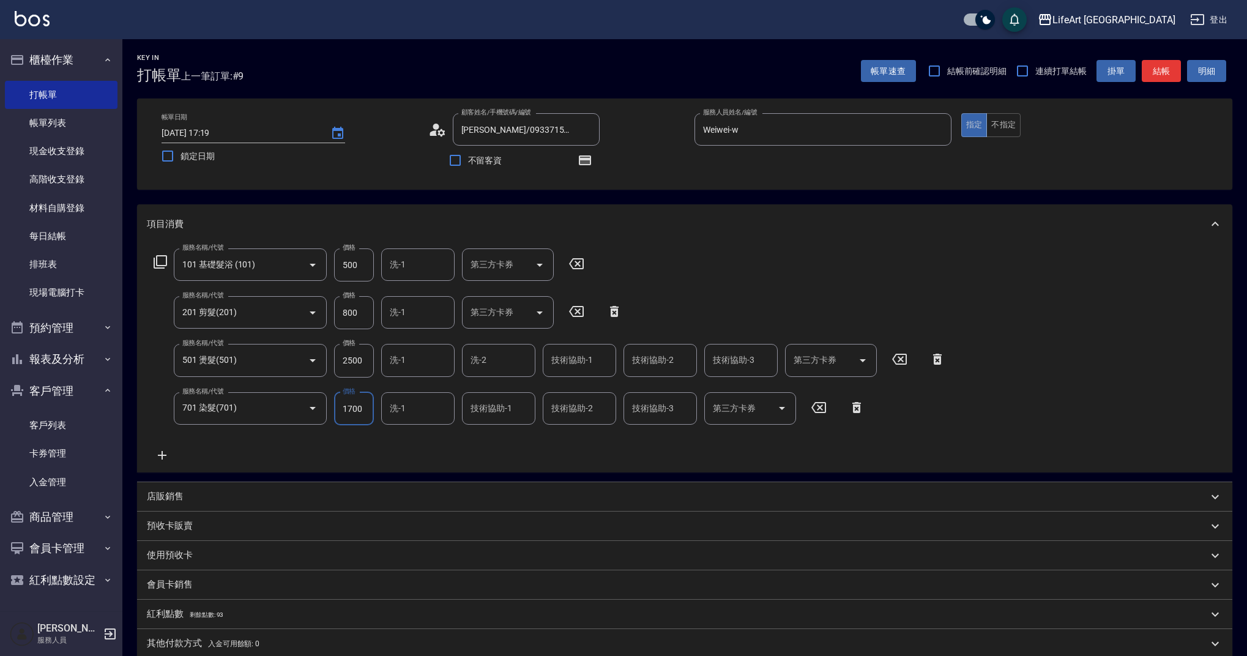
drag, startPoint x: 371, startPoint y: 404, endPoint x: 330, endPoint y: 405, distance: 40.4
click at [330, 405] on div "服務名稱/代號 701 染髮(701) 服務名稱/代號 價格 1700 價格 洗-1 洗-1 技術協助-1 技術協助-1 技術協助-2 技術協助-2 技術協助…" at bounding box center [509, 408] width 725 height 33
type input "2140"
drag, startPoint x: 368, startPoint y: 357, endPoint x: 318, endPoint y: 362, distance: 50.4
click at [318, 362] on div "服務名稱/代號 501 燙髮(501) 服務名稱/代號 價格 2500 價格 洗-1 洗-1 洗-2 洗-2 技術協助-1 技術協助-1 技術協助-2 技術協…" at bounding box center [550, 360] width 806 height 33
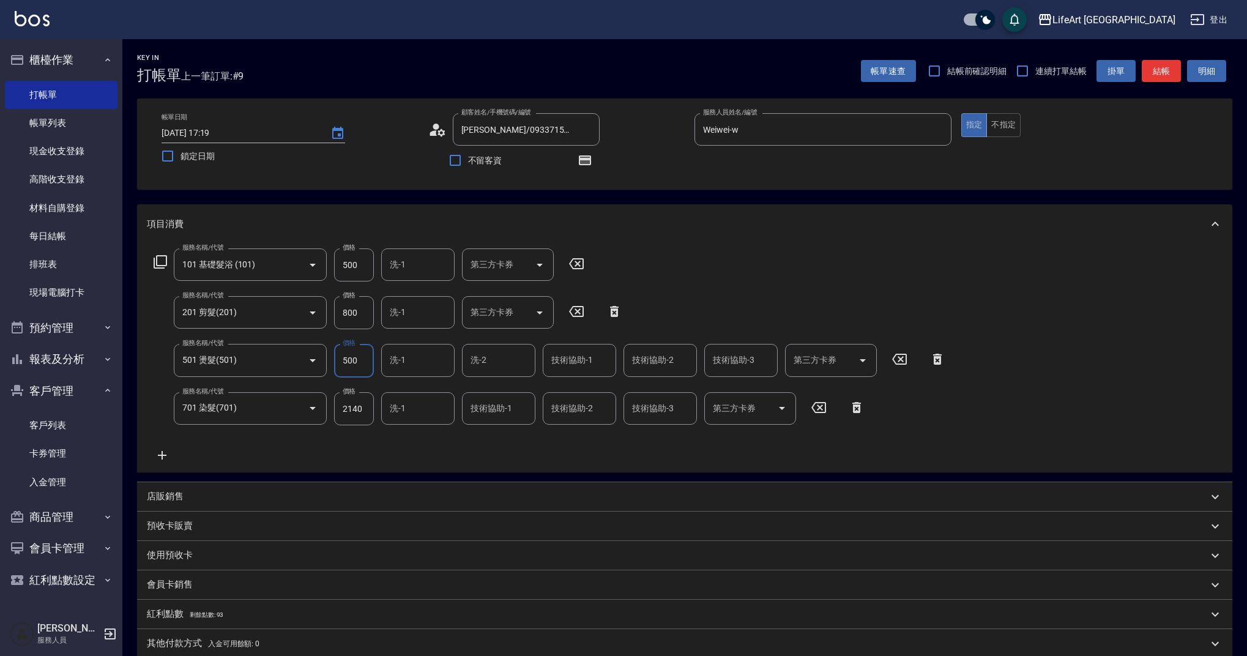
type input "500"
drag, startPoint x: 359, startPoint y: 314, endPoint x: 313, endPoint y: 315, distance: 45.9
click at [313, 315] on div "服務名稱/代號 201 剪髮(201) 服務名稱/代號 價格 800 價格 洗-1 洗-1 第三方卡券 第三方卡券" at bounding box center [388, 312] width 483 height 33
type input "100"
drag, startPoint x: 365, startPoint y: 264, endPoint x: 304, endPoint y: 264, distance: 60.6
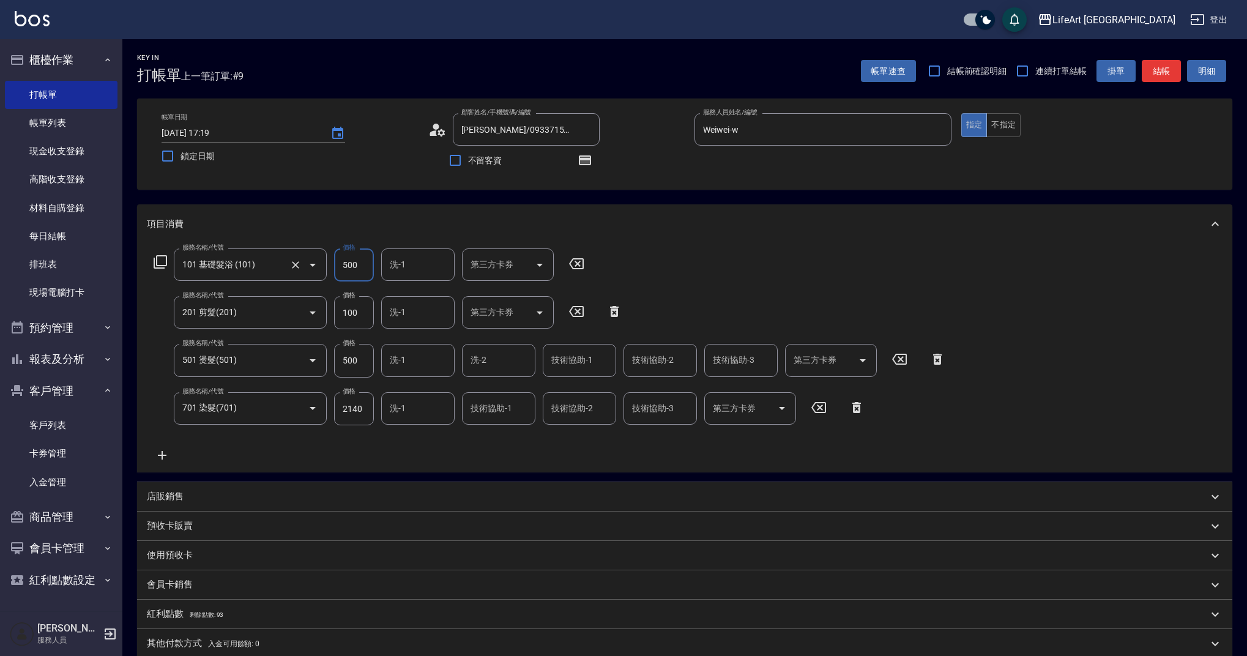
click at [304, 264] on div "服務名稱/代號 101 基礎髮浴 (101) 服務名稱/代號 價格 500 價格 洗-1 洗-1 第三方卡券 第三方卡券" at bounding box center [369, 264] width 445 height 33
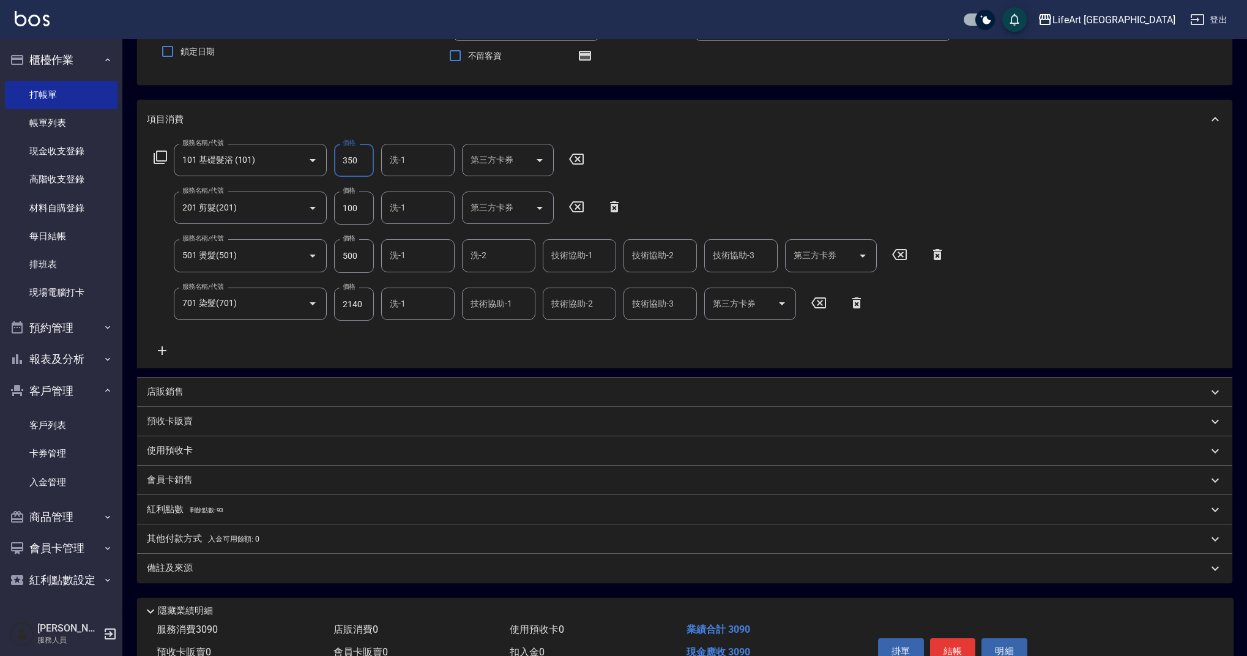
scroll to position [100, 0]
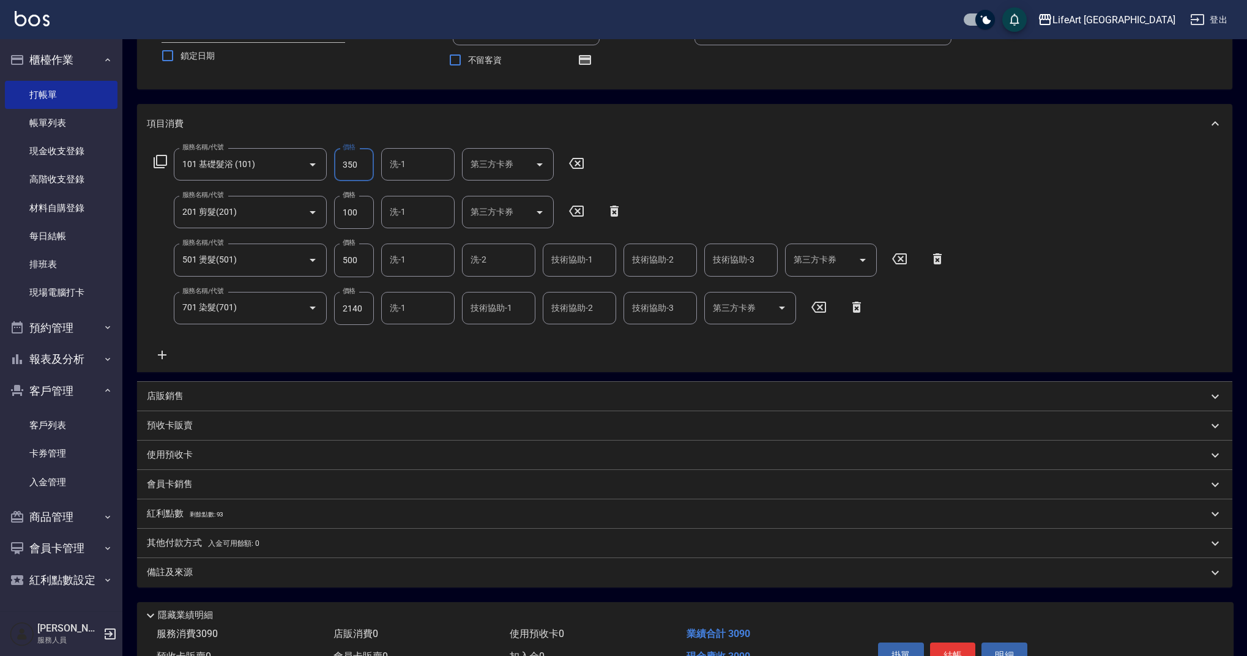
type input "350"
click at [435, 169] on input "洗-1" at bounding box center [418, 164] width 62 height 21
click at [418, 222] on span "Lily (無代號)" at bounding box center [413, 228] width 45 height 13
type input "Lily(無代號)"
click at [410, 261] on input "洗-1" at bounding box center [418, 259] width 62 height 21
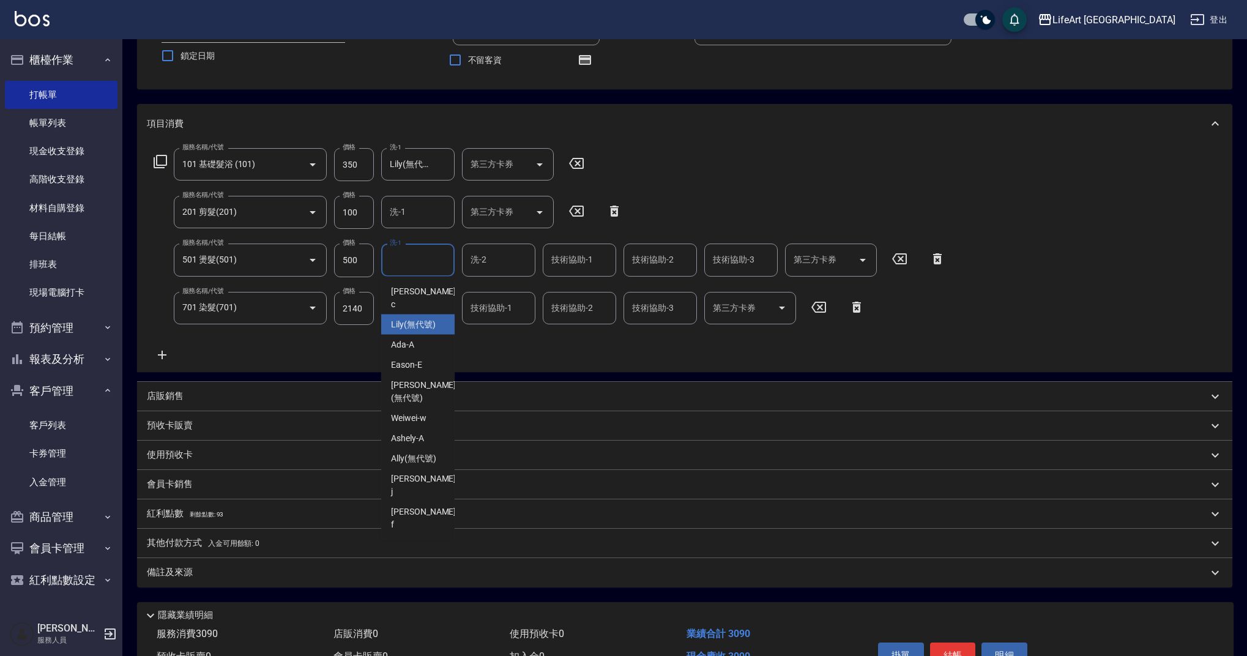
click at [412, 320] on div "Lily (無代號)" at bounding box center [417, 324] width 73 height 20
type input "Lily(無代號)"
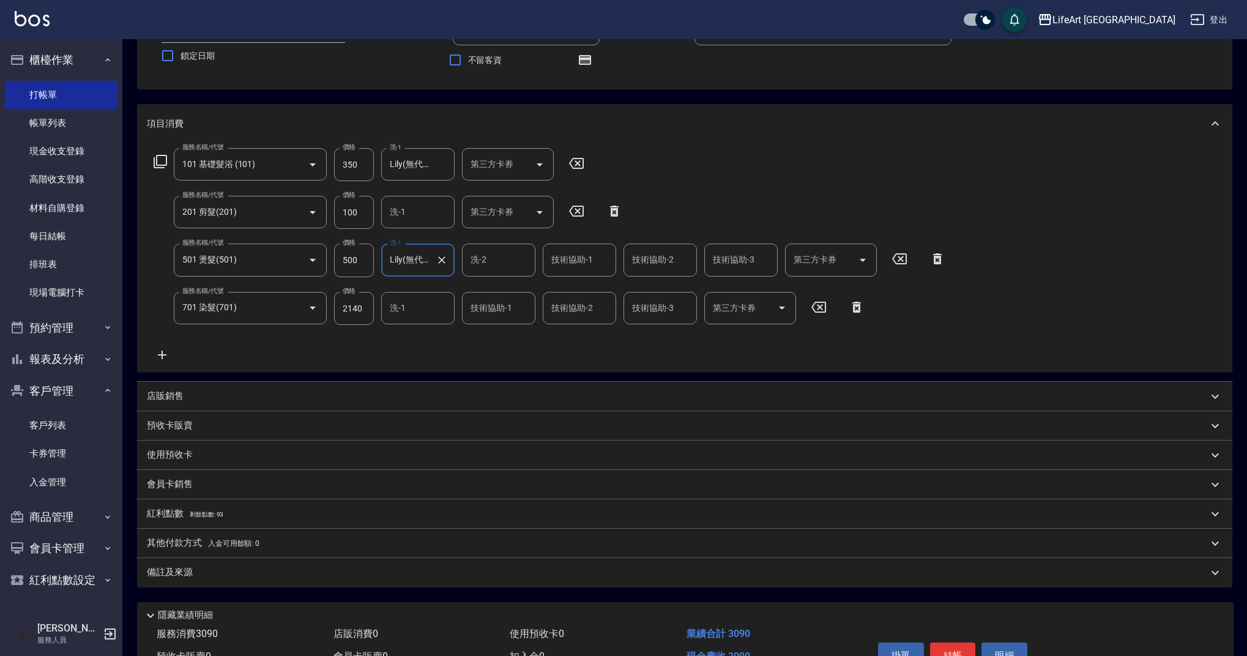
click at [439, 261] on icon "Clear" at bounding box center [441, 260] width 12 height 12
click at [423, 305] on input "洗-1" at bounding box center [418, 307] width 62 height 21
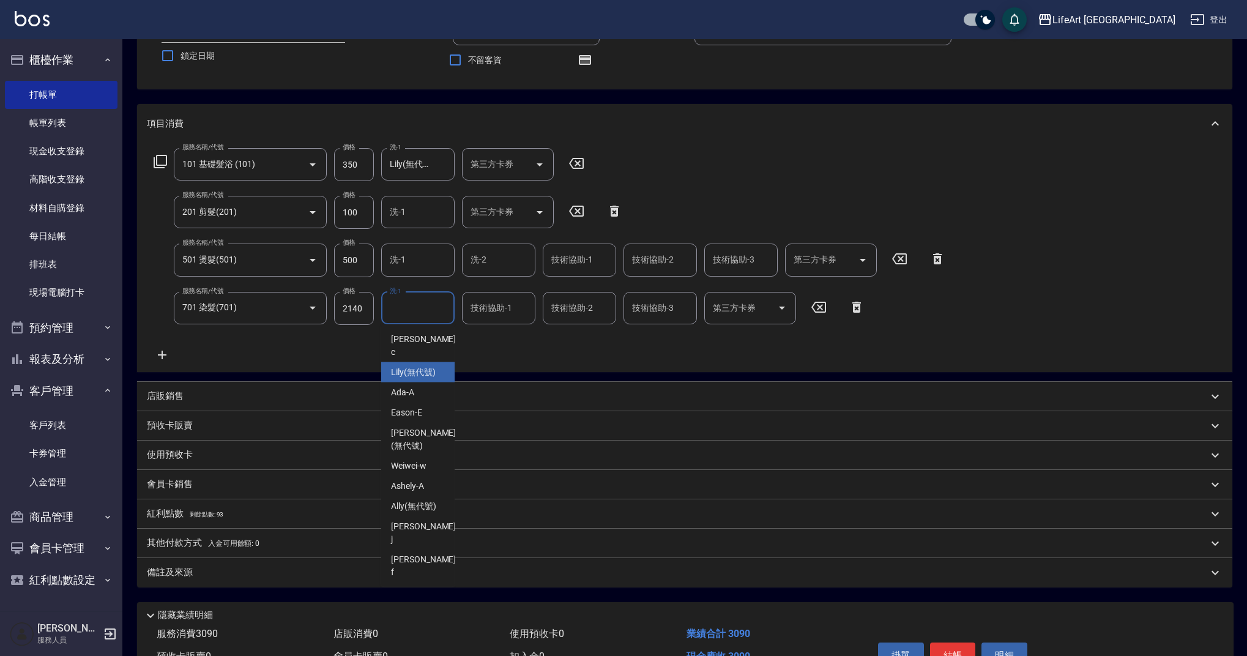
click at [417, 366] on span "Lily (無代號)" at bounding box center [413, 372] width 45 height 13
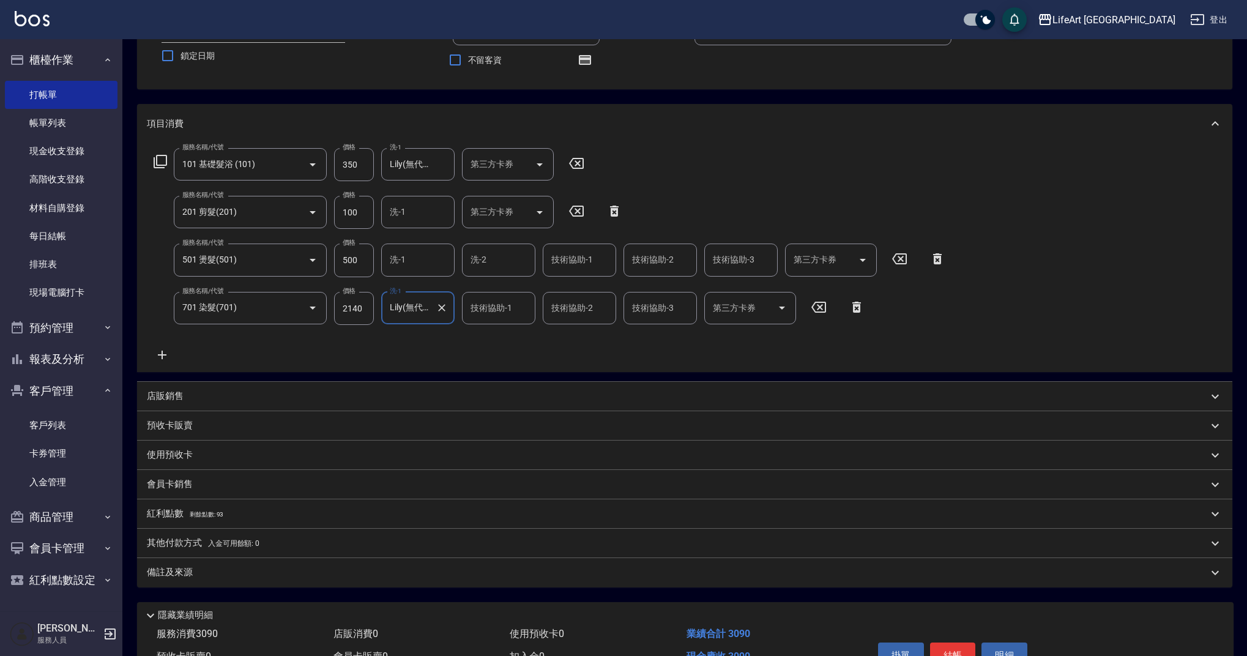
type input "Lily(無代號)"
click at [520, 302] on input "技術協助-1" at bounding box center [498, 307] width 62 height 21
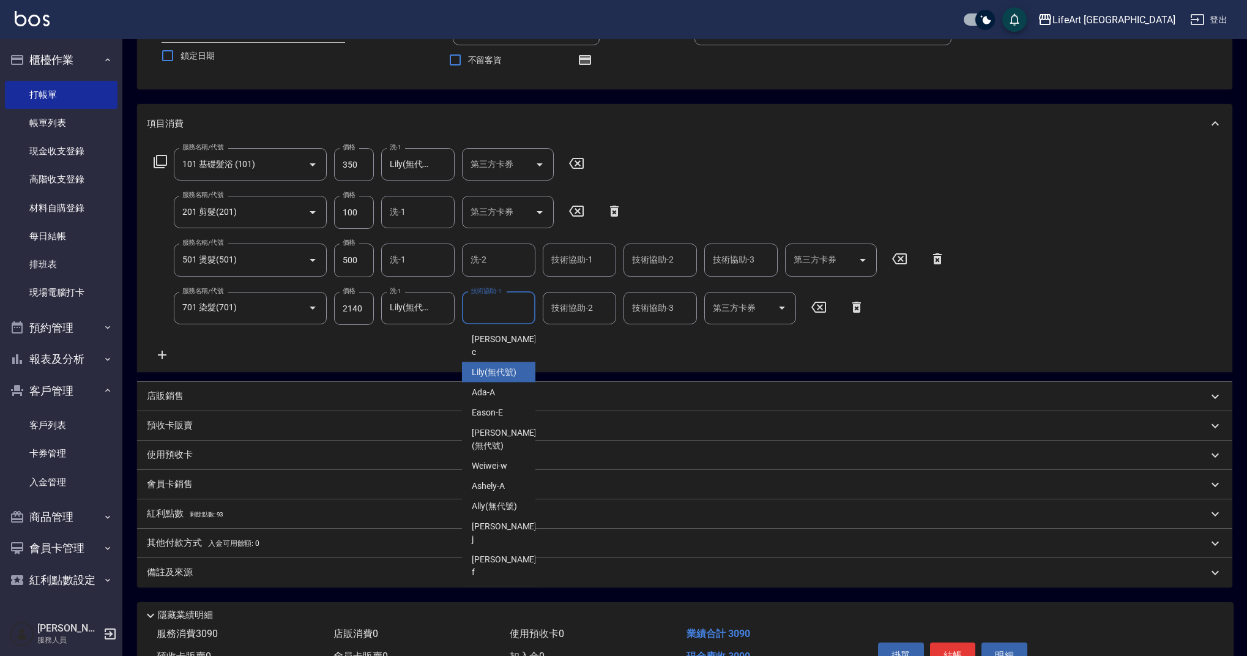
click at [497, 366] on span "Lily (無代號)" at bounding box center [494, 372] width 45 height 13
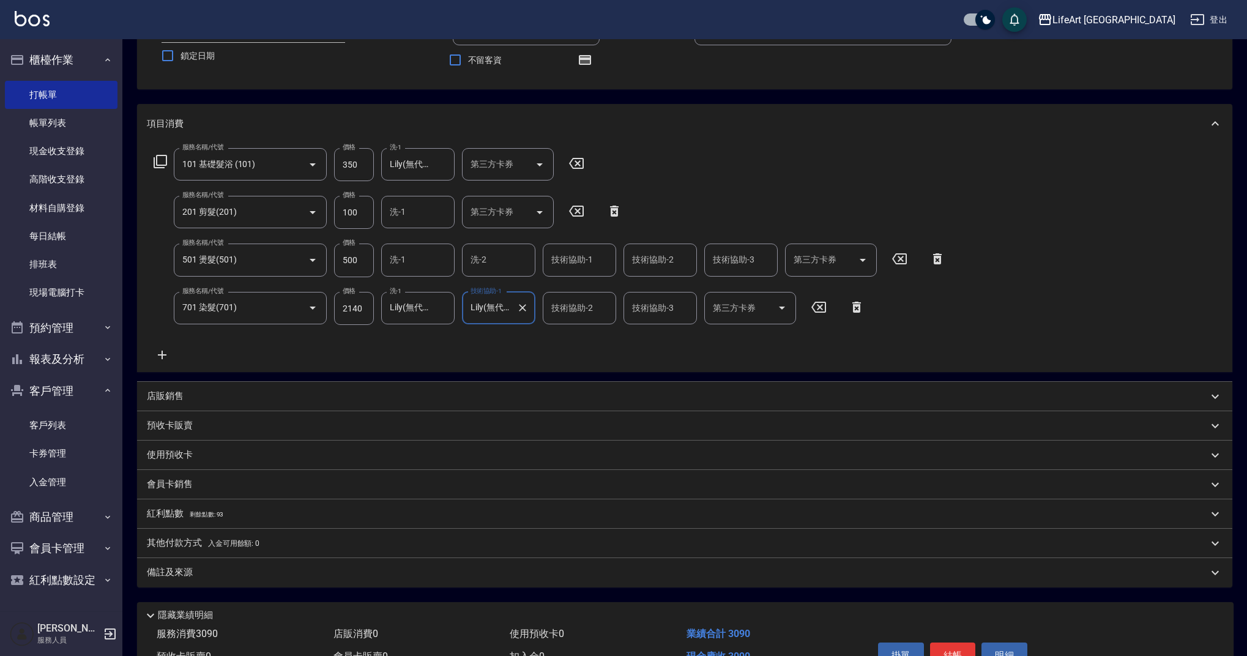
type input "Lily(無代號)"
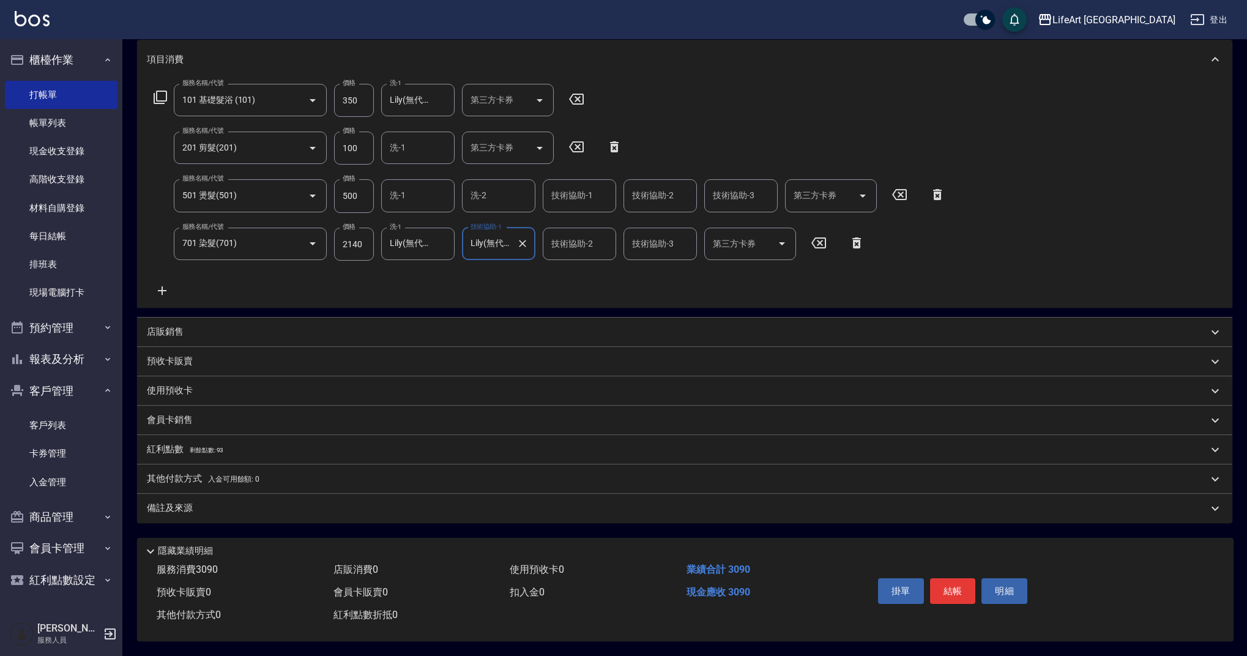
click at [160, 445] on p "紅利點數 剩餘點數: 93" at bounding box center [185, 449] width 76 height 13
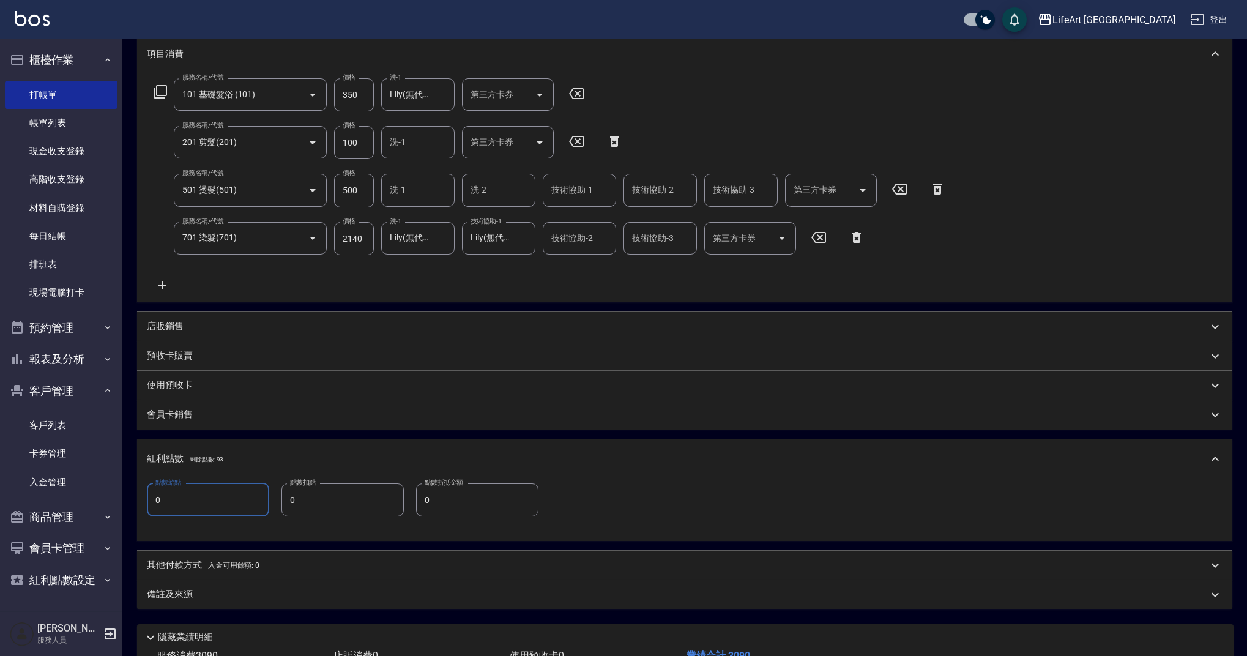
drag, startPoint x: 198, startPoint y: 490, endPoint x: 164, endPoint y: 497, distance: 35.0
click at [164, 497] on input "0" at bounding box center [208, 499] width 122 height 33
type input "6"
click at [190, 569] on p "其他付款方式 入金可用餘額: 0" at bounding box center [203, 564] width 113 height 13
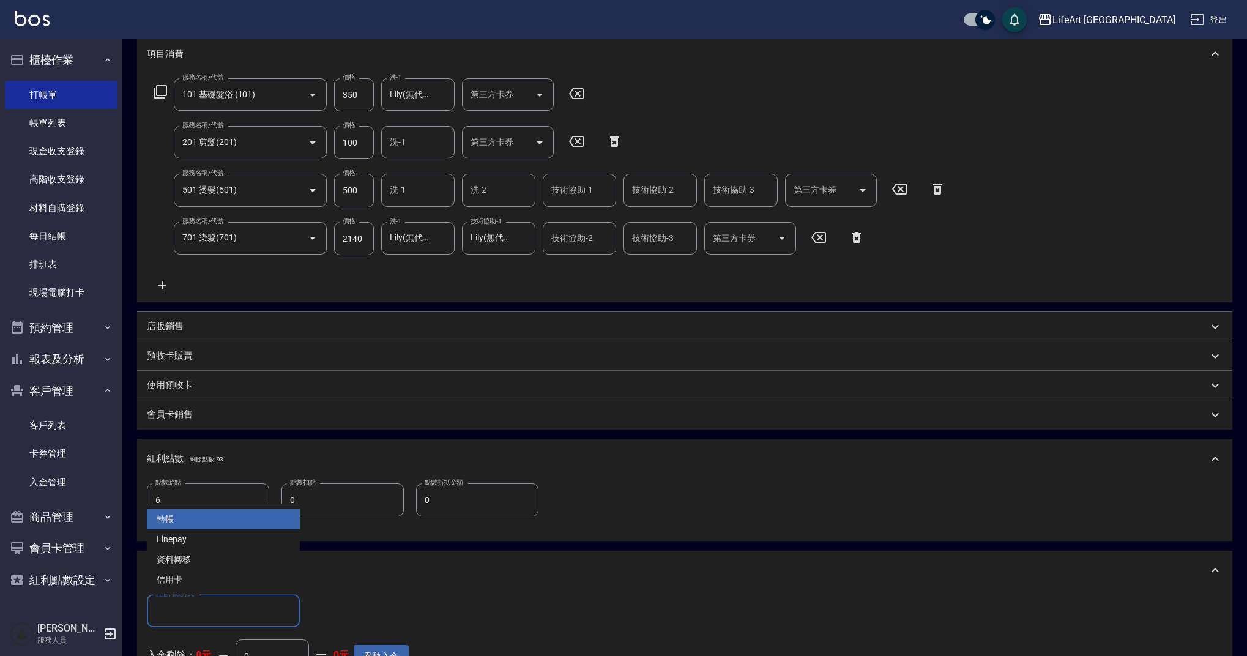
click at [213, 604] on input "其他付款方式" at bounding box center [223, 610] width 142 height 21
click at [198, 535] on span "Linepay" at bounding box center [223, 539] width 153 height 20
type input "Linepay"
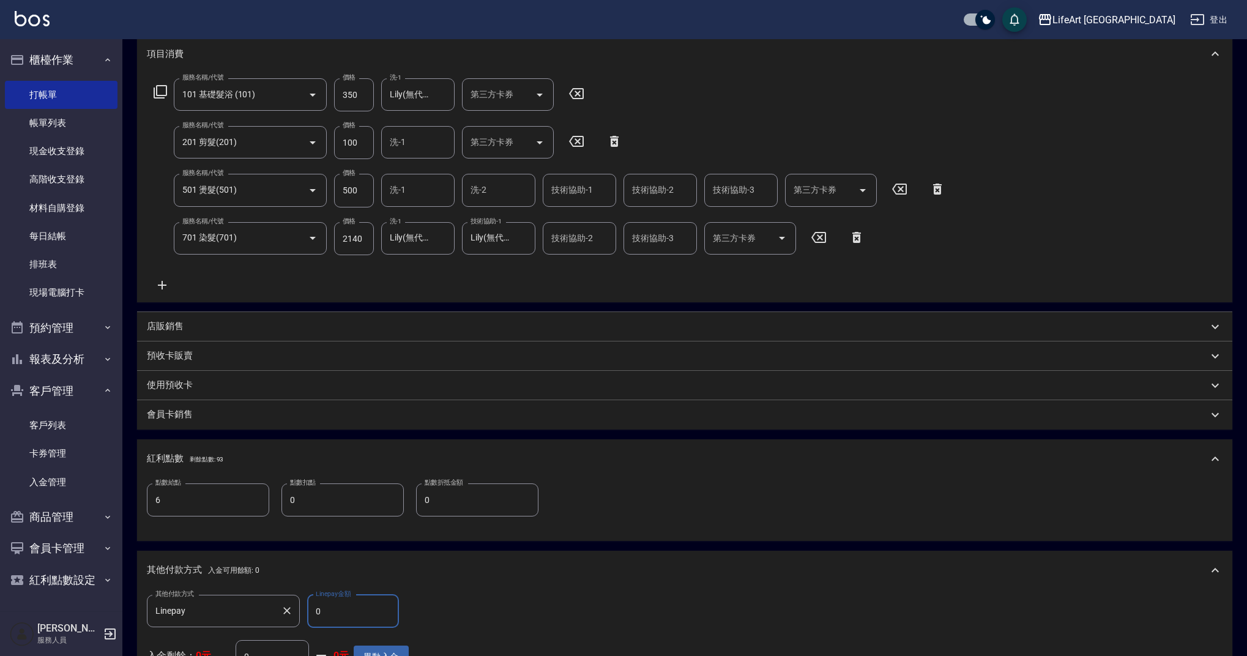
drag, startPoint x: 342, startPoint y: 607, endPoint x: 295, endPoint y: 604, distance: 47.2
click at [295, 604] on div "其他付款方式 Linepay 其他付款方式 Linepay金額 0 Linepay金額" at bounding box center [278, 611] width 262 height 33
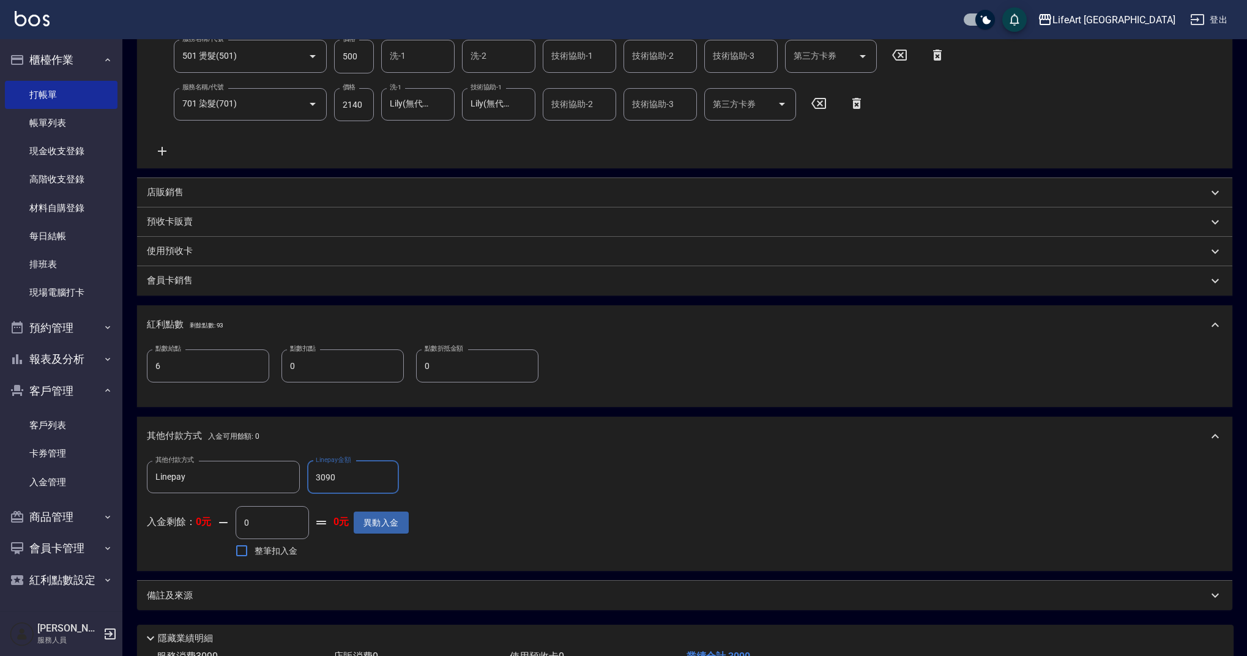
scroll to position [396, 0]
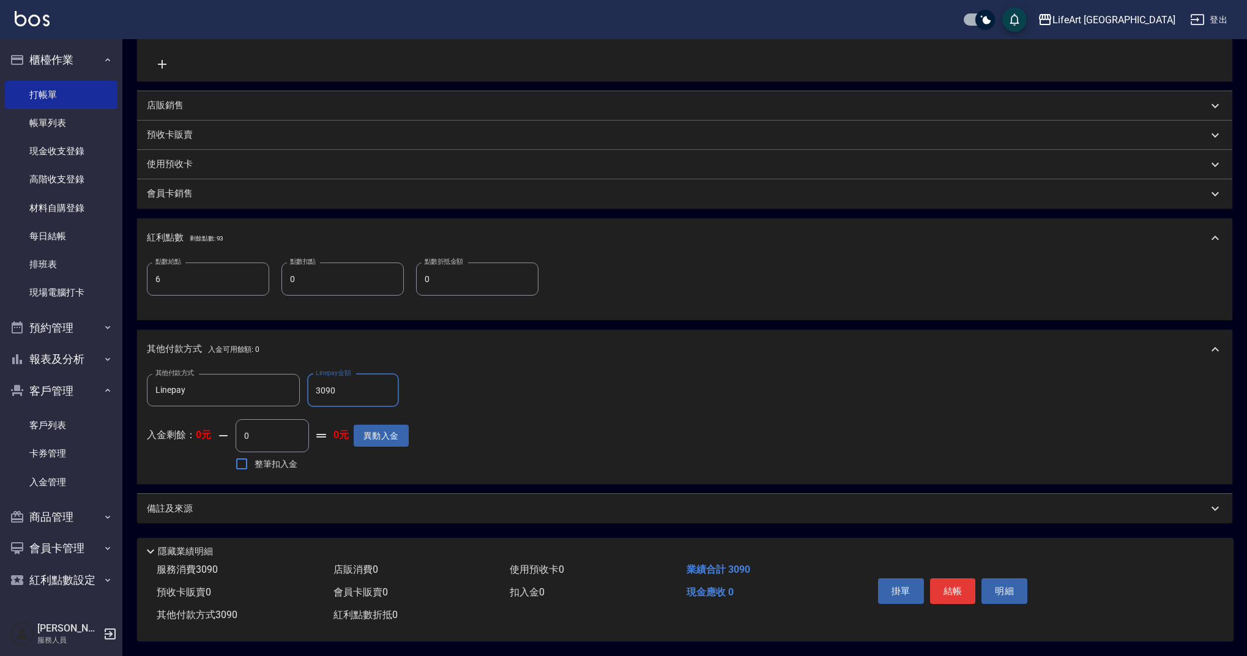
type input "3090"
click at [207, 511] on div "備註及來源" at bounding box center [684, 508] width 1095 height 29
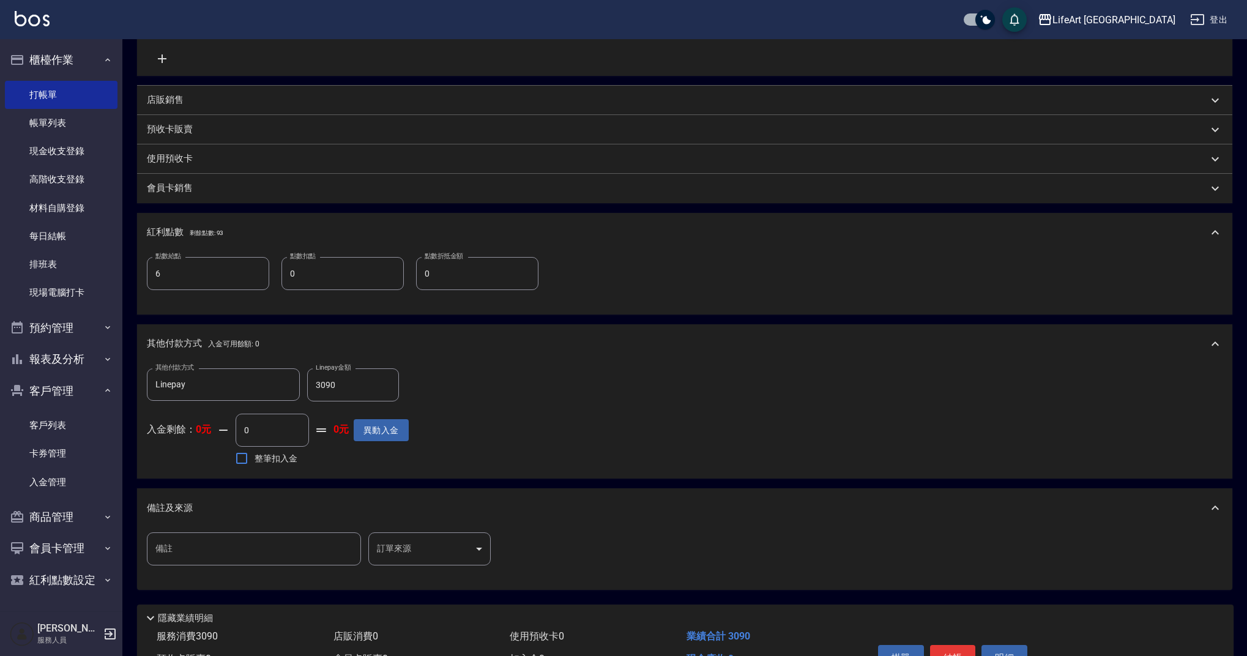
click at [424, 544] on body "LifeArt 蘆洲 登出 櫃檯作業 打帳單 帳單列表 現金收支登錄 高階收支登錄 材料自購登錄 每日結帳 排班表 現場電腦打卡 預約管理 預約管理 單日預約…" at bounding box center [623, 163] width 1247 height 1119
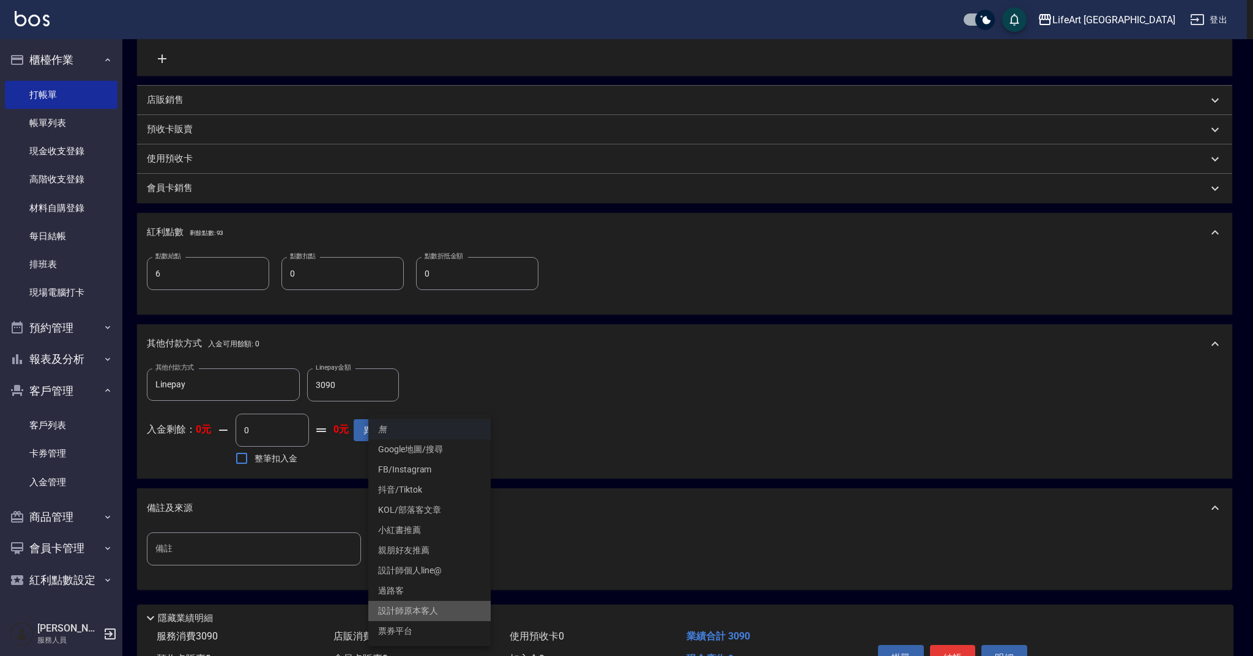
click at [426, 606] on li "設計師原本客人" at bounding box center [429, 611] width 122 height 20
type input "設計師原本客人"
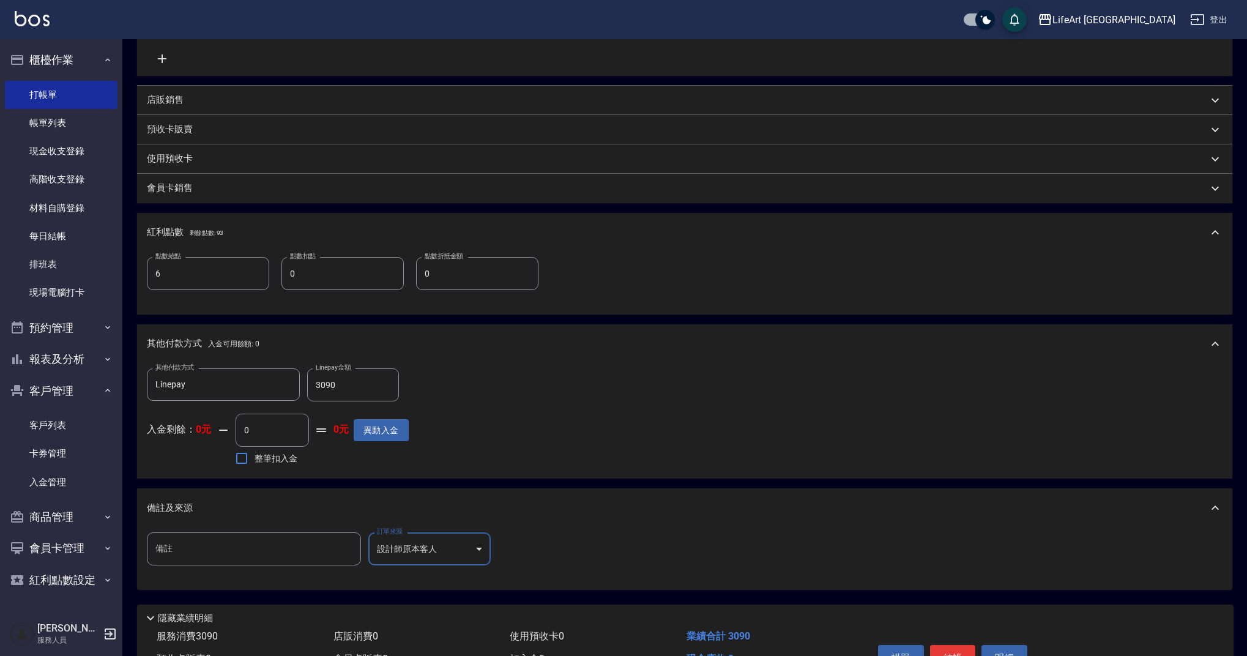
scroll to position [469, 0]
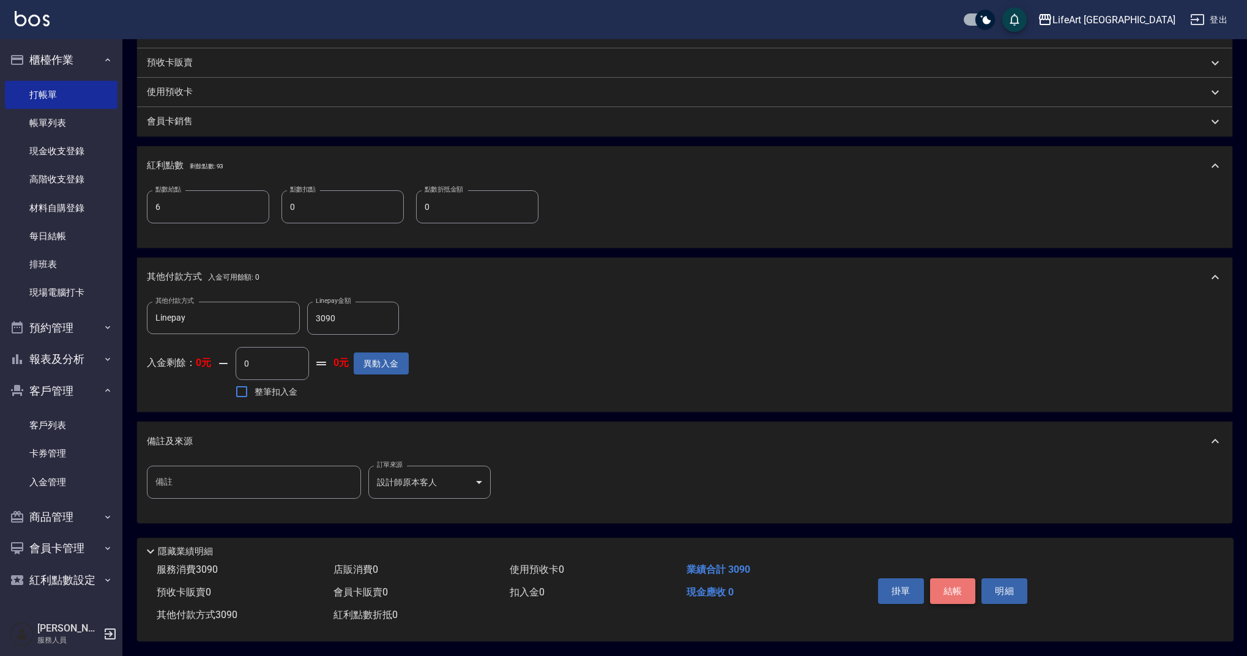
click at [957, 580] on button "結帳" at bounding box center [953, 591] width 46 height 26
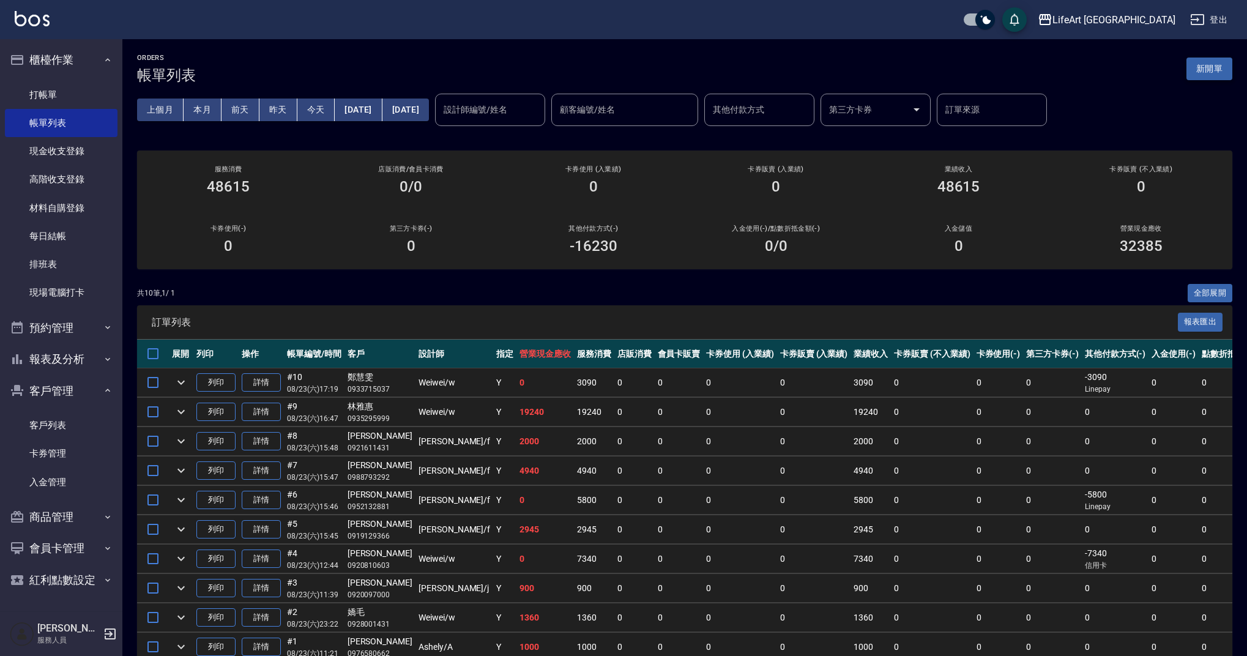
click at [1213, 74] on button "新開單" at bounding box center [1209, 68] width 46 height 23
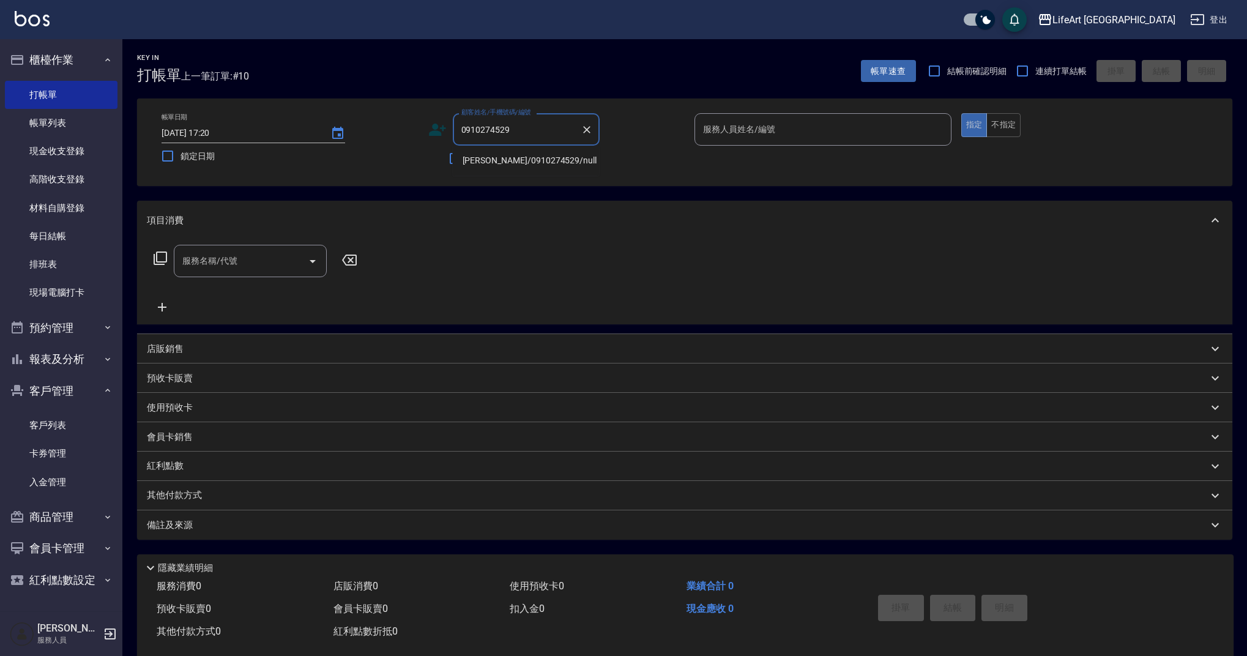
drag, startPoint x: 533, startPoint y: 158, endPoint x: 719, endPoint y: 134, distance: 187.5
click at [533, 158] on li "[PERSON_NAME]/0910274529/null" at bounding box center [526, 160] width 147 height 20
type input "[PERSON_NAME]/0910274529/null"
type input "Ashely-A"
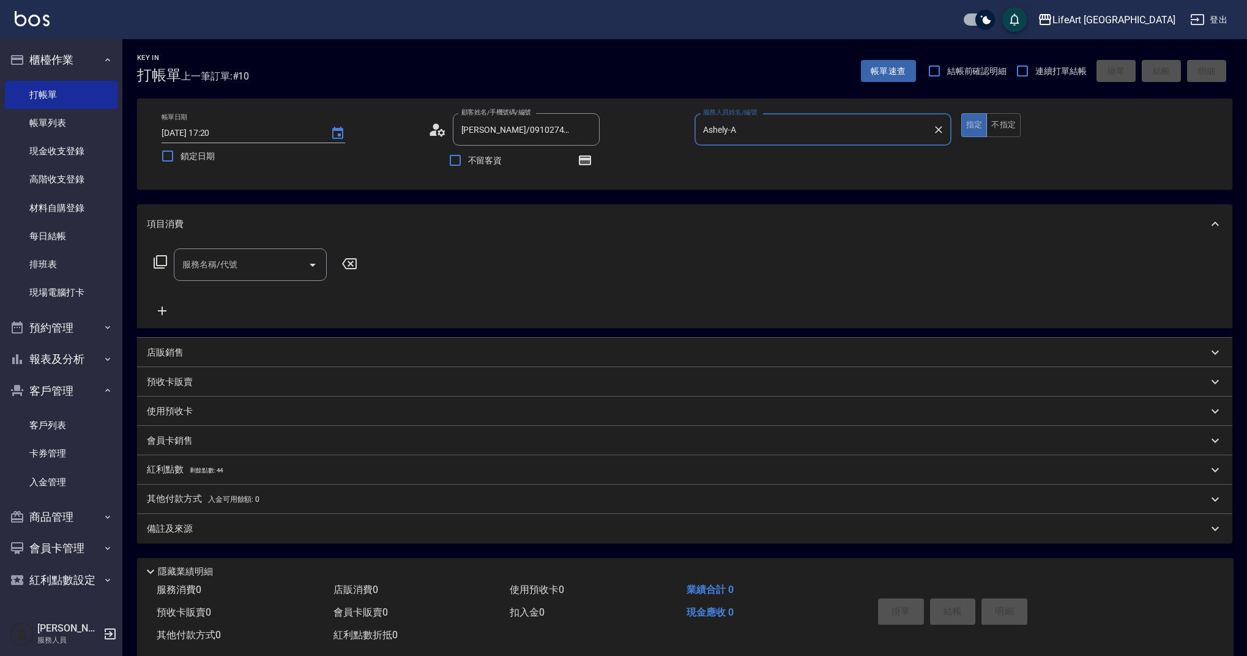
click at [214, 262] on div "服務名稱/代號 服務名稱/代號" at bounding box center [250, 264] width 153 height 32
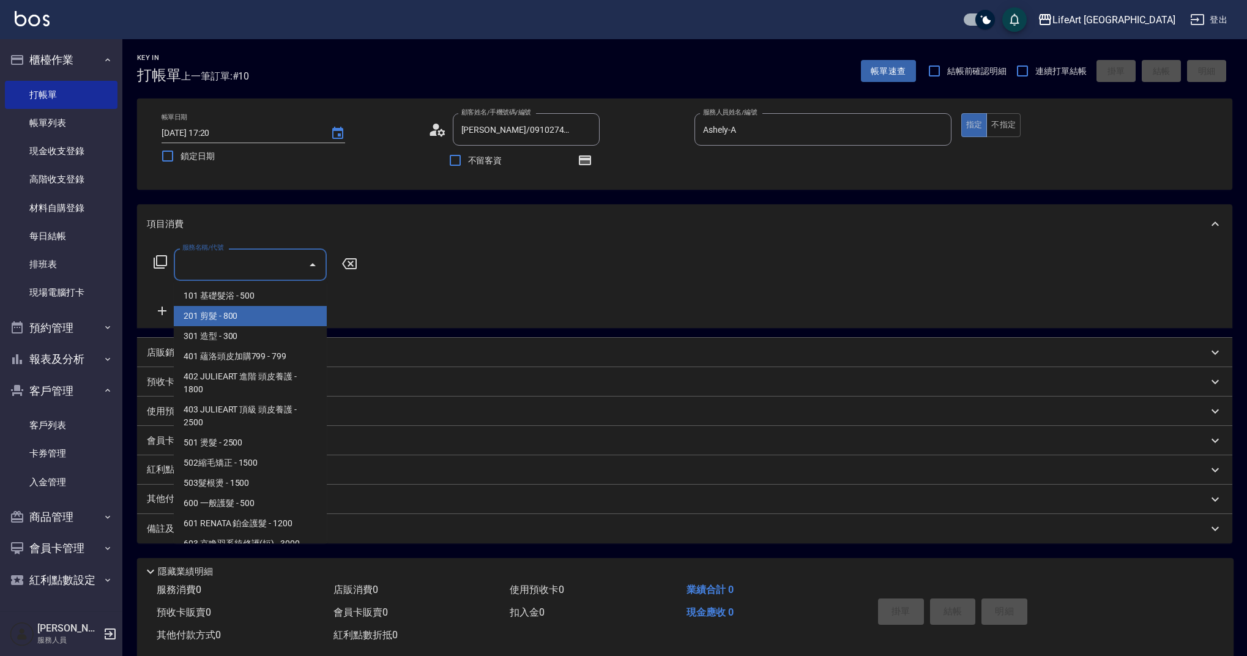
click at [244, 314] on span "201 剪髮 - 800" at bounding box center [250, 316] width 153 height 20
type input "201 剪髮(201)"
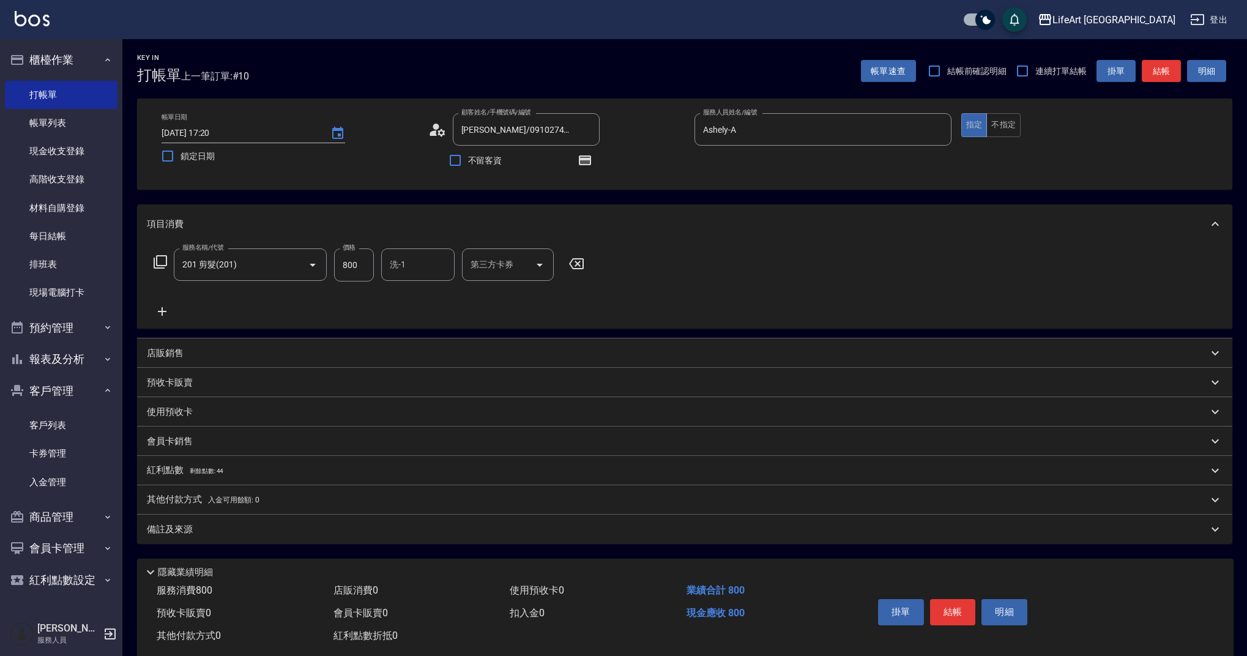
click at [156, 308] on icon at bounding box center [162, 311] width 31 height 15
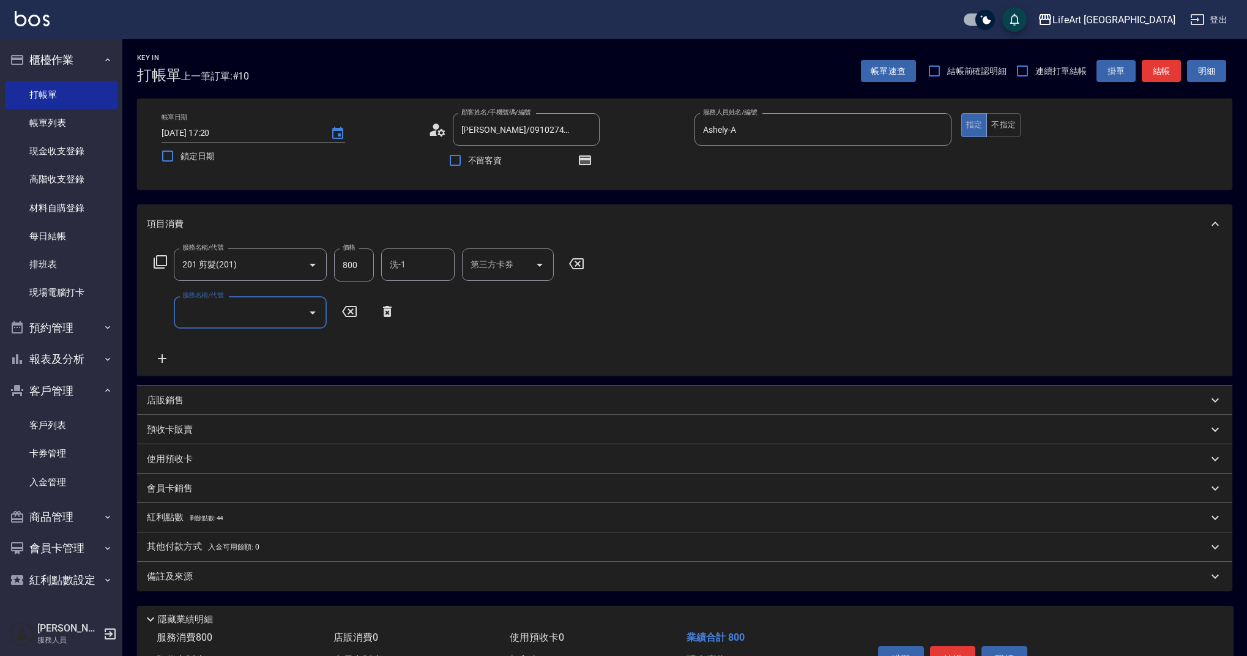
click at [228, 327] on div "服務名稱/代號" at bounding box center [250, 312] width 153 height 32
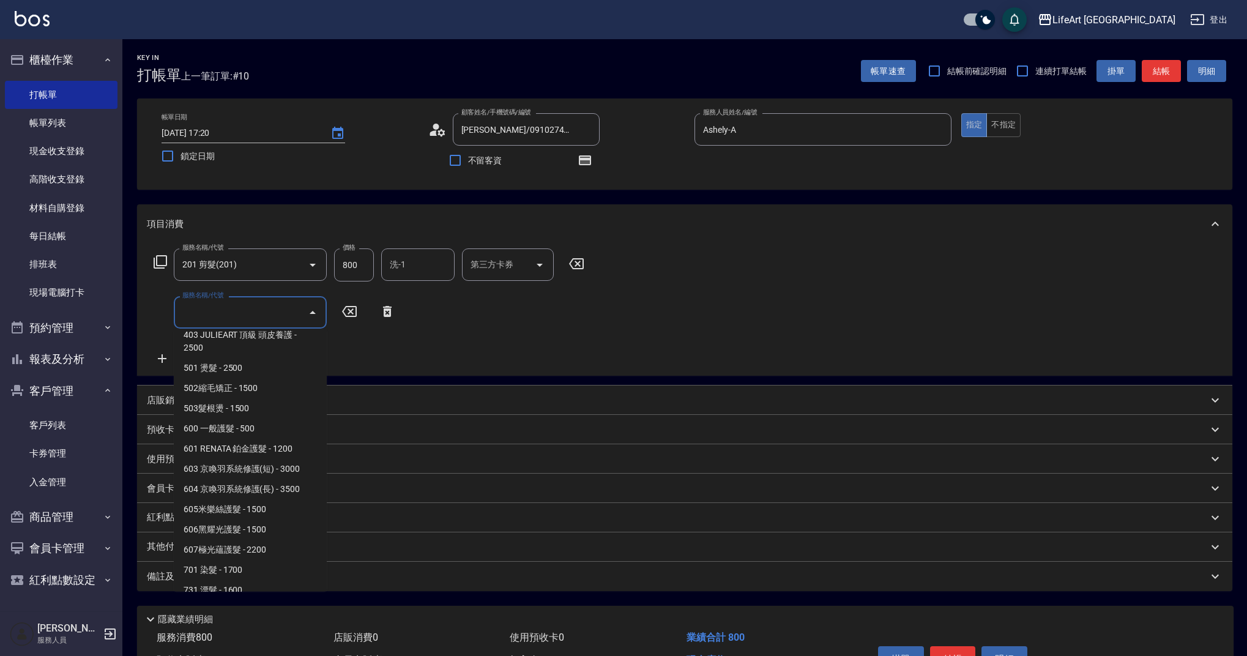
scroll to position [157, 0]
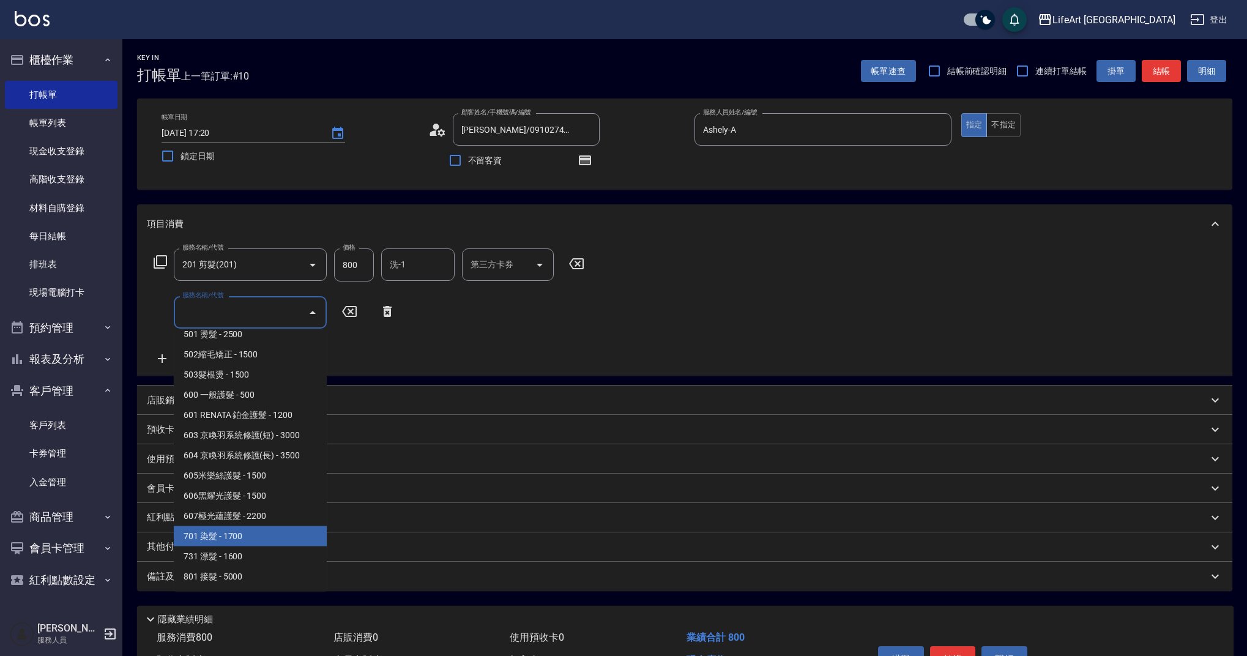
click at [266, 536] on span "701 染髮 - 1700" at bounding box center [250, 536] width 153 height 20
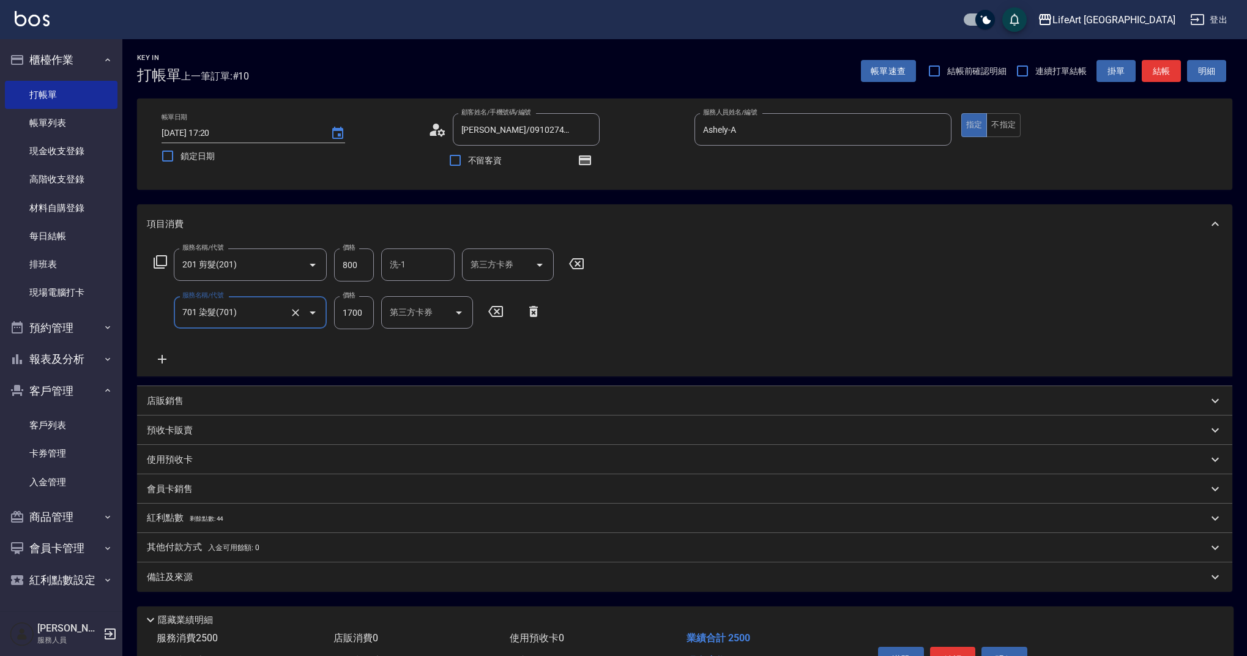
type input "701 染髮(701)"
click at [171, 355] on icon at bounding box center [162, 359] width 31 height 15
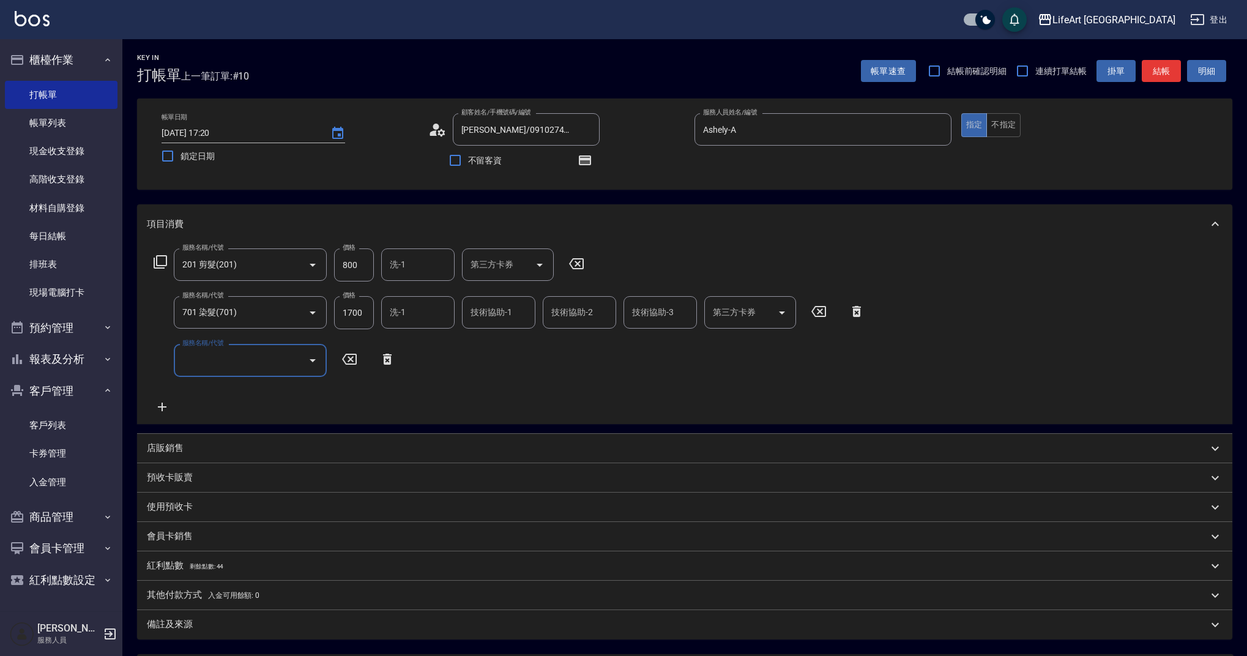
click at [248, 358] on input "服務名稱/代號" at bounding box center [241, 359] width 124 height 21
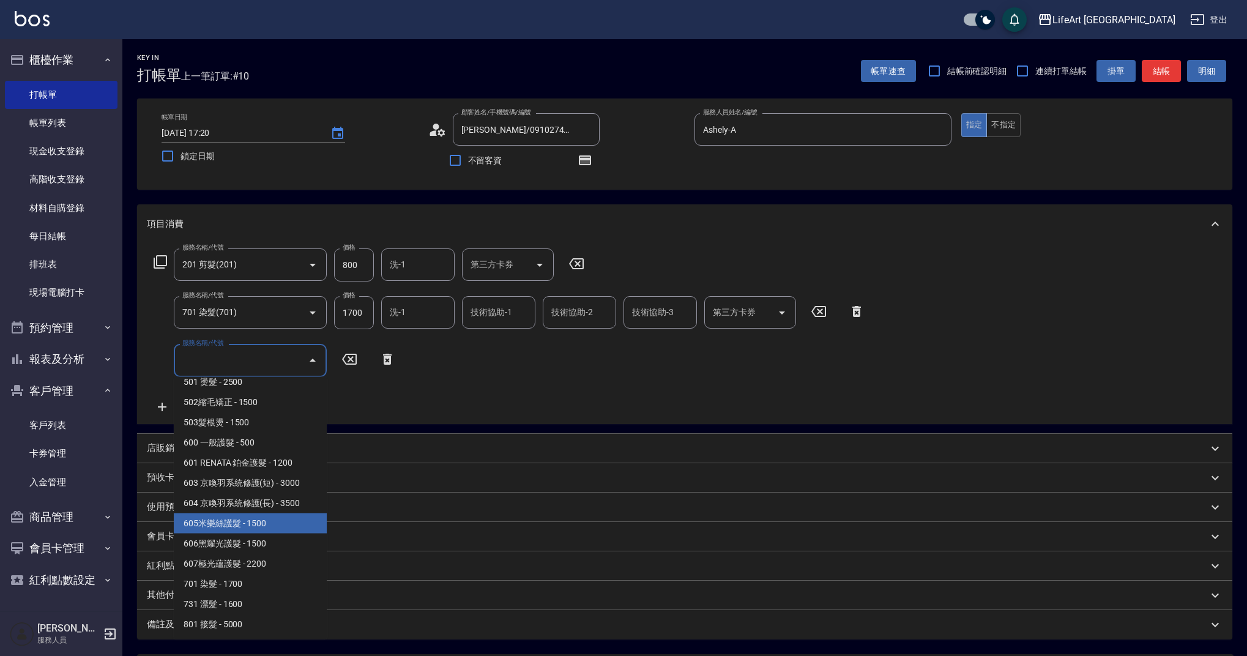
click at [252, 517] on span "605米樂絲護髮 - 1500" at bounding box center [250, 523] width 153 height 20
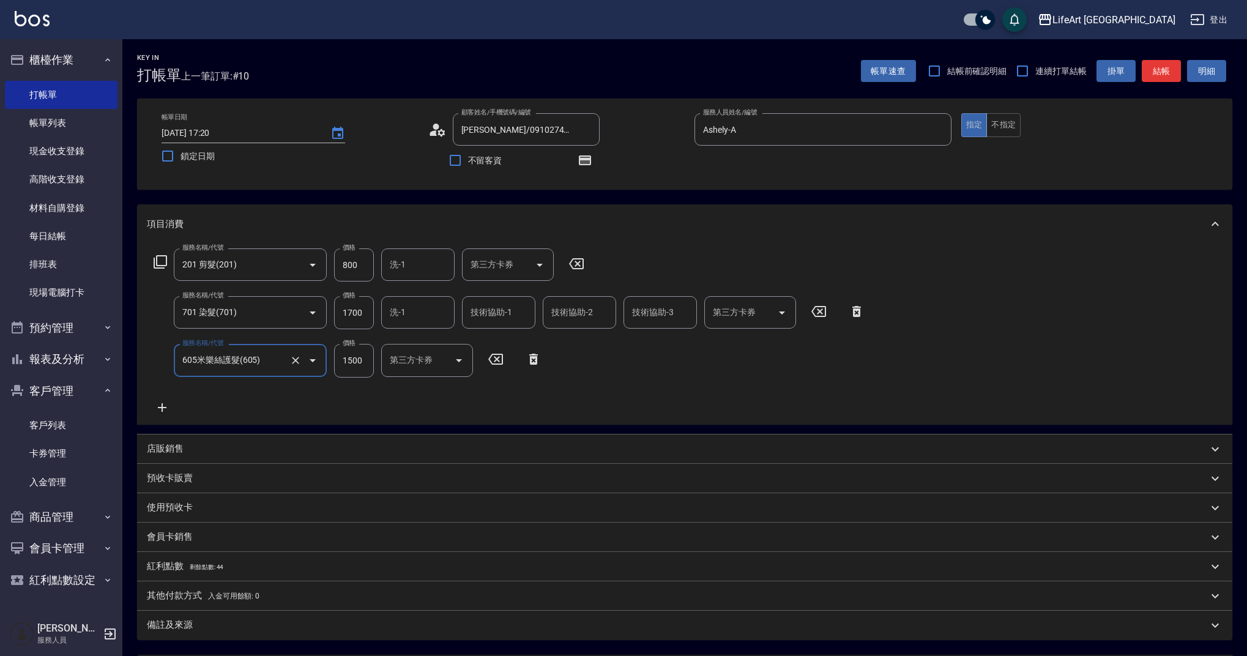
type input "605米樂絲護髮(605)"
drag, startPoint x: 366, startPoint y: 314, endPoint x: 328, endPoint y: 311, distance: 38.6
click at [328, 311] on div "服務名稱/代號 701 染髮(701) 服務名稱/代號 價格 1700 價格 洗-1 洗-1 技術協助-1 技術協助-1 技術協助-2 技術協助-2 技術協助…" at bounding box center [509, 312] width 725 height 33
drag, startPoint x: 344, startPoint y: 311, endPoint x: 322, endPoint y: 312, distance: 22.1
click at [322, 312] on div "服務名稱/代號 701 染髮(701) 服務名稱/代號 價格 1700 價格 洗-1 洗-1 技術協助-1 技術協助-1 技術協助-2 技術協助-2 技術協助…" at bounding box center [509, 312] width 725 height 33
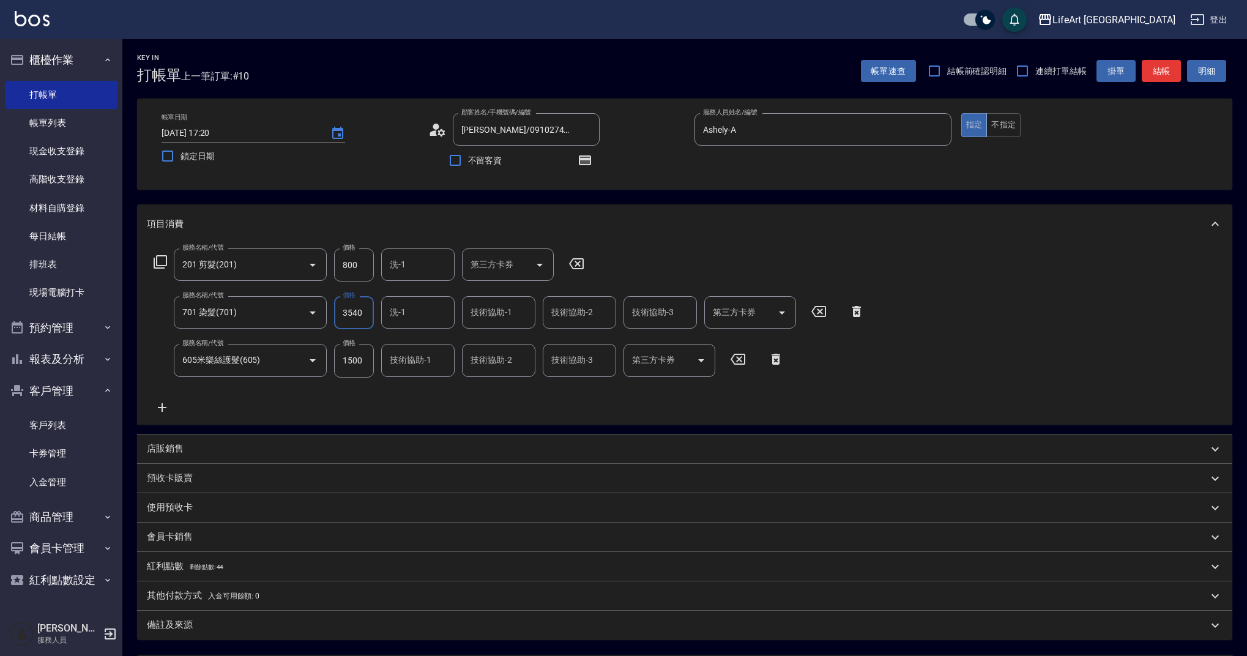
type input "3540"
drag, startPoint x: 364, startPoint y: 264, endPoint x: 308, endPoint y: 268, distance: 55.8
click at [308, 268] on div "服務名稱/代號 201 剪髮(201) 服務名稱/代號 價格 800 價格 洗-1 洗-1 第三方卡券 第三方卡券" at bounding box center [369, 264] width 445 height 33
type input "630"
click at [410, 314] on input "洗-1" at bounding box center [418, 312] width 62 height 21
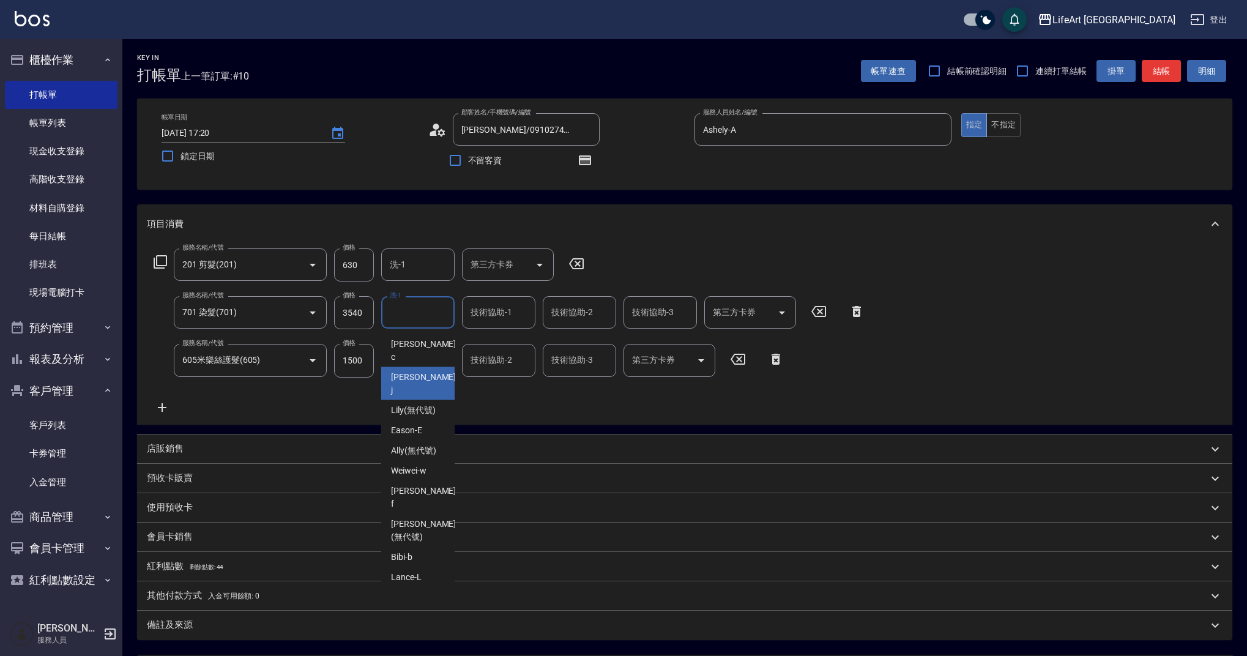
click at [410, 371] on span "[PERSON_NAME]" at bounding box center [424, 384] width 67 height 26
type input "[PERSON_NAME]"
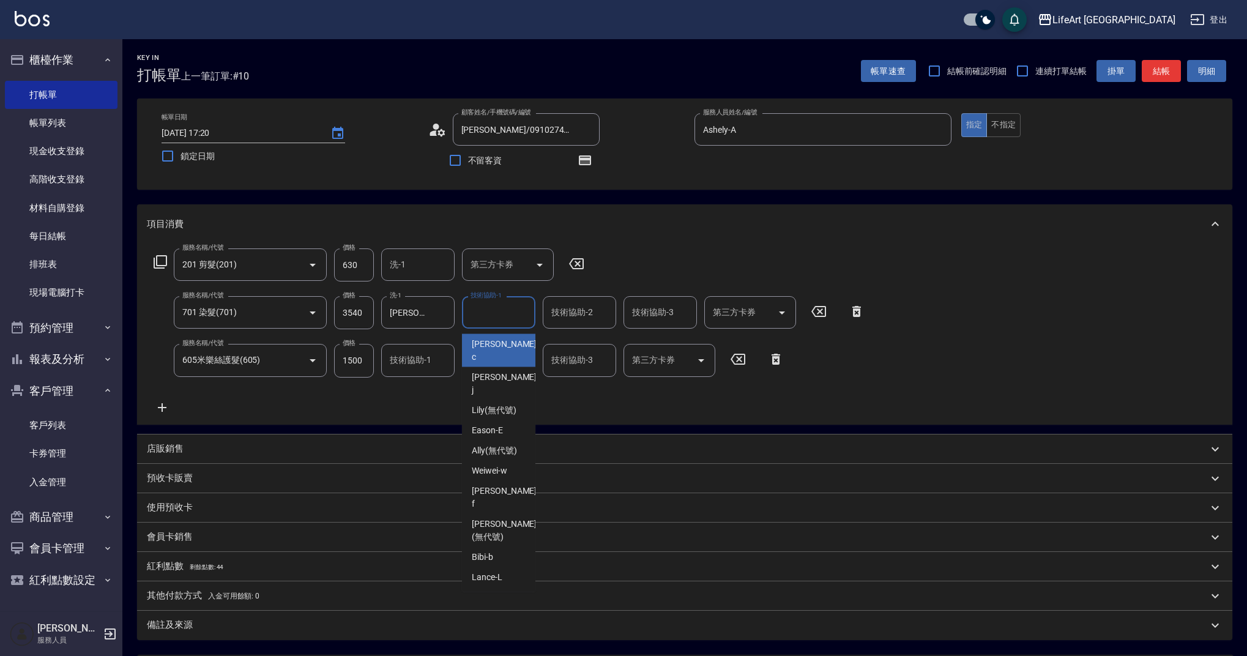
click at [497, 314] on div "技術協助-1 技術協助-1" at bounding box center [498, 312] width 73 height 32
click at [496, 371] on span "[PERSON_NAME]" at bounding box center [505, 384] width 67 height 26
type input "[PERSON_NAME]"
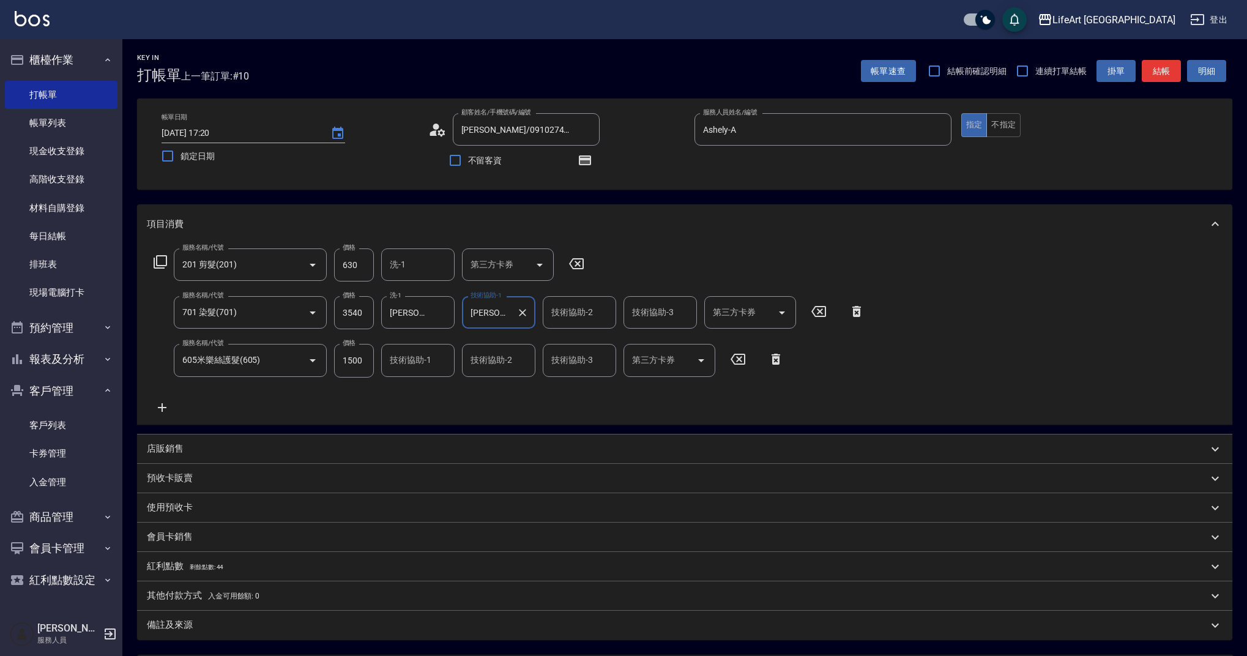
click at [565, 317] on input "技術協助-2" at bounding box center [579, 312] width 62 height 21
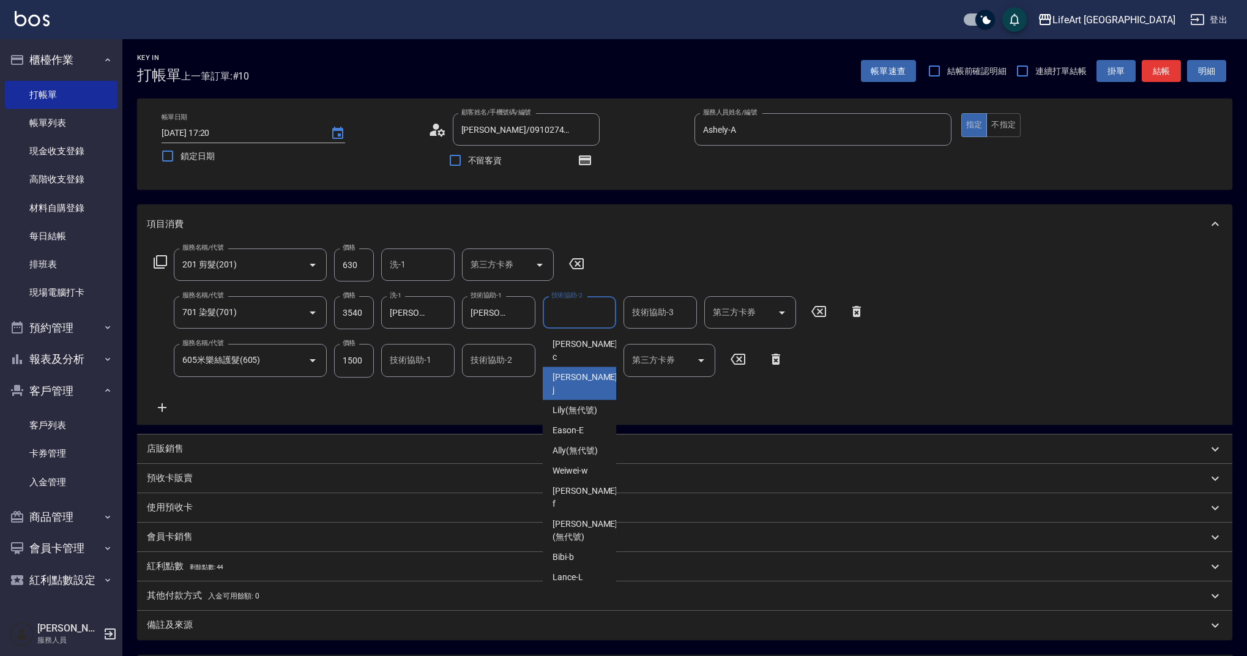
click at [567, 371] on div "[PERSON_NAME]" at bounding box center [579, 383] width 73 height 33
type input "[PERSON_NAME]"
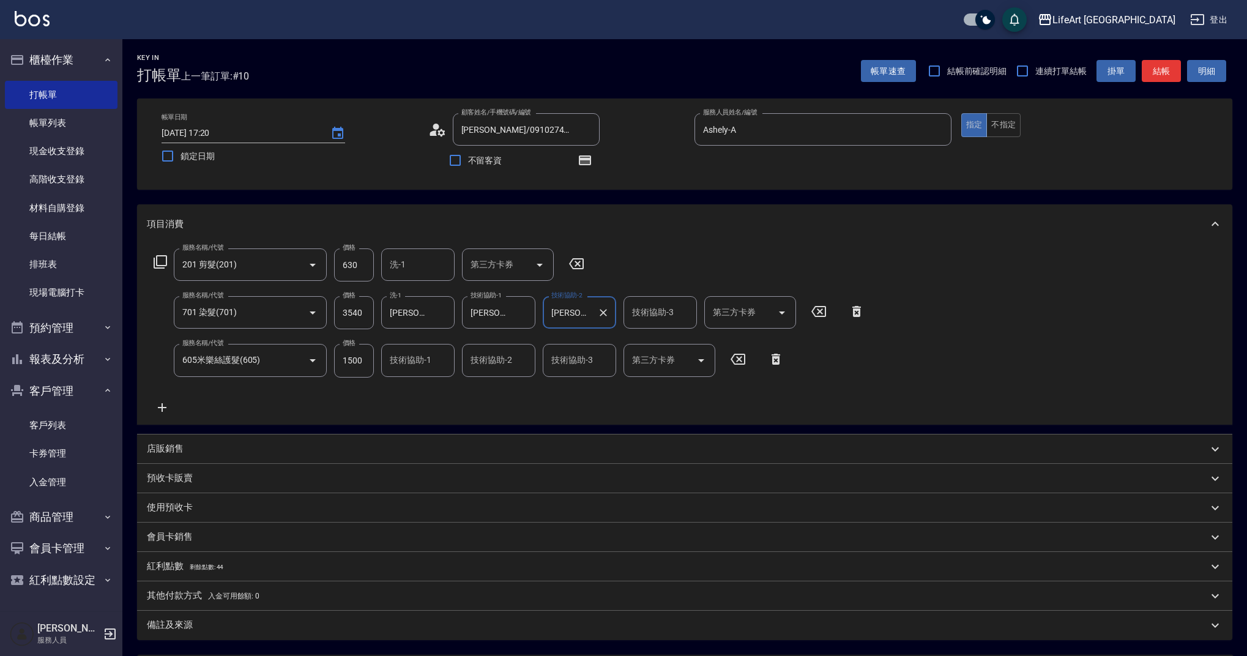
scroll to position [122, 0]
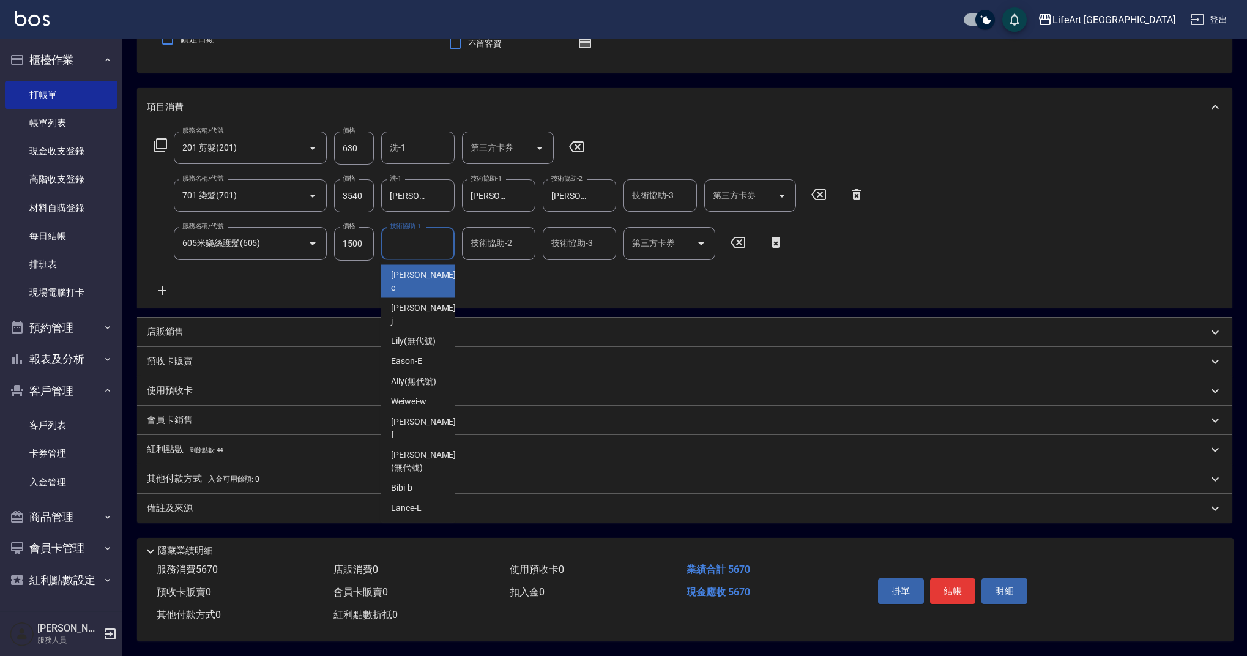
drag, startPoint x: 410, startPoint y: 243, endPoint x: 424, endPoint y: 270, distance: 30.4
click at [410, 243] on input "技術協助-1" at bounding box center [418, 242] width 62 height 21
click at [422, 276] on div "Casey -c" at bounding box center [417, 281] width 73 height 33
type input "Casey-c"
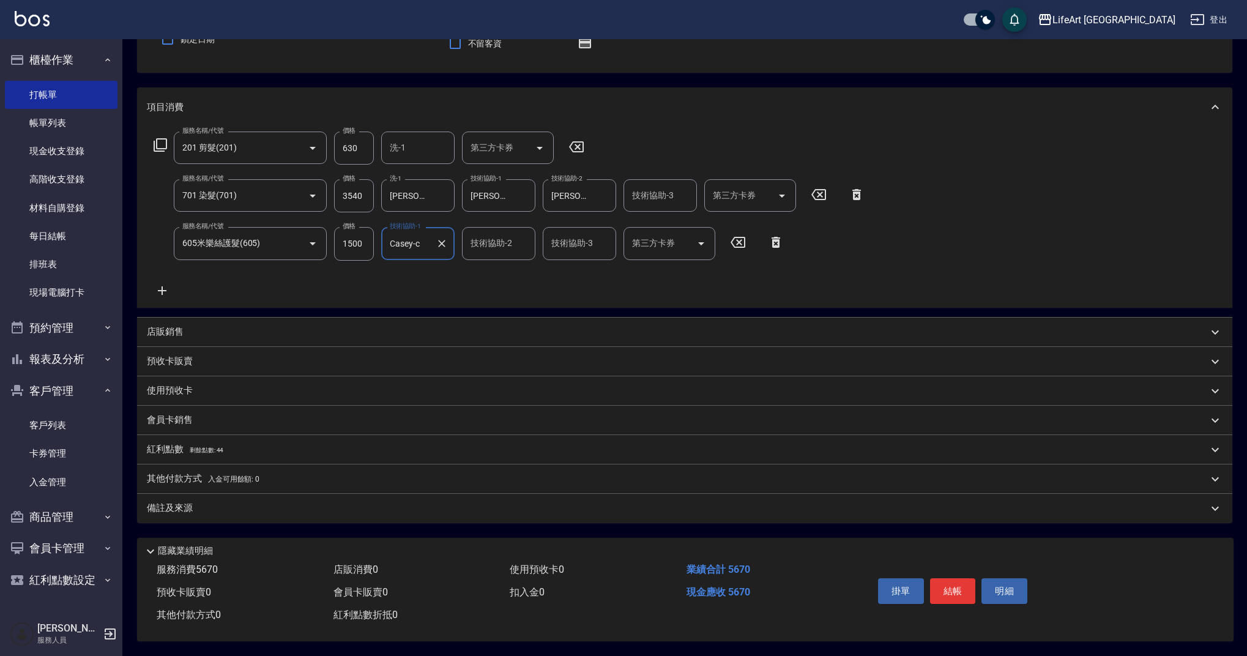
click at [219, 502] on div "備註及來源" at bounding box center [677, 508] width 1061 height 13
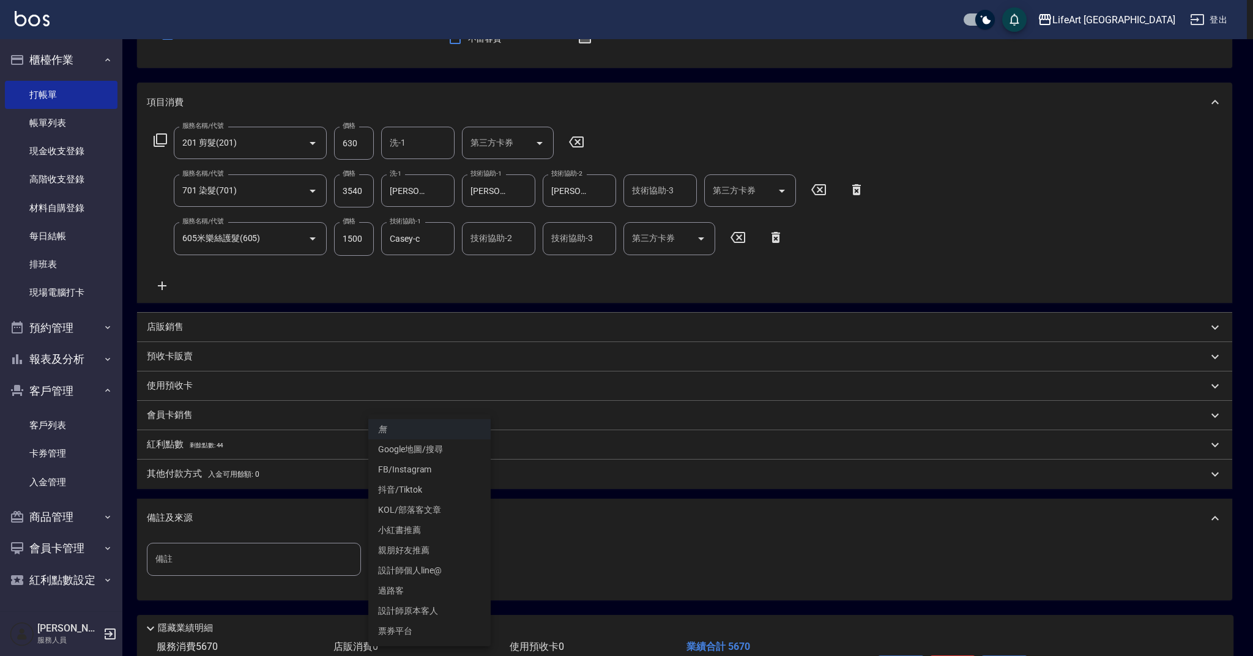
click at [450, 568] on body "LifeArt 蘆洲 登出 櫃檯作業 打帳單 帳單列表 現金收支登錄 高階收支登錄 材料自購登錄 每日結帳 排班表 現場電腦打卡 預約管理 預約管理 單日預約…" at bounding box center [626, 305] width 1253 height 854
click at [447, 607] on li "設計師原本客人" at bounding box center [429, 611] width 122 height 20
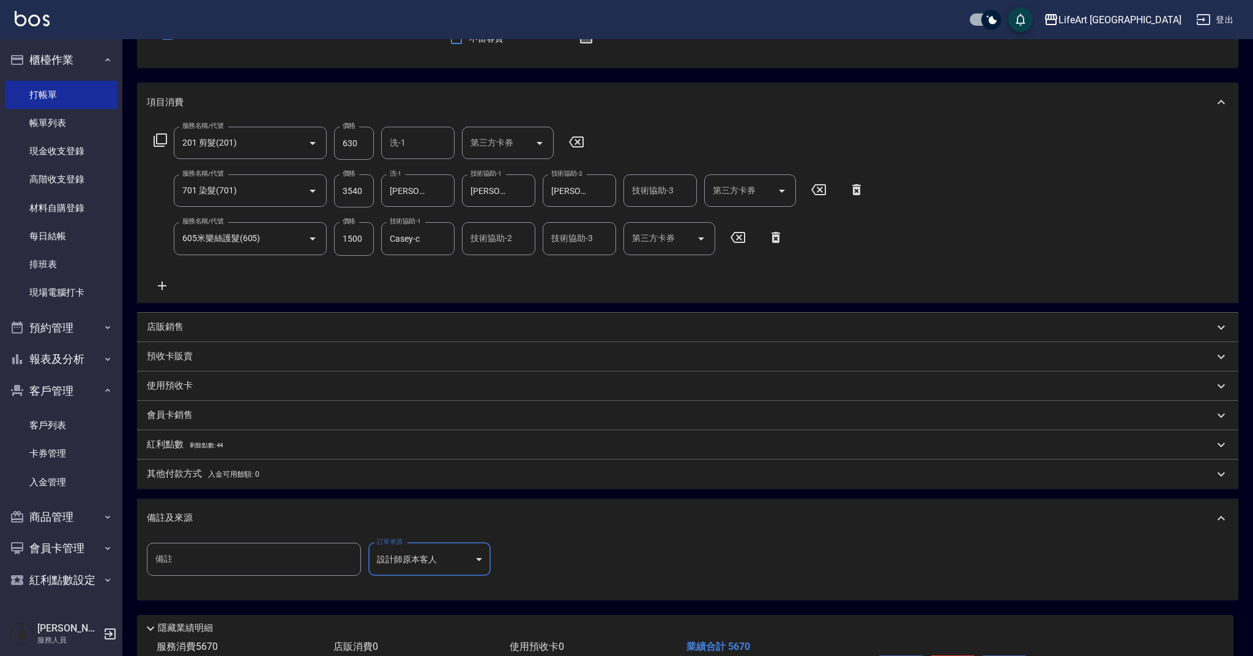
type input "設計師原本客人"
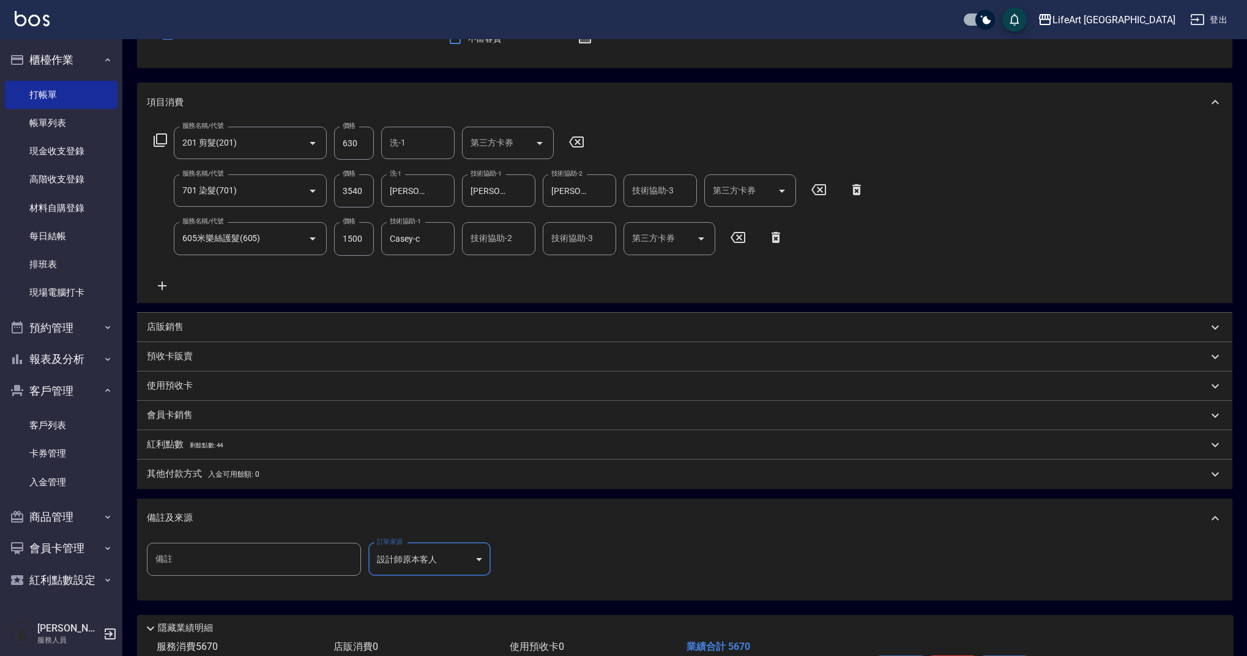
scroll to position [0, 0]
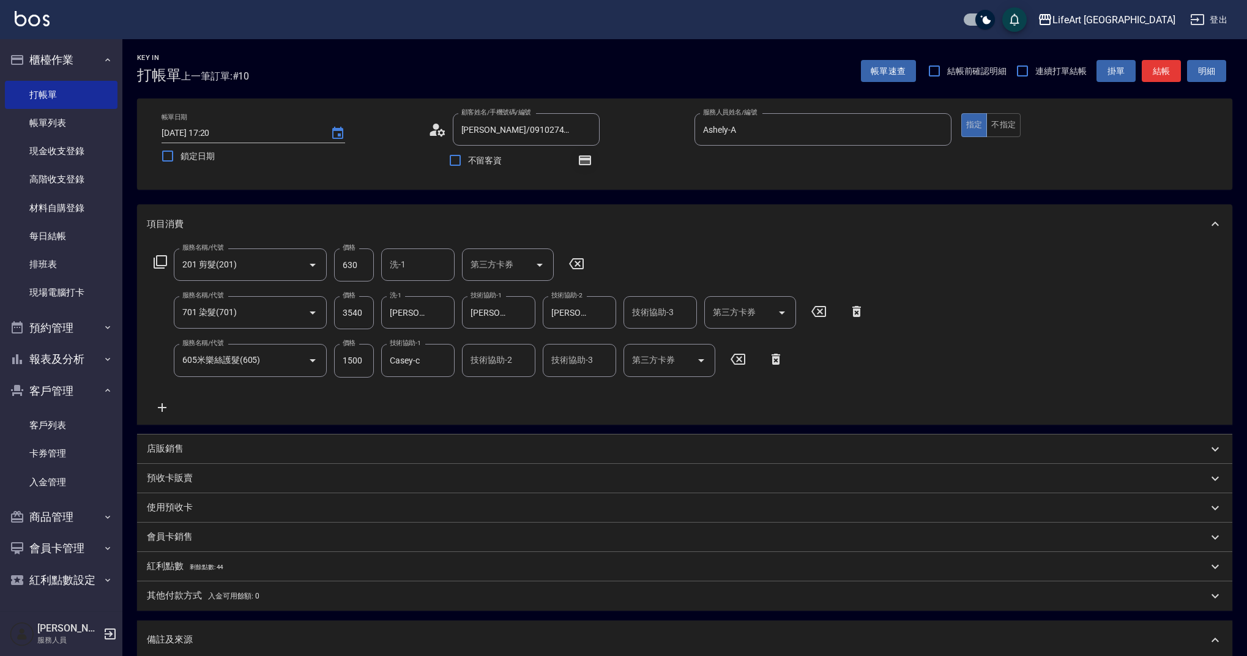
click at [578, 163] on icon "button" at bounding box center [584, 160] width 15 height 15
click at [733, 171] on div "帳單日期 [DATE] 17:20 鎖定日期 顧客姓名/手機號碼/編號 [PERSON_NAME]/0910274529/null 顧客姓名/手機號碼/編號 …" at bounding box center [684, 144] width 1065 height 62
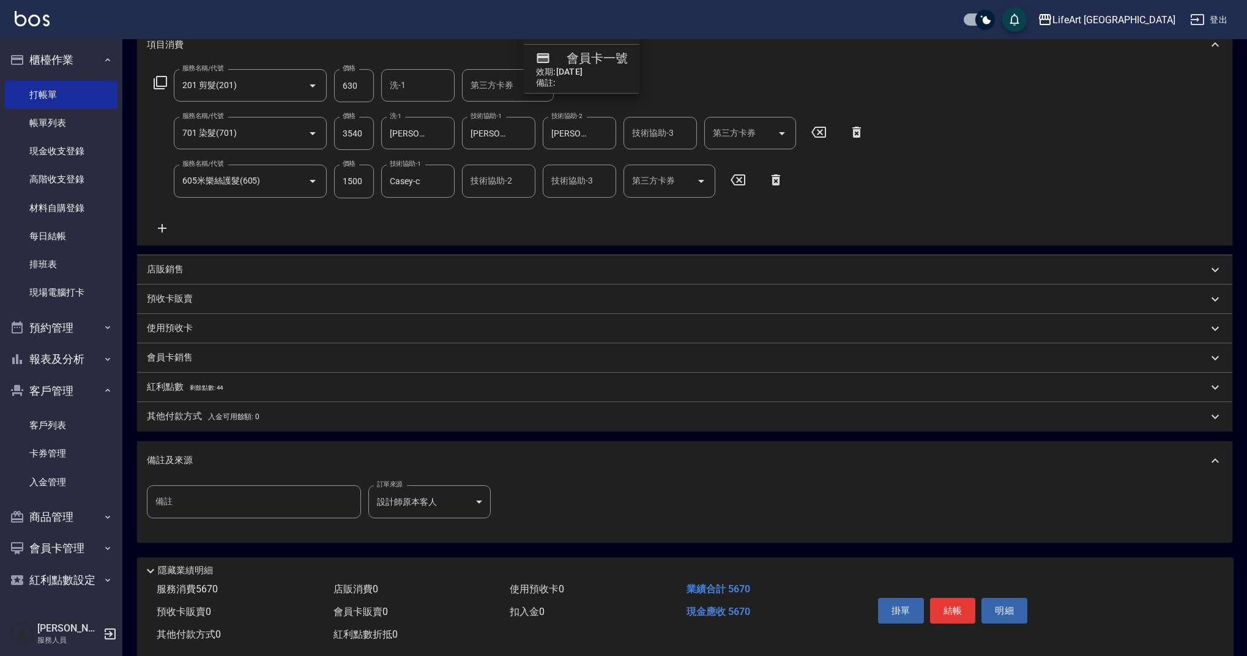
click at [179, 381] on p "紅利點數 剩餘點數: 44" at bounding box center [185, 386] width 76 height 13
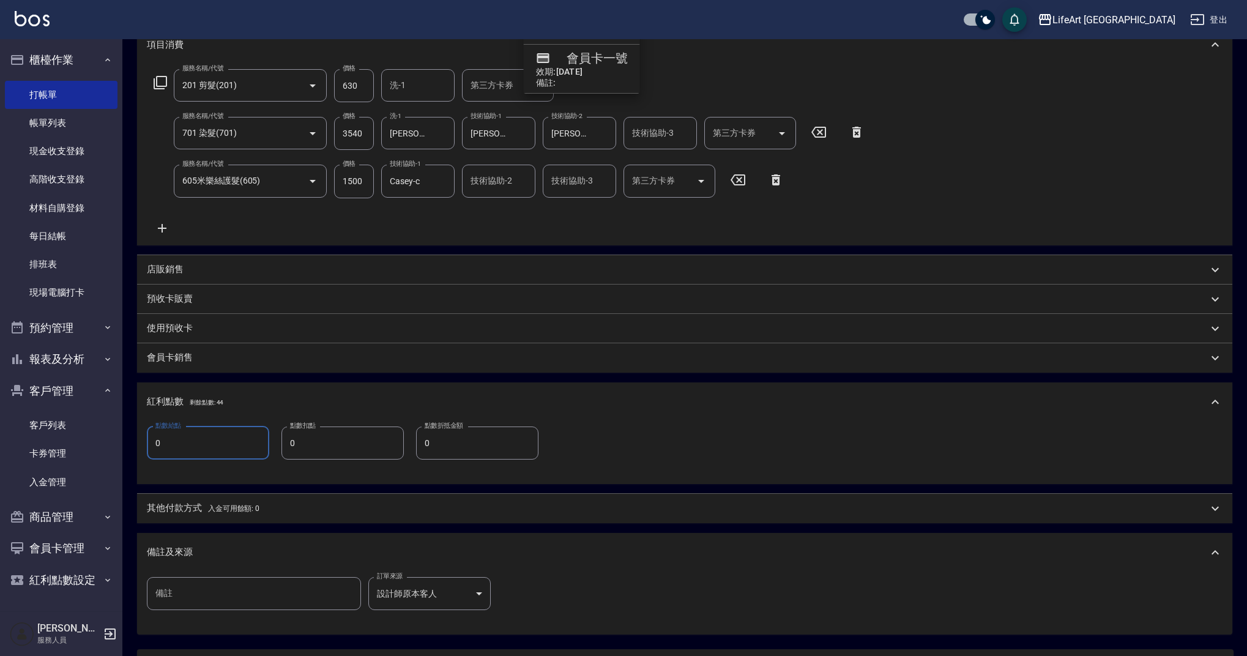
drag, startPoint x: 188, startPoint y: 436, endPoint x: 145, endPoint y: 435, distance: 42.8
click at [145, 435] on div "點數給點 0 點數給點 點數扣點 0 點數扣點 點數折抵金額 0 點數折抵金額" at bounding box center [684, 452] width 1095 height 62
drag, startPoint x: 157, startPoint y: 442, endPoint x: 190, endPoint y: 447, distance: 32.9
click at [190, 447] on div "點數給點 0 點數給點 點數扣點 0 點數扣點 點數折抵金額 0 點數折抵金額" at bounding box center [684, 452] width 1095 height 62
click at [190, 447] on input "0" at bounding box center [208, 442] width 122 height 33
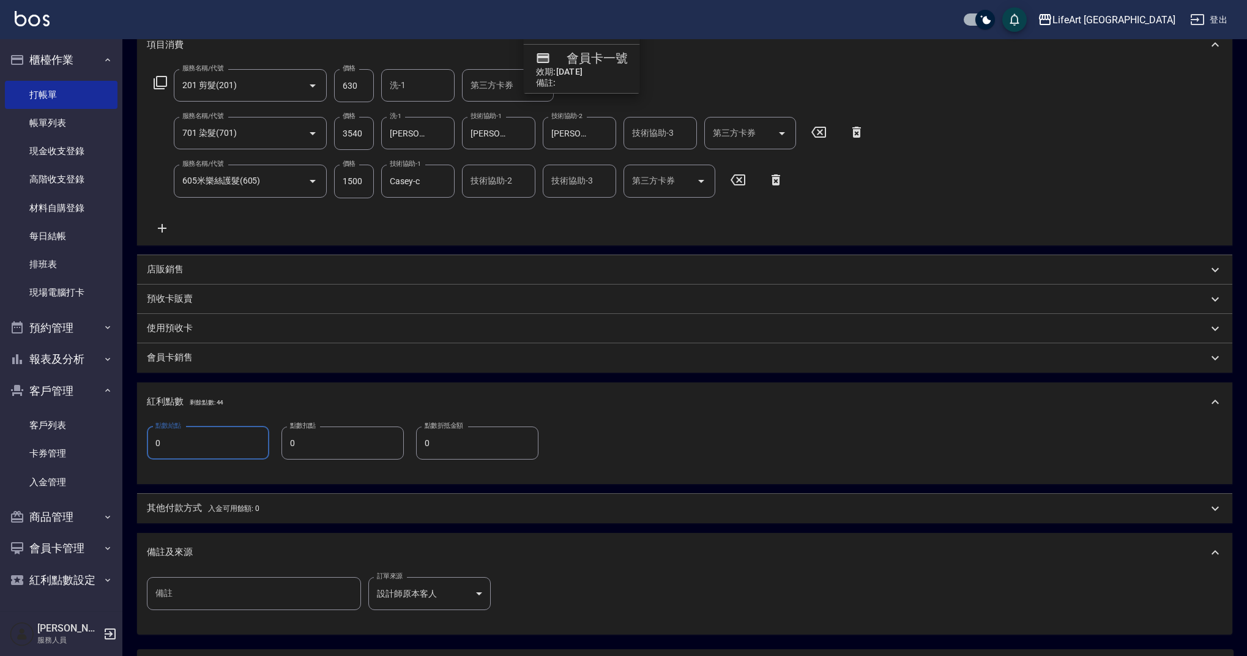
drag, startPoint x: 186, startPoint y: 445, endPoint x: 128, endPoint y: 432, distance: 58.9
click at [128, 432] on div "Key In 打帳單 上一筆訂單:#10 帳單速查 結帳前確認明細 連續打單結帳 掛單 結帳 明細 帳單日期 [DATE] 17:20 鎖定日期 顧客姓名/手…" at bounding box center [684, 313] width 1124 height 907
type input "11"
click at [201, 500] on div "其他付款方式 入金可用餘額: 0" at bounding box center [684, 508] width 1095 height 29
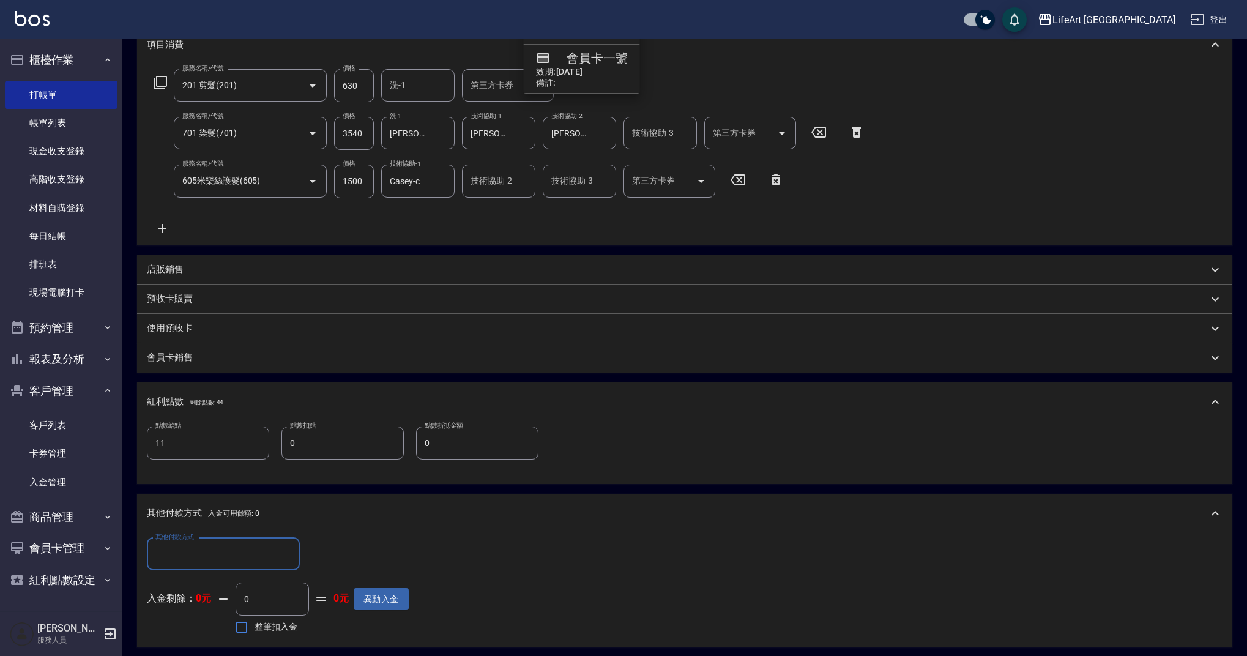
click at [259, 552] on input "其他付款方式" at bounding box center [223, 553] width 142 height 21
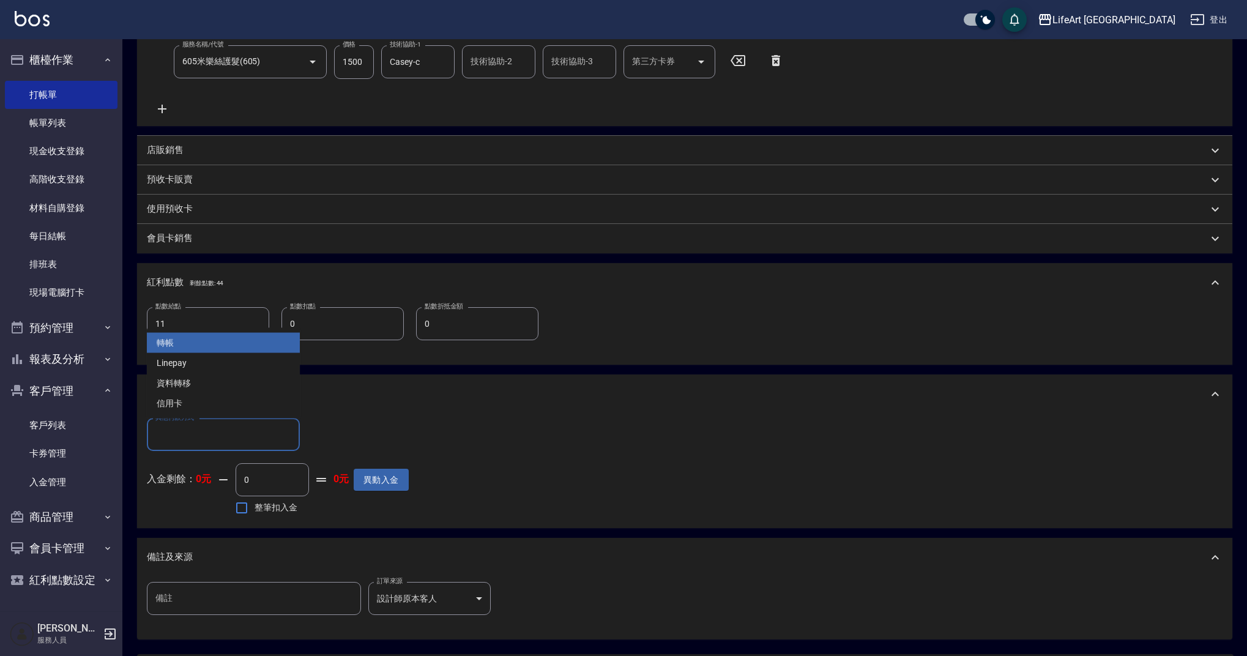
scroll to position [420, 0]
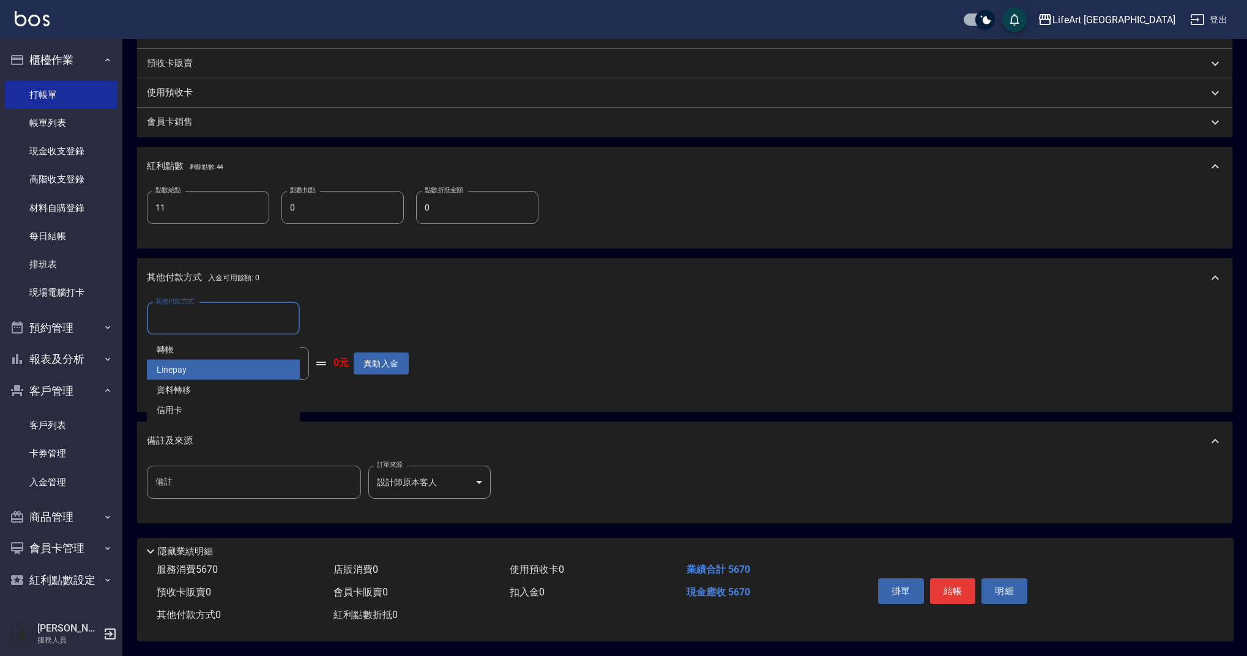
click at [221, 370] on span "Linepay" at bounding box center [223, 370] width 153 height 20
type input "Linepay"
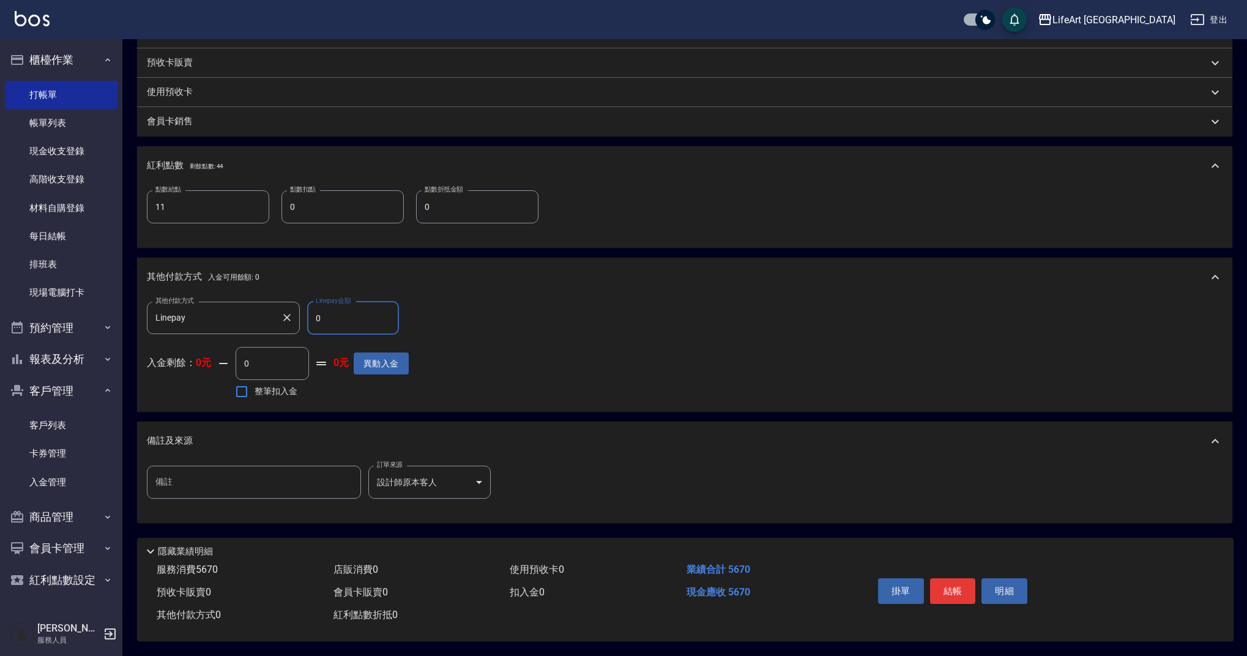
drag, startPoint x: 321, startPoint y: 312, endPoint x: 275, endPoint y: 311, distance: 46.5
click at [275, 311] on div "其他付款方式 Linepay 其他付款方式 Linepay金額 0 Linepay金額" at bounding box center [278, 318] width 262 height 33
type input "5670"
click at [947, 585] on button "結帳" at bounding box center [953, 591] width 46 height 26
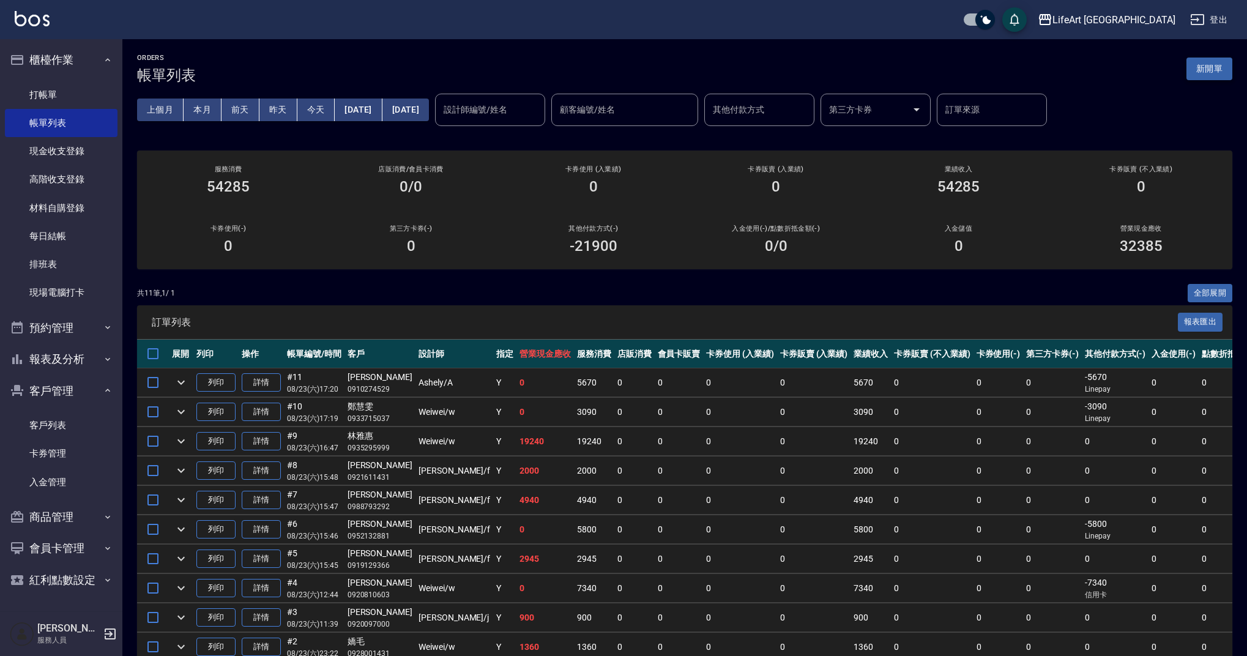
click at [1207, 67] on button "新開單" at bounding box center [1209, 68] width 46 height 23
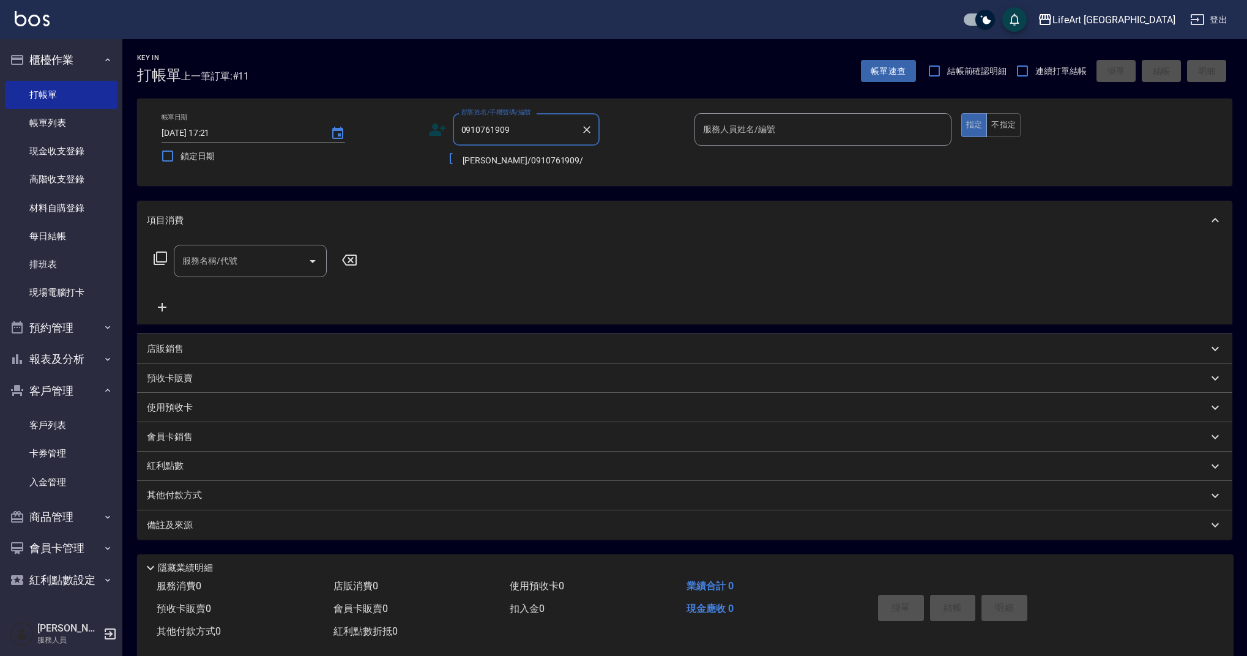
click at [504, 166] on li "[PERSON_NAME]/0910761909/" at bounding box center [526, 160] width 147 height 20
type input "[PERSON_NAME]/0910761909/"
type input "Ashely-A"
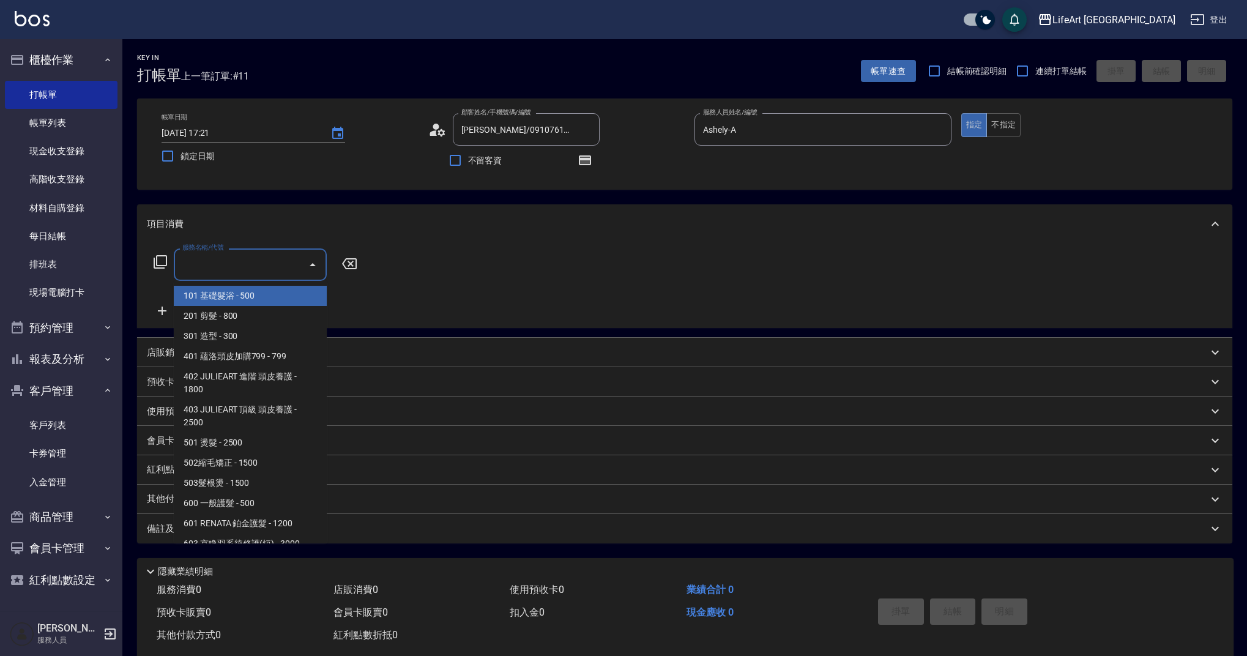
click at [227, 270] on input "服務名稱/代號" at bounding box center [241, 264] width 124 height 21
click at [228, 314] on span "201 剪髮 - 800" at bounding box center [250, 316] width 153 height 20
type input "201 剪髮(201)"
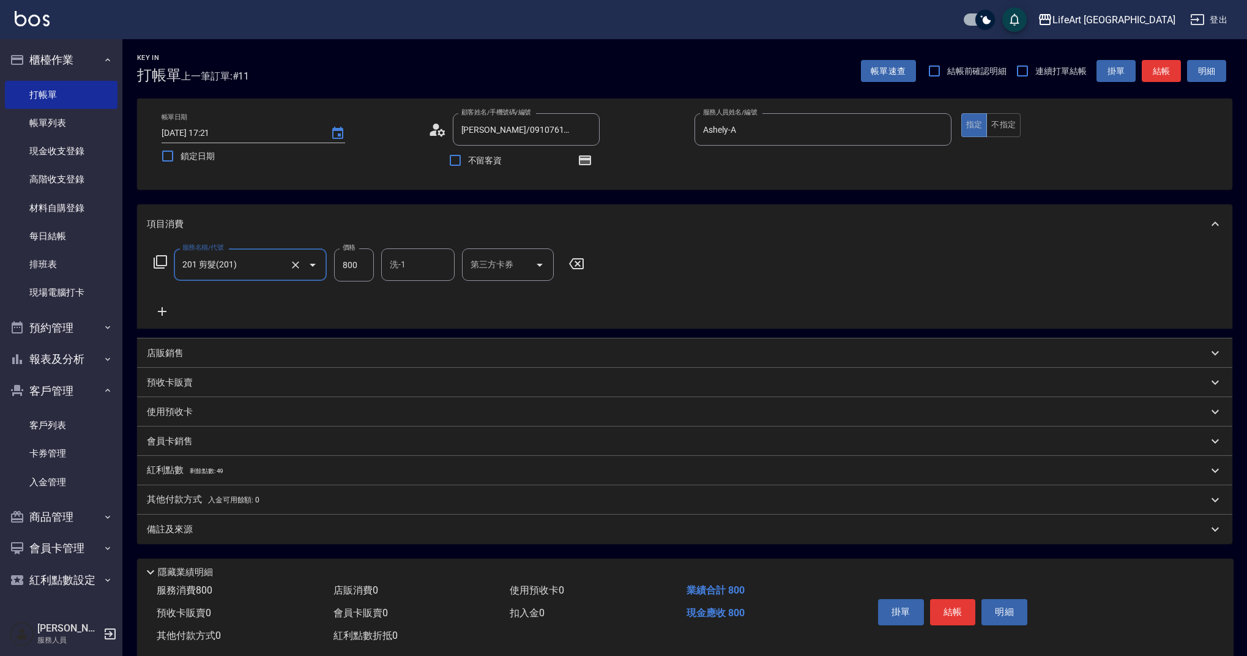
click at [166, 309] on icon at bounding box center [162, 311] width 31 height 15
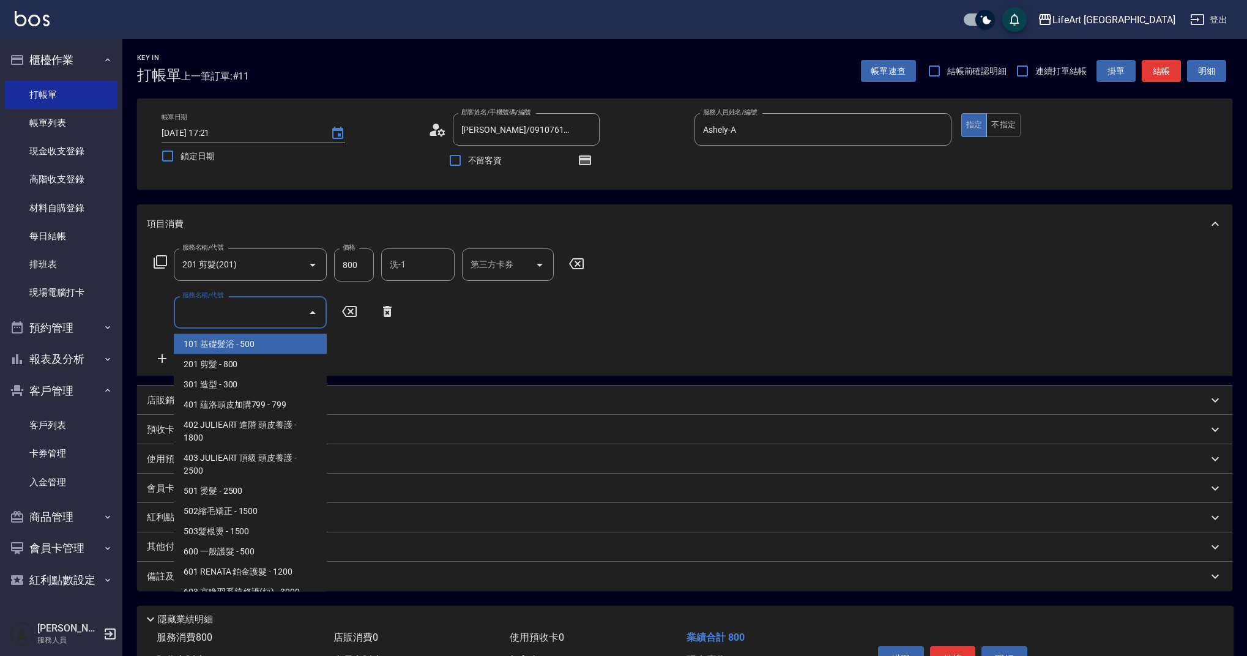
click at [218, 311] on input "服務名稱/代號" at bounding box center [241, 312] width 124 height 21
click at [224, 363] on span "201 剪髮 - 800" at bounding box center [250, 364] width 153 height 20
type input "201 剪髮(201)"
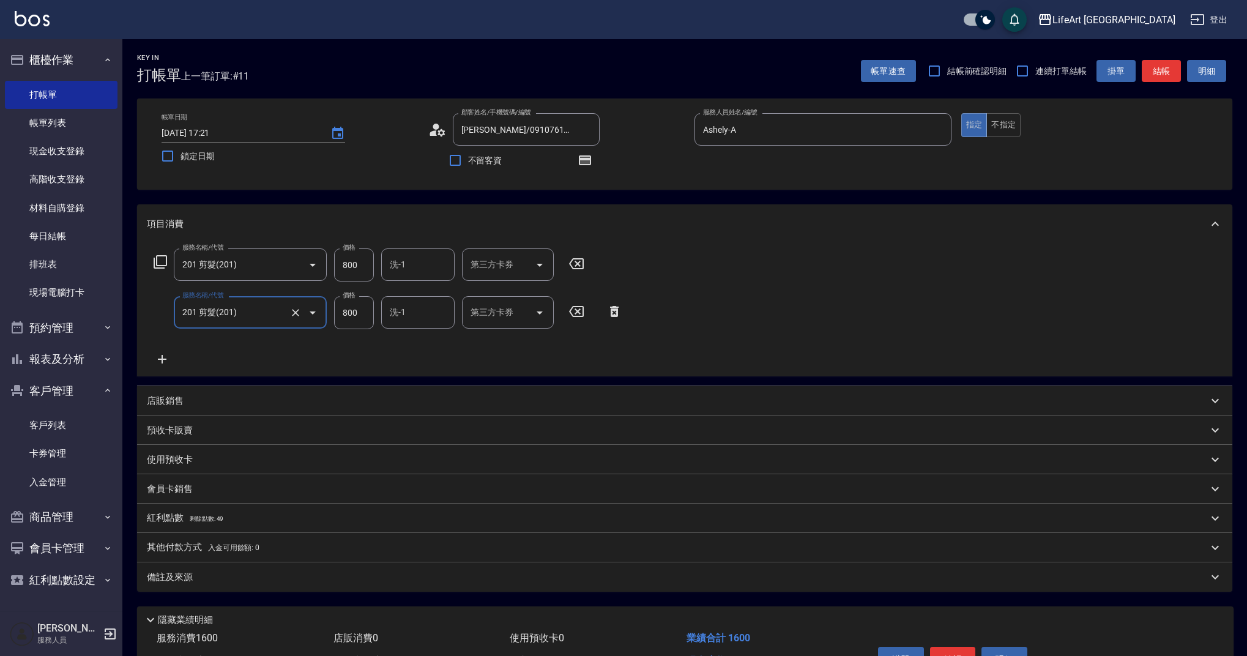
click at [161, 354] on icon at bounding box center [162, 359] width 31 height 15
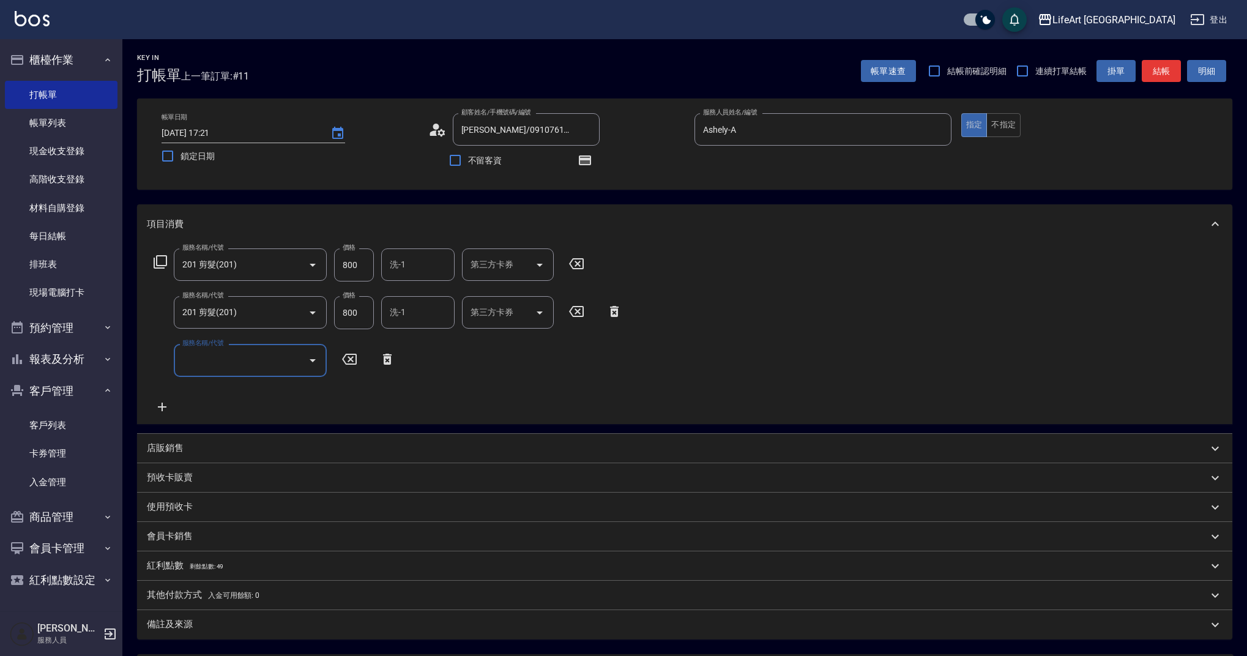
click at [242, 360] on input "服務名稱/代號" at bounding box center [241, 359] width 124 height 21
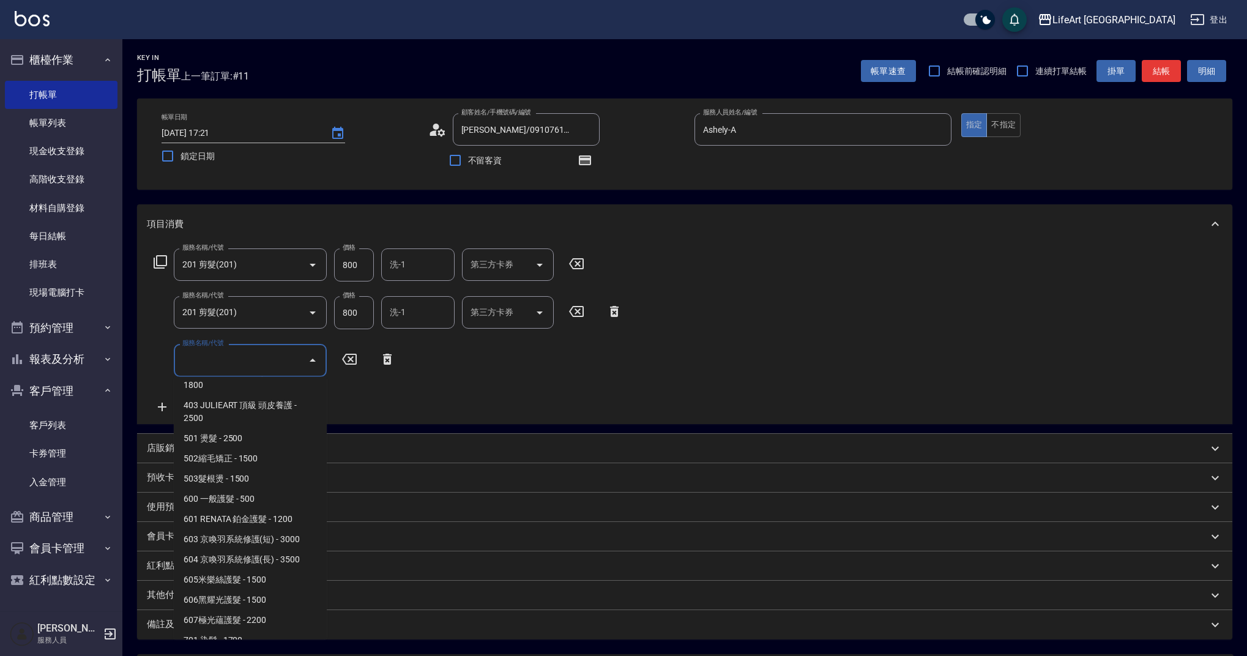
scroll to position [157, 0]
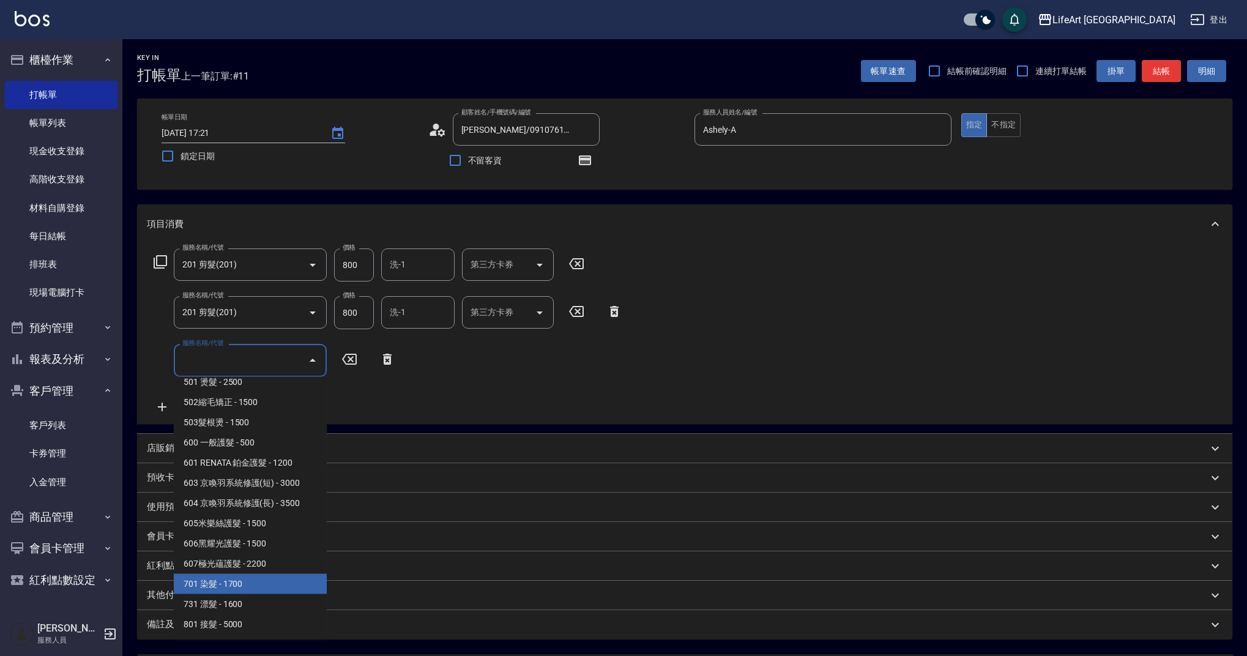
click at [239, 583] on span "701 染髮 - 1700" at bounding box center [250, 584] width 153 height 20
type input "701 染髮(701)"
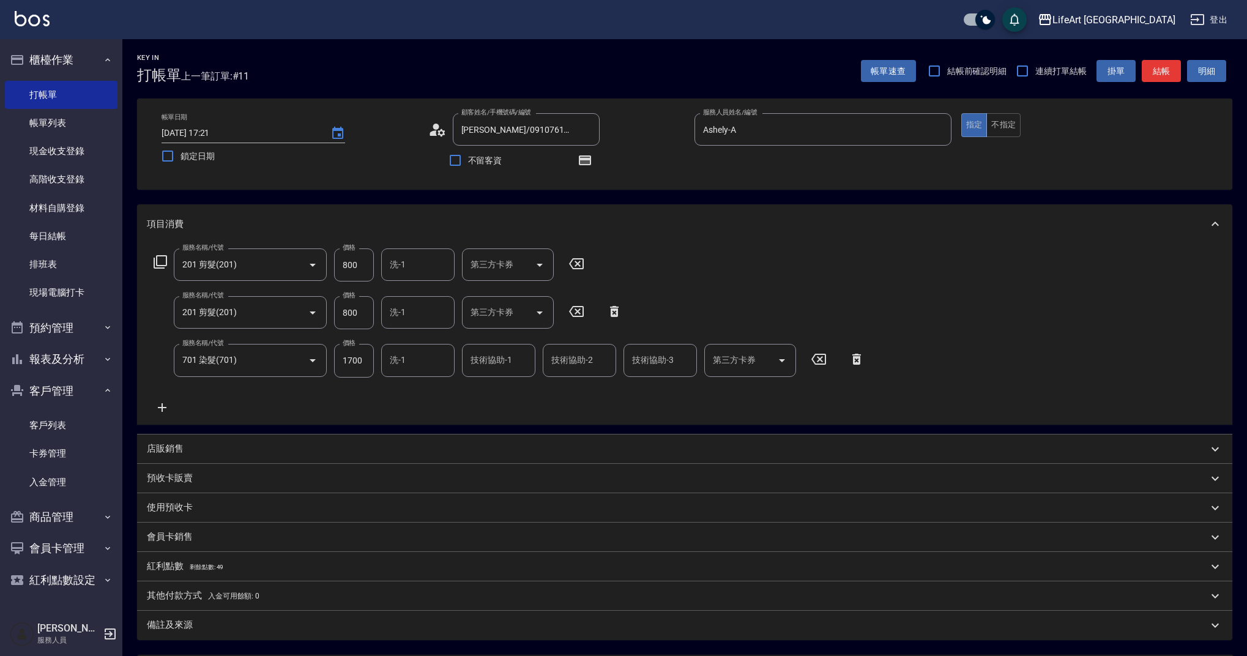
click at [164, 401] on icon at bounding box center [162, 407] width 31 height 15
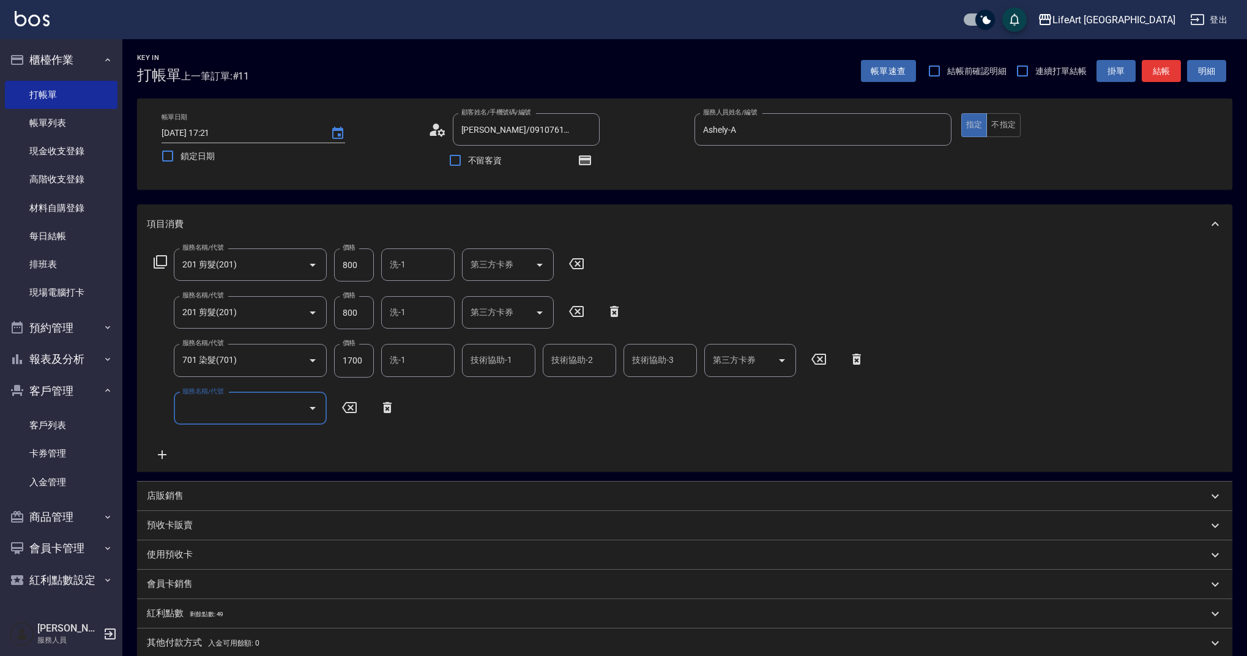
click at [212, 403] on input "服務名稱/代號" at bounding box center [241, 408] width 124 height 21
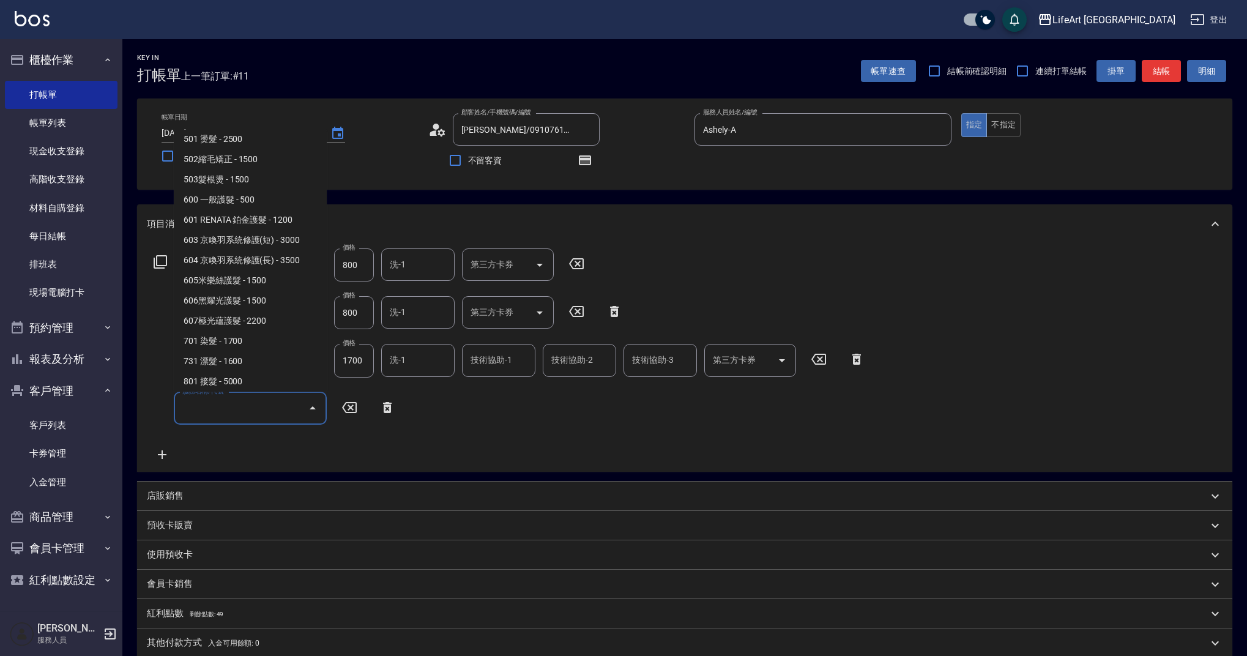
scroll to position [152, 0]
click at [241, 241] on span "603 京喚羽系統修護(短) - 3000" at bounding box center [250, 240] width 153 height 20
type input "603 京喚羽系統修護(短)(603)"
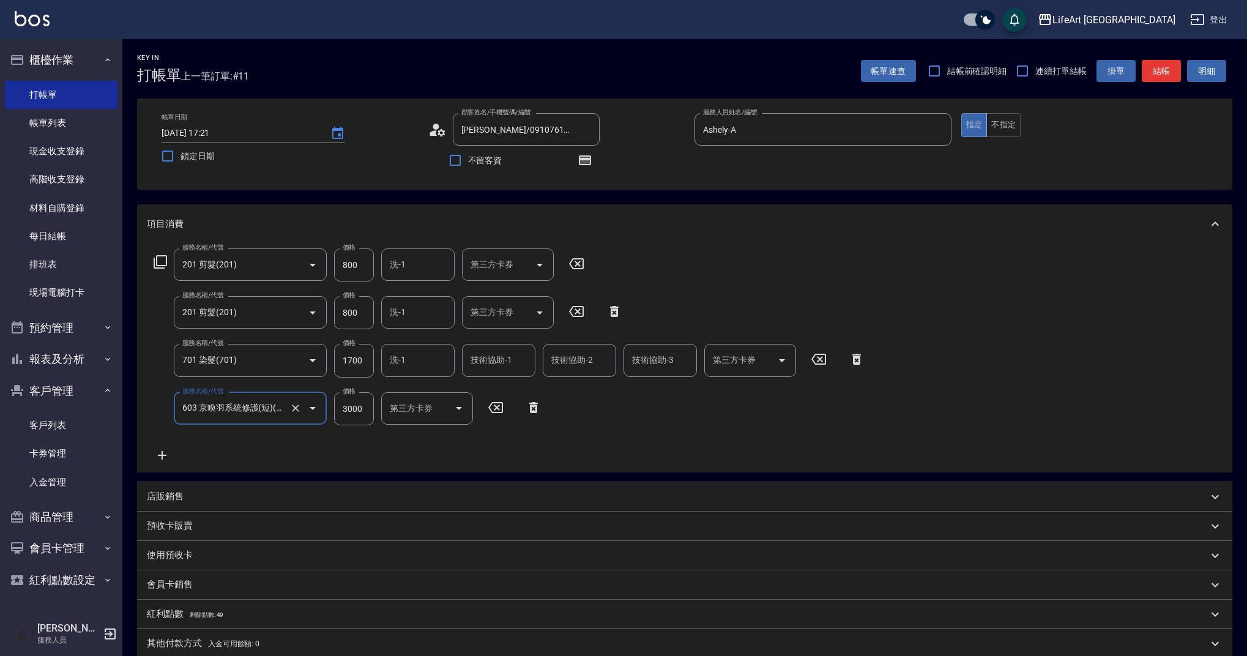
click at [168, 451] on icon at bounding box center [162, 455] width 31 height 15
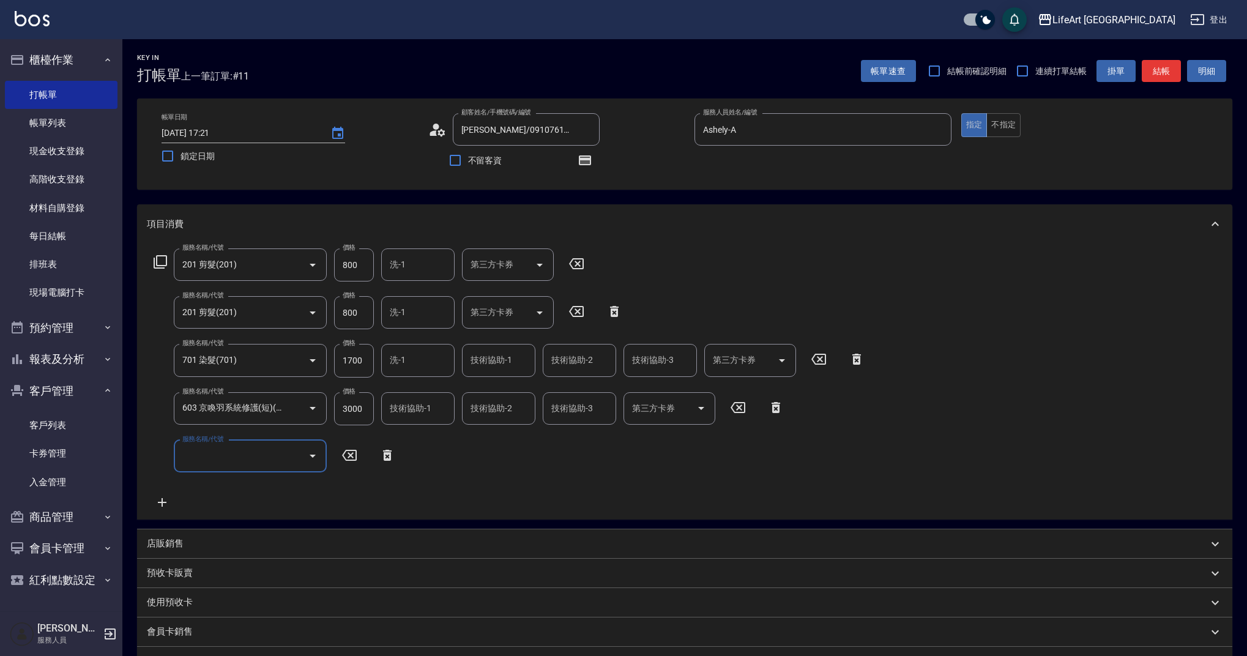
click at [233, 442] on div "服務名稱/代號" at bounding box center [250, 456] width 153 height 32
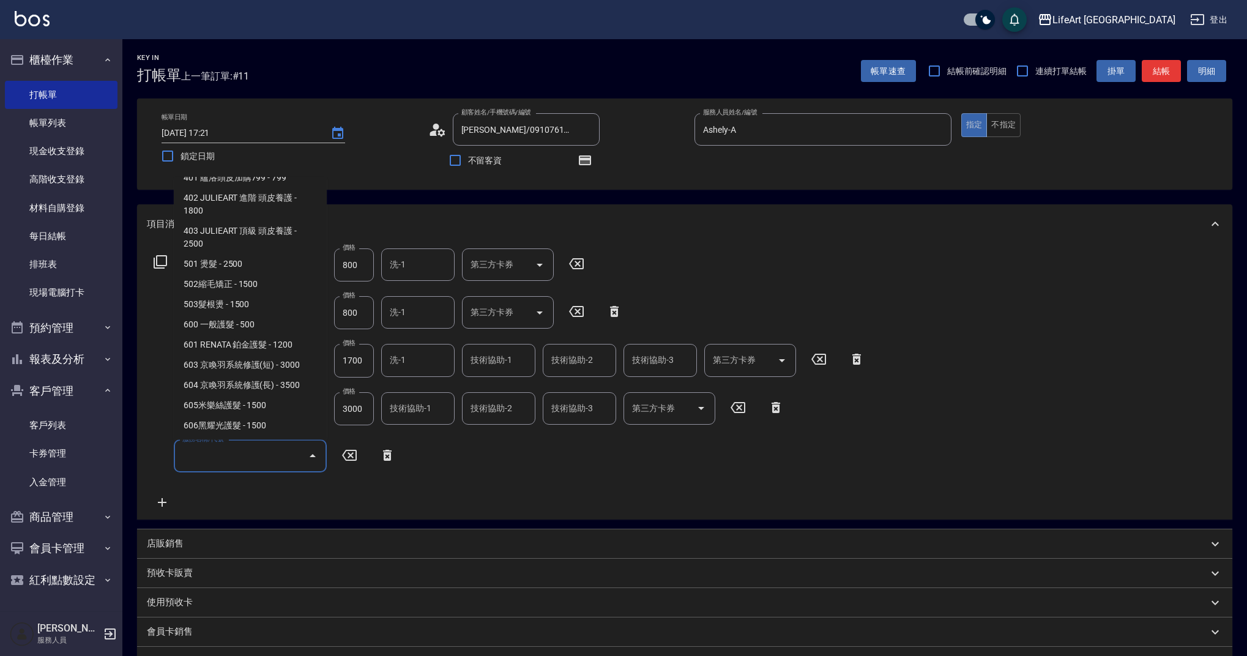
scroll to position [157, 0]
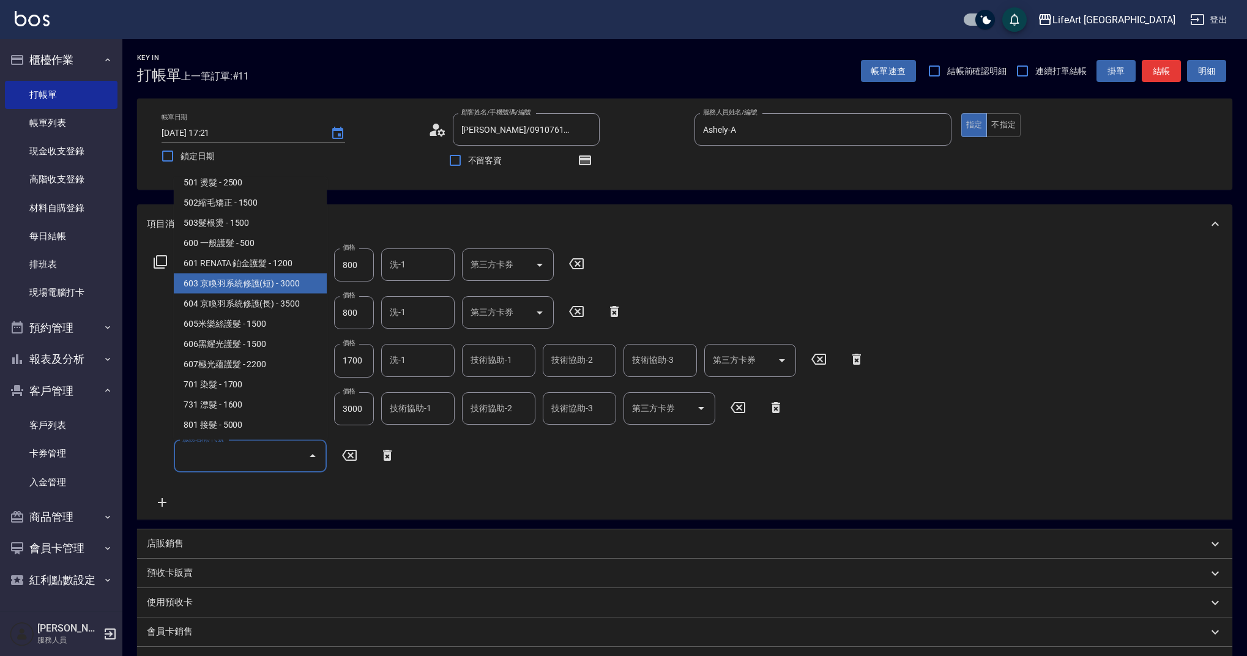
click at [269, 278] on span "603 京喚羽系統修護(短) - 3000" at bounding box center [250, 283] width 153 height 20
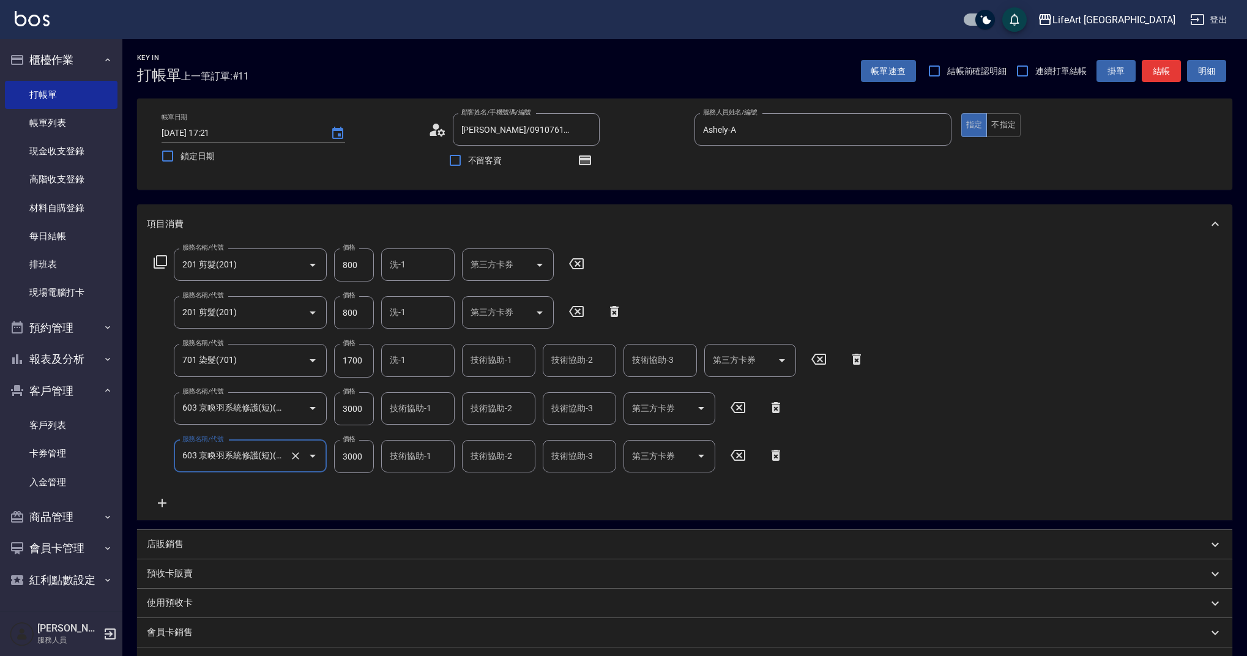
type input "603 京喚羽系統修護(短)(603)"
click at [163, 502] on icon at bounding box center [162, 502] width 9 height 9
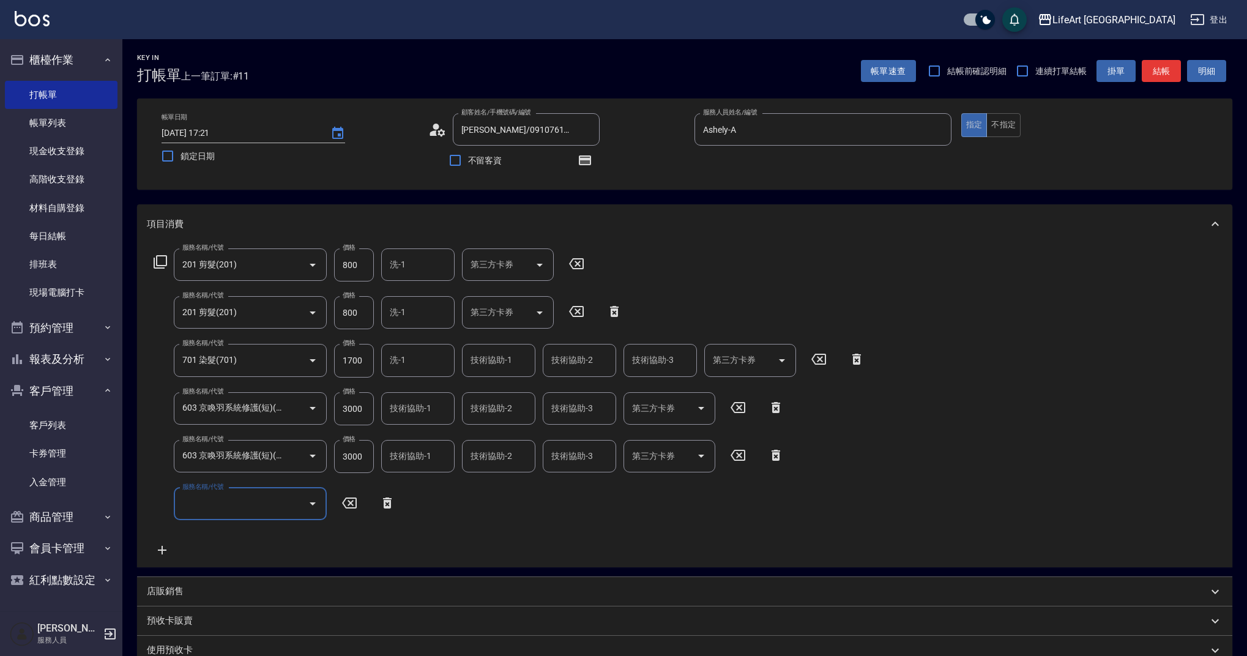
click at [213, 506] on input "服務名稱/代號" at bounding box center [241, 503] width 124 height 21
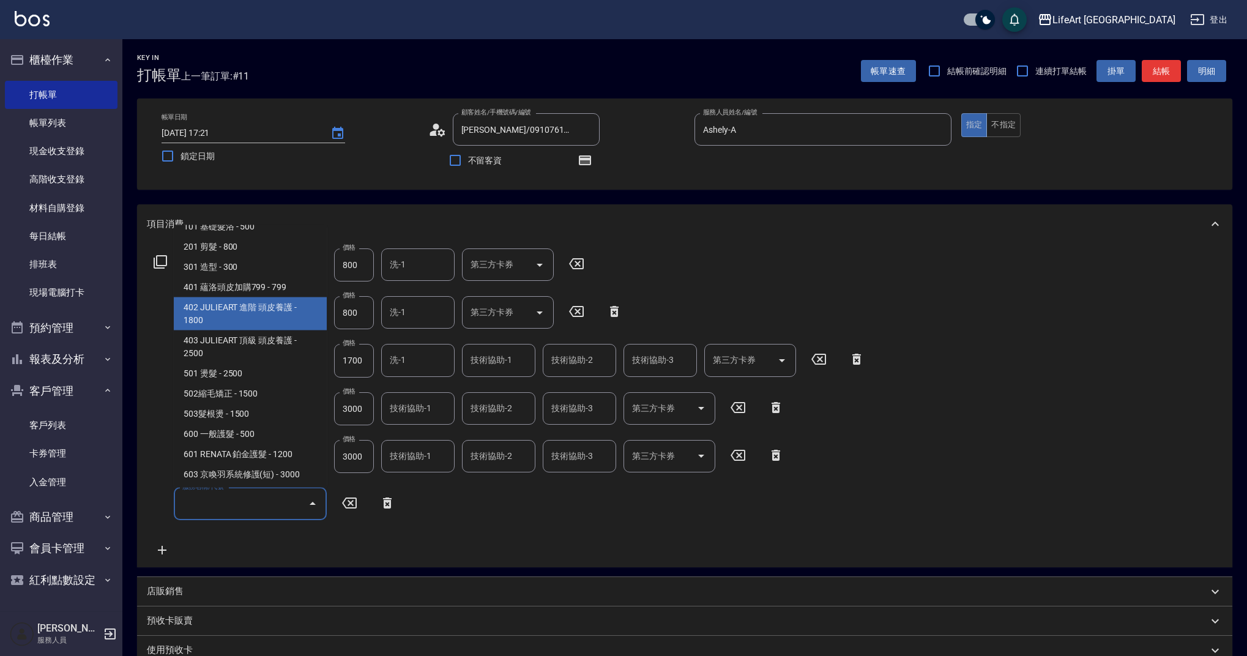
click at [287, 304] on span "402 JULIEART 進階 頭皮養護 - 1800" at bounding box center [250, 313] width 153 height 33
type input "402 JULIEART 進階 頭皮養護(402)"
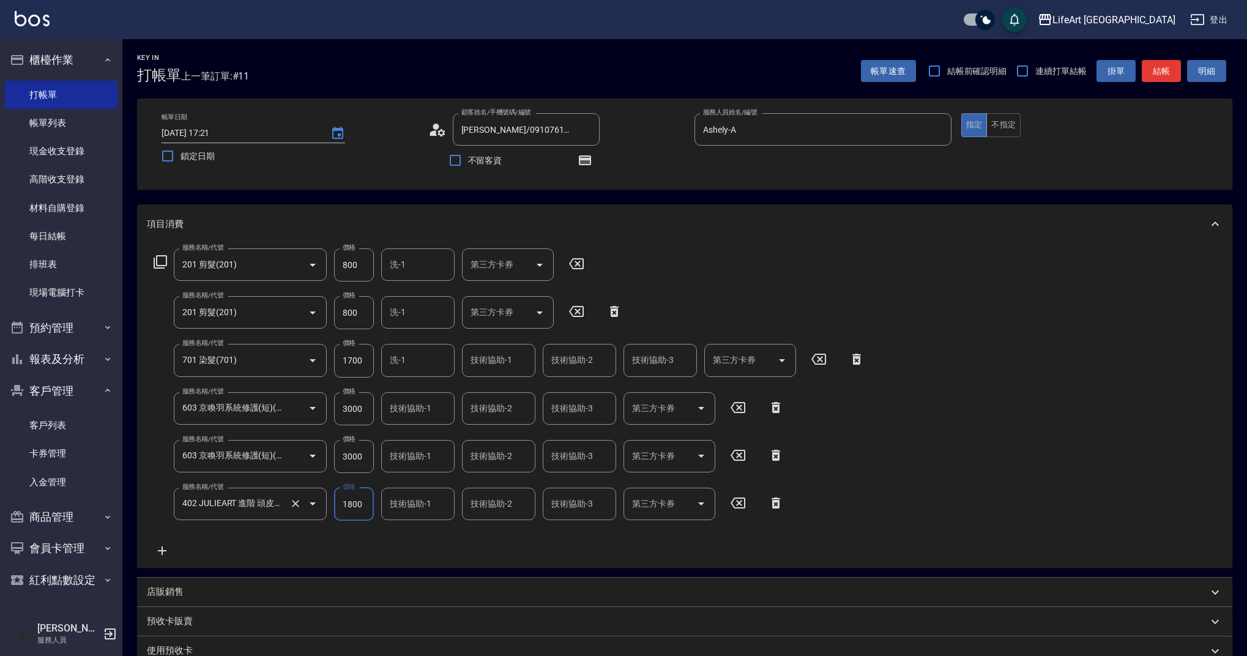
drag, startPoint x: 366, startPoint y: 502, endPoint x: 320, endPoint y: 499, distance: 45.9
click at [320, 499] on div "服務名稱/代號 402 JULIEART 進階 頭皮養護(402) 服務名稱/代號 價格 1800 價格 技術協助-1 技術協助-1 技術協助-2 技術協助-…" at bounding box center [469, 503] width 644 height 33
type input "2000"
drag, startPoint x: 361, startPoint y: 456, endPoint x: 308, endPoint y: 451, distance: 53.4
click at [308, 451] on div "服務名稱/代號 603 京喚羽系統修護(短)(603) 服務名稱/代號 價格 3000 價格 技術協助-1 技術協助-1 技術協助-2 技術協助-2 技術協助…" at bounding box center [469, 456] width 644 height 33
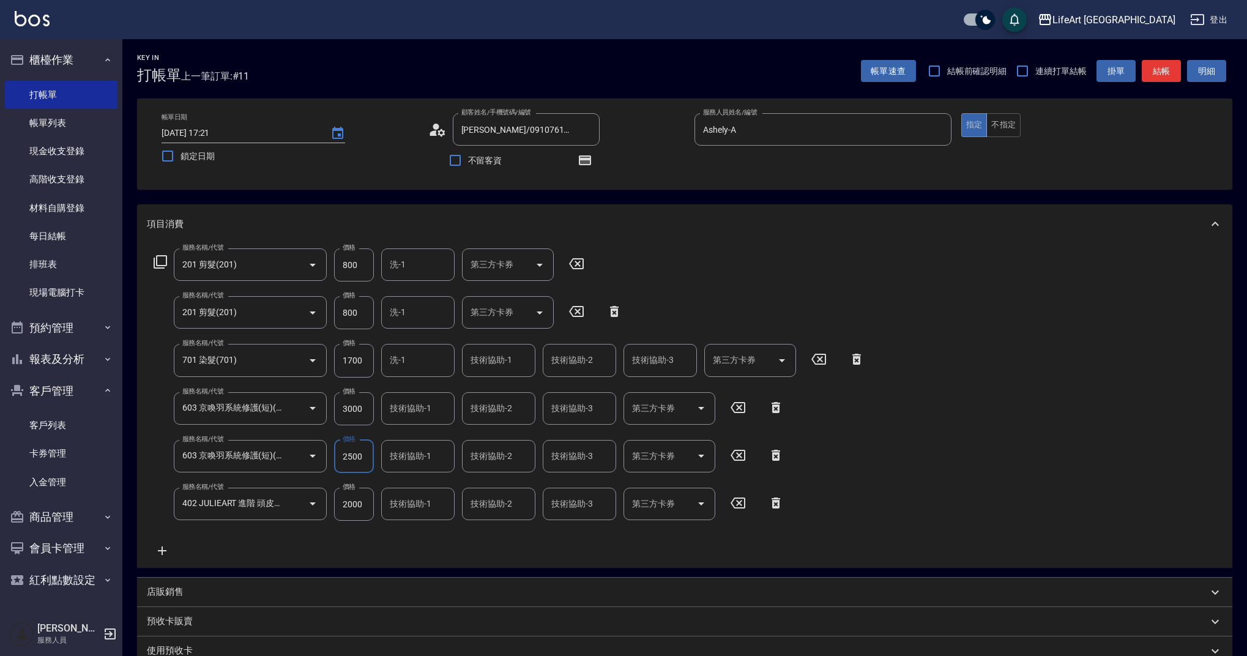
type input "2500"
drag, startPoint x: 336, startPoint y: 408, endPoint x: 328, endPoint y: 408, distance: 7.3
click at [328, 408] on div "服務名稱/代號 603 京喚羽系統修護(短)(603) 服務名稱/代號 價格 3000 價格 技術協助-1 技術協助-1 技術協助-2 技術協助-2 技術協助…" at bounding box center [469, 408] width 644 height 33
type input "2500"
drag, startPoint x: 369, startPoint y: 308, endPoint x: 296, endPoint y: 309, distance: 72.8
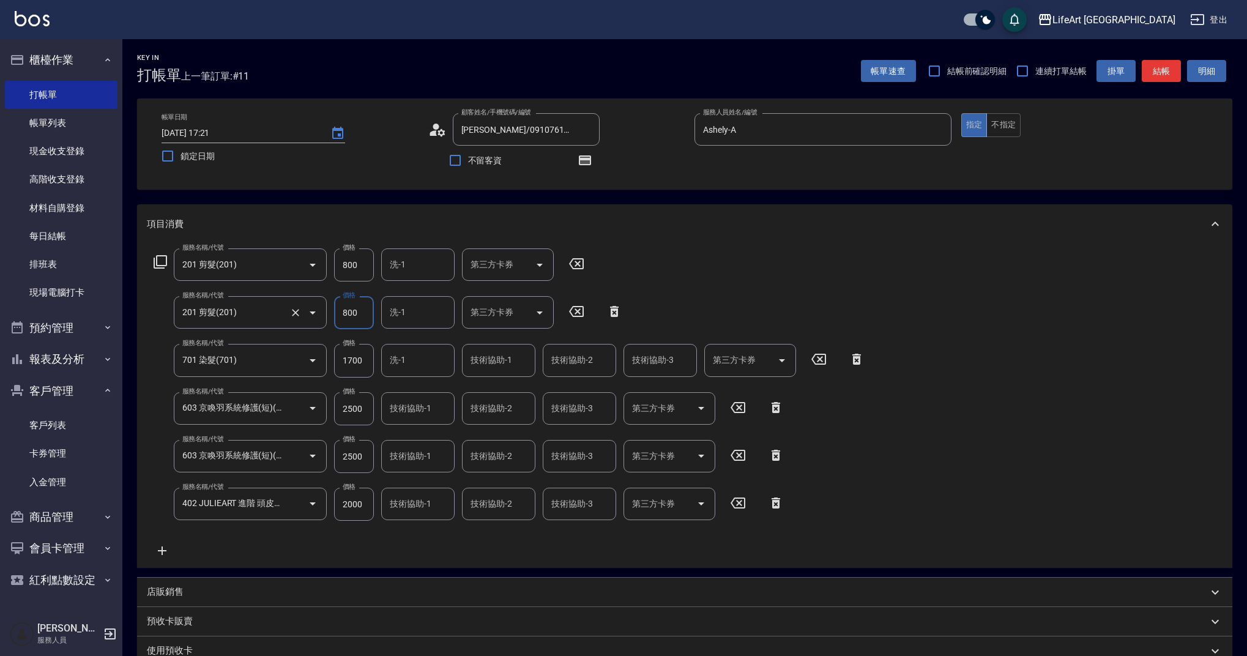
click at [296, 309] on div "服務名稱/代號 201 剪髮(201) 服務名稱/代號 價格 800 價格 洗-1 洗-1 第三方卡券 第三方卡券" at bounding box center [388, 312] width 483 height 33
type input "980"
drag, startPoint x: 360, startPoint y: 261, endPoint x: 303, endPoint y: 269, distance: 58.0
click at [303, 269] on div "服務名稱/代號 201 剪髮(201) 服務名稱/代號 價格 800 價格 洗-1 洗-1 第三方卡券 第三方卡券" at bounding box center [369, 264] width 445 height 33
type input "980"
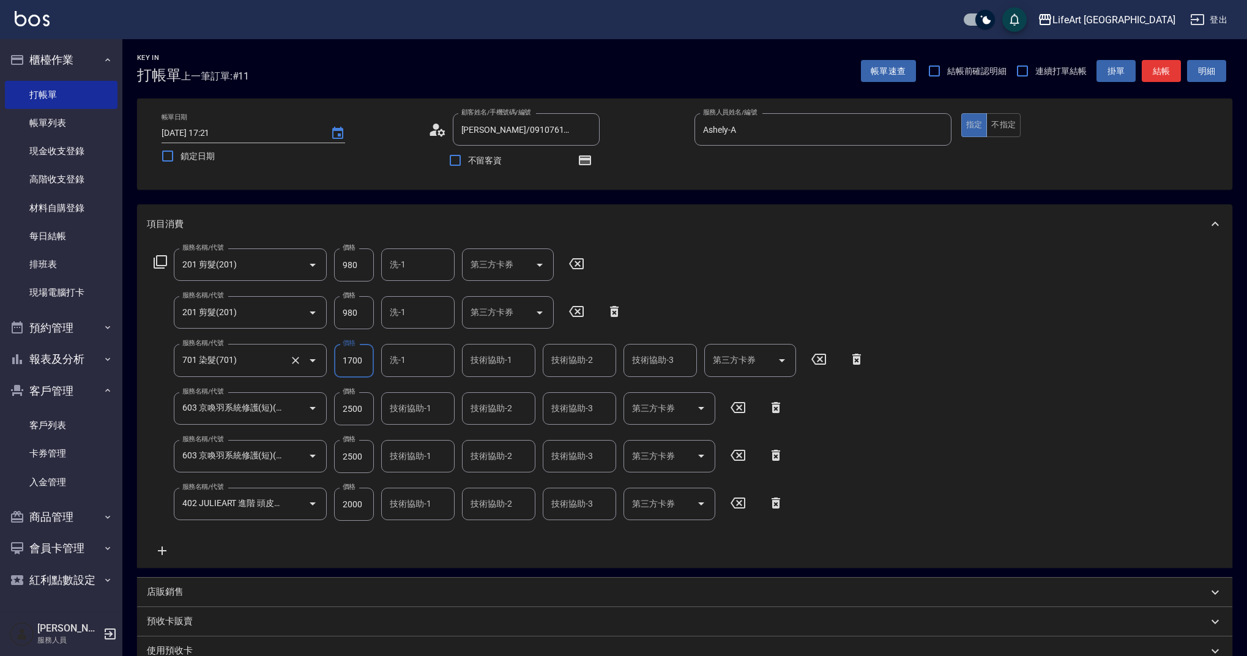
drag, startPoint x: 370, startPoint y: 359, endPoint x: 297, endPoint y: 361, distance: 72.8
click at [297, 361] on div "服務名稱/代號 701 染髮(701) 服務名稱/代號 價格 1700 價格 洗-1 洗-1 技術協助-1 技術協助-1 技術協助-2 技術協助-2 技術協助…" at bounding box center [509, 360] width 725 height 33
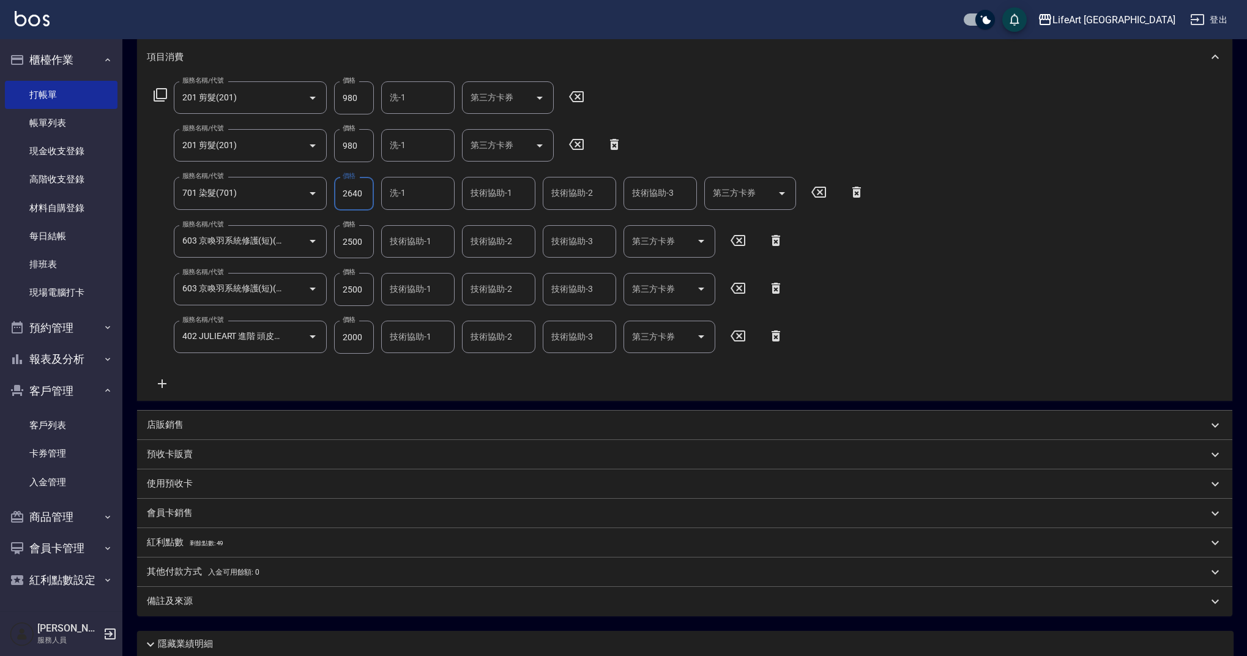
scroll to position [0, 0]
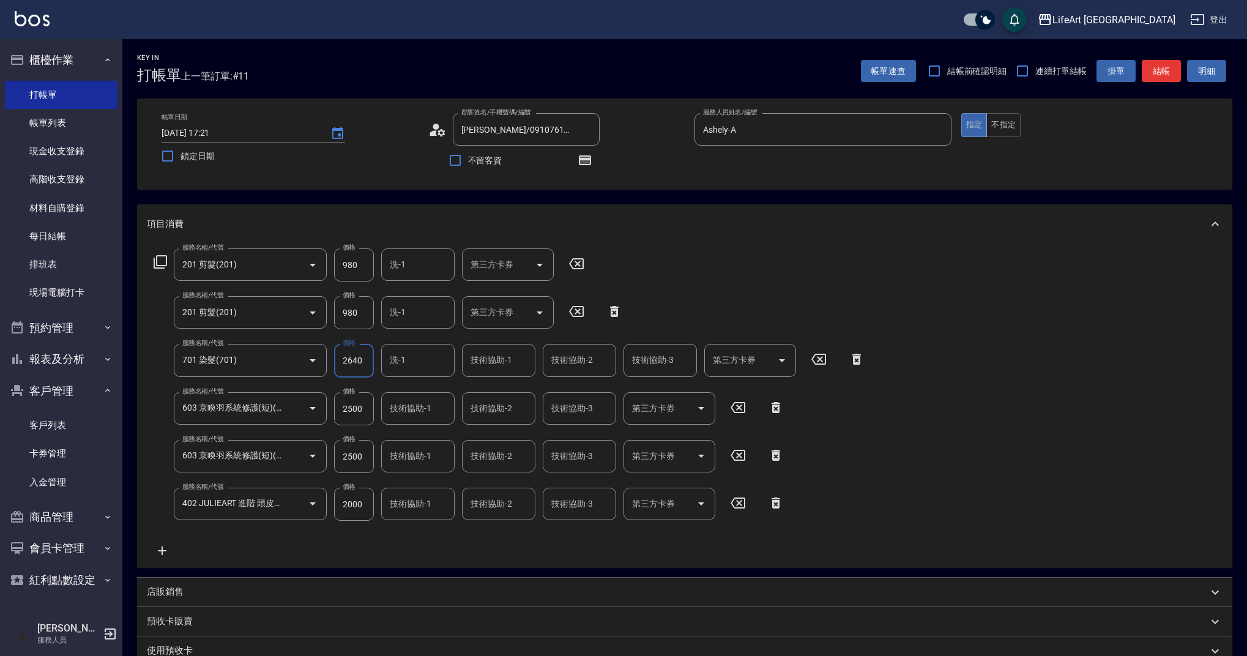
type input "2640"
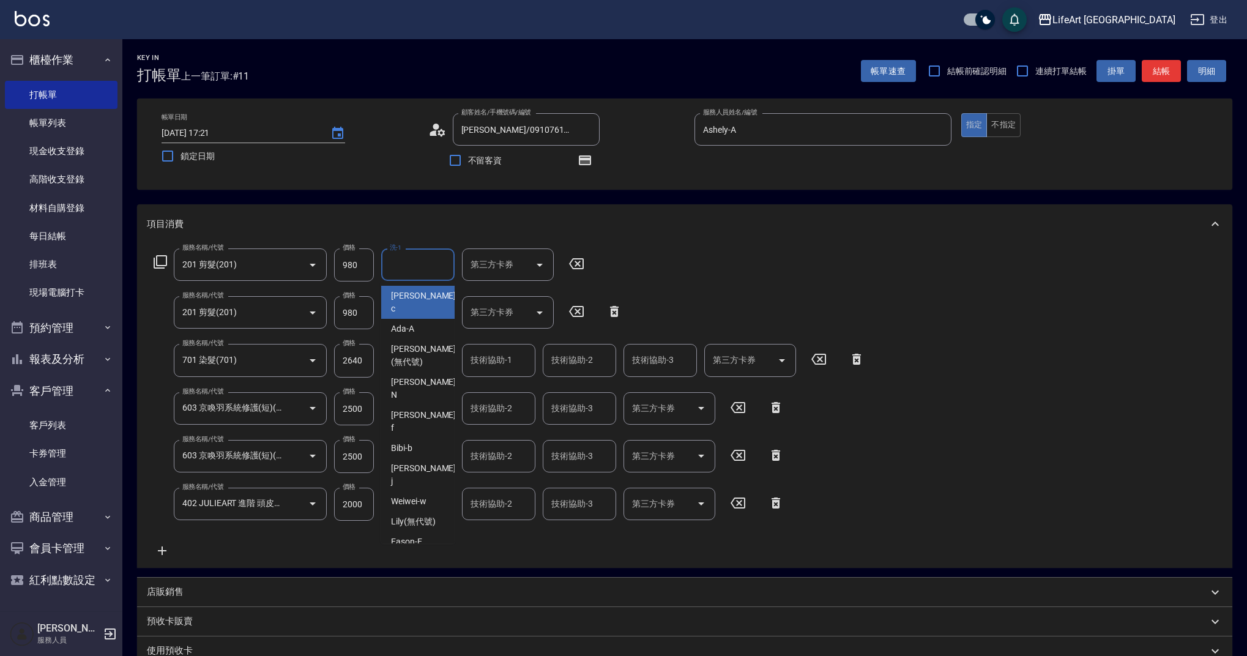
click at [404, 269] on input "洗-1" at bounding box center [418, 264] width 62 height 21
click at [412, 297] on span "Casey -c" at bounding box center [424, 302] width 67 height 26
type input "Casey-c"
click at [415, 317] on input "洗-1" at bounding box center [418, 312] width 62 height 21
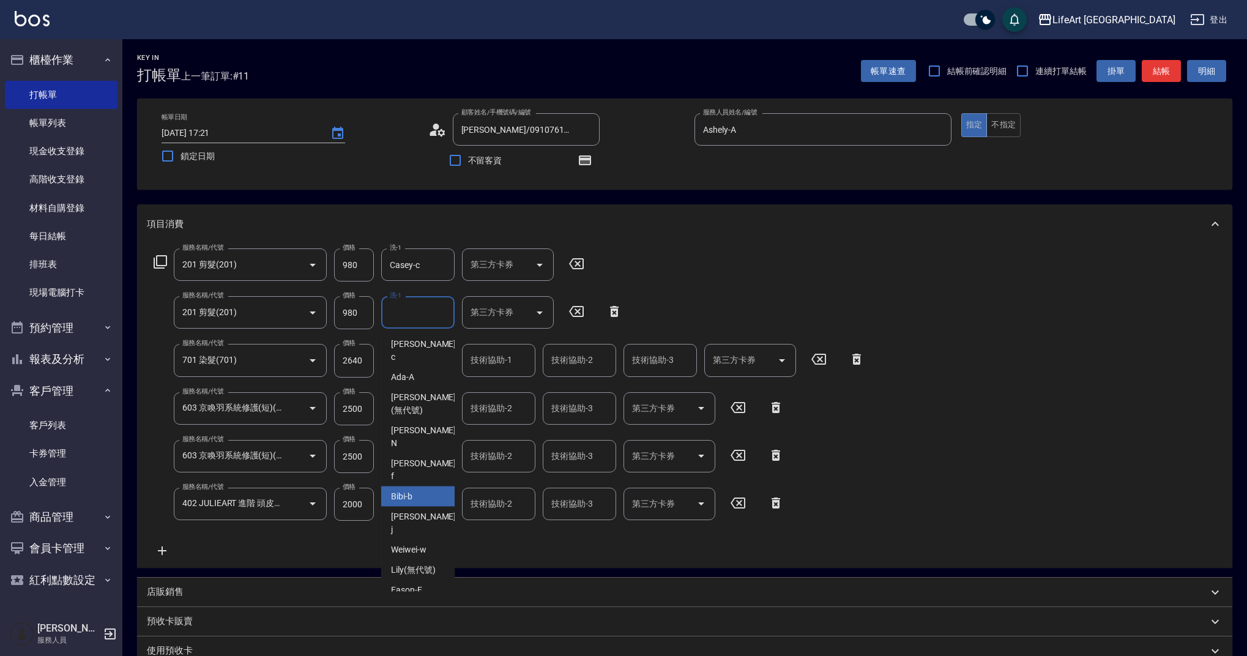
scroll to position [23, 0]
click at [439, 598] on div "Ally (無代號)" at bounding box center [417, 608] width 73 height 20
type input "Ally(無代號)"
click at [408, 516] on div "技術協助-1" at bounding box center [417, 503] width 73 height 32
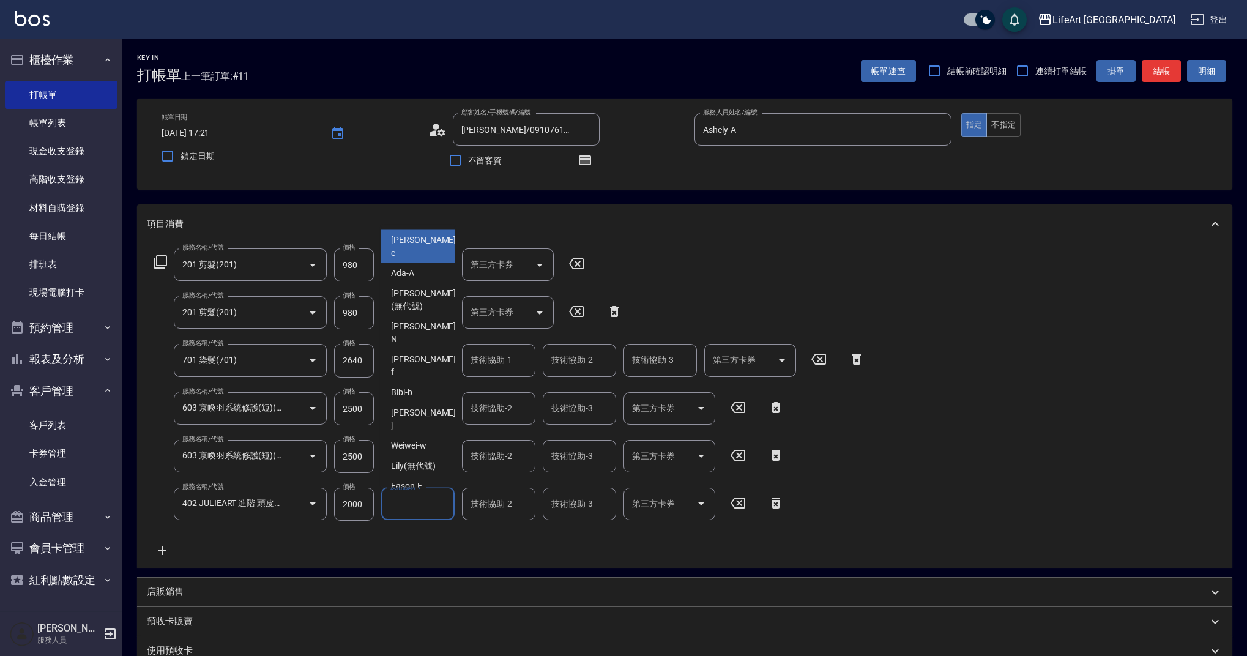
click at [421, 245] on div "Casey -c" at bounding box center [417, 246] width 73 height 33
type input "Casey-c"
click at [407, 466] on input "技術協助-1" at bounding box center [418, 455] width 62 height 21
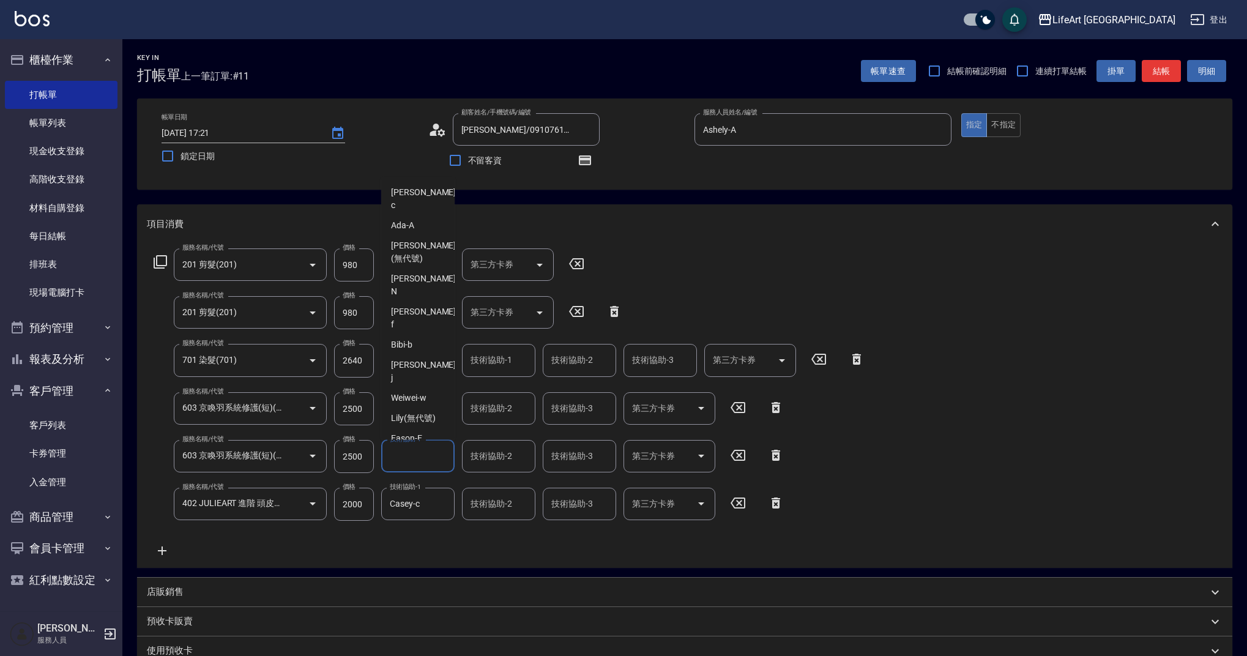
click at [407, 472] on span "Ally (無代號)" at bounding box center [413, 478] width 45 height 13
type input "Ally(無代號)"
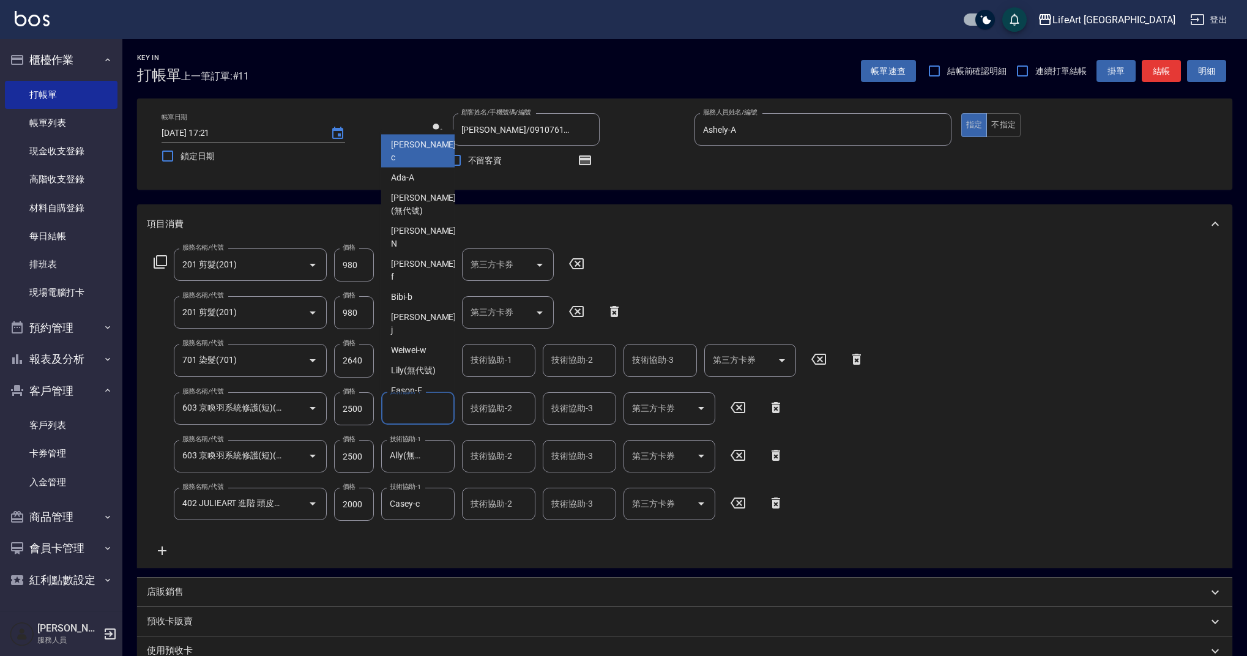
click at [425, 412] on input "技術協助-1" at bounding box center [418, 408] width 62 height 21
click at [415, 142] on span "Casey -c" at bounding box center [424, 151] width 67 height 26
type input "Casey-c"
click at [395, 365] on input "洗-1" at bounding box center [418, 359] width 62 height 21
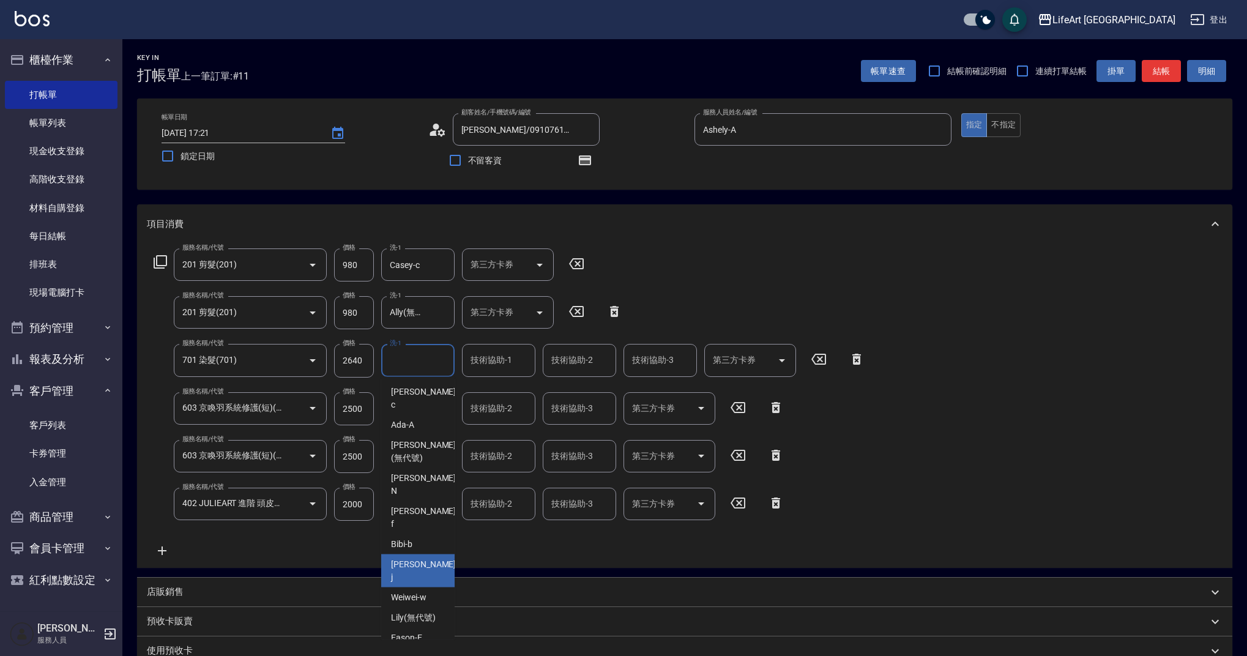
click at [431, 554] on div "[PERSON_NAME]" at bounding box center [417, 570] width 73 height 33
type input "[PERSON_NAME]"
click at [498, 363] on div "技術協助-1 技術協助-1" at bounding box center [498, 360] width 73 height 32
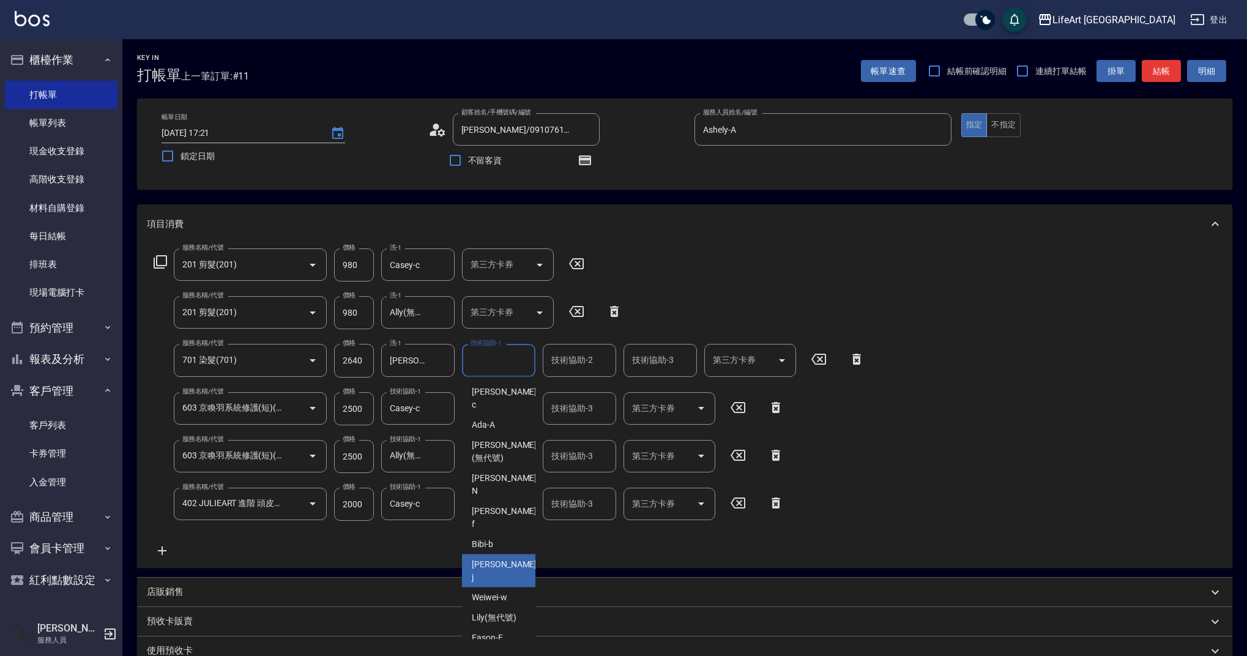
click at [495, 558] on span "[PERSON_NAME]" at bounding box center [505, 571] width 67 height 26
type input "[PERSON_NAME]"
click at [587, 362] on div "技術協助-2 技術協助-2" at bounding box center [579, 360] width 73 height 32
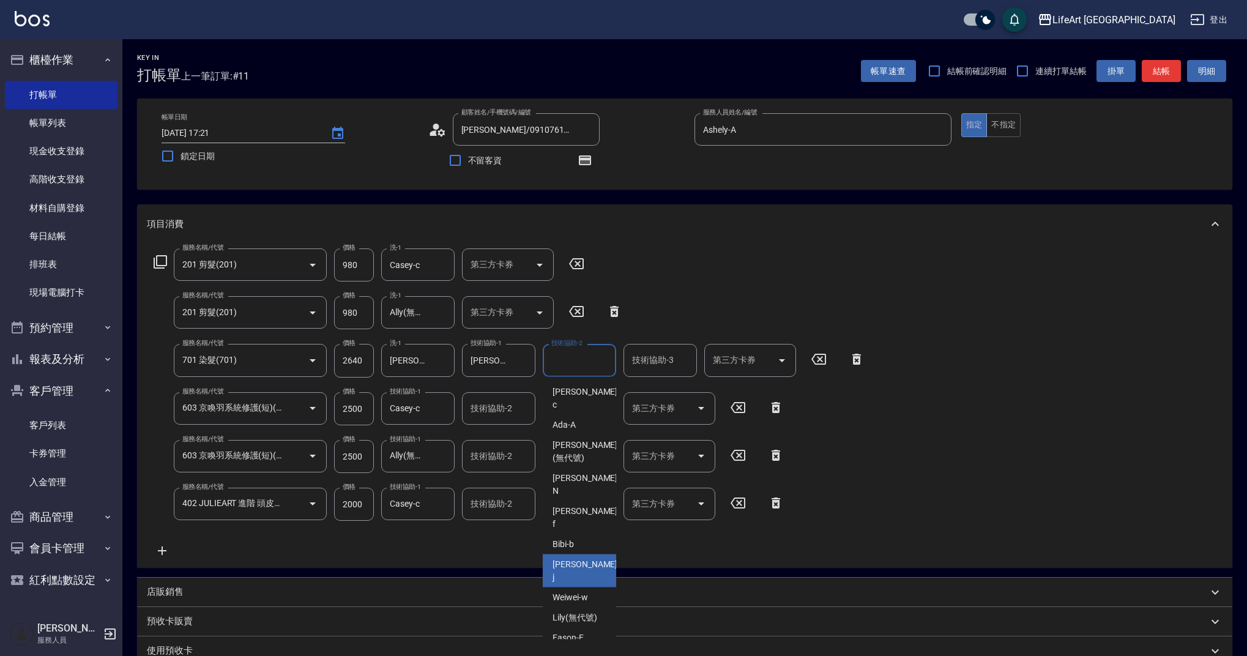
click at [578, 558] on span "[PERSON_NAME]" at bounding box center [585, 571] width 67 height 26
type input "[PERSON_NAME]"
click at [996, 303] on div "服務名稱/代號 201 剪髮(201) 服務名稱/代號 價格 980 價格 洗-1 Casey-c 洗-1 第三方卡券 第三方卡券 服務名稱/代號 201 剪…" at bounding box center [684, 405] width 1095 height 324
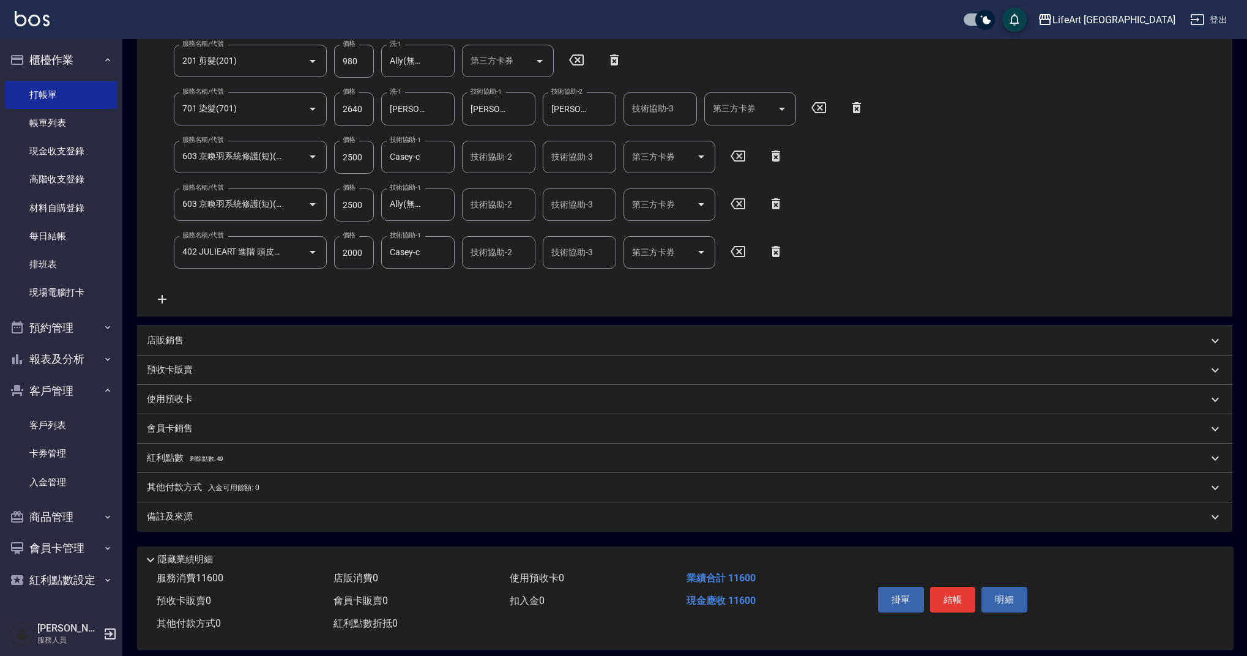
scroll to position [265, 0]
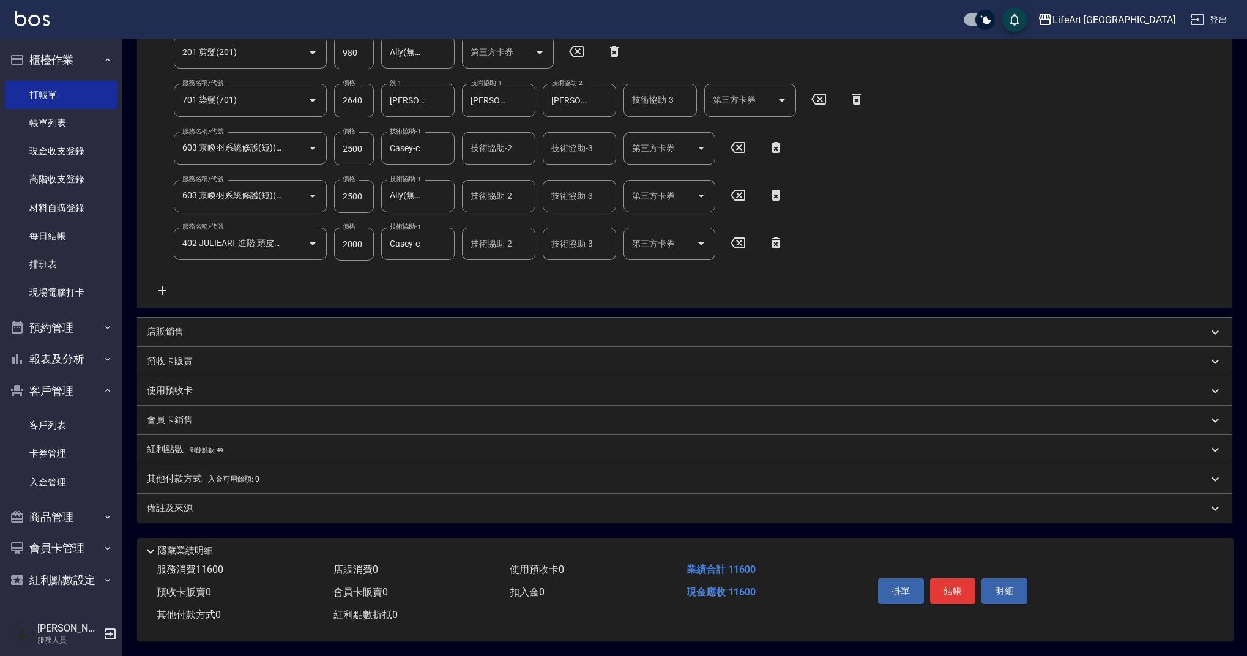
click at [269, 508] on div "備註及來源" at bounding box center [677, 508] width 1061 height 13
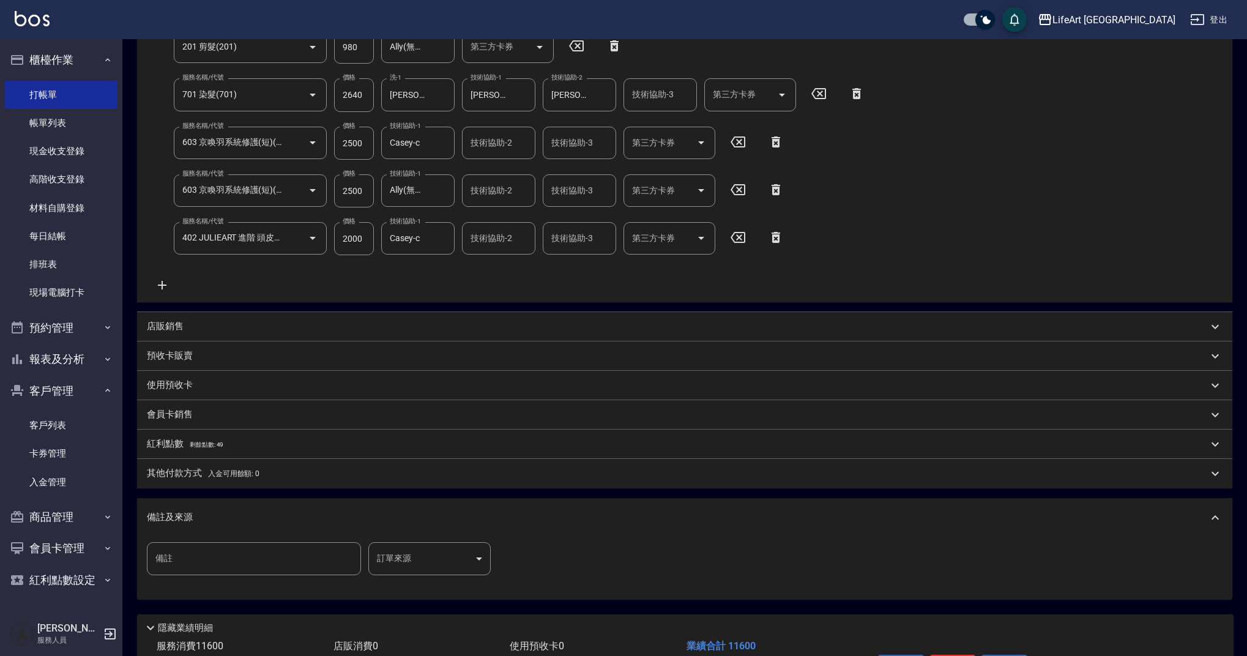
scroll to position [4, 0]
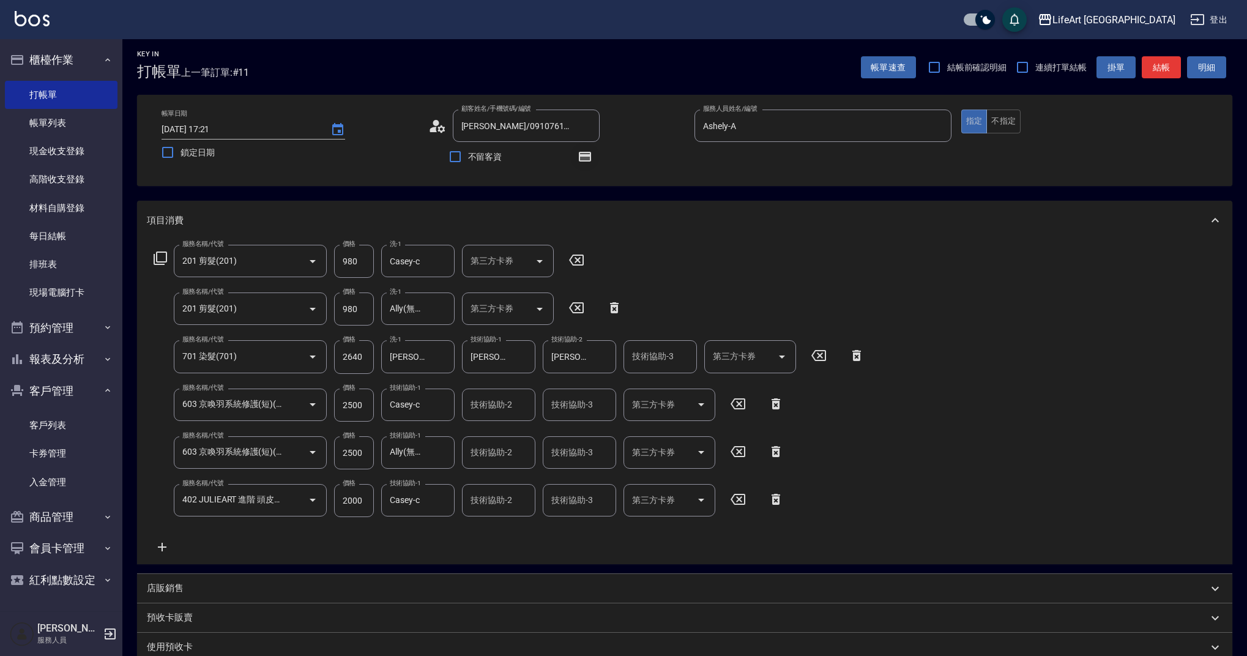
click at [580, 151] on icon "button" at bounding box center [584, 156] width 15 height 15
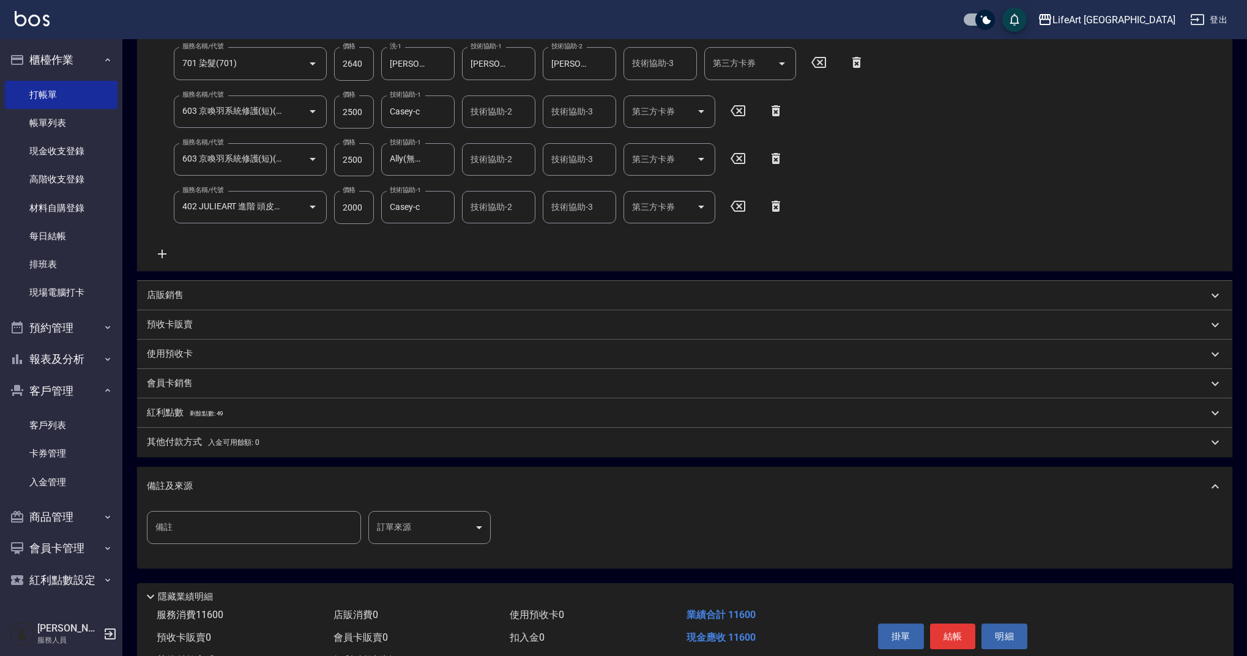
scroll to position [306, 0]
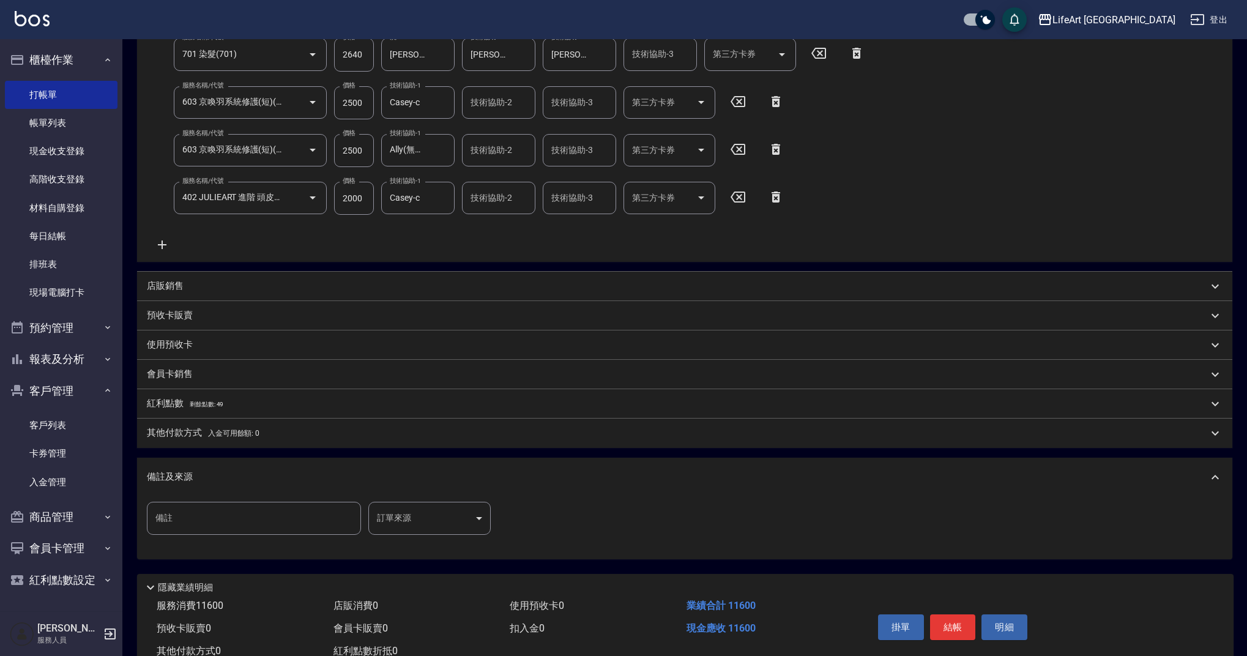
click at [191, 396] on div "紅利點數 剩餘點數: 49" at bounding box center [684, 403] width 1095 height 29
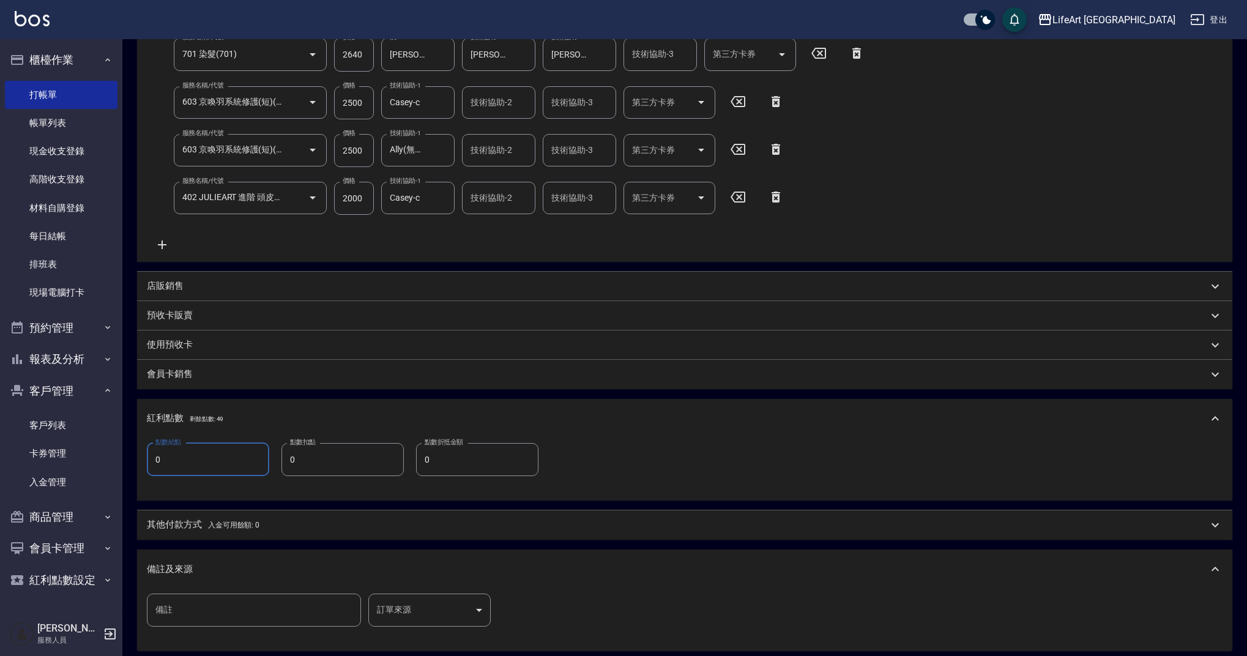
drag, startPoint x: 215, startPoint y: 464, endPoint x: 124, endPoint y: 456, distance: 91.4
click at [124, 456] on div "Key In 打帳單 上一筆訂單:#11 帳單速查 結帳前確認明細 連續打單結帳 掛單 結帳 明細 帳單日期 [DATE] 17:21 鎖定日期 顧客姓名/手…" at bounding box center [684, 258] width 1124 height 1050
type input "23"
click at [166, 521] on p "其他付款方式 入金可用餘額: 0" at bounding box center [203, 524] width 113 height 13
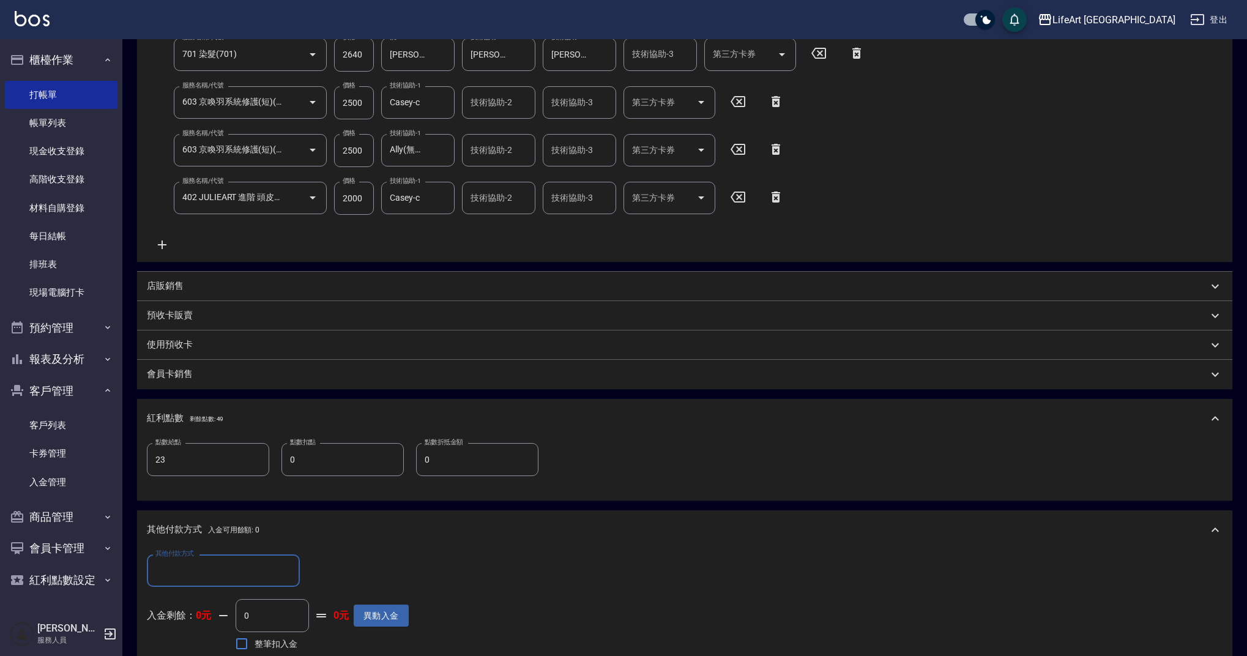
scroll to position [563, 0]
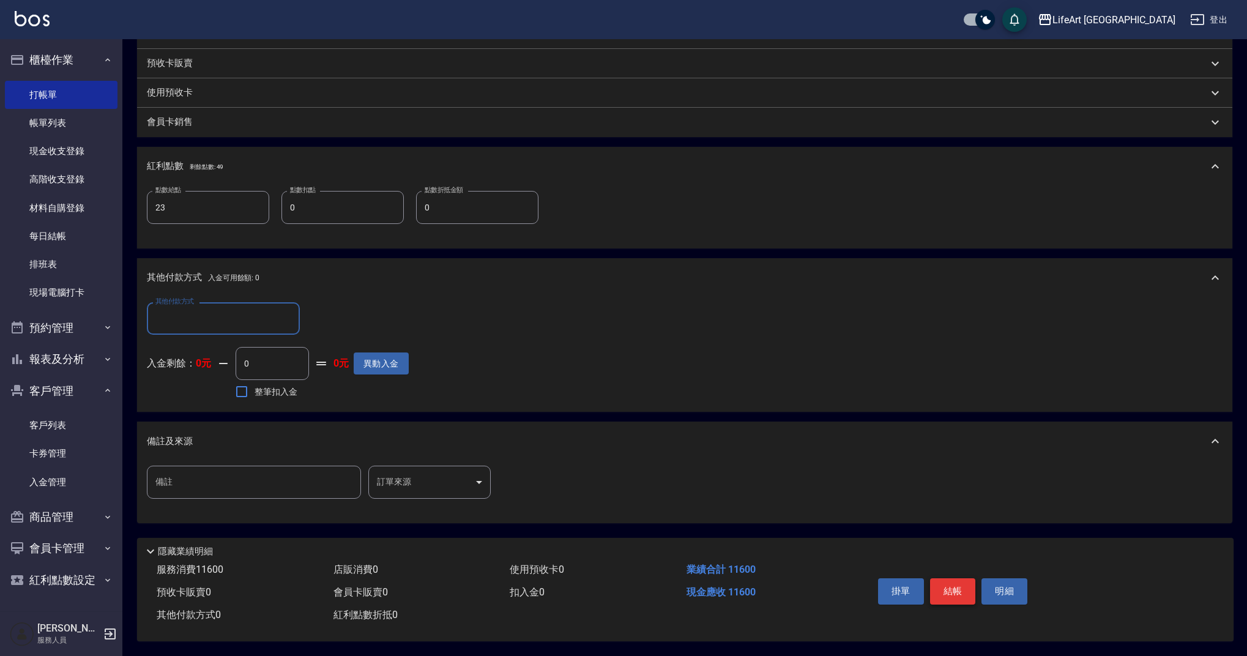
click at [948, 585] on button "結帳" at bounding box center [953, 591] width 46 height 26
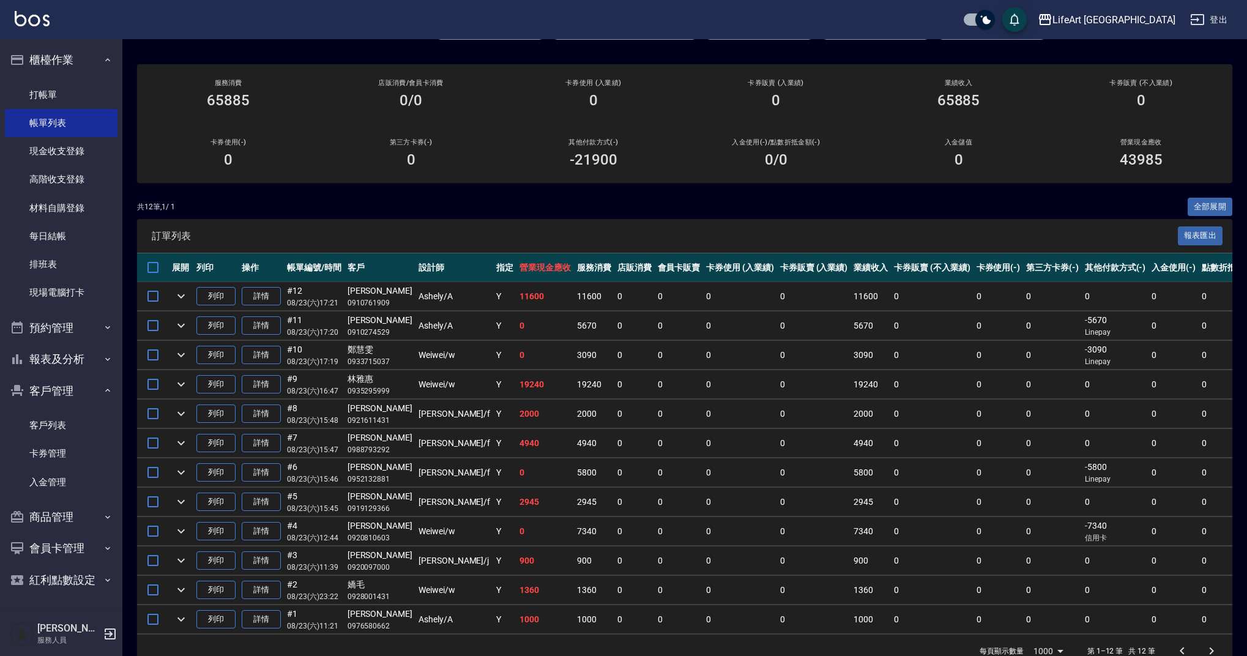
scroll to position [74, 0]
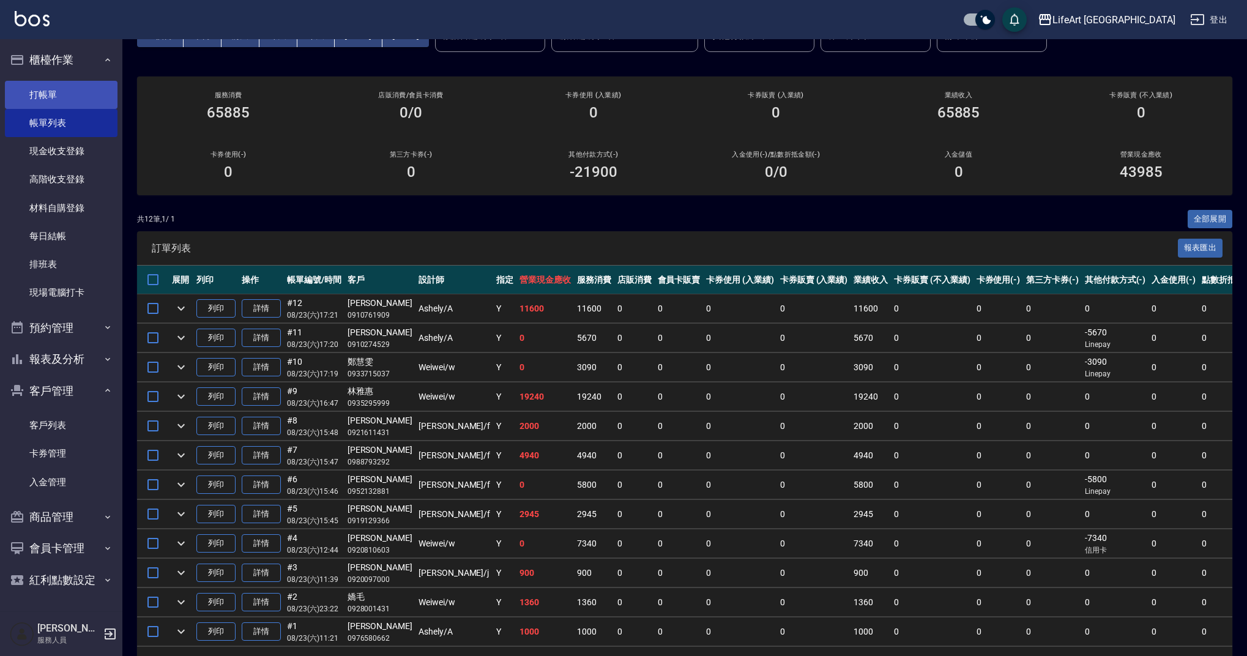
click at [50, 91] on link "打帳單" at bounding box center [61, 95] width 113 height 28
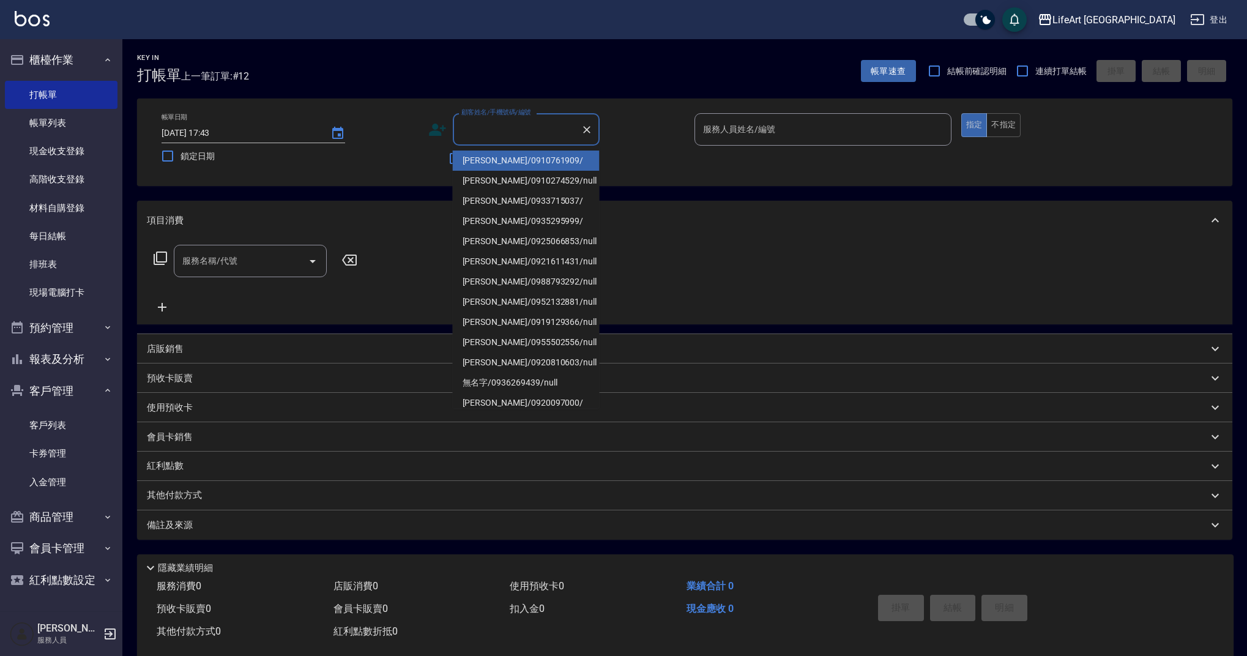
click at [517, 132] on input "顧客姓名/手機號碼/編號" at bounding box center [516, 129] width 117 height 21
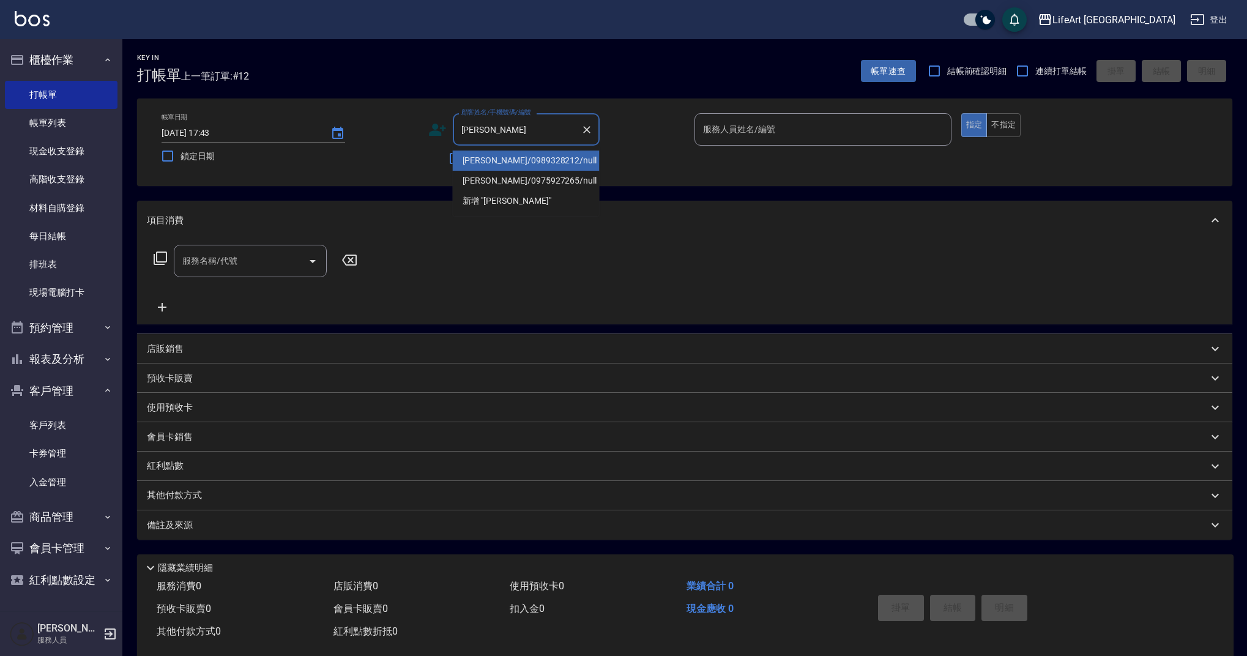
click at [488, 162] on li "[PERSON_NAME]/0989328212/null" at bounding box center [526, 160] width 147 height 20
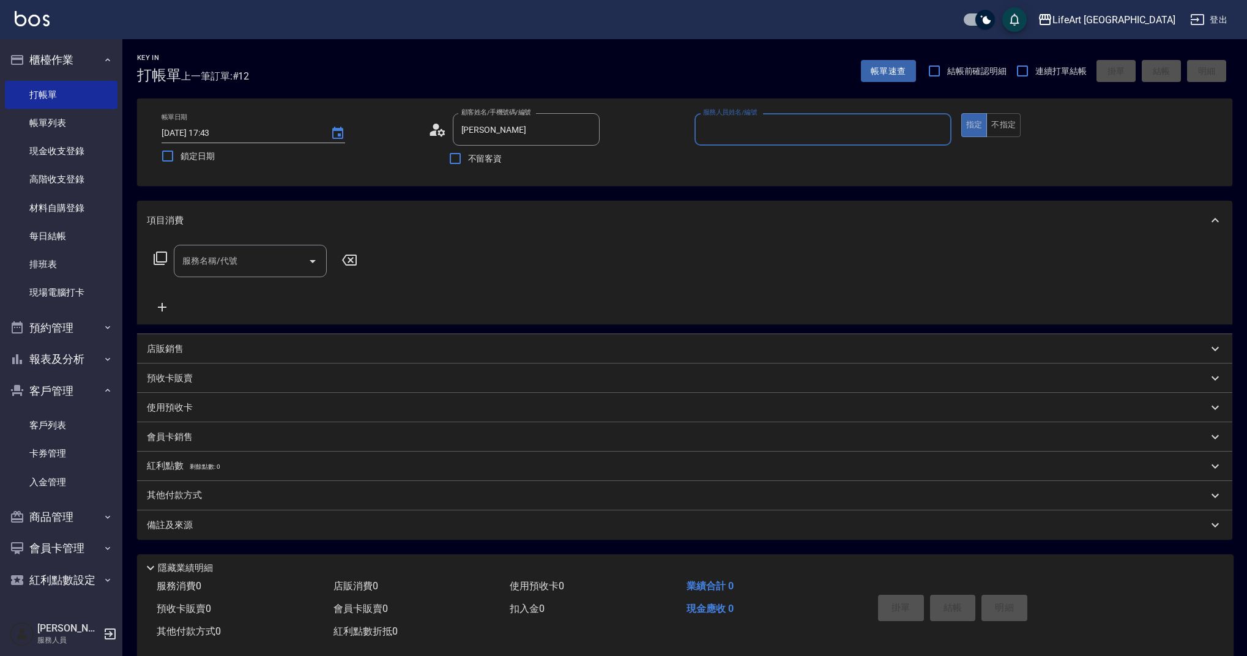
type input "[PERSON_NAME]/0989328212/null"
type input "Weiwei-w"
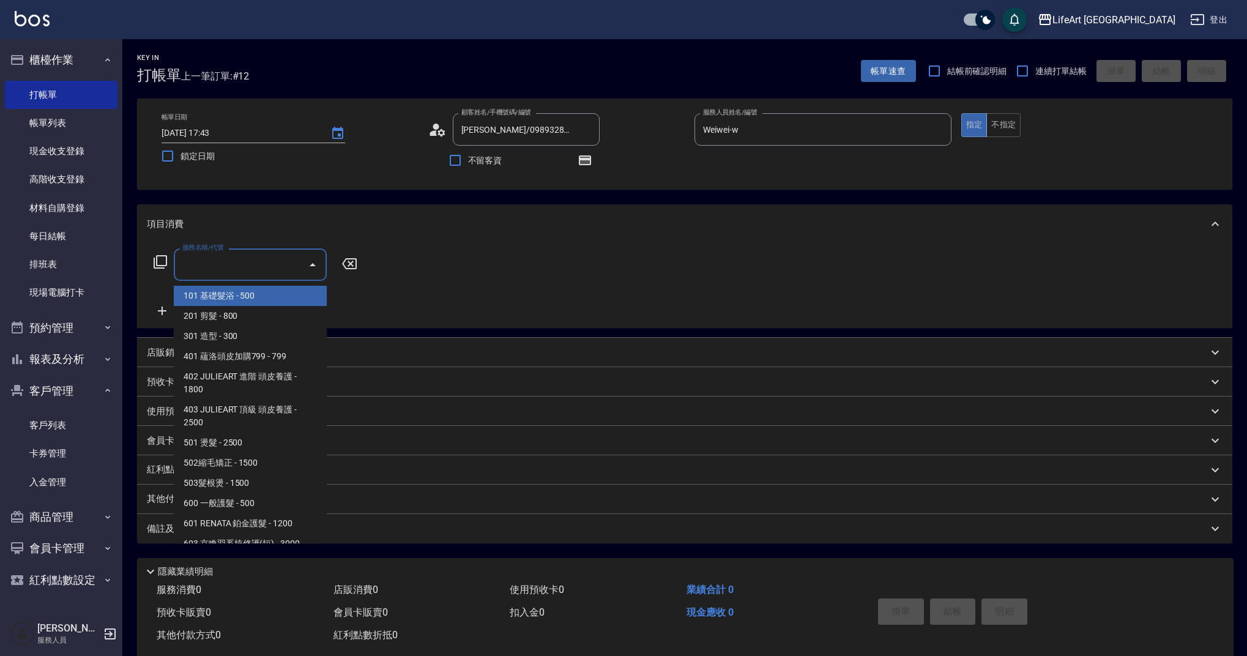
click at [245, 271] on input "服務名稱/代號" at bounding box center [241, 264] width 124 height 21
click at [241, 311] on span "201 剪髮 - 800" at bounding box center [250, 316] width 153 height 20
type input "201 剪髮(201)"
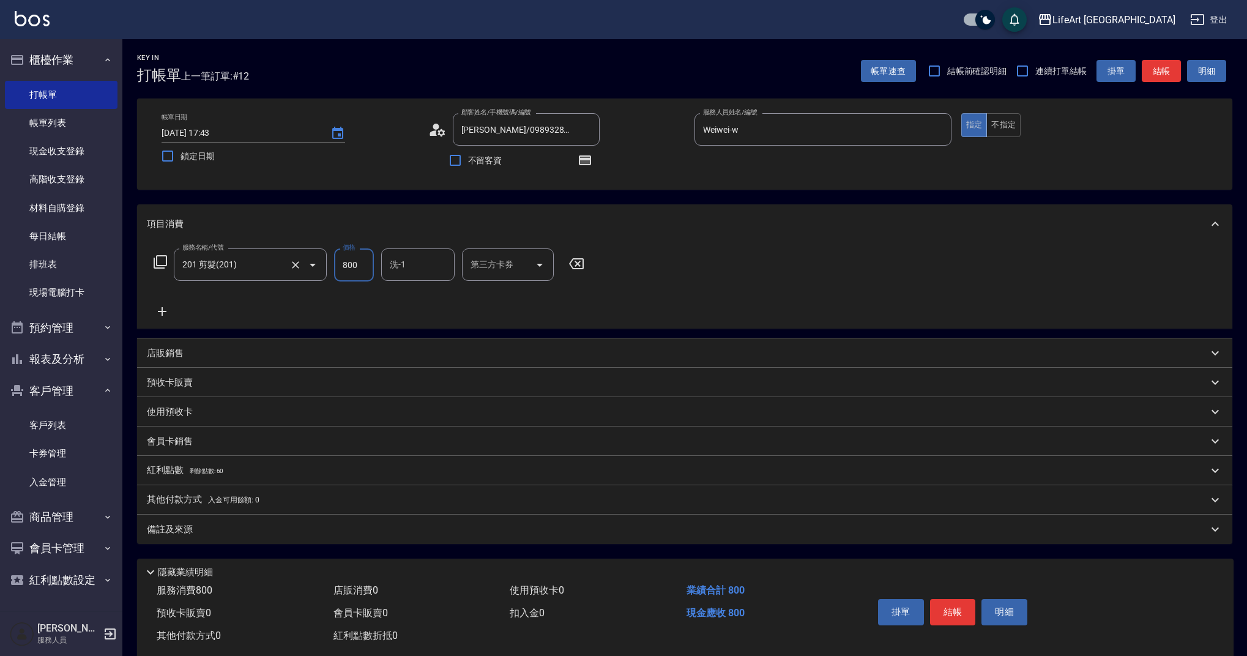
drag, startPoint x: 357, startPoint y: 267, endPoint x: 325, endPoint y: 267, distance: 31.8
click at [325, 267] on div "服務名稱/代號 201 剪髮(201) 服務名稱/代號 價格 800 價格 洗-1 洗-1 第三方卡券 第三方卡券" at bounding box center [369, 264] width 445 height 33
type input "750"
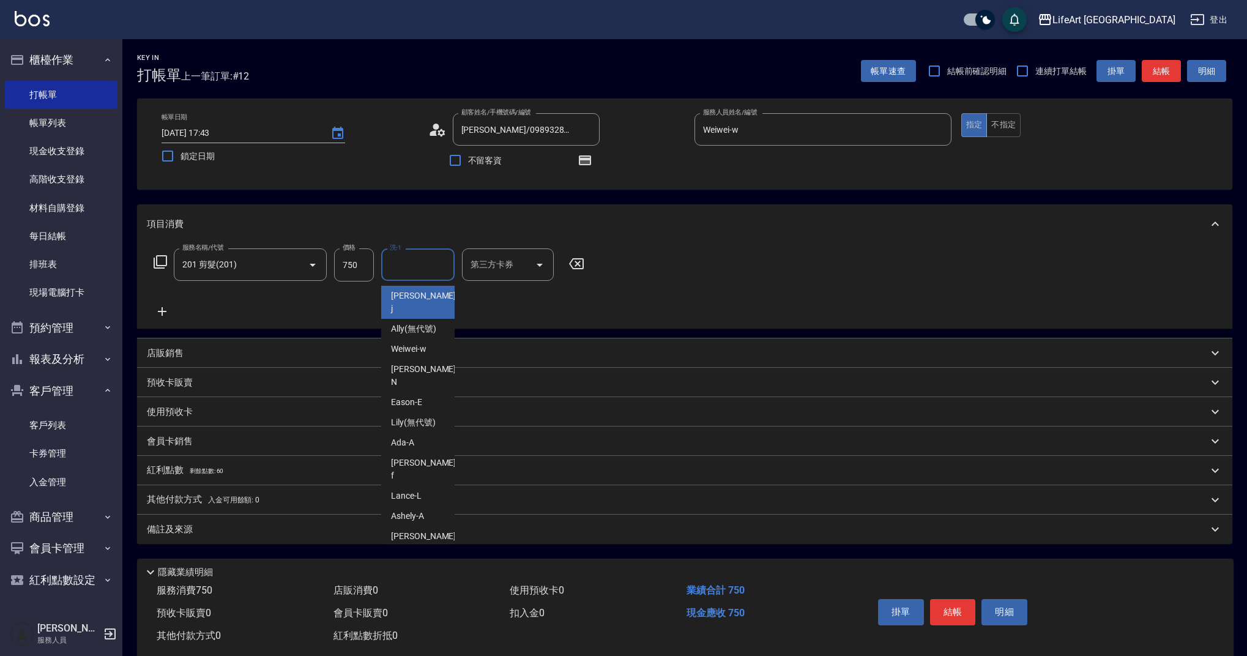
click at [402, 273] on input "洗-1" at bounding box center [418, 264] width 62 height 21
click at [396, 416] on span "Lily (無代號)" at bounding box center [413, 422] width 45 height 13
type input "Lily(無代號)"
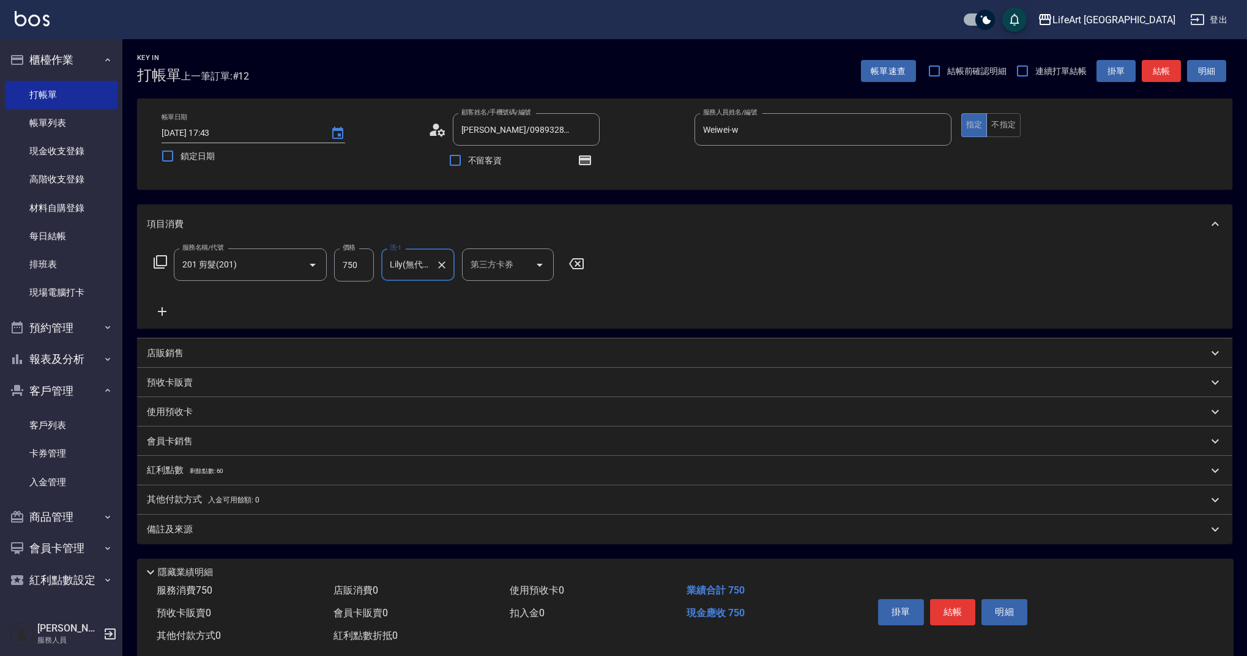
click at [212, 536] on div "備註及來源" at bounding box center [684, 528] width 1095 height 29
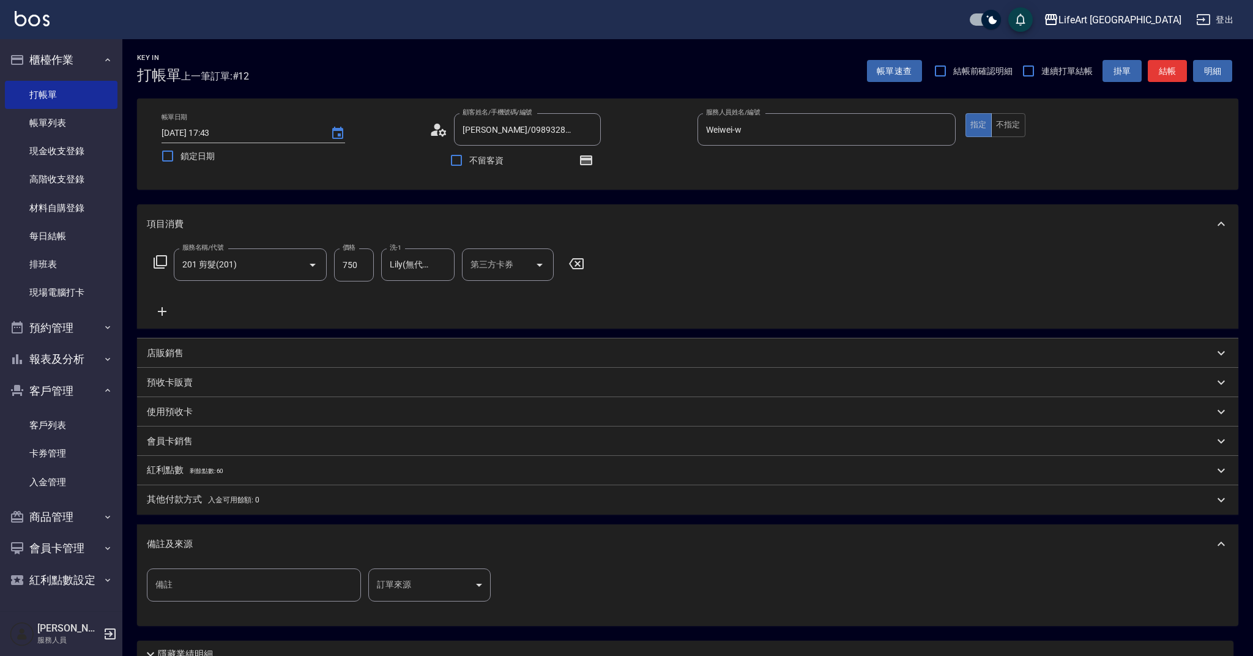
click at [398, 594] on body "LifeArt 蘆洲 登出 櫃檯作業 打帳單 帳單列表 現金收支登錄 高階收支登錄 材料自購登錄 每日結帳 排班表 現場電腦打卡 預約管理 預約管理 單日預約…" at bounding box center [626, 379] width 1253 height 758
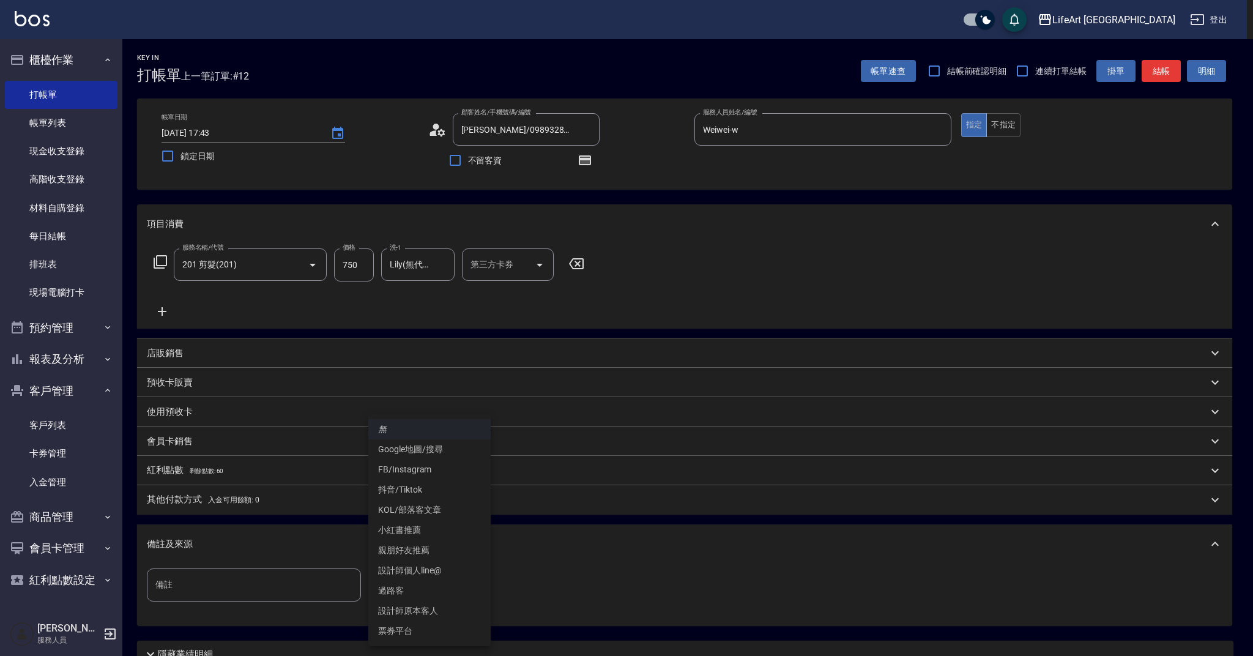
click at [418, 609] on li "設計師原本客人" at bounding box center [429, 611] width 122 height 20
type input "設計師原本客人"
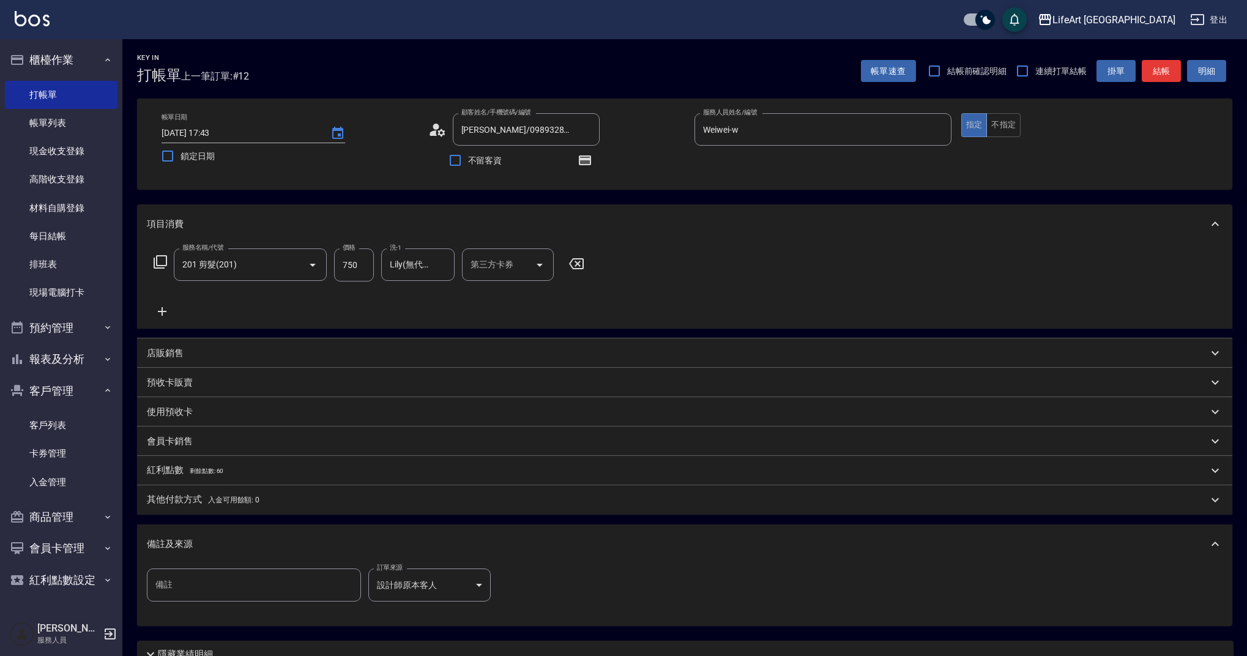
drag, startPoint x: 1248, startPoint y: 450, endPoint x: 1239, endPoint y: 532, distance: 82.5
click at [1239, 532] on div "Key In 打帳單 上一筆訂單:#12 帳單速查 結帳前確認明細 連續打單結帳 掛單 結帳 明細 帳單日期 [DATE] 17:43 鎖定日期 顧客姓名/手…" at bounding box center [684, 398] width 1124 height 719
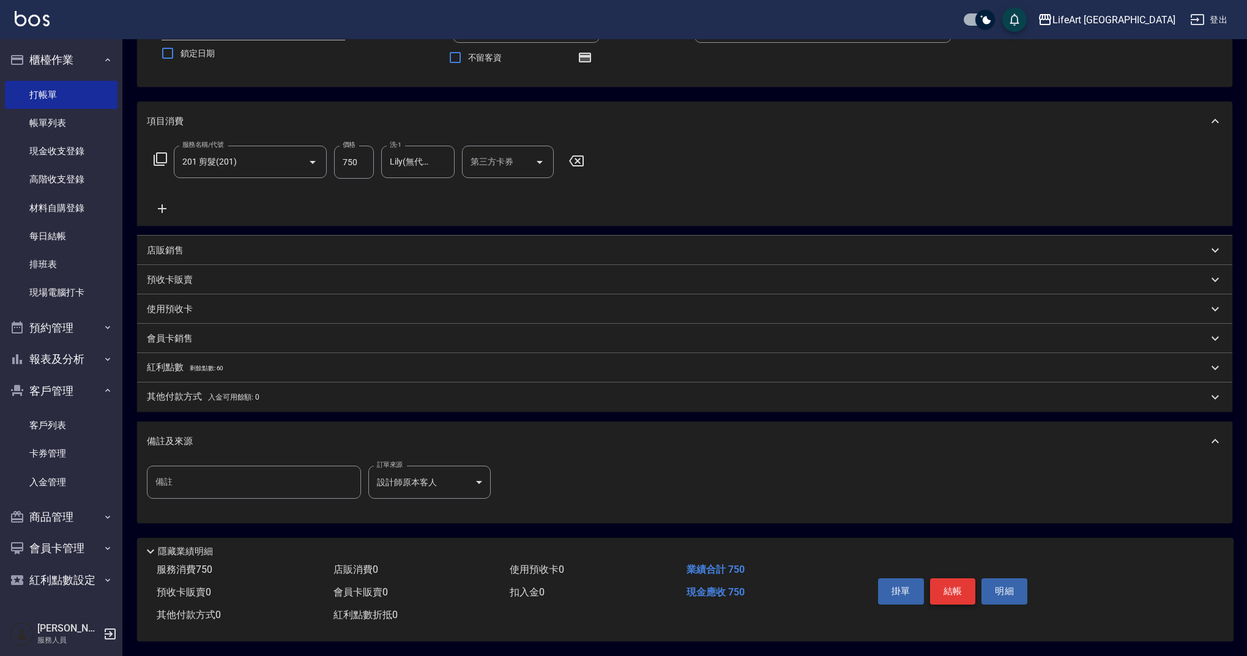
click at [955, 591] on button "結帳" at bounding box center [953, 591] width 46 height 26
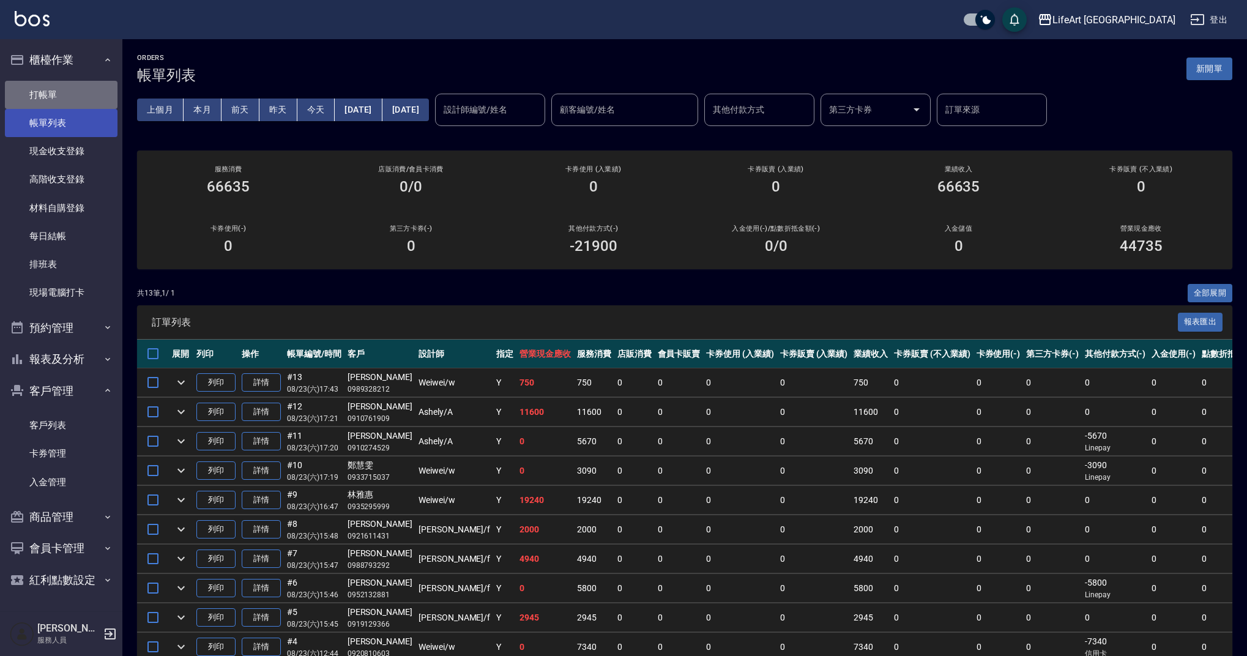
drag, startPoint x: 84, startPoint y: 91, endPoint x: 89, endPoint y: 113, distance: 21.8
click at [84, 91] on link "打帳單" at bounding box center [61, 95] width 113 height 28
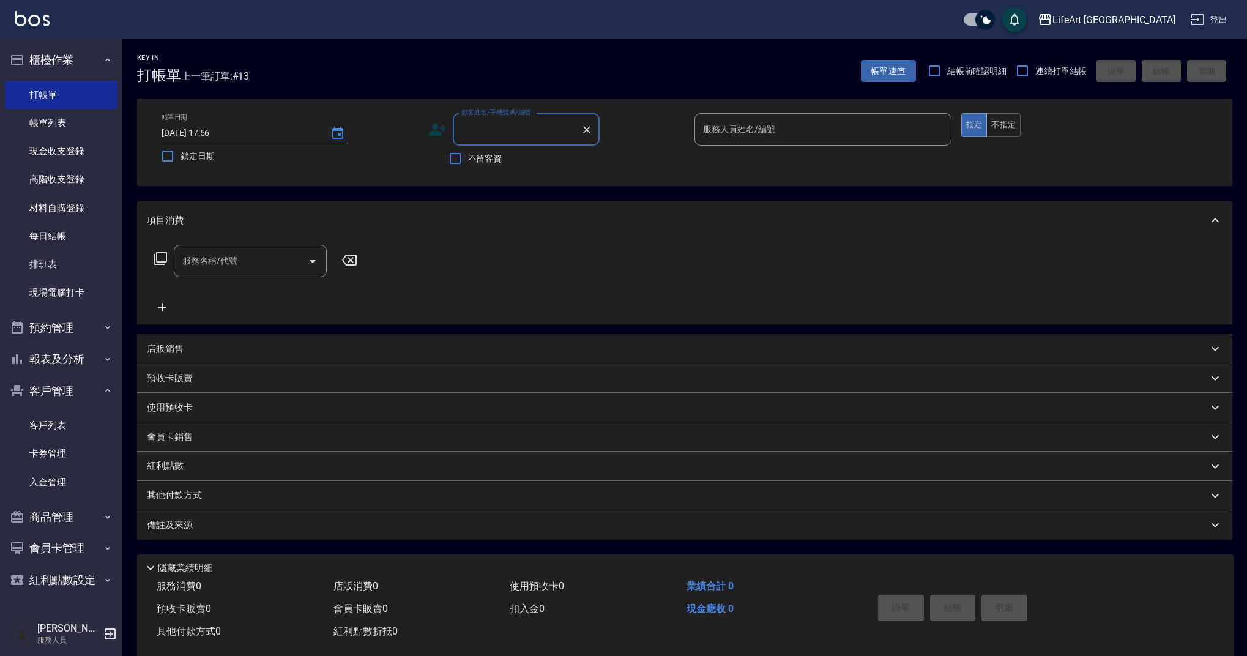
click at [501, 127] on input "顧客姓名/手機號碼/編號" at bounding box center [516, 129] width 117 height 21
drag, startPoint x: 550, startPoint y: 157, endPoint x: 556, endPoint y: 172, distance: 17.0
click at [550, 157] on li "[PERSON_NAME]/0925066853/null" at bounding box center [526, 160] width 147 height 20
type input "[PERSON_NAME]/0925066853/null"
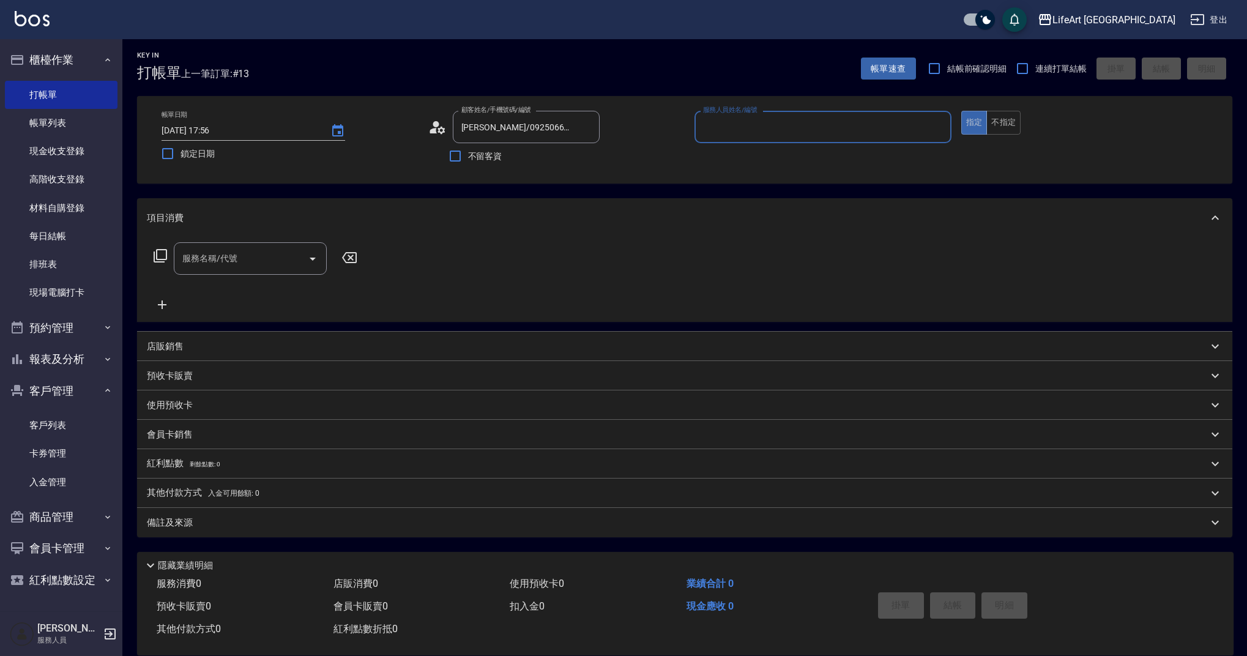
click at [757, 125] on input "服務人員姓名/編號" at bounding box center [823, 126] width 246 height 21
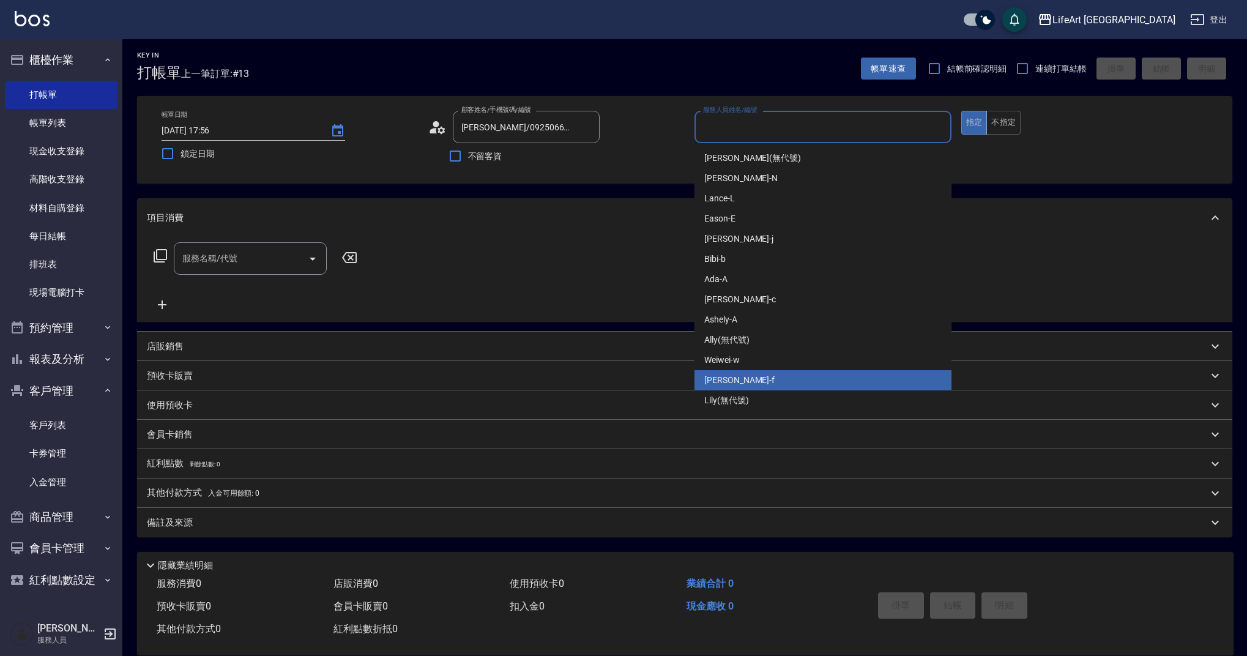
click at [751, 388] on div "Finney -f" at bounding box center [822, 380] width 257 height 20
type input "Finney-f"
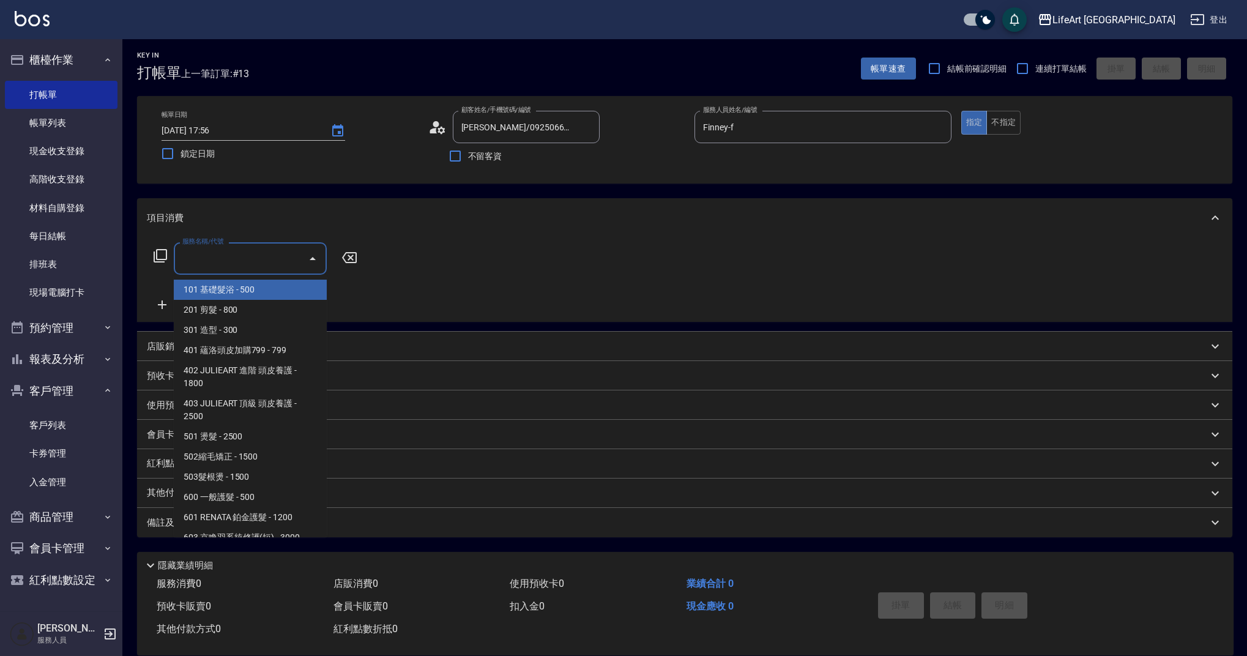
click at [223, 262] on input "服務名稱/代號" at bounding box center [241, 258] width 124 height 21
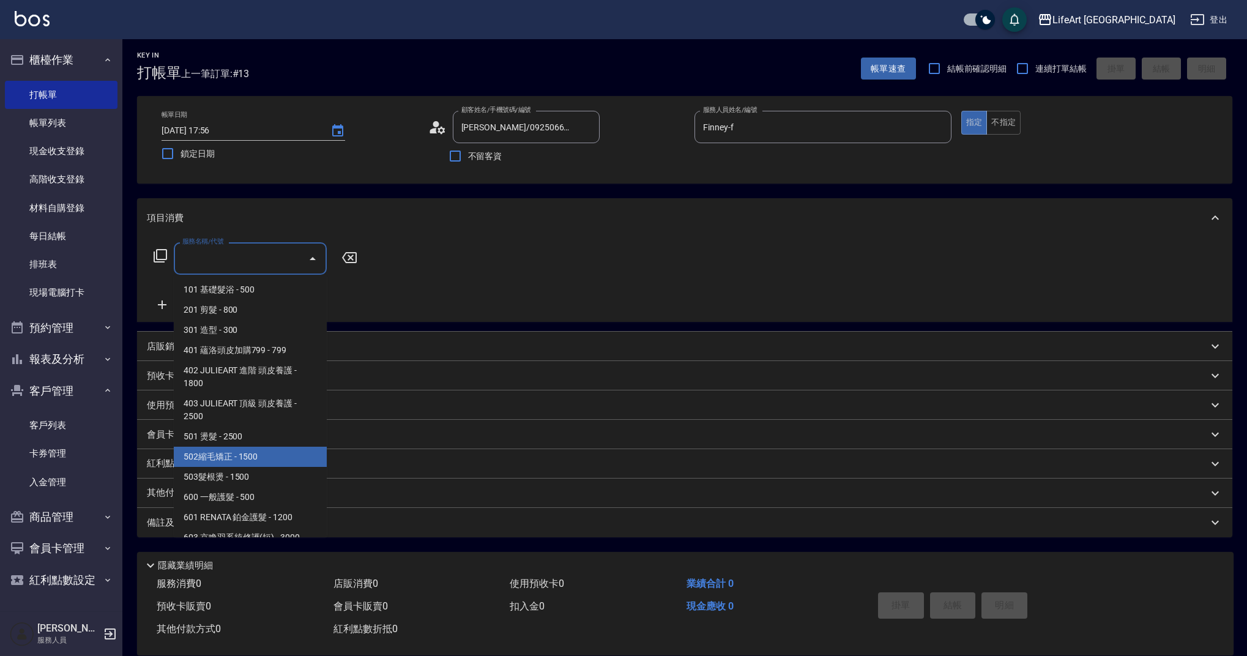
scroll to position [157, 0]
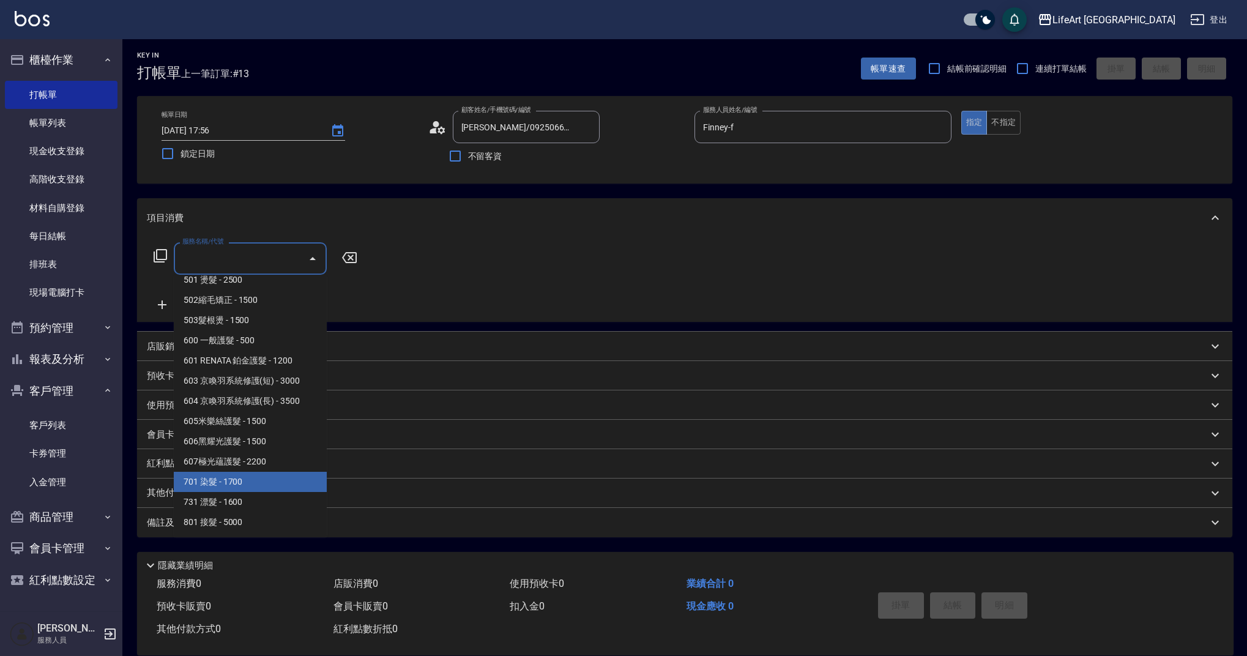
click at [261, 477] on span "701 染髮 - 1700" at bounding box center [250, 482] width 153 height 20
type input "701 染髮(701)"
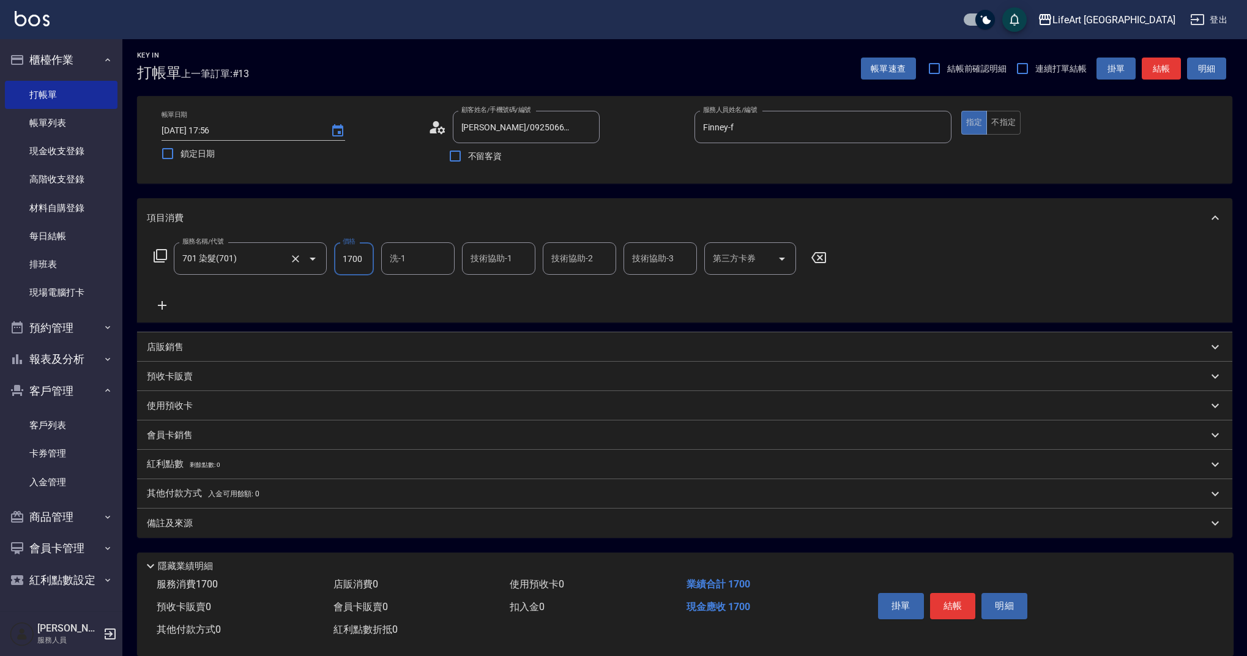
drag, startPoint x: 360, startPoint y: 261, endPoint x: 317, endPoint y: 255, distance: 43.2
click at [317, 255] on div "服務名稱/代號 701 染髮(701) 服務名稱/代號 價格 1700 價格 洗-1 洗-1 技術協助-1 技術協助-1 技術協助-2 技術協助-2 技術協助…" at bounding box center [490, 258] width 687 height 33
type input "2450"
click at [171, 306] on icon at bounding box center [162, 305] width 31 height 15
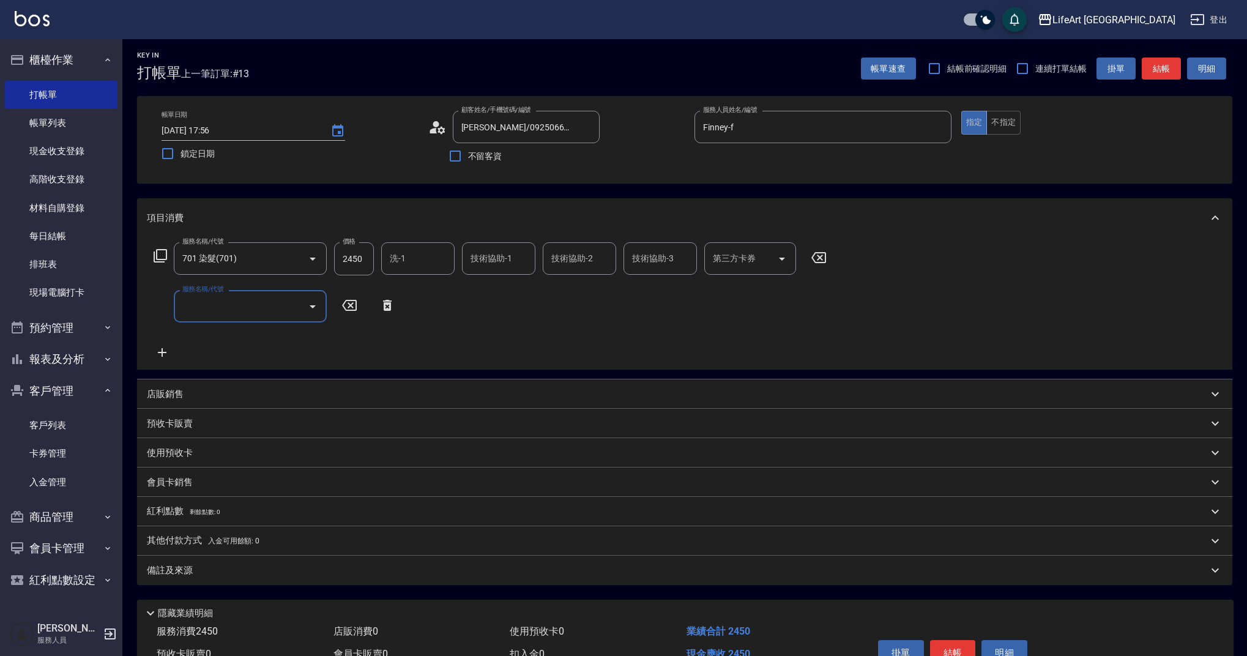
click at [216, 303] on input "服務名稱/代號" at bounding box center [241, 305] width 124 height 21
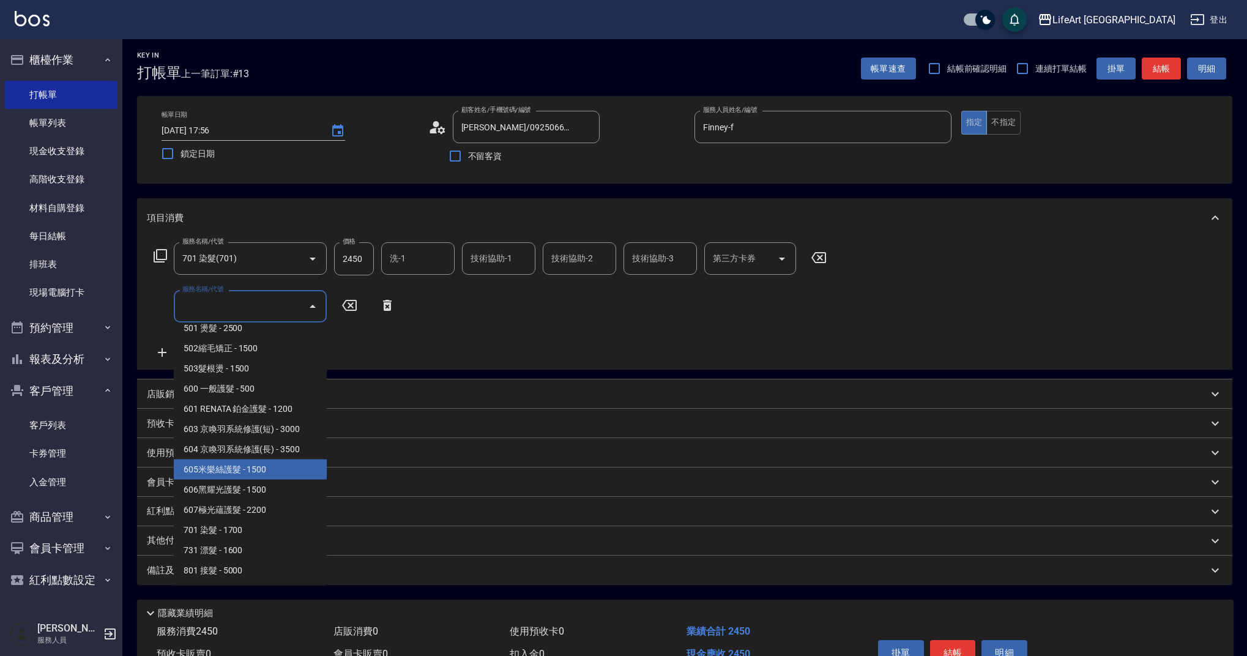
click at [246, 466] on span "605米樂絲護髮 - 1500" at bounding box center [250, 469] width 153 height 20
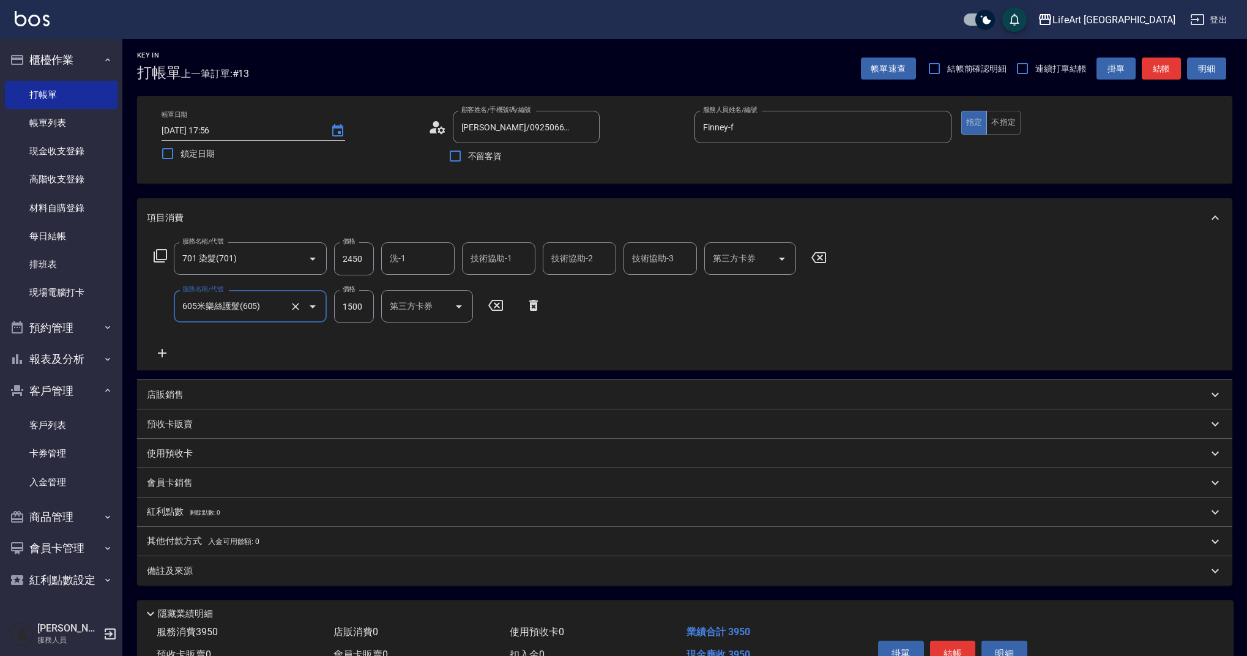
type input "605米樂絲護髮(605)"
click at [215, 556] on div "備註及來源" at bounding box center [684, 570] width 1095 height 29
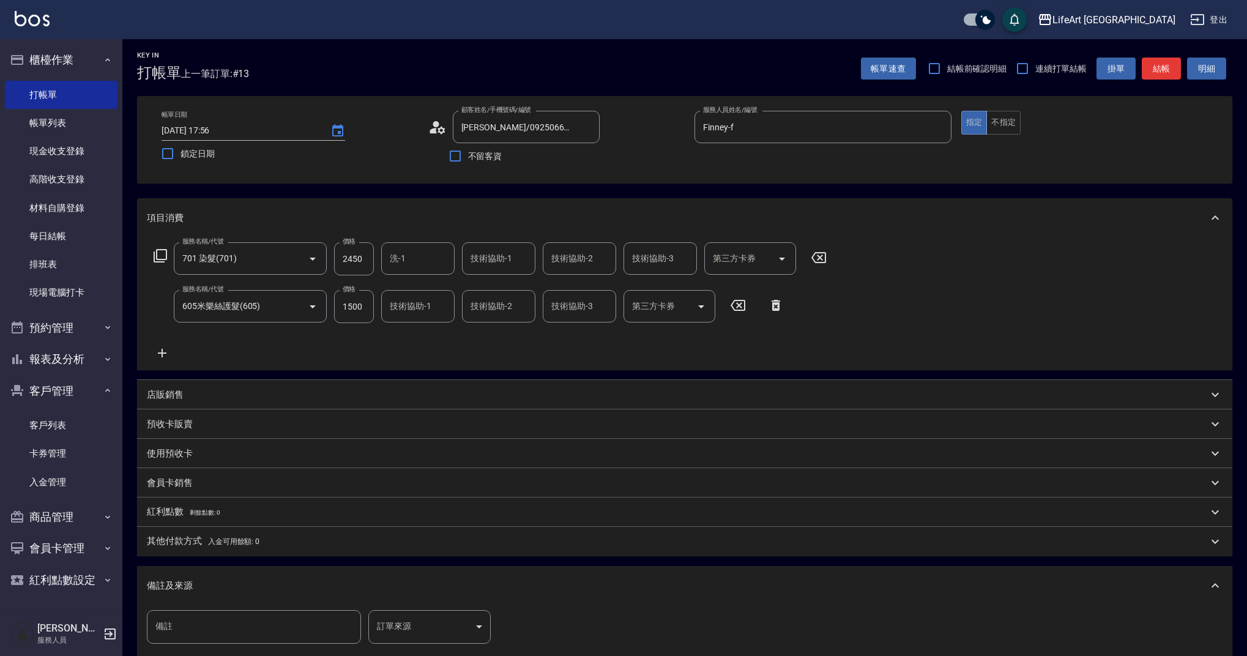
click at [437, 637] on body "LifeArt 蘆洲 登出 櫃檯作業 打帳單 帳單列表 現金收支登錄 高階收支登錄 材料自購登錄 每日結帳 排班表 現場電腦打卡 預約管理 預約管理 單日預約…" at bounding box center [623, 399] width 1247 height 803
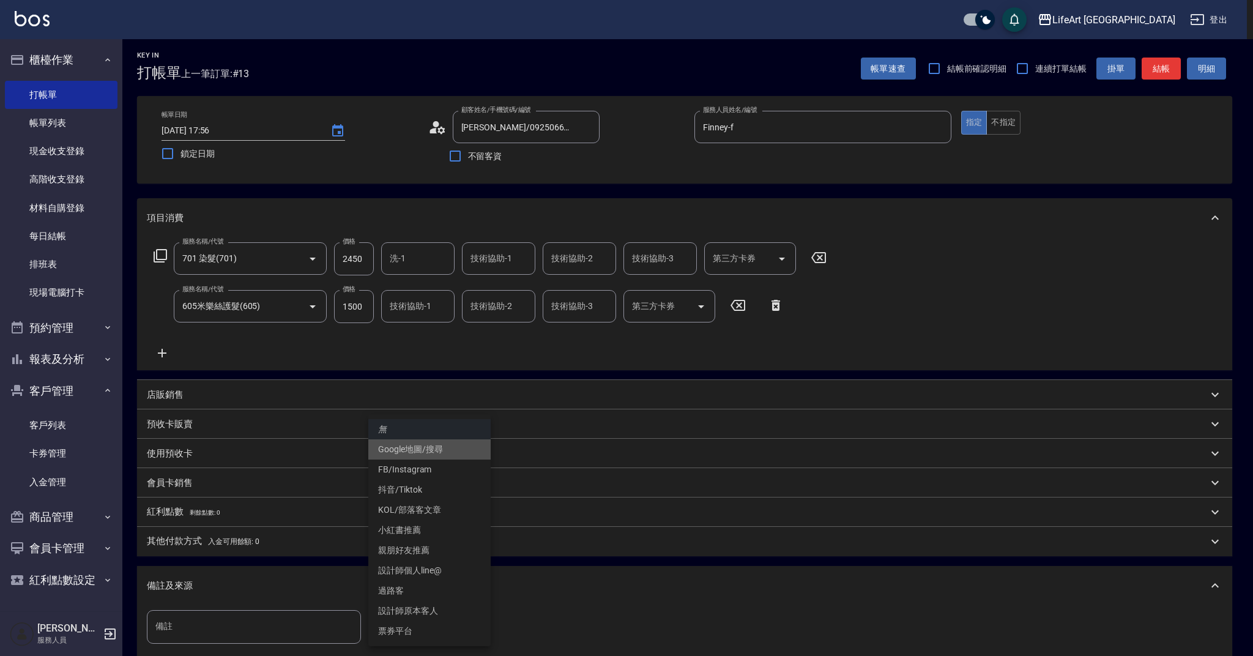
click at [420, 443] on li "Google地圖/搜尋" at bounding box center [429, 449] width 122 height 20
type input "Google地圖/搜尋"
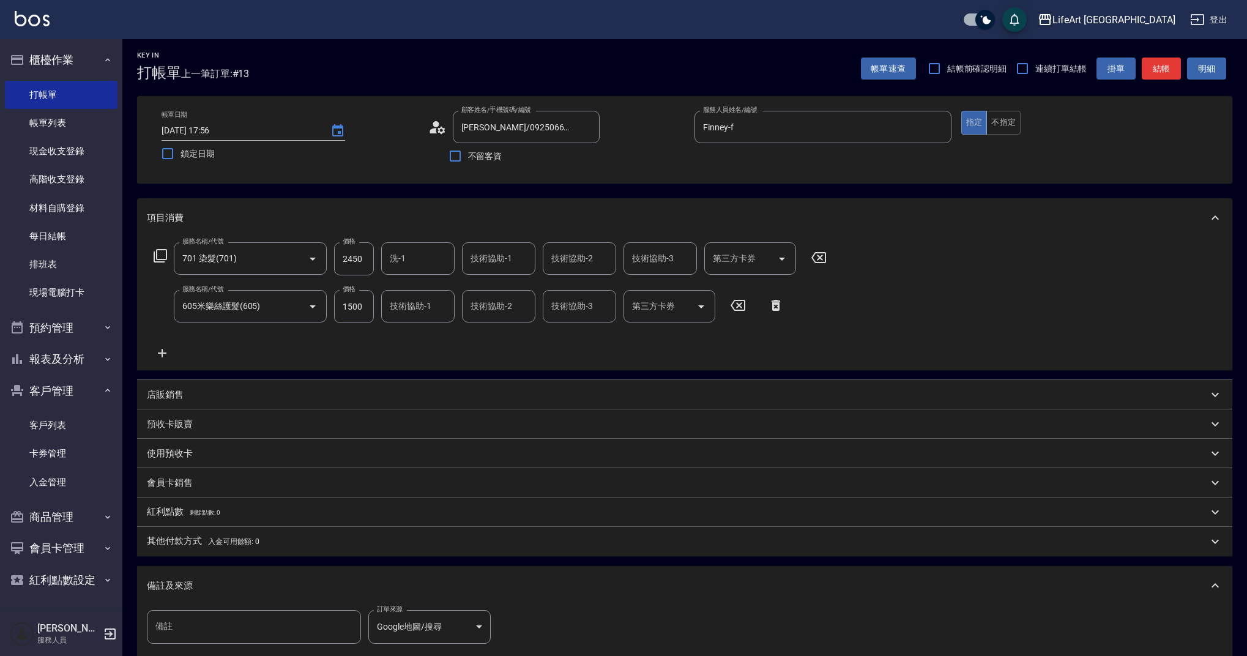
click at [228, 595] on div "備註及來源" at bounding box center [684, 585] width 1095 height 39
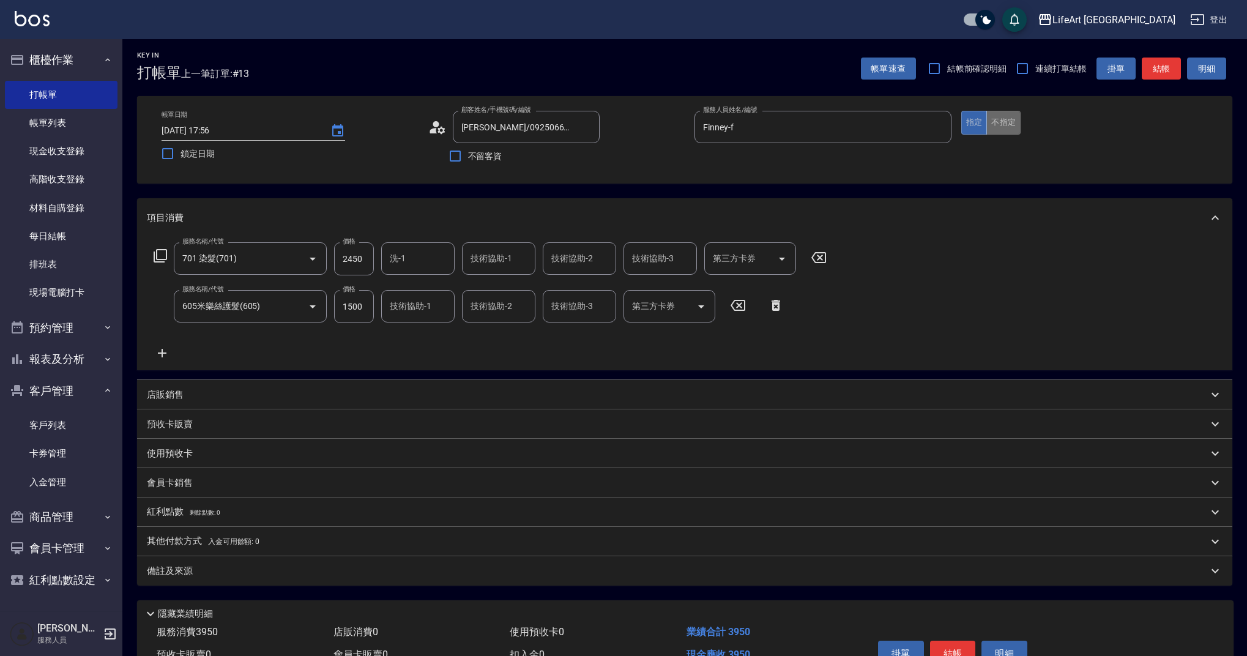
click at [1013, 121] on button "不指定" at bounding box center [1003, 123] width 34 height 24
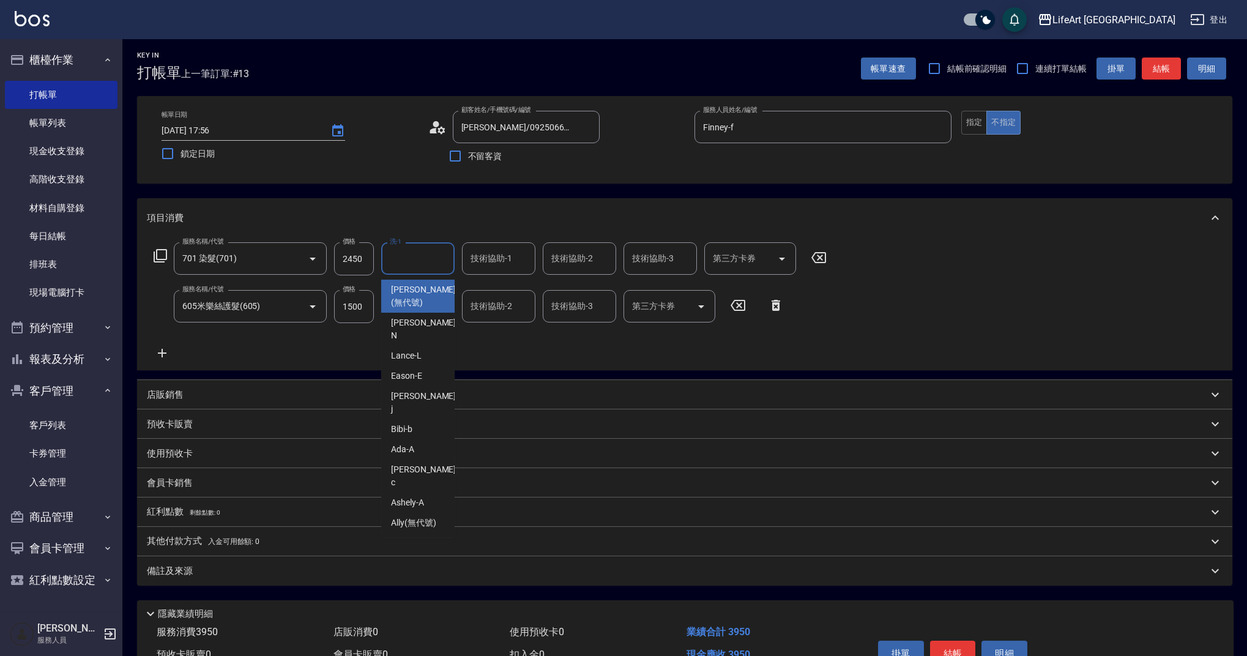
drag, startPoint x: 413, startPoint y: 260, endPoint x: 418, endPoint y: 271, distance: 12.3
click at [413, 259] on input "洗-1" at bounding box center [418, 258] width 62 height 21
click at [435, 516] on span "Ally (無代號)" at bounding box center [413, 522] width 45 height 13
type input "Ally(無代號)"
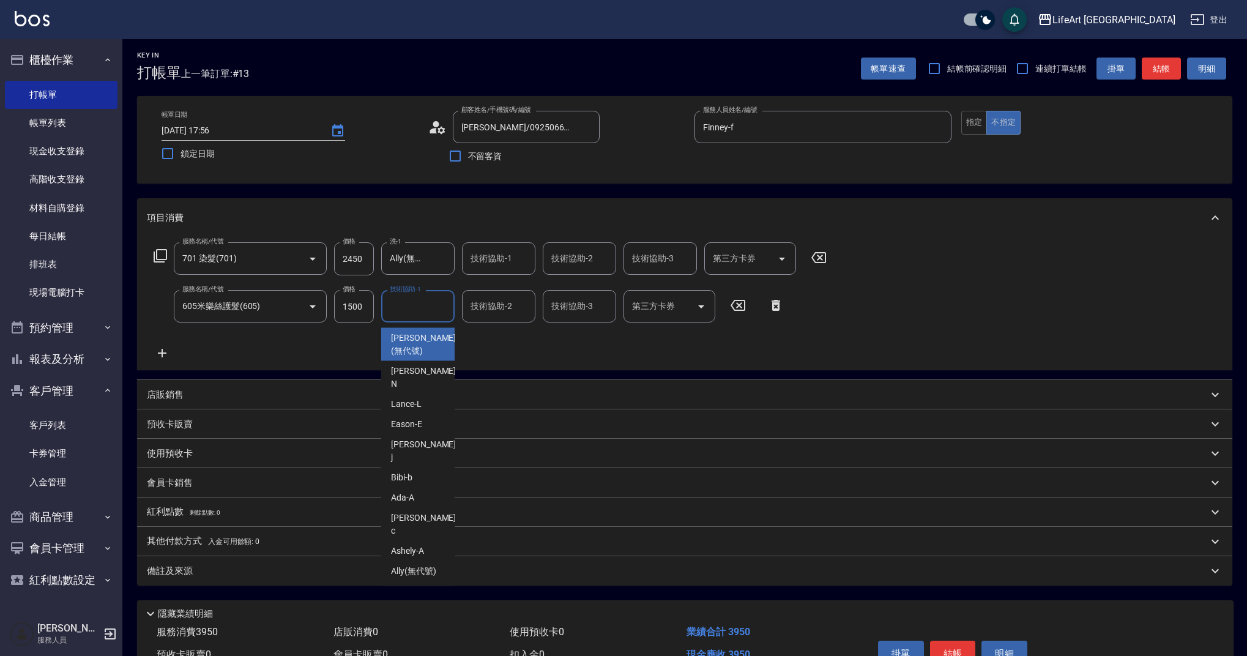
click at [417, 313] on input "技術協助-1" at bounding box center [418, 305] width 62 height 21
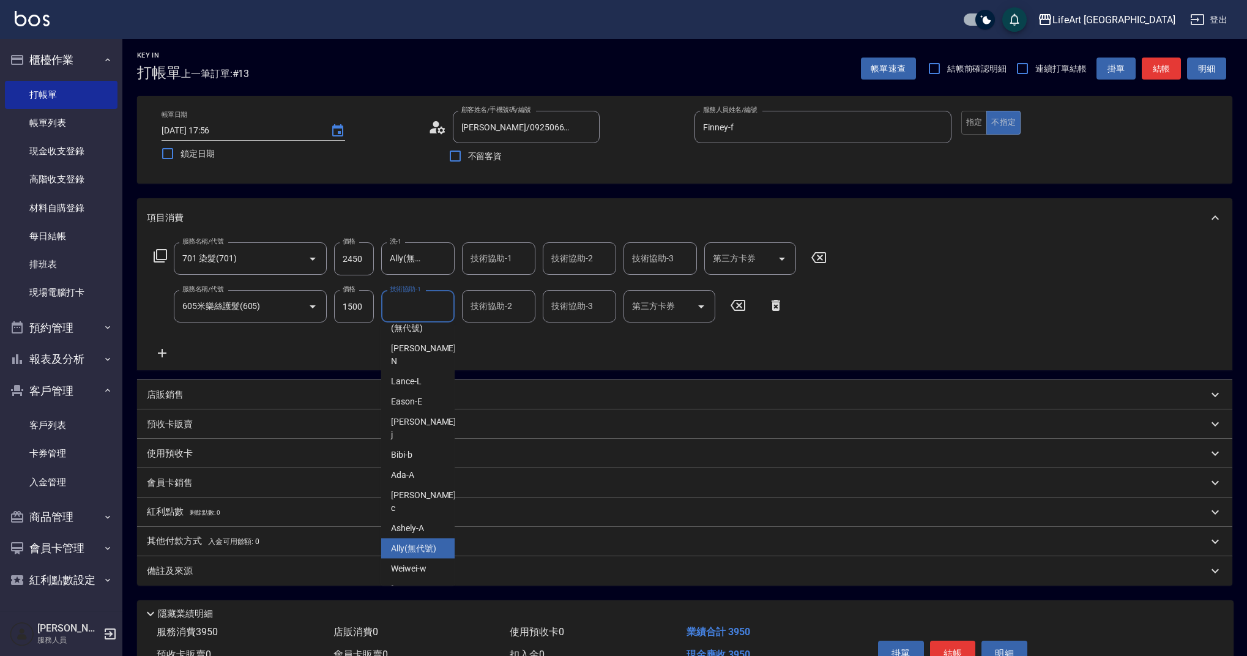
click at [437, 538] on div "Ally (無代號)" at bounding box center [417, 548] width 73 height 20
type input "Ally(無代號)"
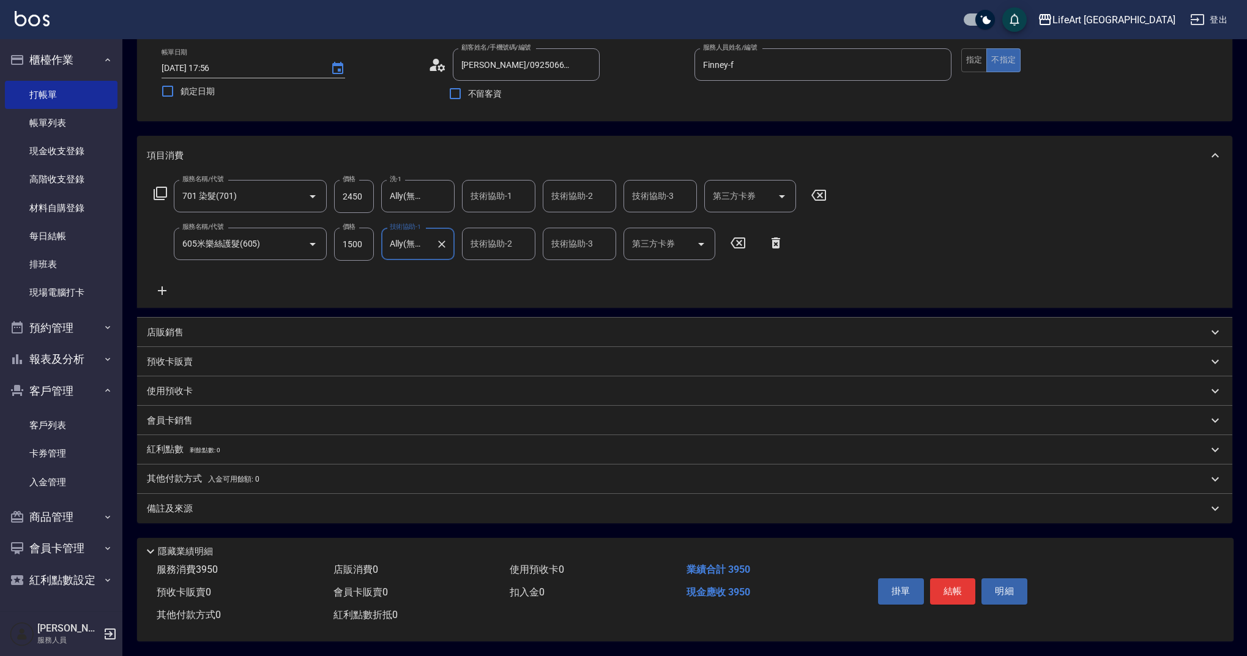
click at [311, 509] on div "備註及來源" at bounding box center [677, 508] width 1061 height 13
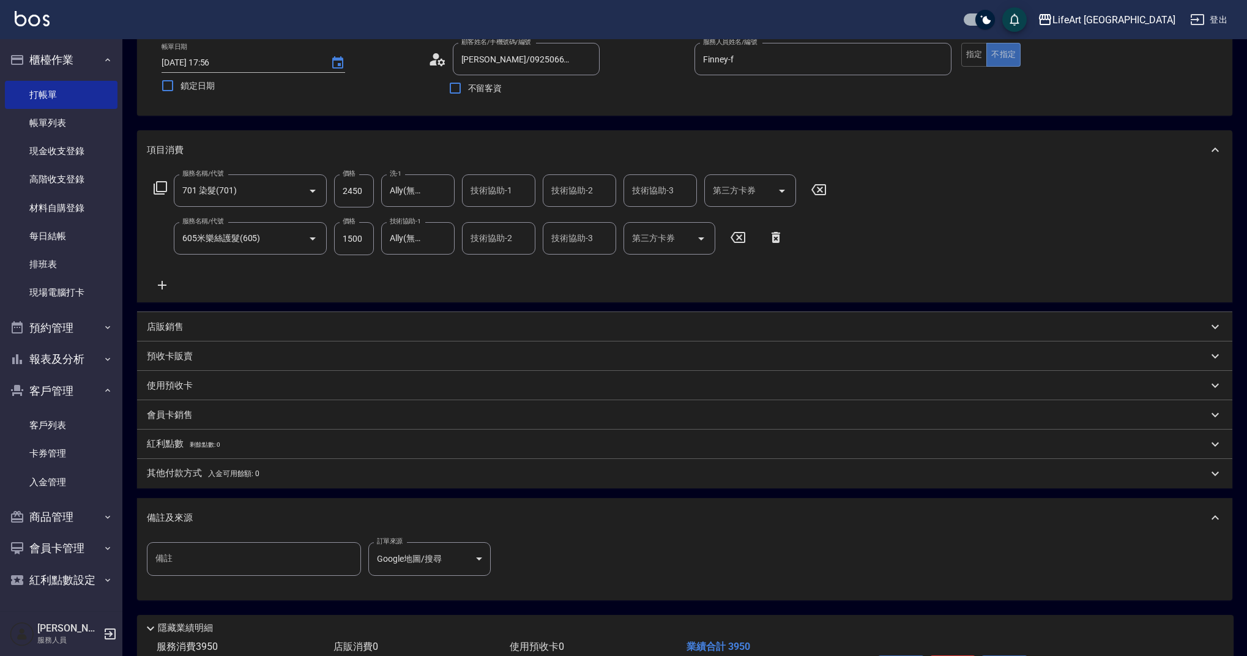
click at [310, 508] on div "備註及來源" at bounding box center [684, 517] width 1095 height 39
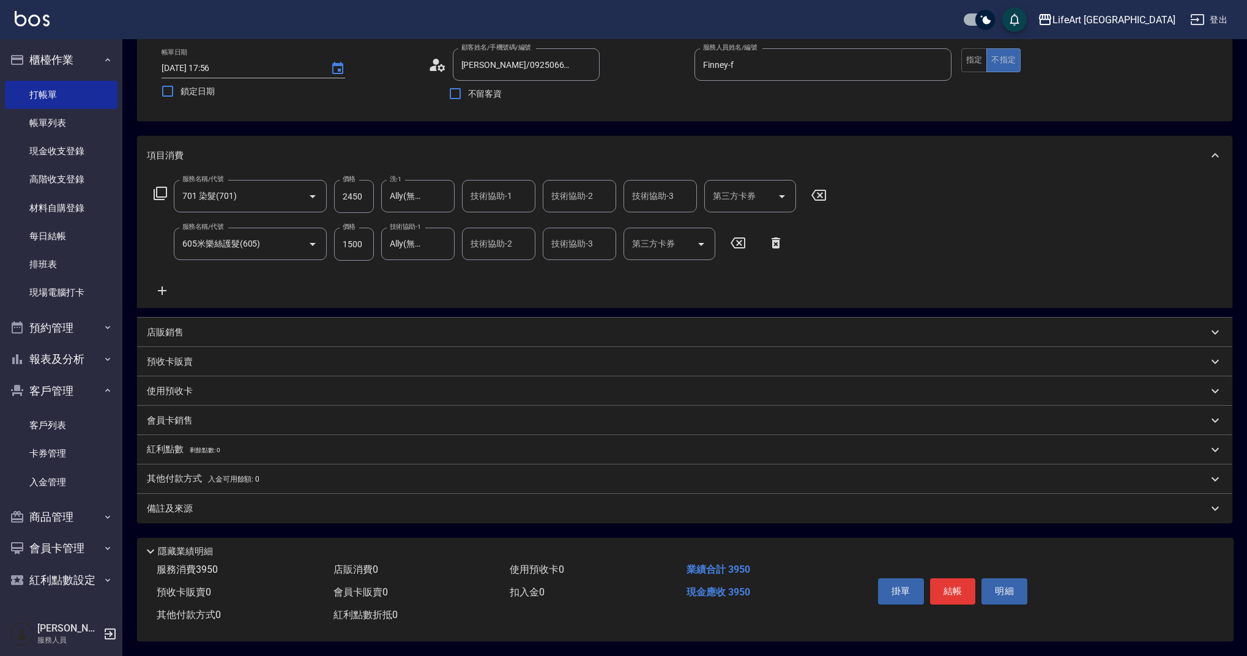
click at [183, 414] on p "會員卡銷售" at bounding box center [170, 420] width 46 height 13
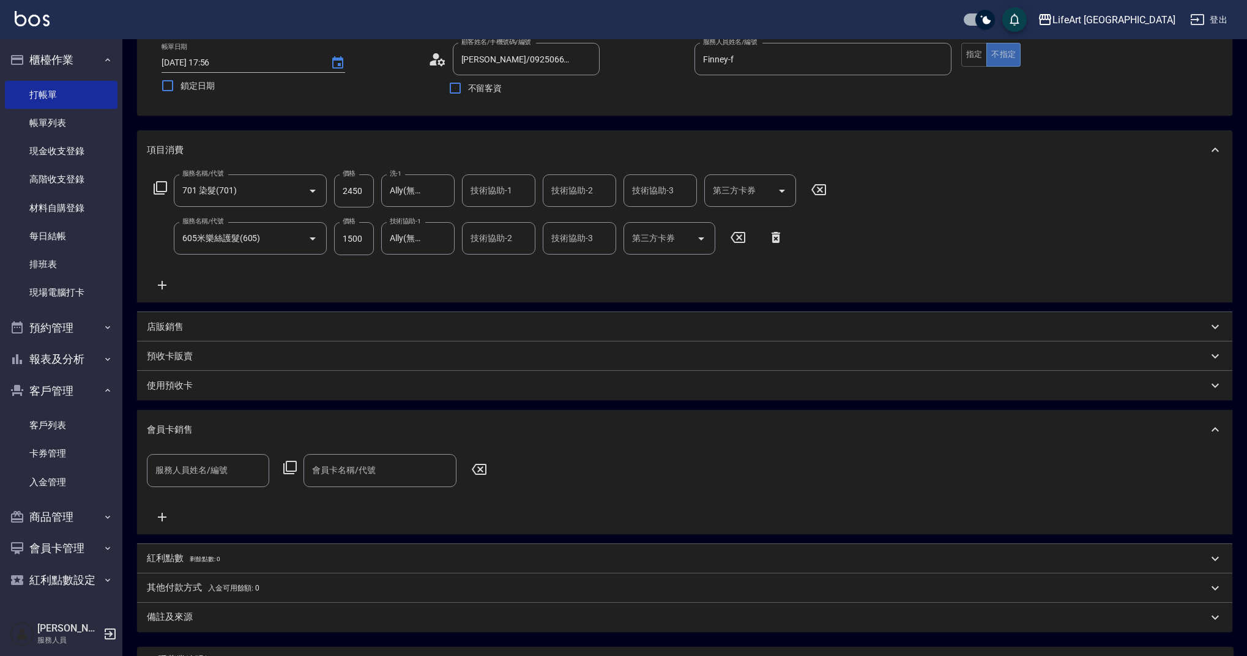
click at [202, 448] on div "會員卡銷售" at bounding box center [684, 429] width 1095 height 39
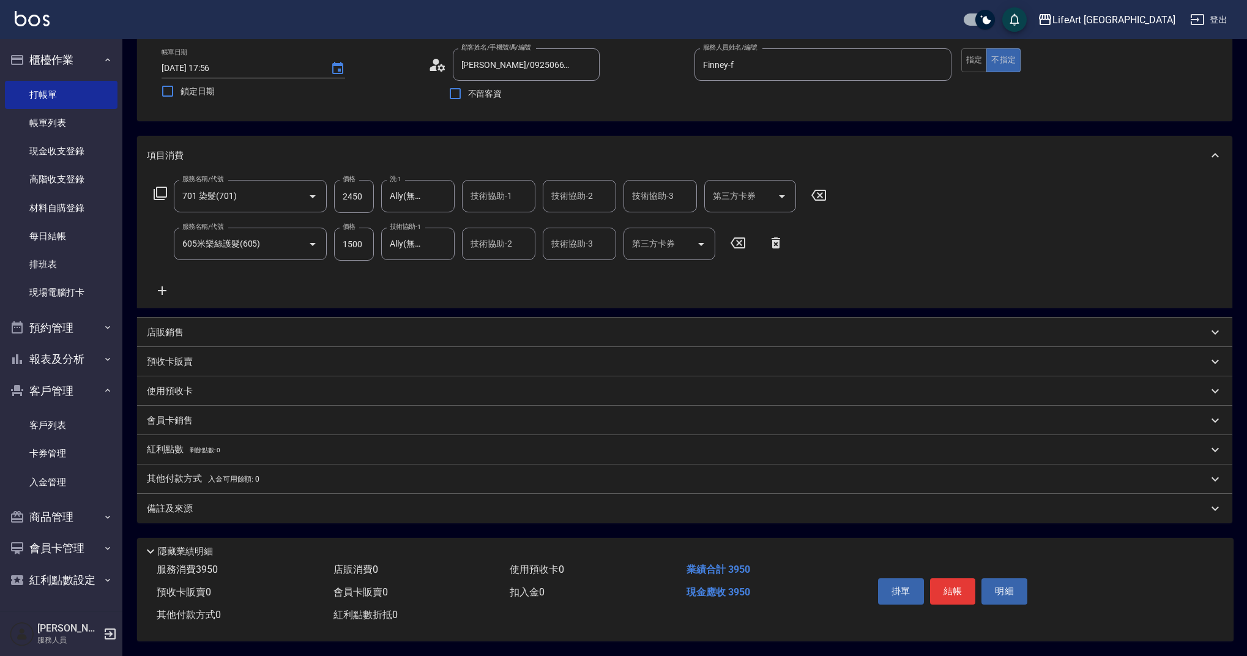
click at [179, 414] on p "會員卡銷售" at bounding box center [170, 420] width 46 height 13
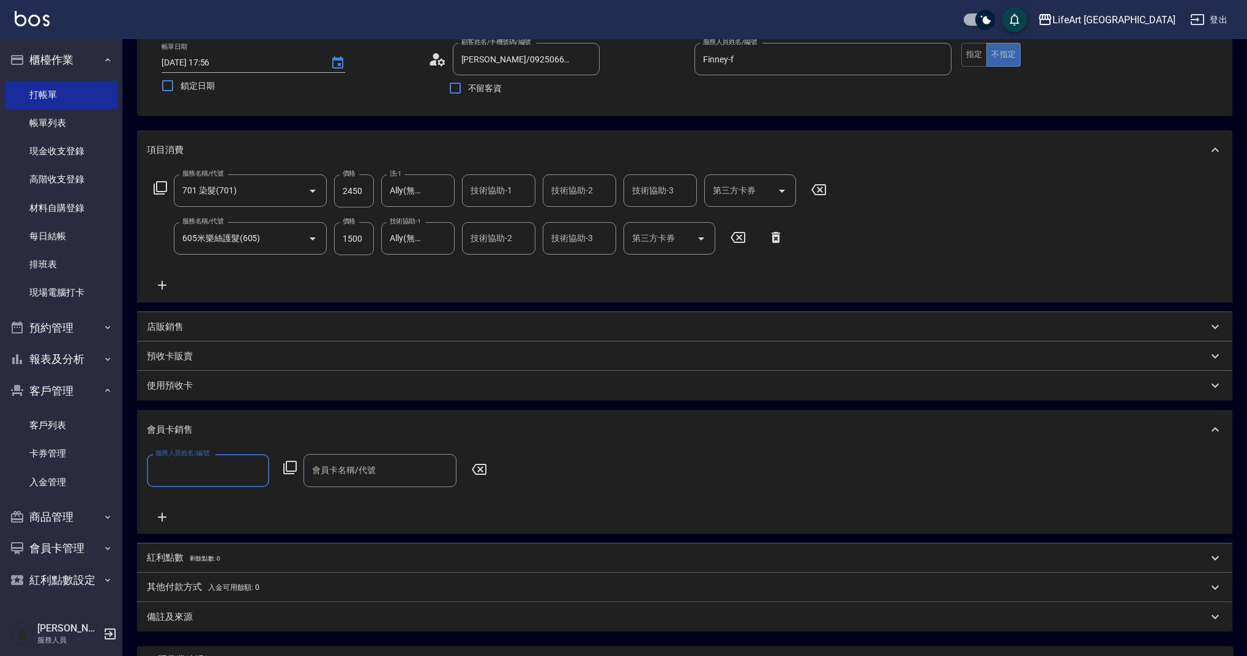
click at [199, 457] on label "服務人員姓名/編號" at bounding box center [182, 452] width 54 height 9
click at [199, 459] on input "服務人員姓名/編號" at bounding box center [207, 469] width 111 height 21
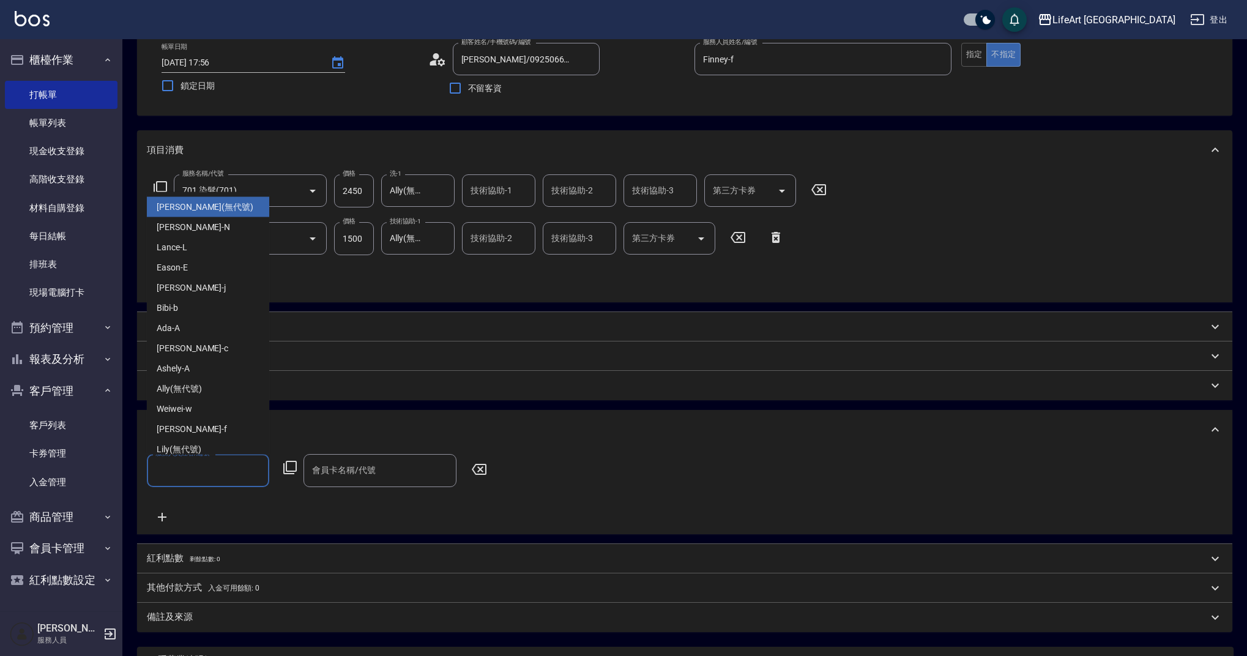
click at [202, 475] on input "服務人員姓名/編號" at bounding box center [207, 469] width 111 height 21
click at [211, 431] on div "Finney -f" at bounding box center [208, 429] width 122 height 20
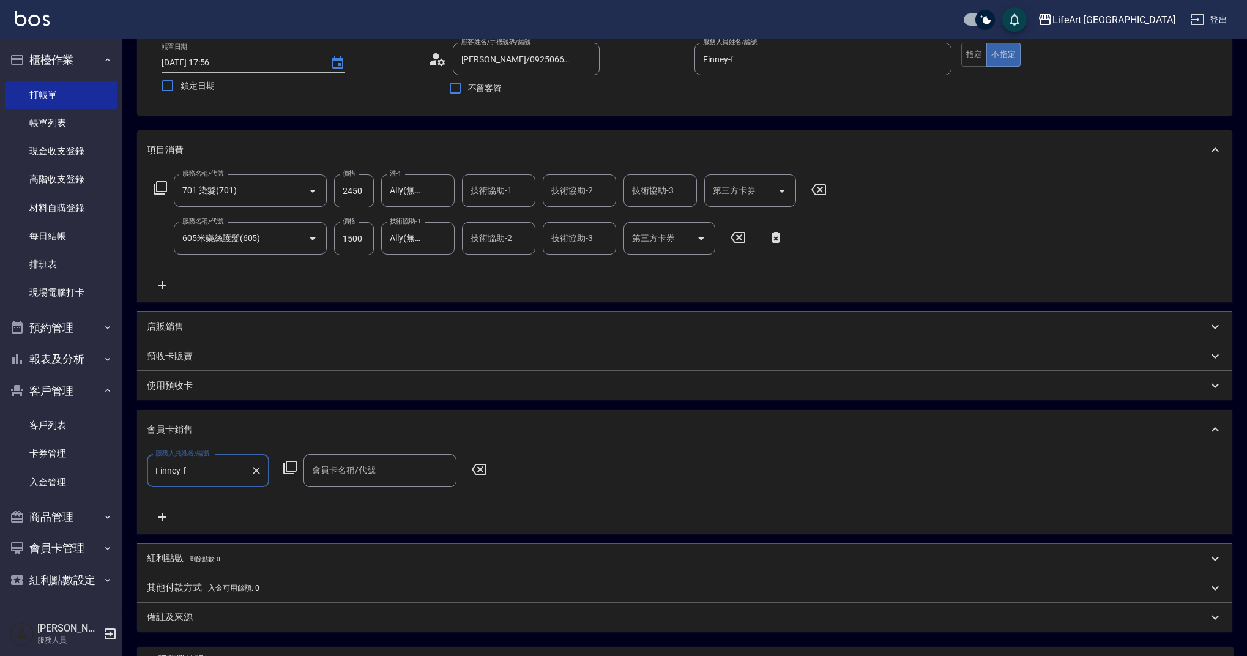
type input "Finney-f"
click at [412, 460] on input "會員卡名稱/代號" at bounding box center [380, 469] width 142 height 21
click at [390, 500] on span "會員卡一號 - 01" at bounding box center [379, 502] width 153 height 20
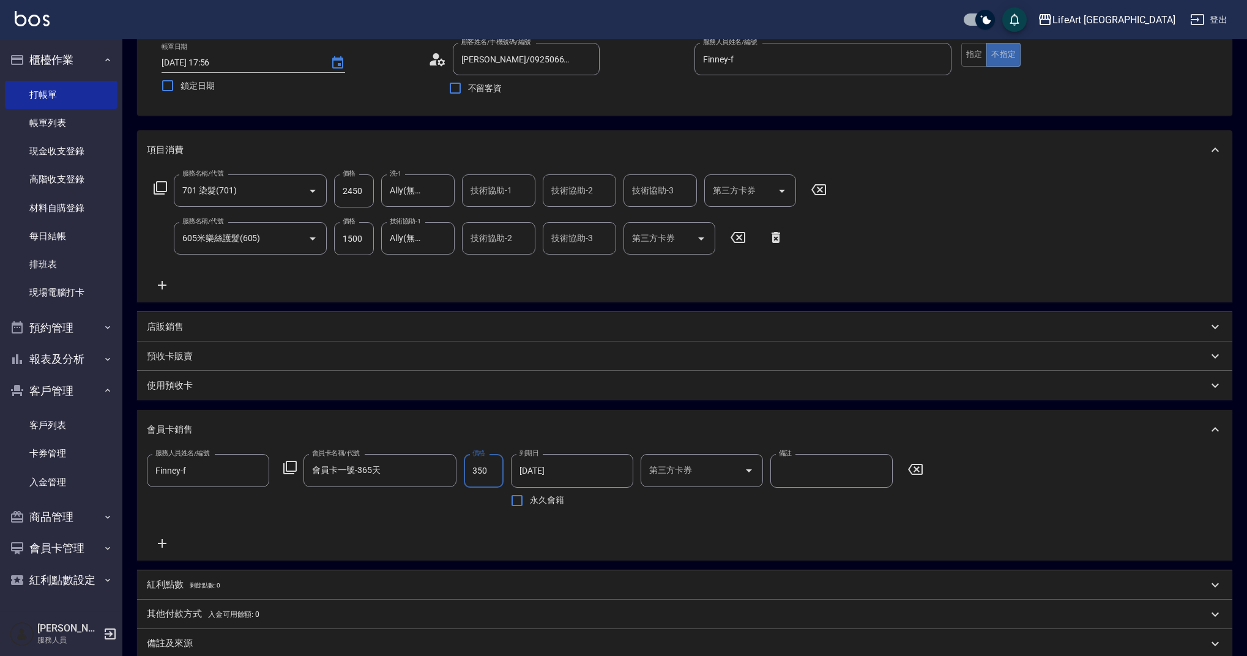
type input "會員卡一號-365天"
click at [443, 467] on div "服務人員姓名/編號 [PERSON_NAME]-f 服務人員姓名/編號 會員卡名稱/代號 會員卡一號-365天 會員卡名稱/代號 價格 350 價格 到期日 …" at bounding box center [538, 483] width 783 height 59
type input "500"
click at [157, 324] on p "店販銷售" at bounding box center [165, 326] width 37 height 13
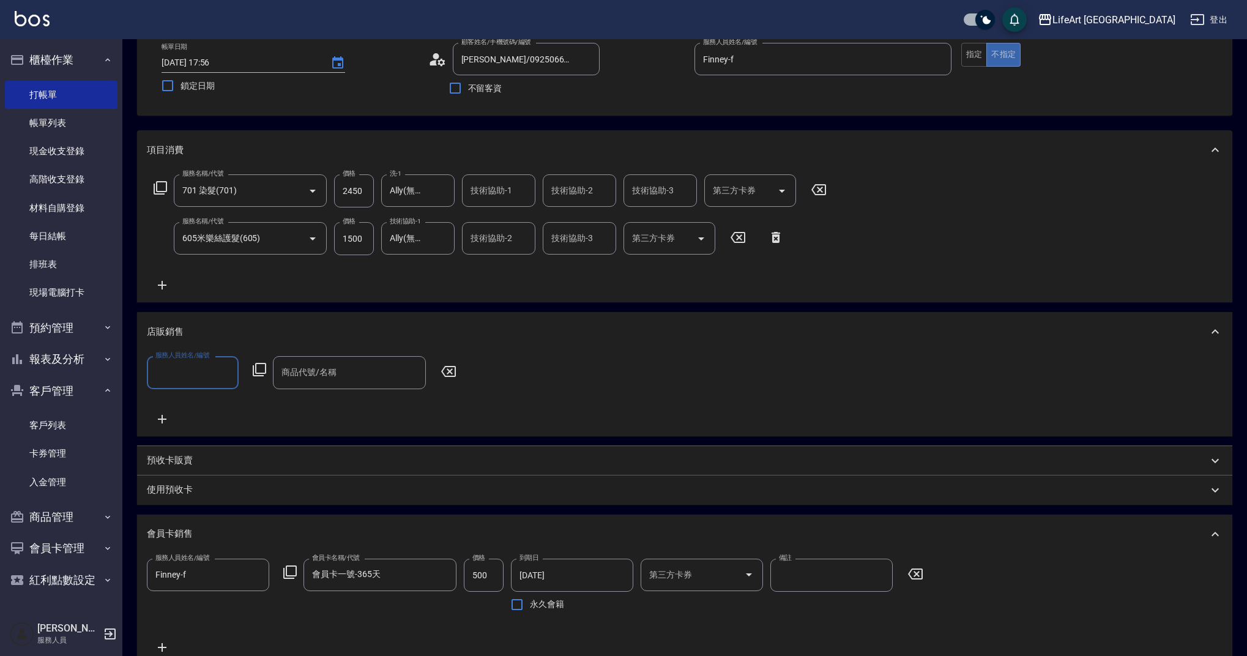
click at [187, 376] on input "服務人員姓名/編號" at bounding box center [192, 371] width 81 height 21
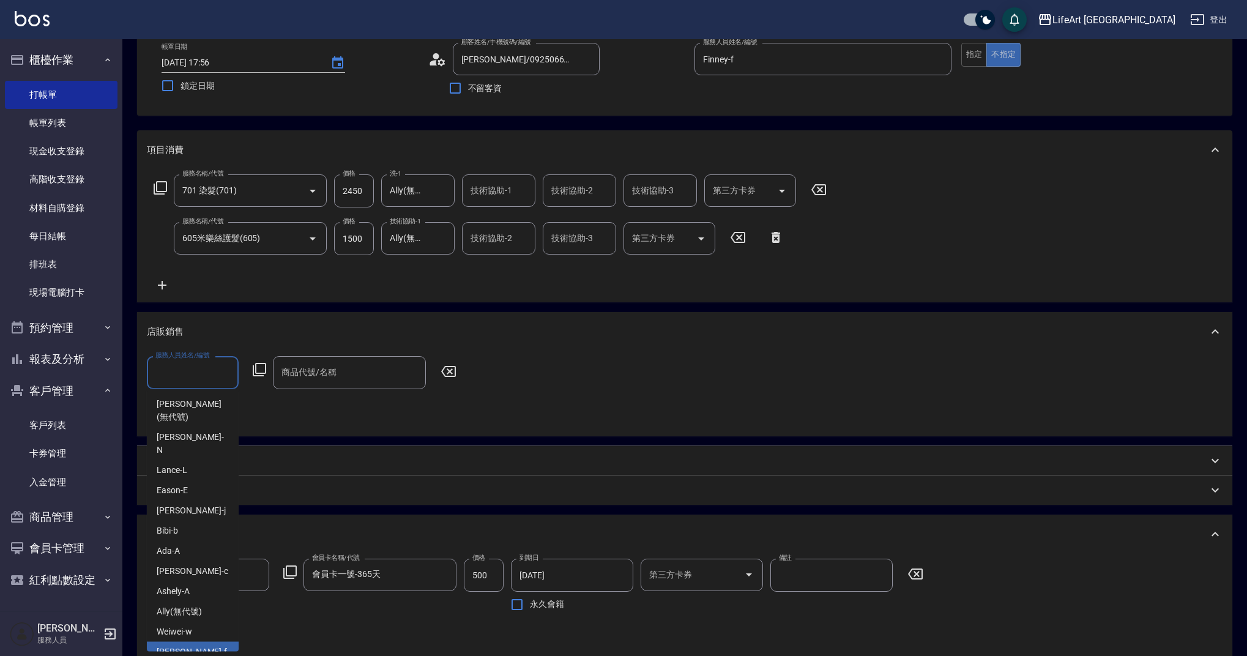
click at [199, 642] on div "Finney -f" at bounding box center [193, 652] width 92 height 20
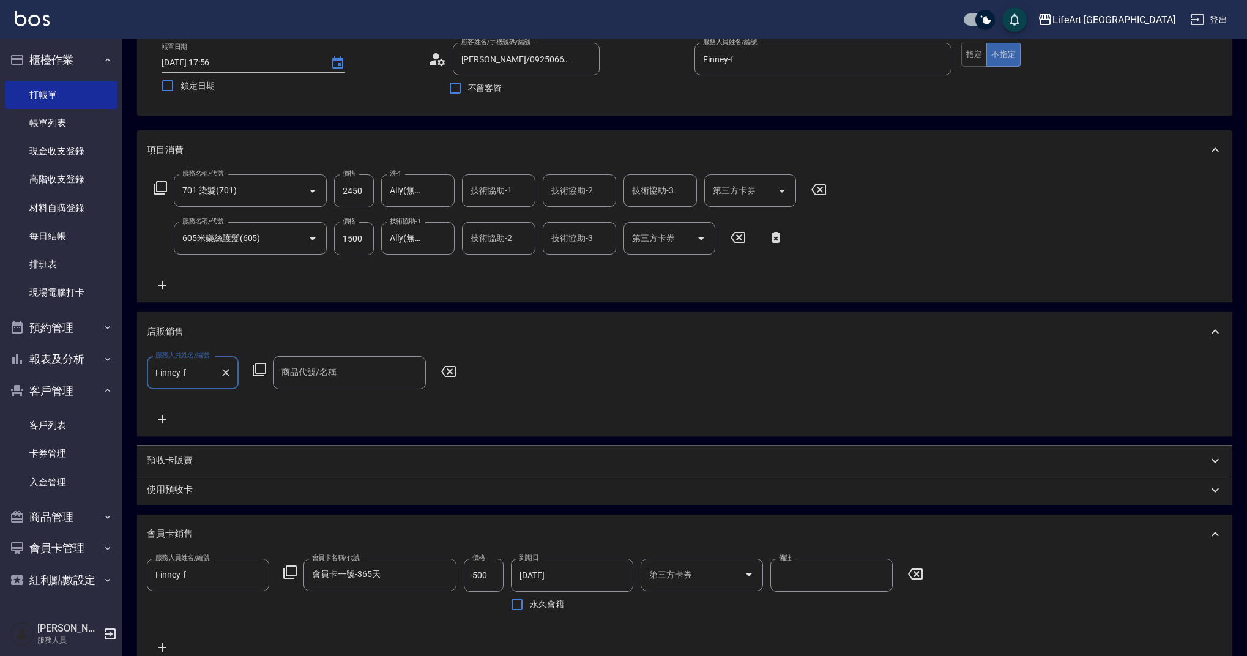
type input "Finney-f"
click at [332, 382] on input "商品代號/名稱" at bounding box center [349, 371] width 142 height 21
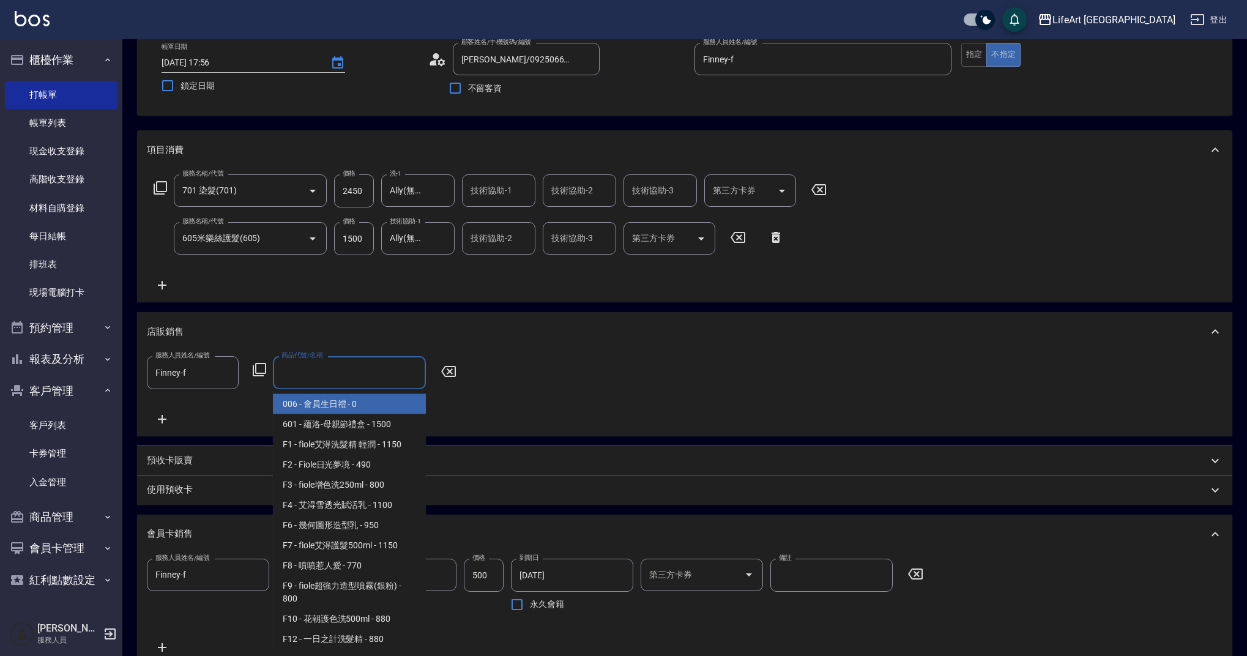
click at [335, 399] on span "006 - 會員生日禮 - 0" at bounding box center [349, 404] width 153 height 20
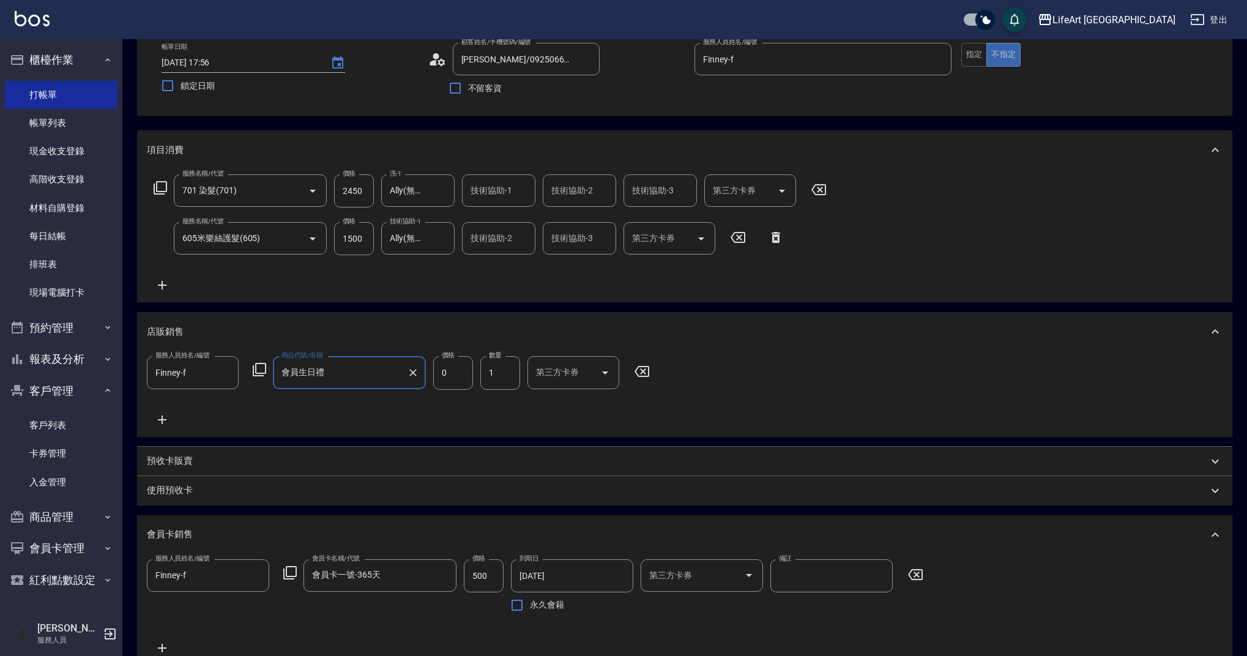
type input "會員生日禮"
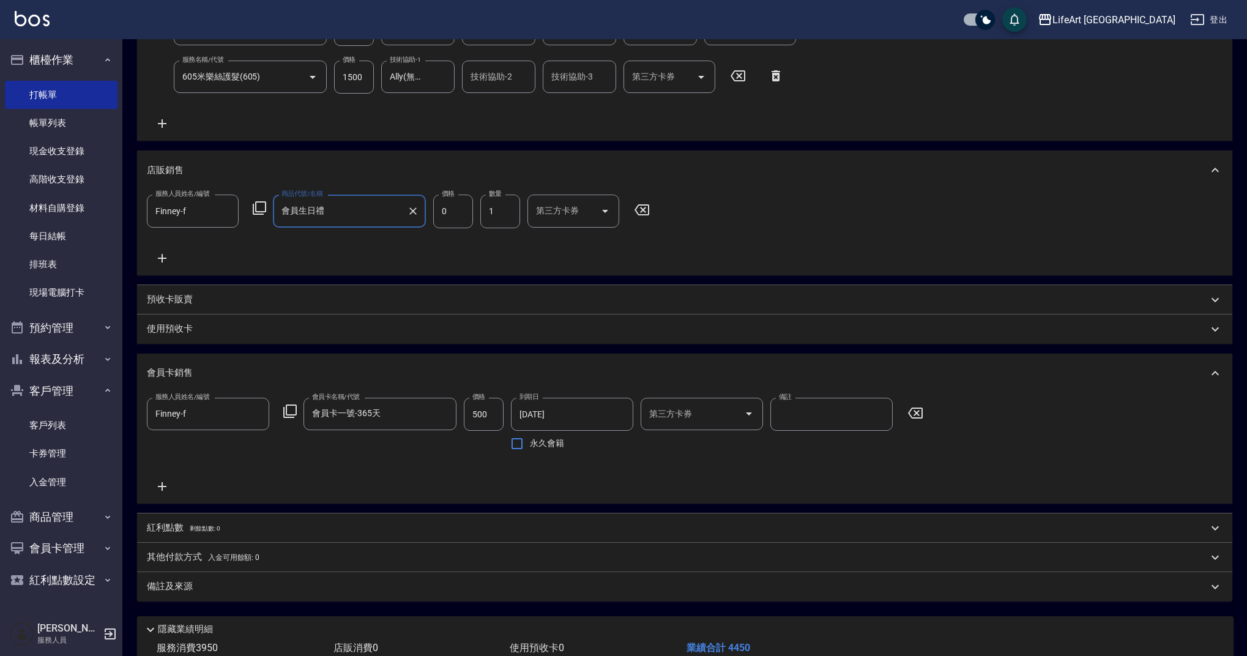
scroll to position [316, 0]
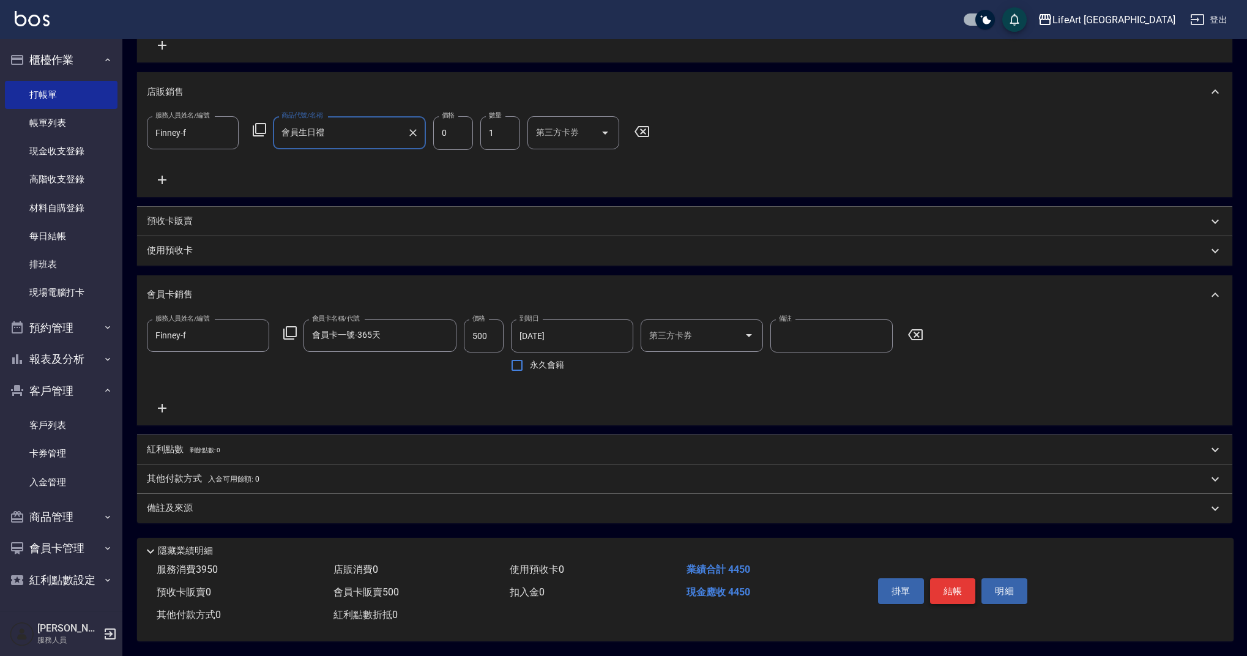
click at [941, 585] on button "結帳" at bounding box center [953, 591] width 46 height 26
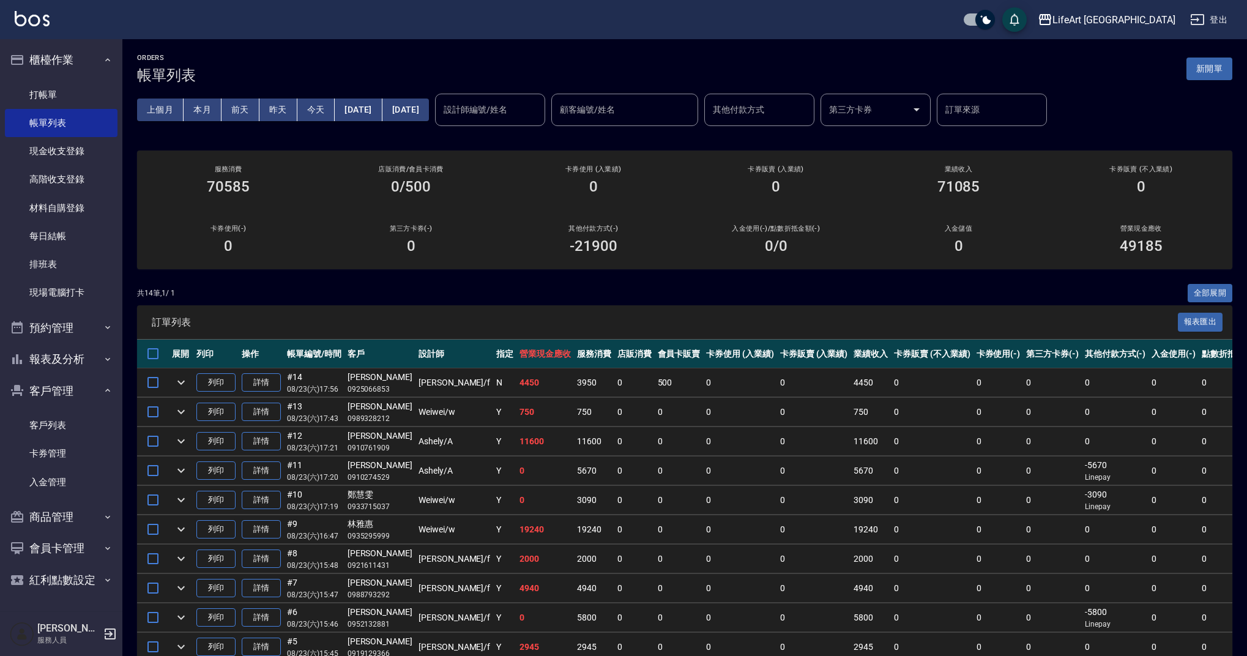
scroll to position [179, 0]
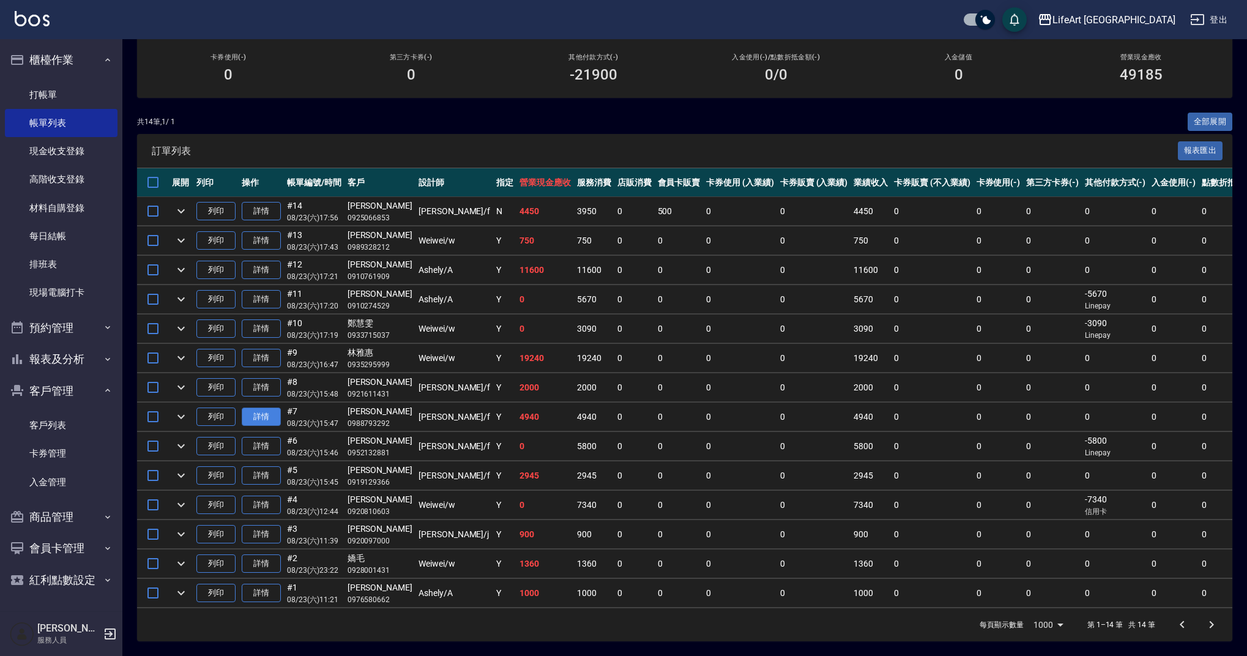
click at [267, 407] on link "詳情" at bounding box center [261, 416] width 39 height 19
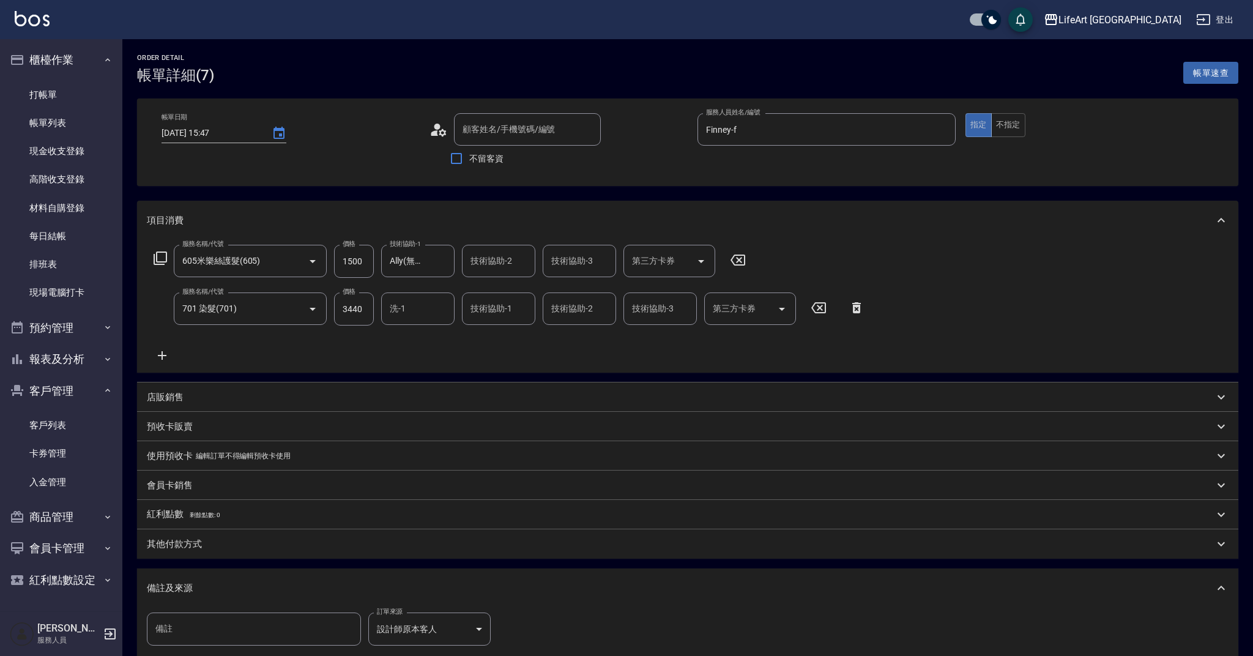
type input "[DATE] 15:47"
type input "Finney-f"
type input "605米樂絲護髮(605)"
type input "701 染髮(701)"
type input "設計師原本客人"
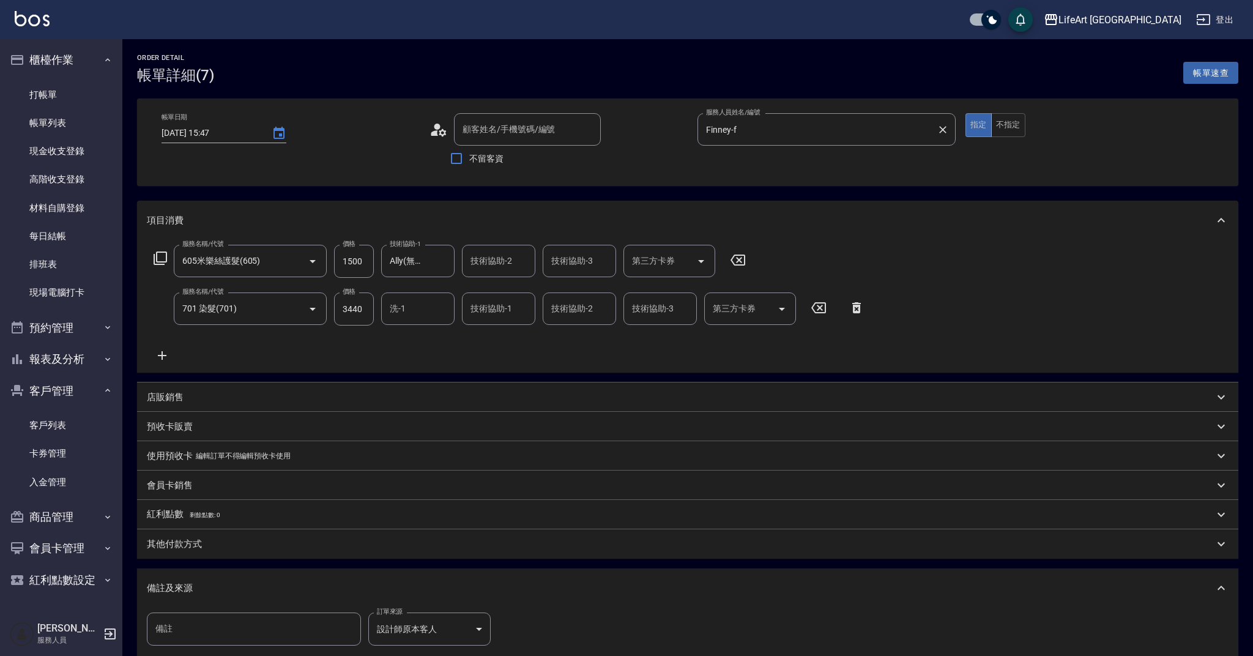
type input "[PERSON_NAME]/0988793292/null"
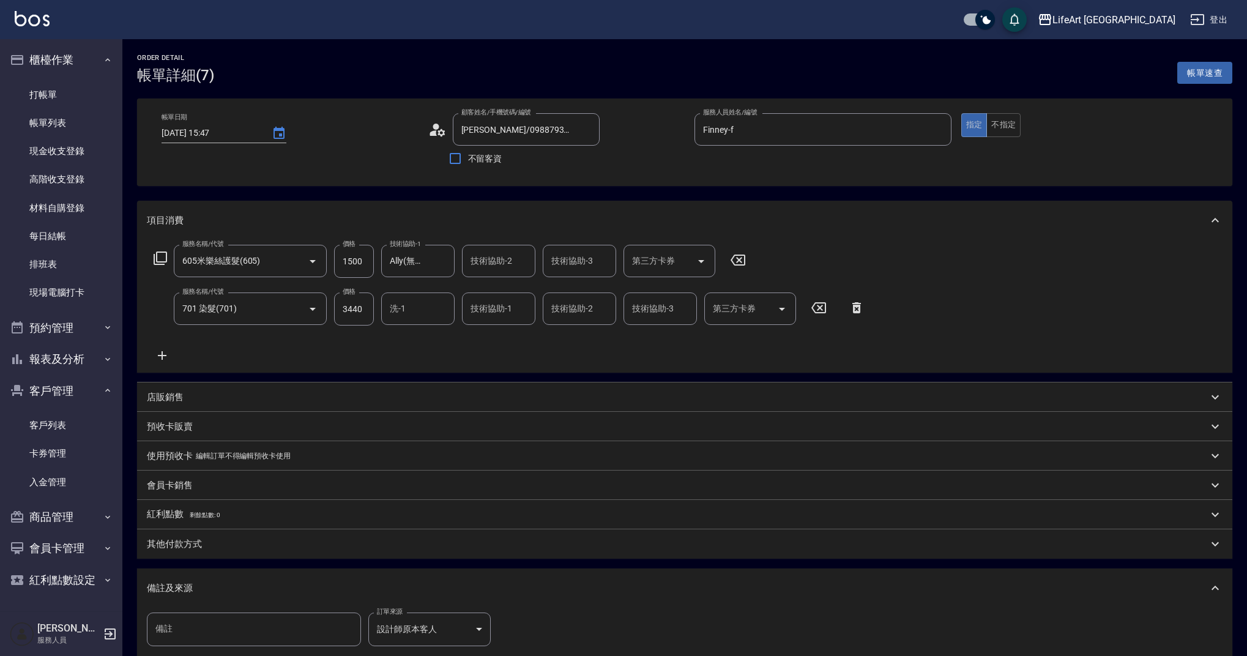
click at [213, 542] on div "其他付款方式" at bounding box center [677, 544] width 1061 height 13
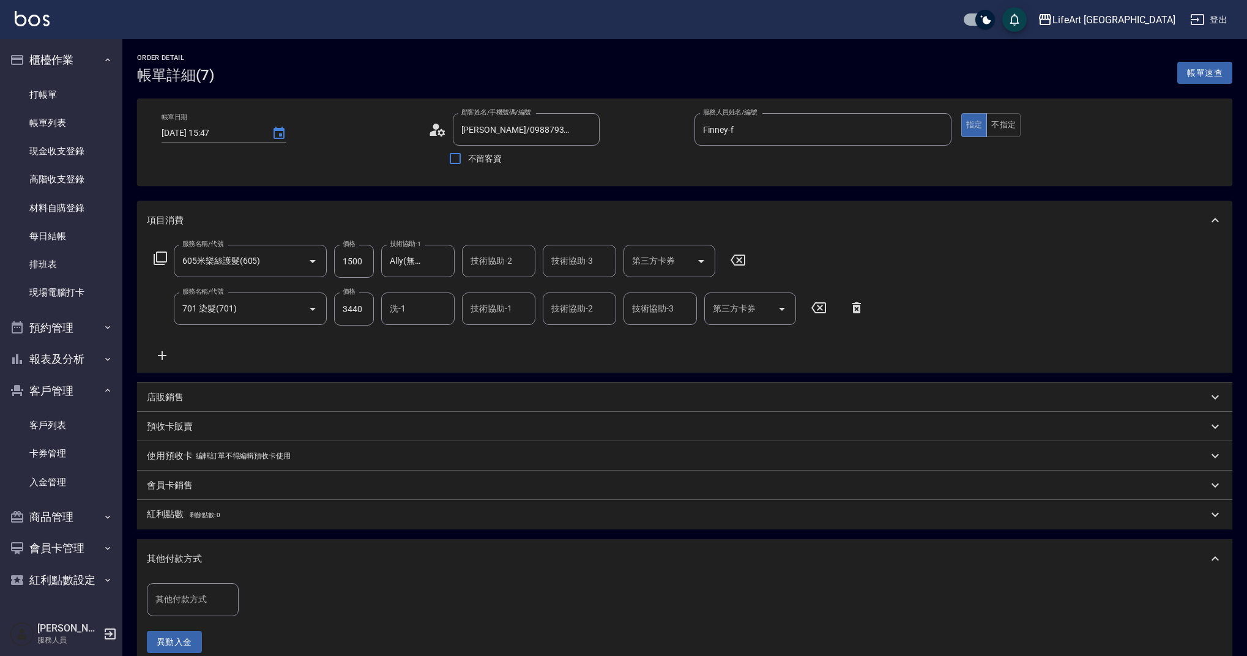
drag, startPoint x: 233, startPoint y: 607, endPoint x: 210, endPoint y: 600, distance: 24.2
click at [232, 607] on div "其他付款方式" at bounding box center [193, 599] width 92 height 32
click at [185, 509] on span "轉帳" at bounding box center [193, 508] width 92 height 20
type input "轉帳"
drag, startPoint x: 333, startPoint y: 610, endPoint x: 248, endPoint y: 599, distance: 85.7
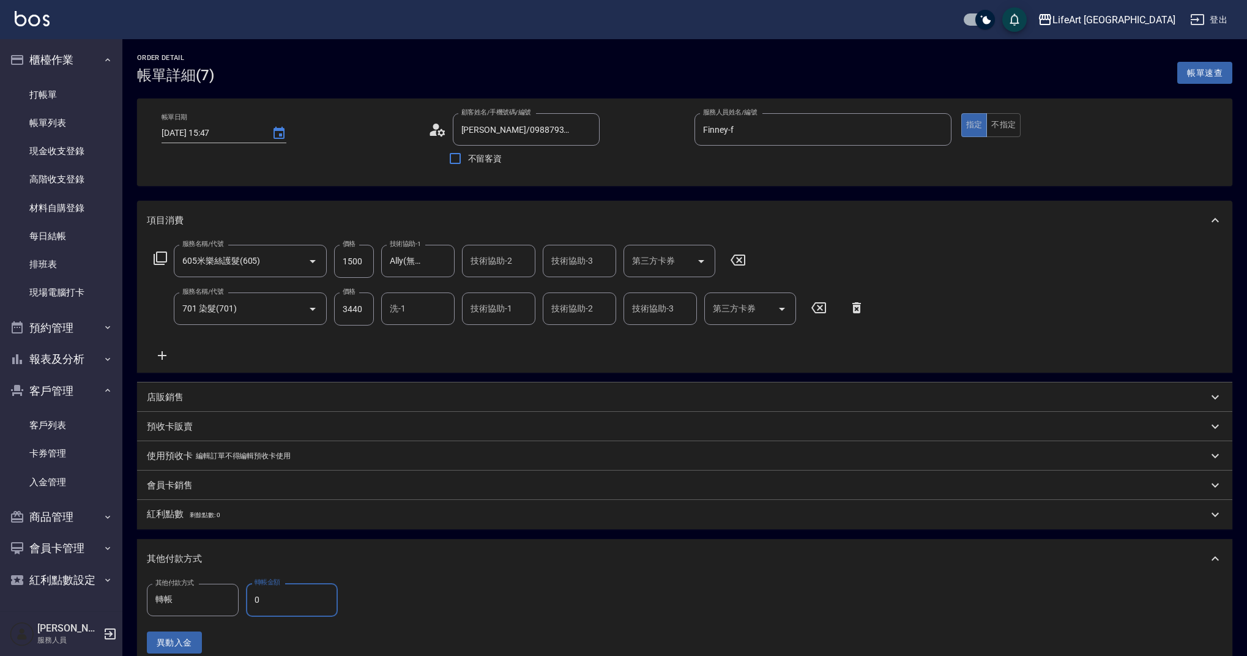
click at [248, 599] on input "0" at bounding box center [292, 599] width 92 height 33
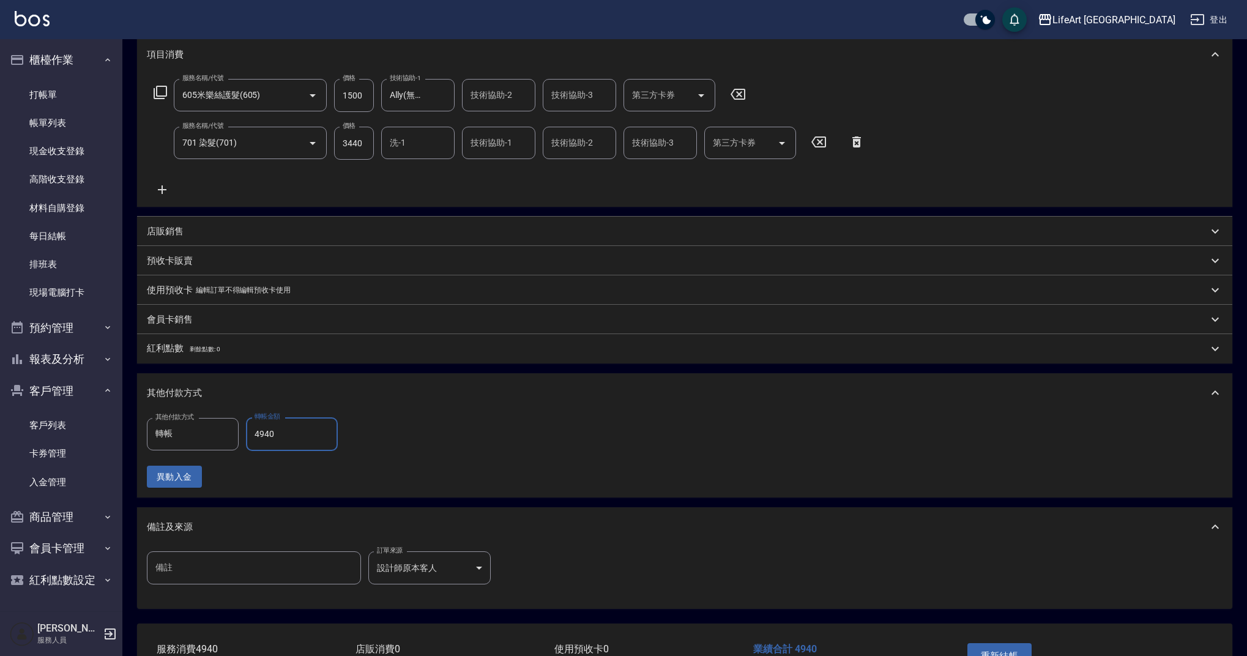
scroll to position [251, 0]
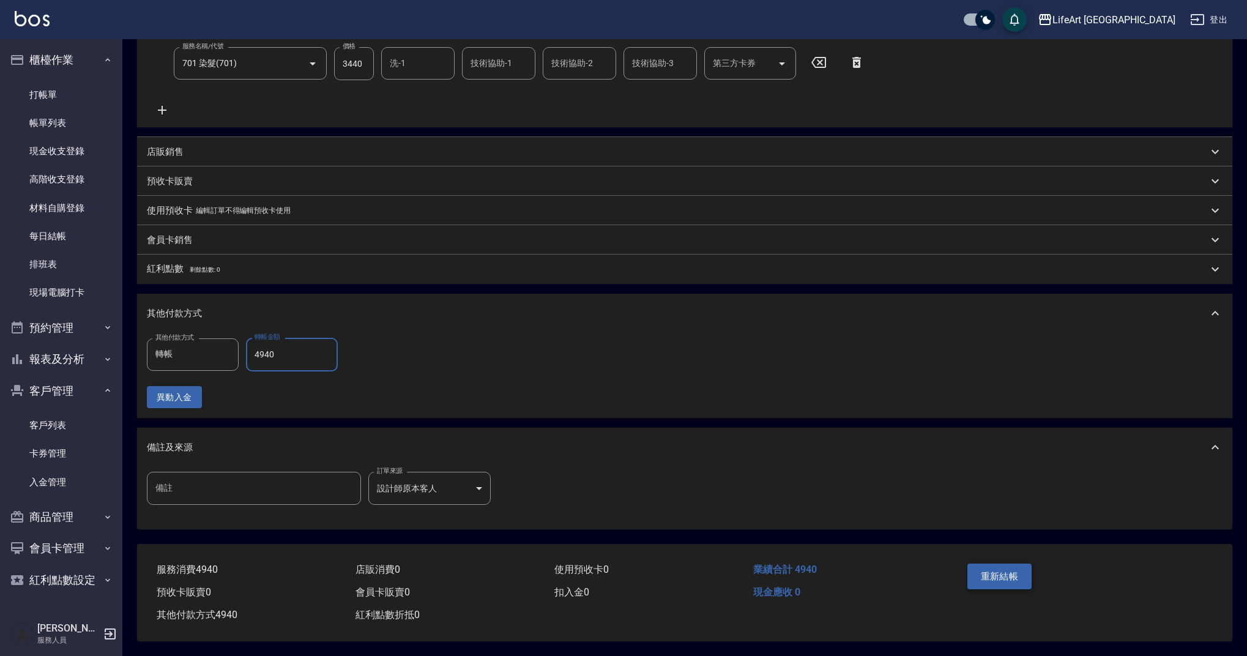
type input "4940"
click at [1004, 569] on button "重新結帳" at bounding box center [999, 576] width 65 height 26
